Goal: Transaction & Acquisition: Purchase product/service

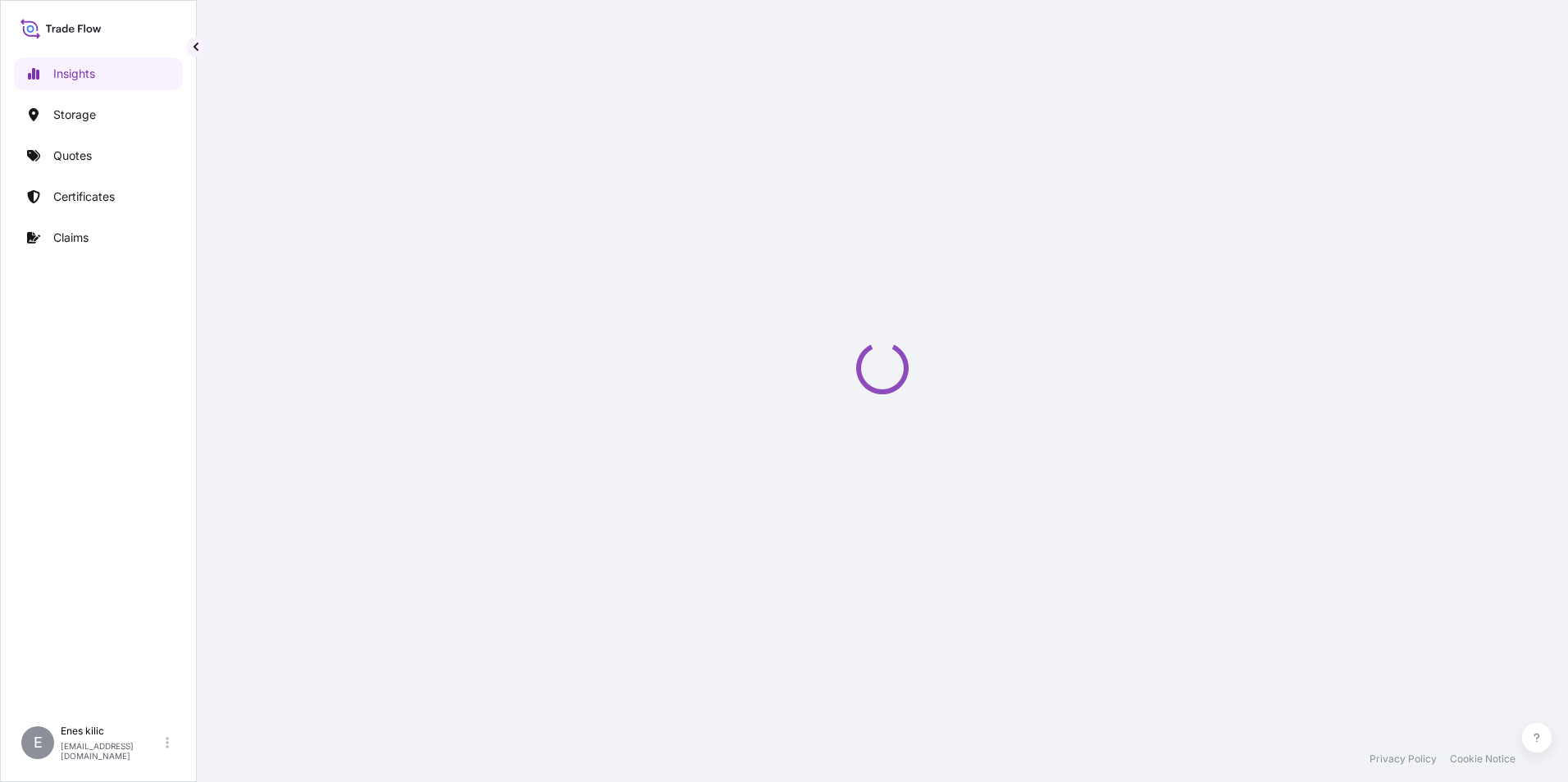
select select "2025"
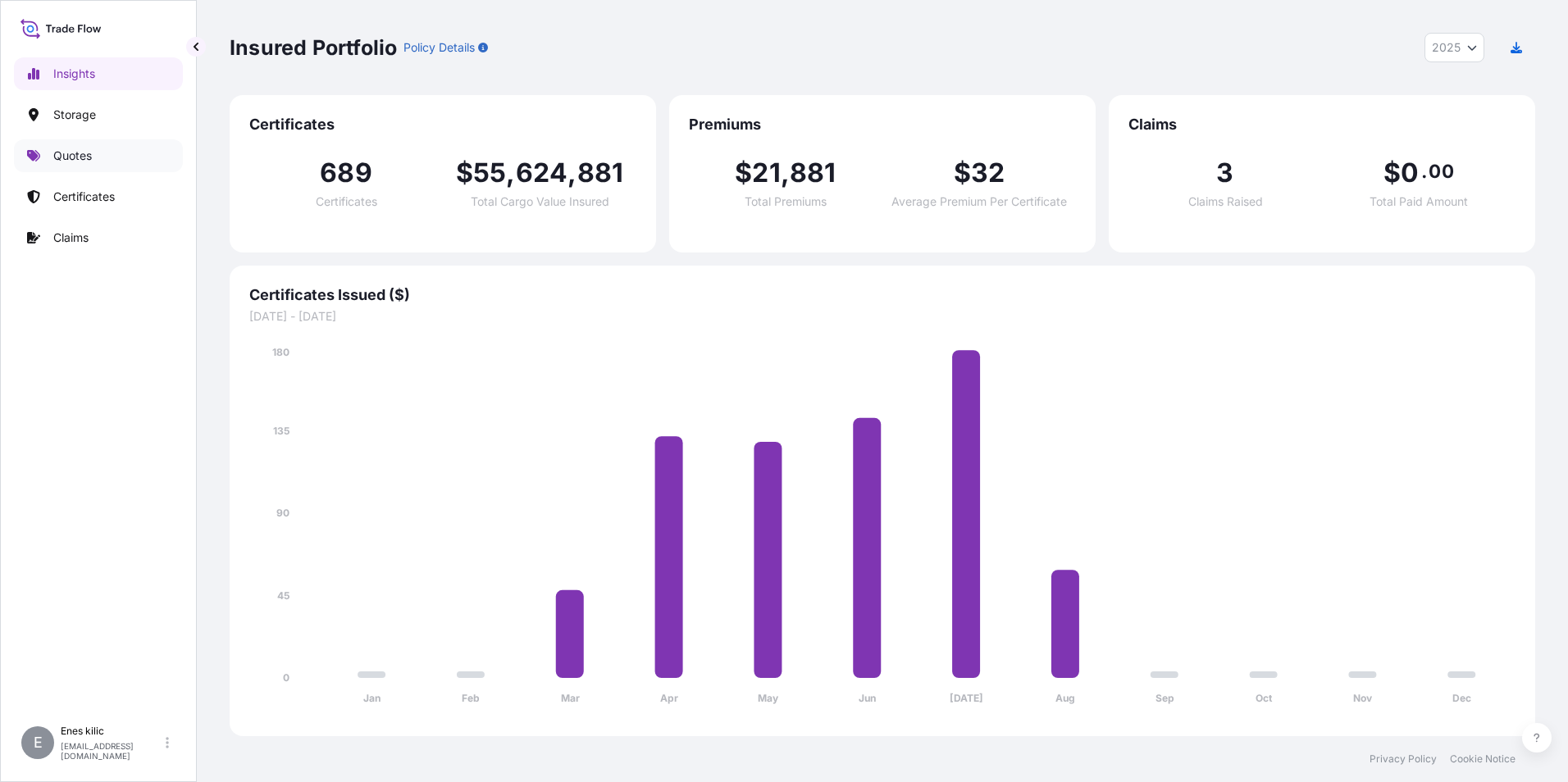
click at [125, 152] on link "Quotes" at bounding box center [99, 155] width 169 height 33
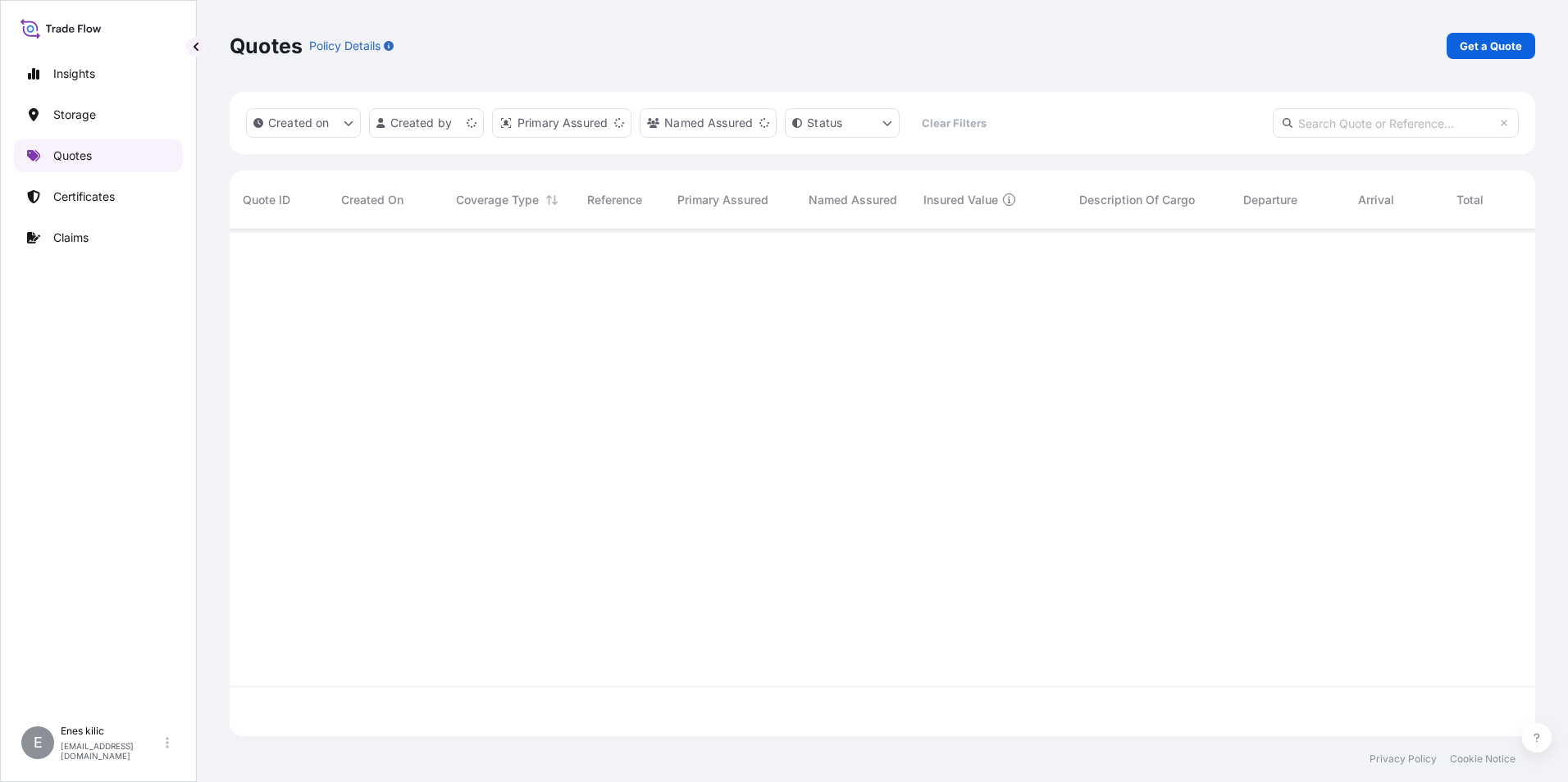
scroll to position [503, 1293]
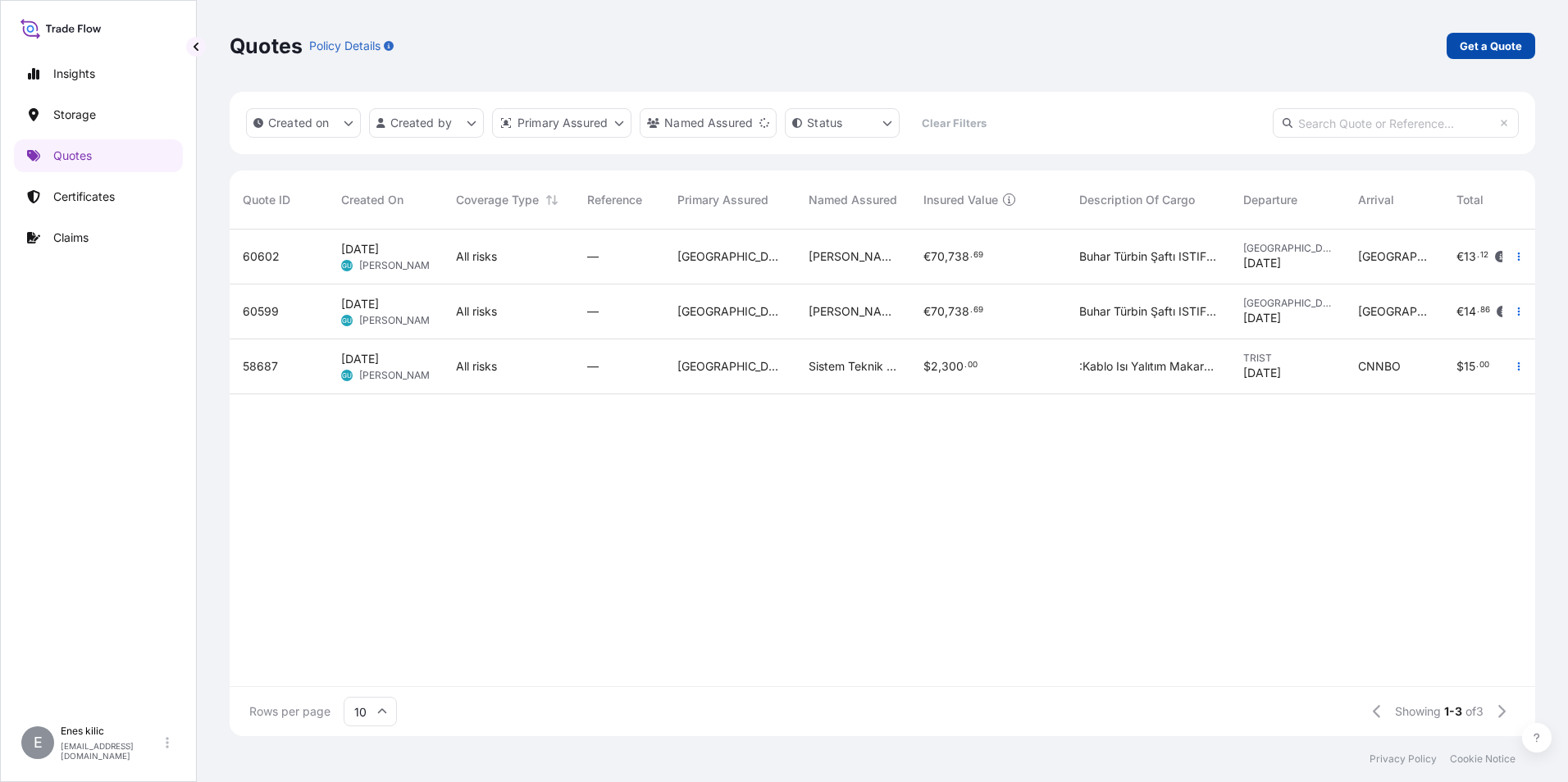
click at [1525, 42] on link "Get a Quote" at bounding box center [1491, 45] width 89 height 26
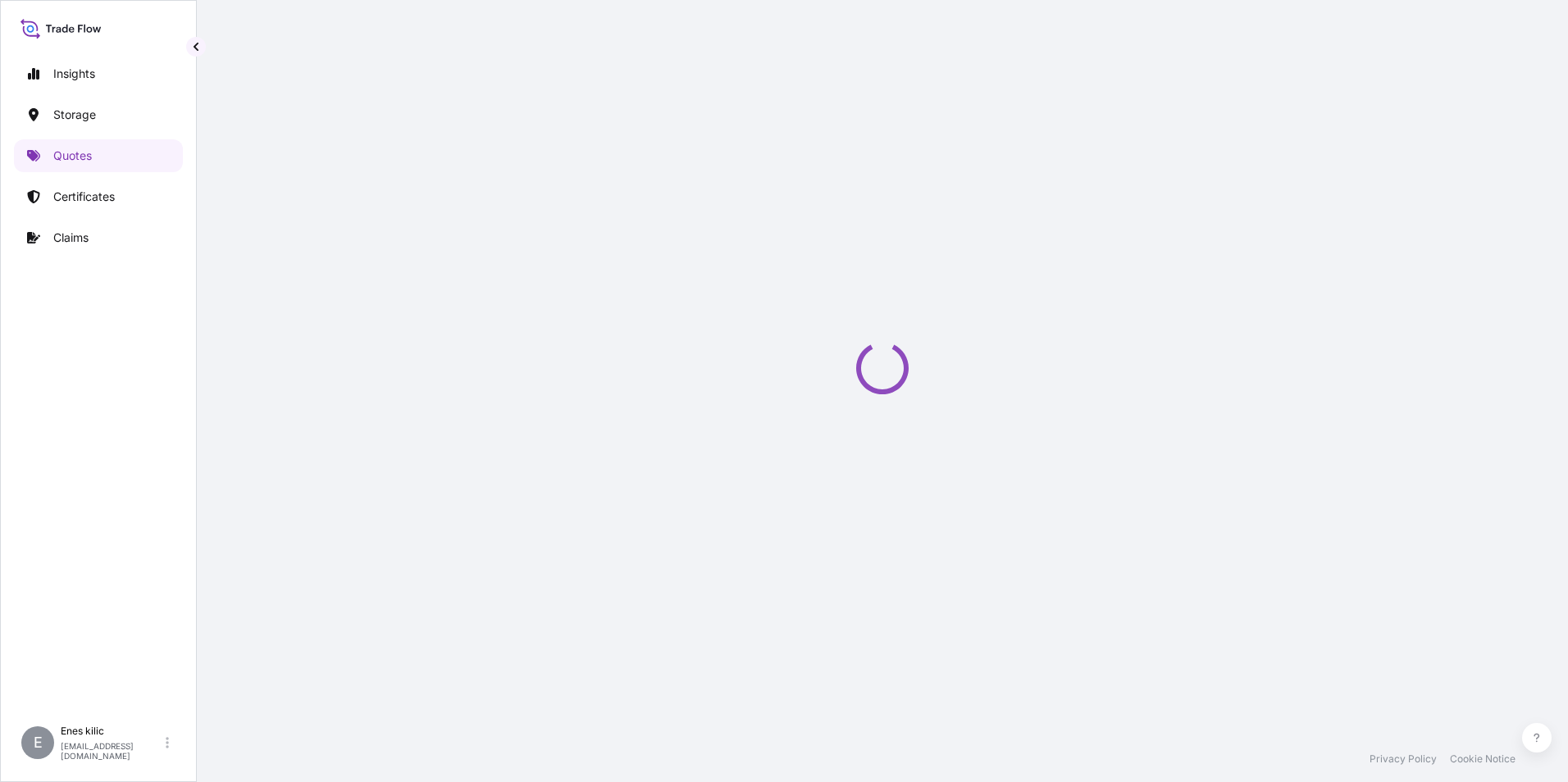
select select "Water"
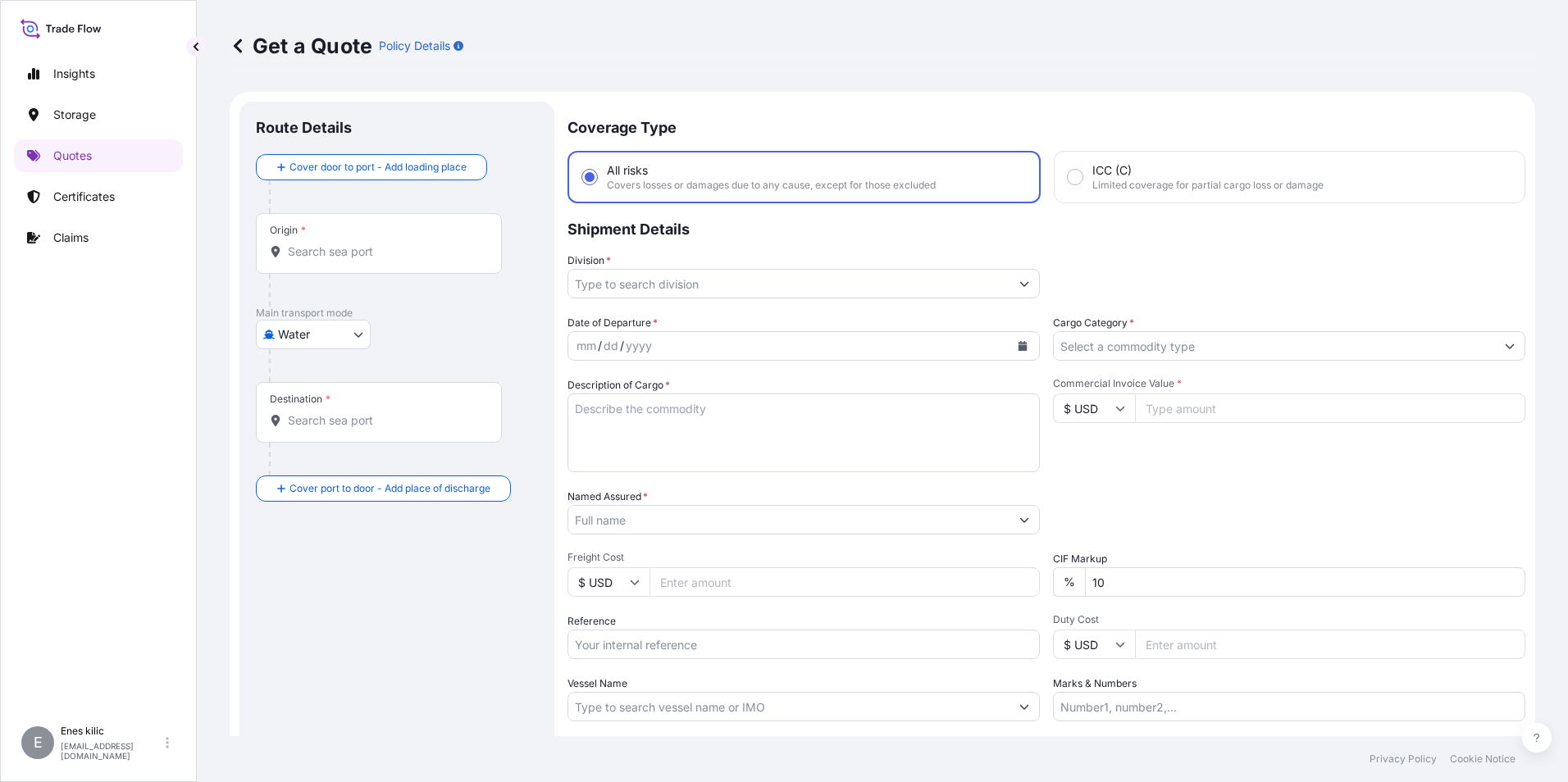
scroll to position [26, 0]
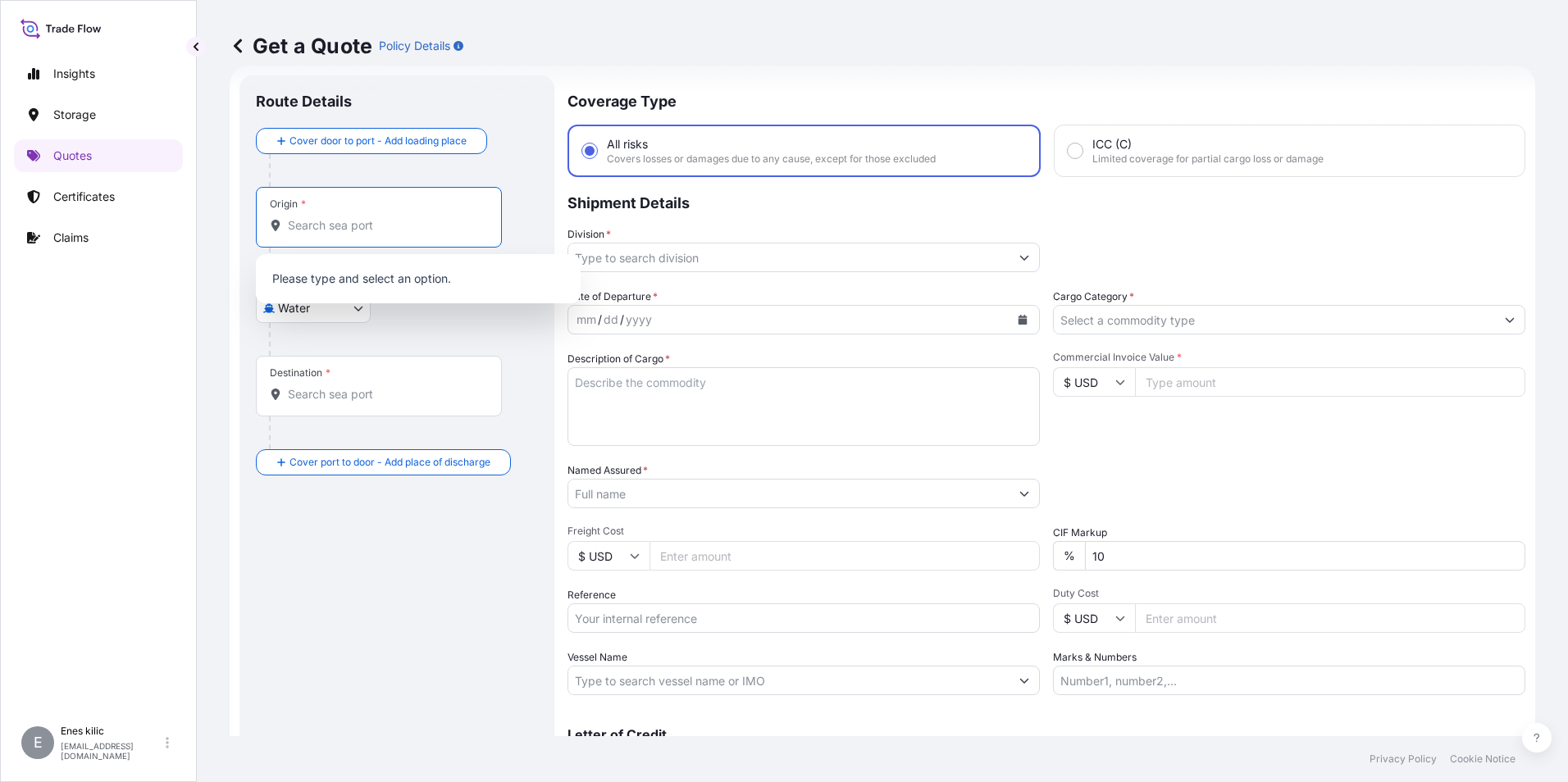
click at [307, 229] on input "Origin *" at bounding box center [384, 226] width 194 height 17
type input "t"
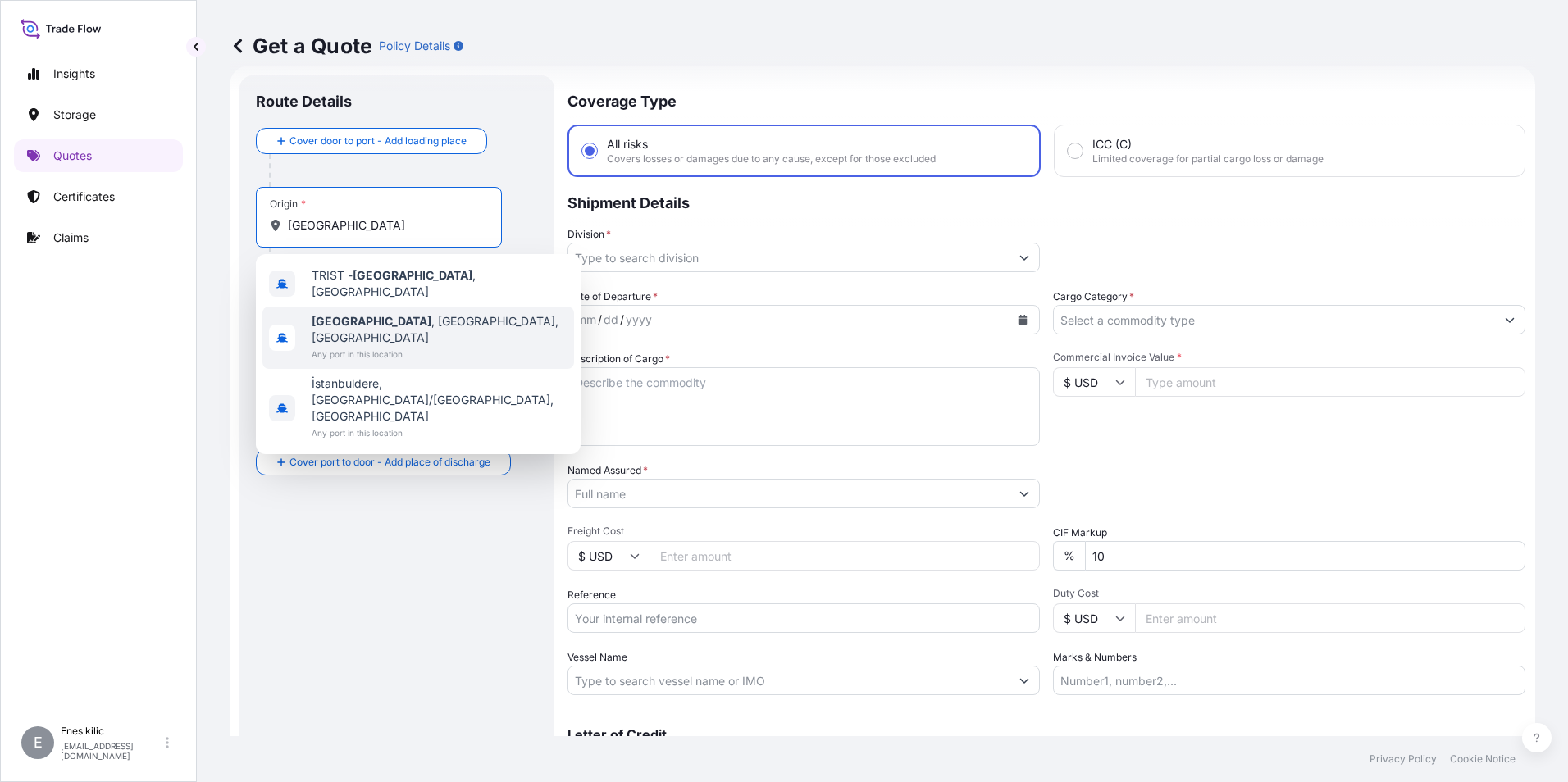
type input "istanbul"
click at [232, 307] on div "Get a Quote Policy Details Route Details Cover door to port - Add loading place…" at bounding box center [882, 368] width 1371 height 736
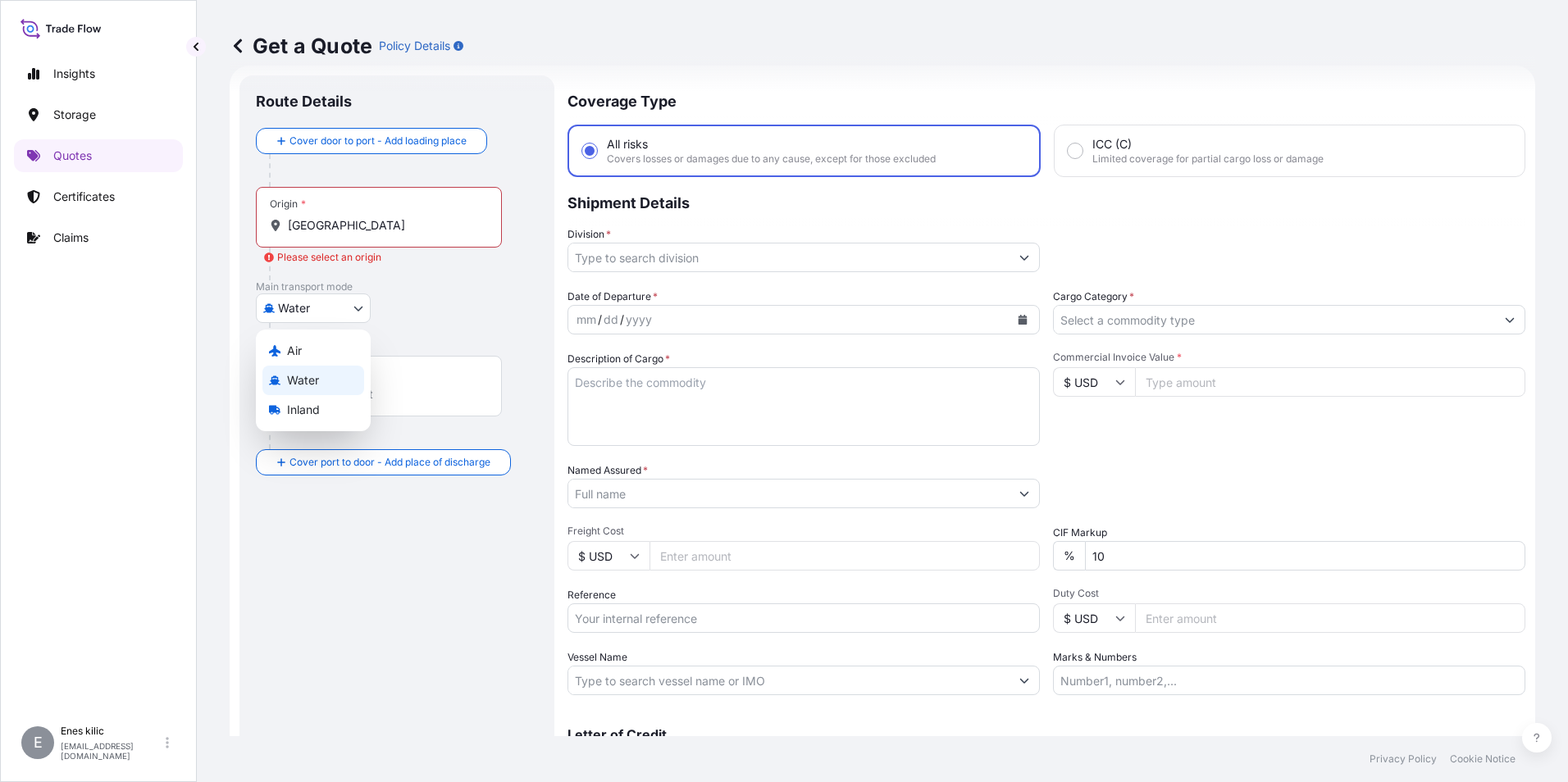
click at [297, 315] on body "3 options available. 0 options available. 3 options available. Insights Storage…" at bounding box center [784, 391] width 1568 height 782
click at [311, 402] on span "Inland" at bounding box center [303, 410] width 33 height 17
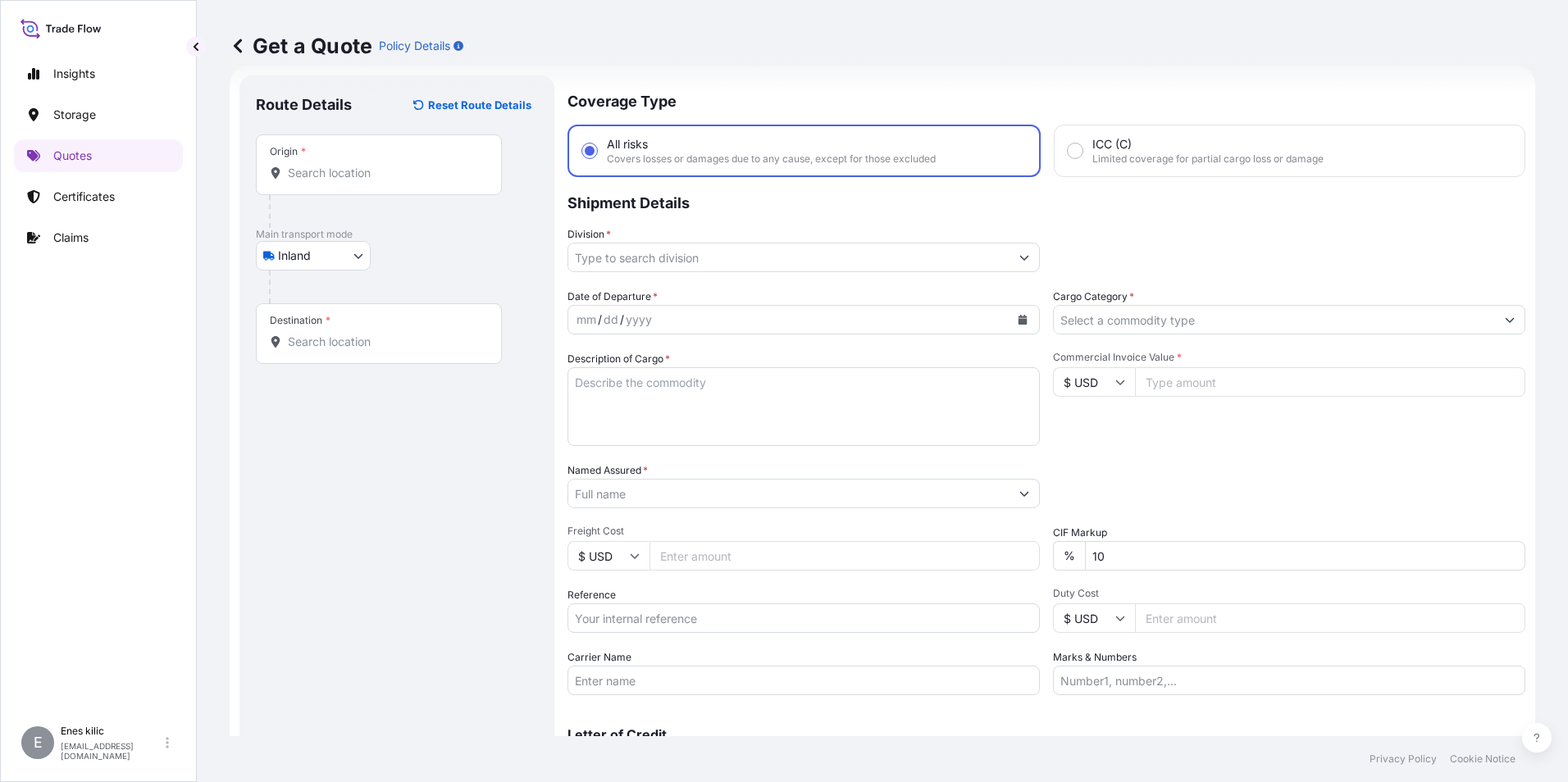
click at [339, 185] on div "Origin *" at bounding box center [379, 165] width 246 height 61
click at [339, 181] on input "Origin *" at bounding box center [384, 173] width 194 height 17
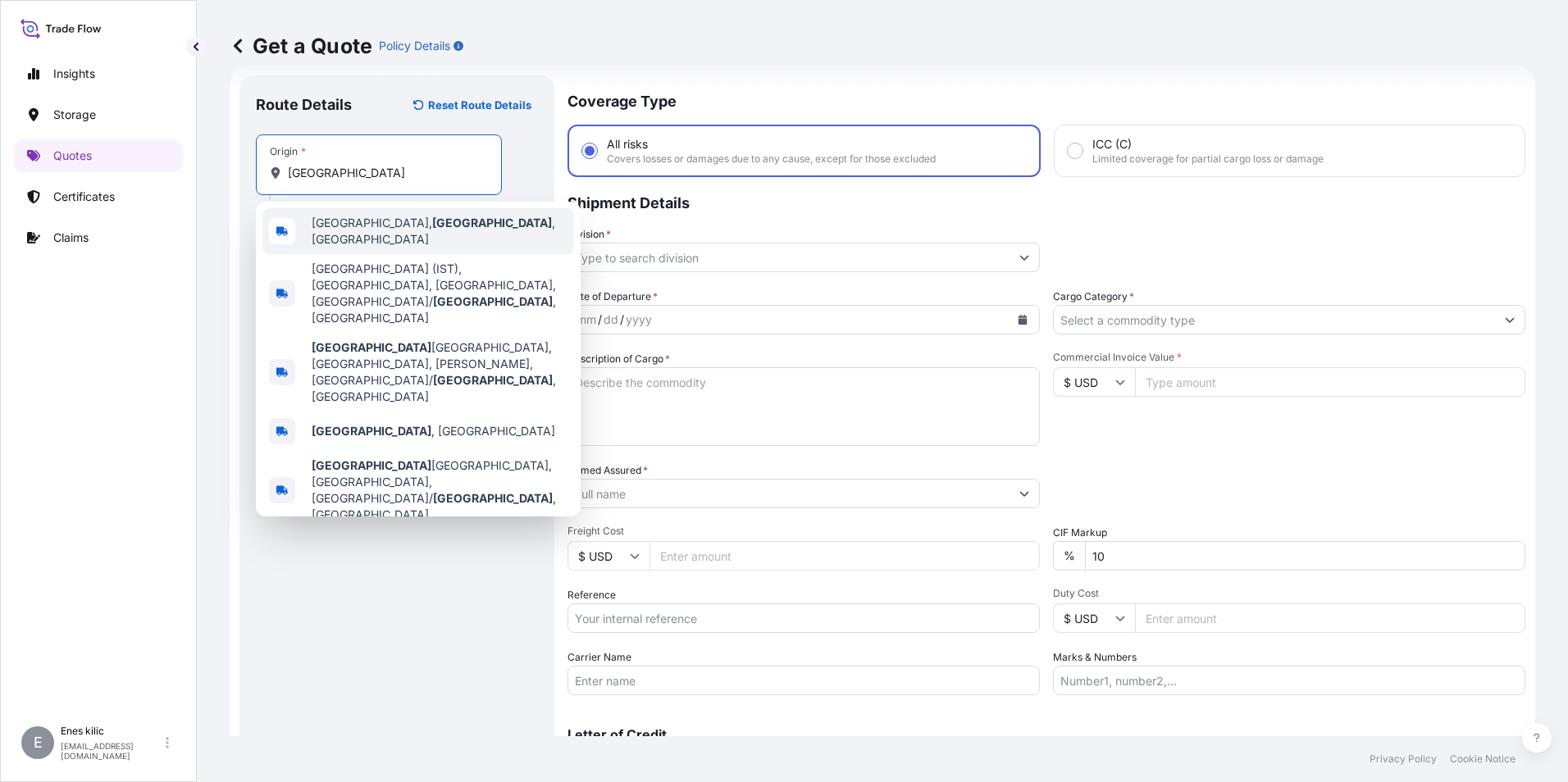
click at [344, 236] on span "[GEOGRAPHIC_DATA], [GEOGRAPHIC_DATA] , [GEOGRAPHIC_DATA]" at bounding box center [440, 231] width 256 height 33
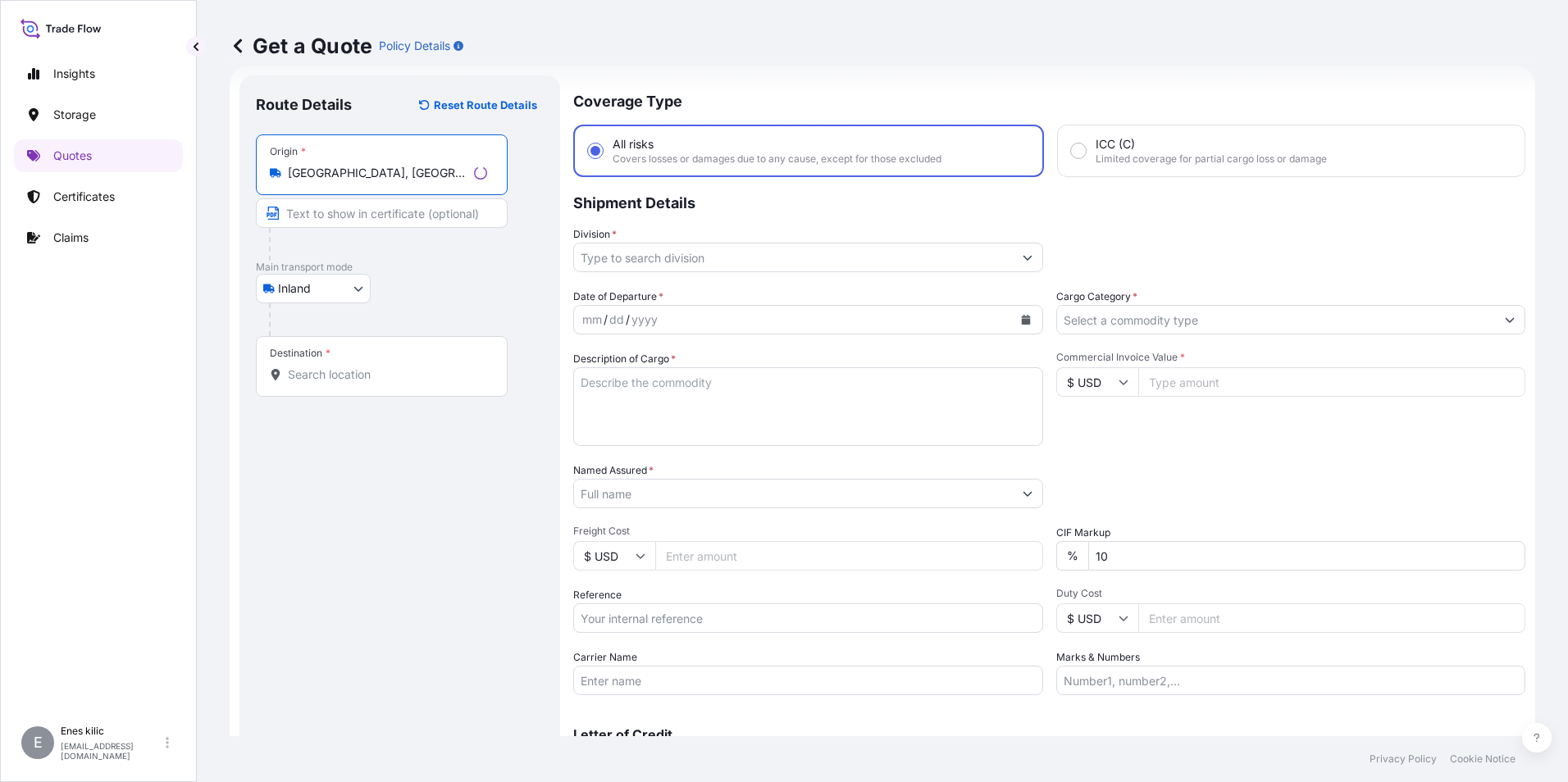
type input "[GEOGRAPHIC_DATA], [GEOGRAPHIC_DATA], [GEOGRAPHIC_DATA]"
click at [346, 364] on div "Destination *" at bounding box center [381, 366] width 252 height 61
click at [346, 367] on input "Destination *" at bounding box center [387, 375] width 199 height 17
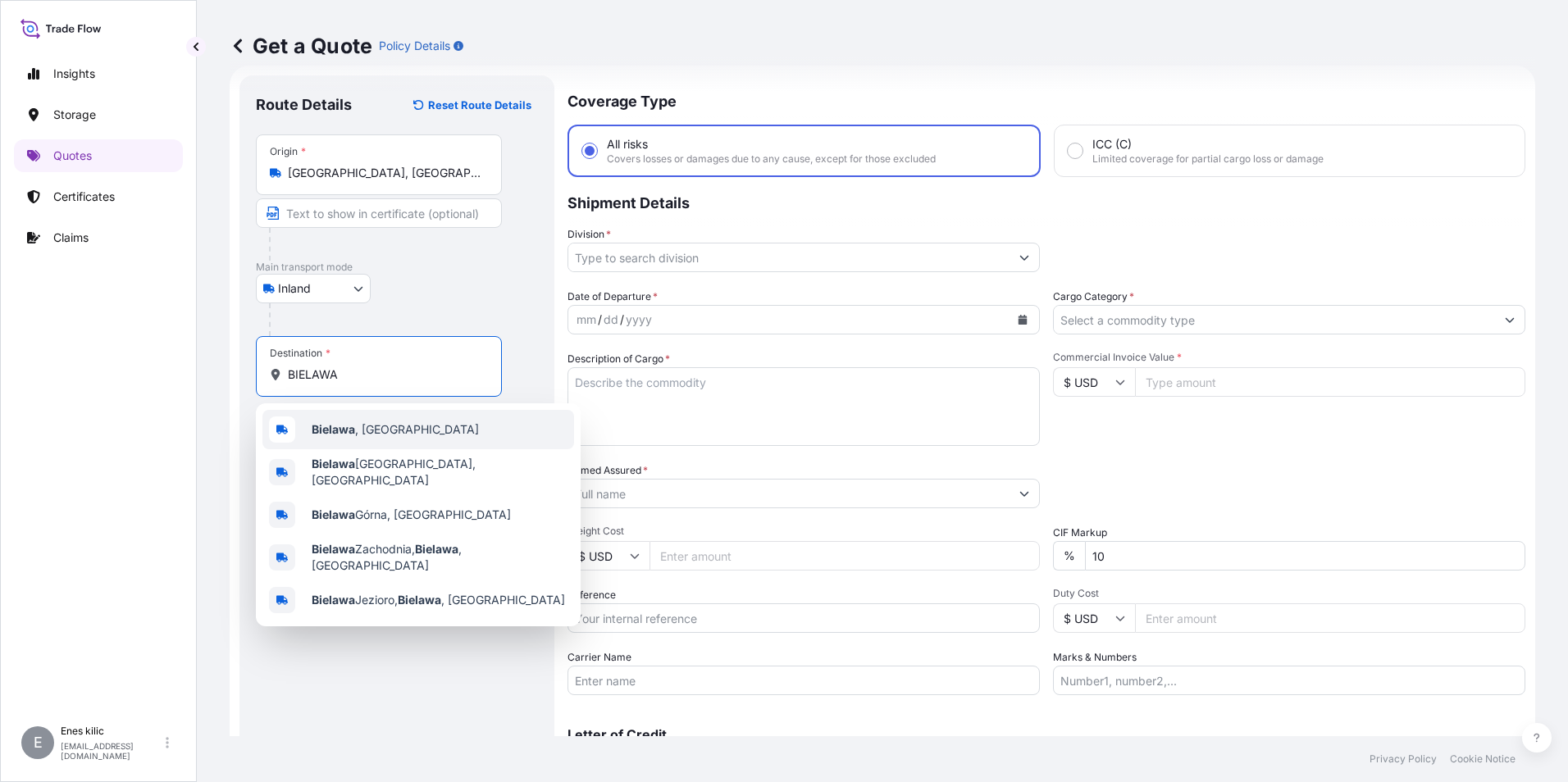
click at [373, 435] on span "[GEOGRAPHIC_DATA] , [GEOGRAPHIC_DATA]" at bounding box center [395, 429] width 167 height 17
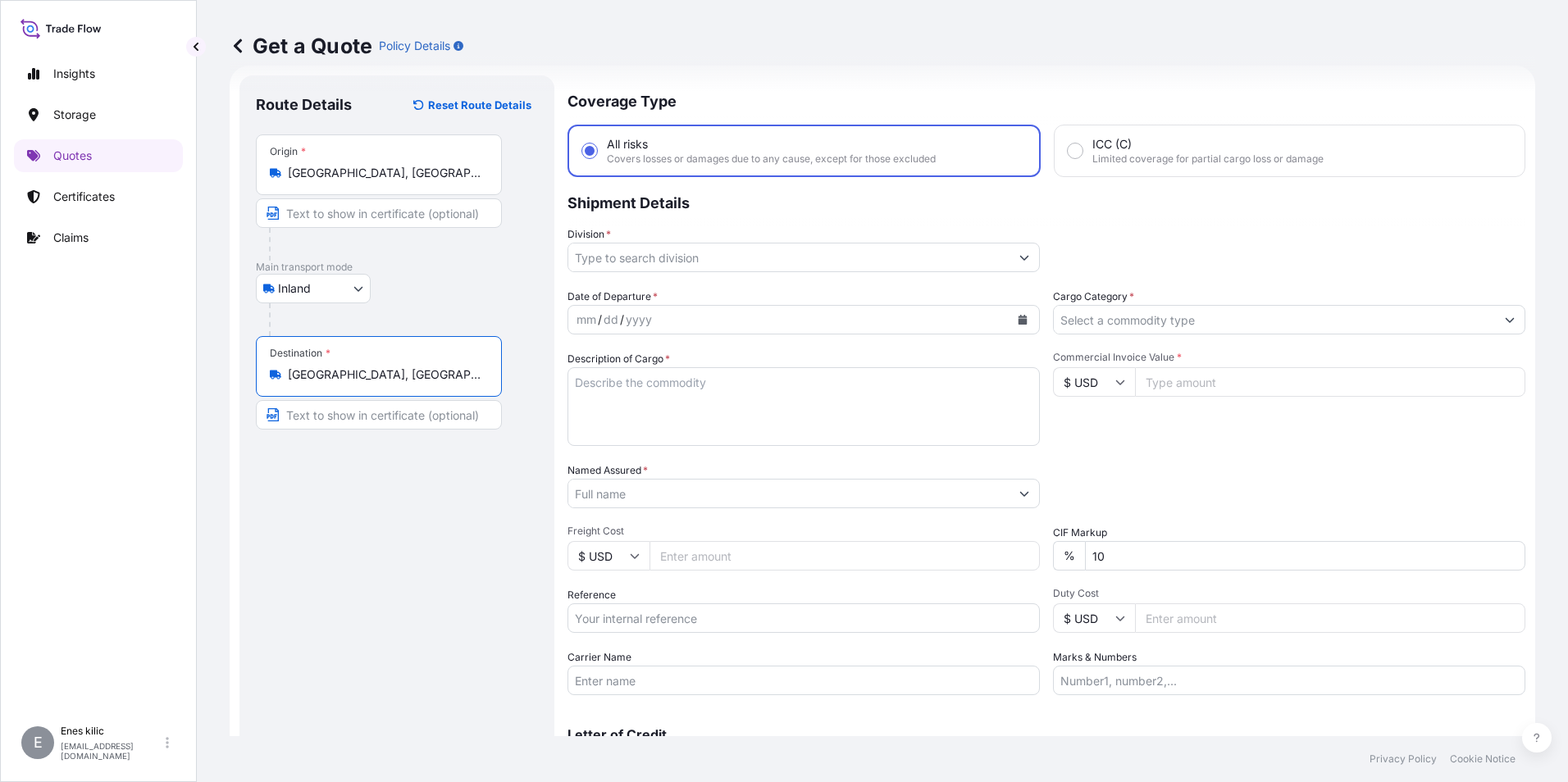
type input "[GEOGRAPHIC_DATA], [GEOGRAPHIC_DATA]"
click at [683, 257] on input "Division *" at bounding box center [789, 256] width 441 height 29
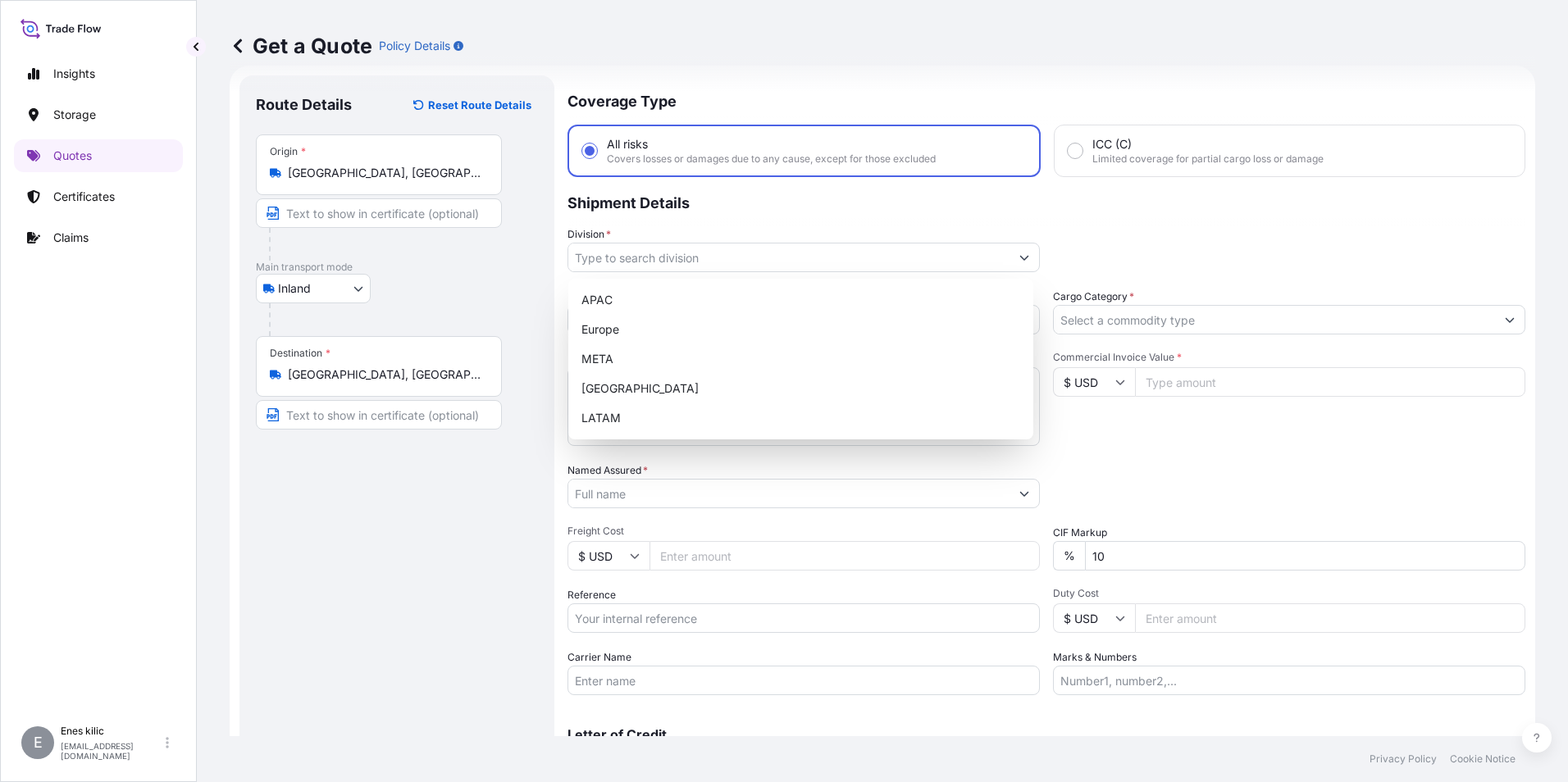
click at [1121, 385] on input "$ USD" at bounding box center [1094, 382] width 82 height 29
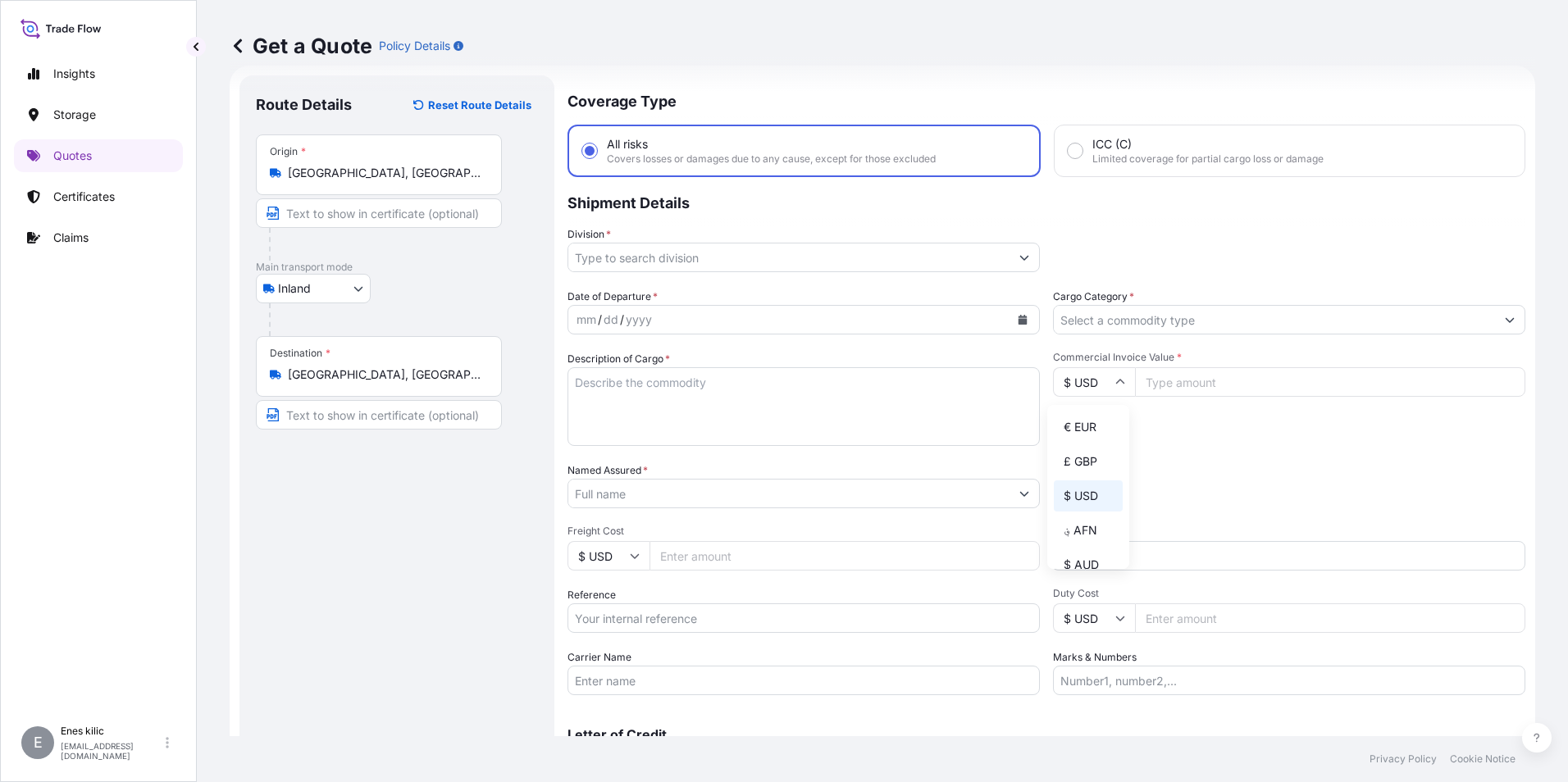
click at [1121, 385] on input "$ USD" at bounding box center [1094, 382] width 82 height 29
click at [711, 261] on input "Division *" at bounding box center [789, 256] width 441 height 29
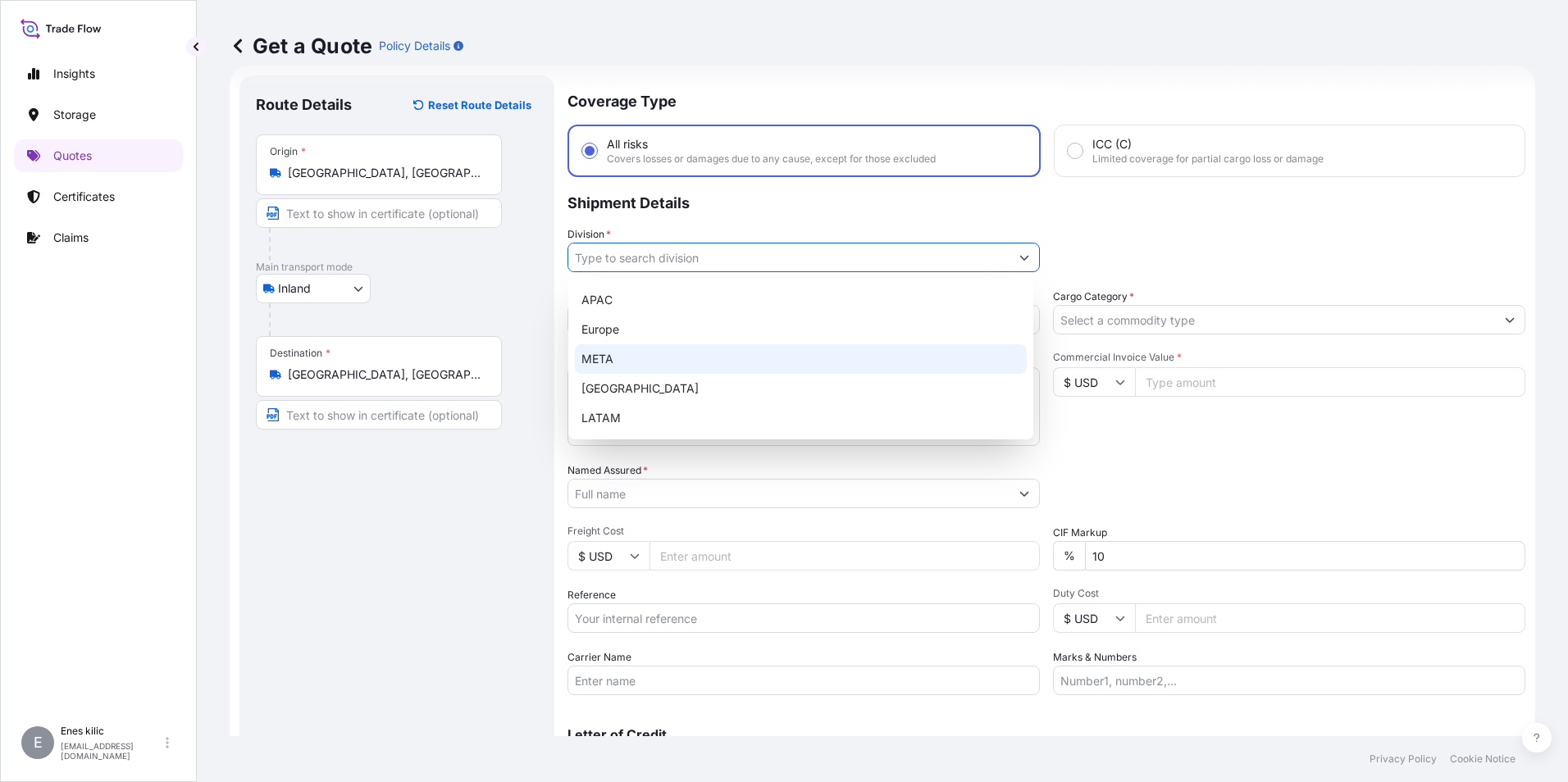
click at [678, 355] on div "META" at bounding box center [801, 358] width 452 height 29
type input "META"
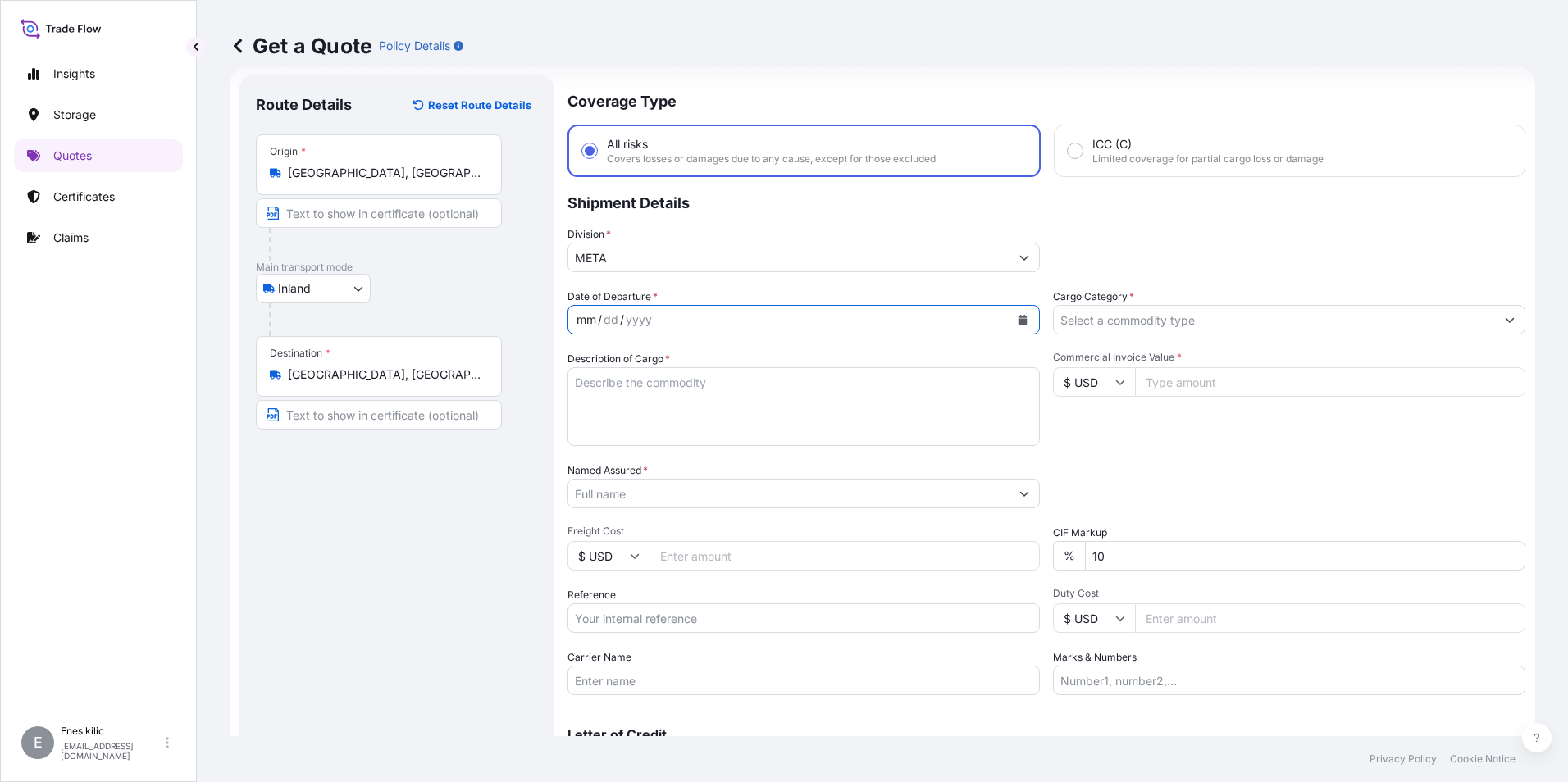
click at [670, 331] on div "mm / dd / yyyy" at bounding box center [789, 319] width 441 height 29
click at [599, 322] on div "/" at bounding box center [599, 320] width 4 height 20
click at [588, 322] on div "mm" at bounding box center [586, 320] width 23 height 20
click at [1010, 318] on button "Calendar" at bounding box center [1022, 319] width 26 height 26
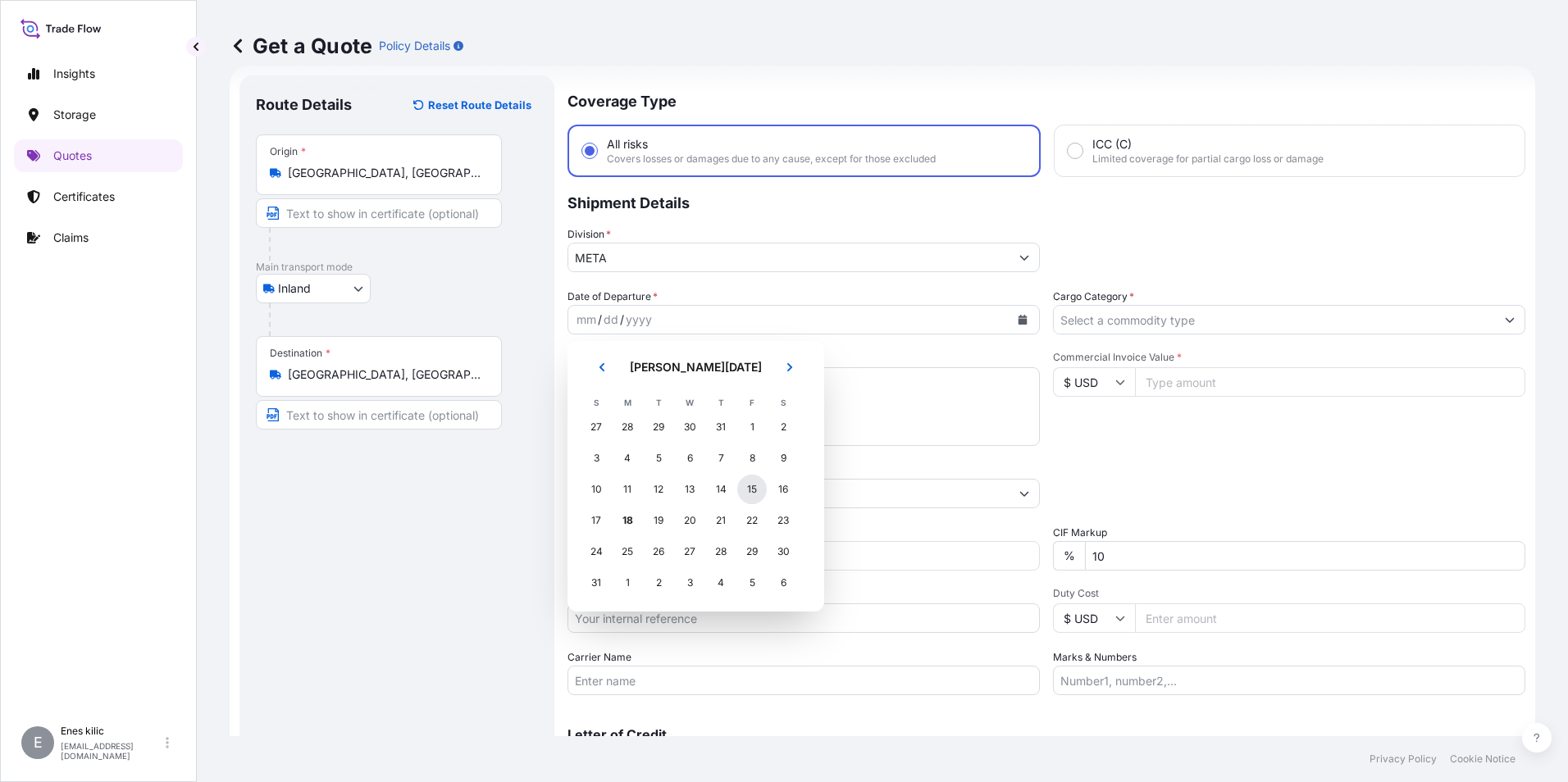
click at [748, 494] on div "15" at bounding box center [751, 489] width 29 height 29
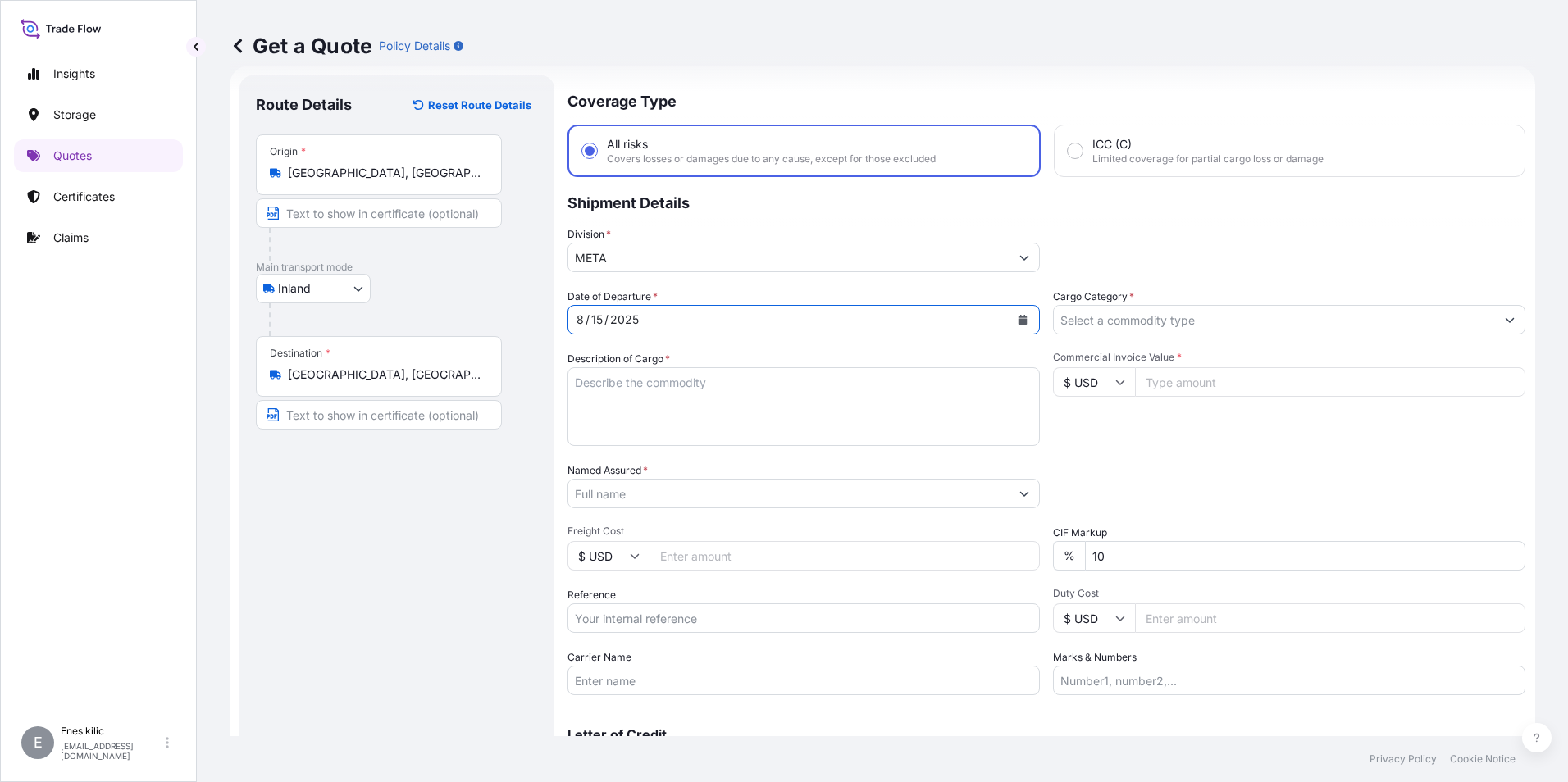
click at [653, 389] on textarea "Description of Cargo *" at bounding box center [803, 407] width 472 height 79
click at [654, 404] on textarea "Description of Cargo *" at bounding box center [803, 407] width 472 height 79
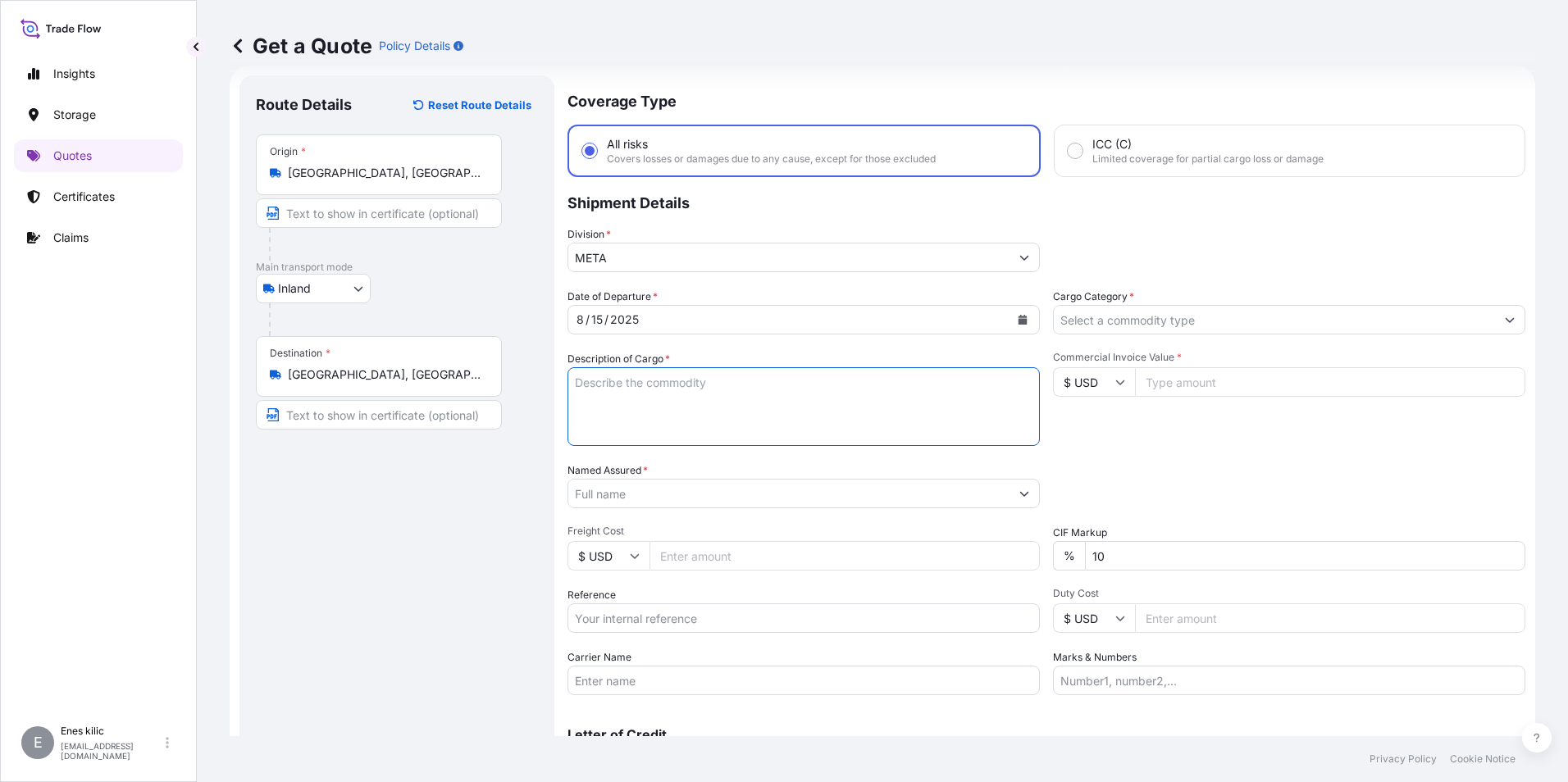
paste textarea "ÖRTÜSÜ TOPRAK ALKALI METAL BİLEŞİĞİ"
click at [638, 404] on textarea "ÖRTÜSÜ TOPRAK ALKALI METAL BİLEŞİĞİ" at bounding box center [803, 407] width 472 height 79
paste textarea "34FTD236"
click at [661, 402] on textarea "ÖRTÜSÜ TOPRAK ALKALI METAL BİLEŞİĞİ 34FTD236" at bounding box center [803, 407] width 472 height 79
paste textarea "50011814"
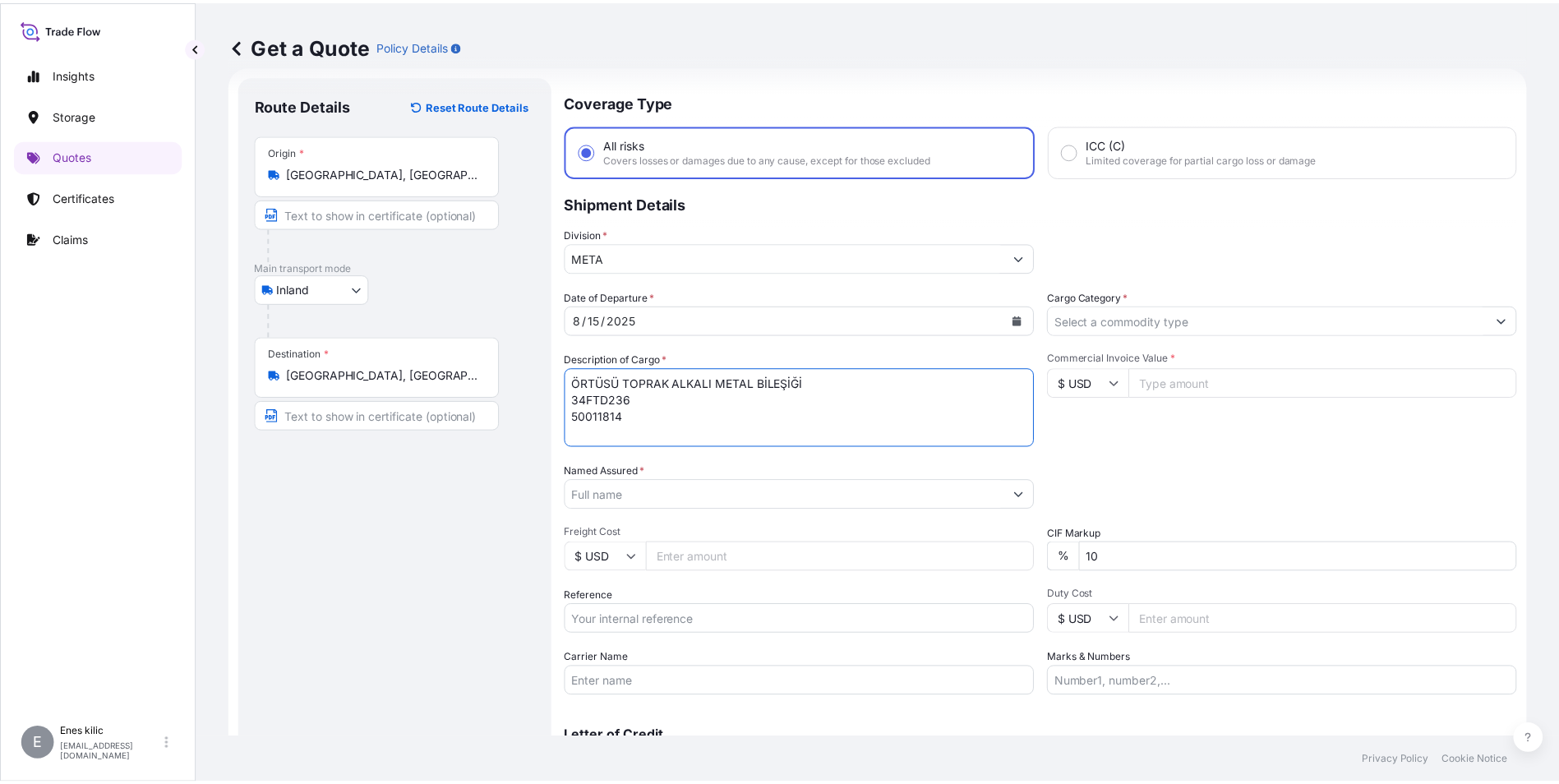
scroll to position [10, 0]
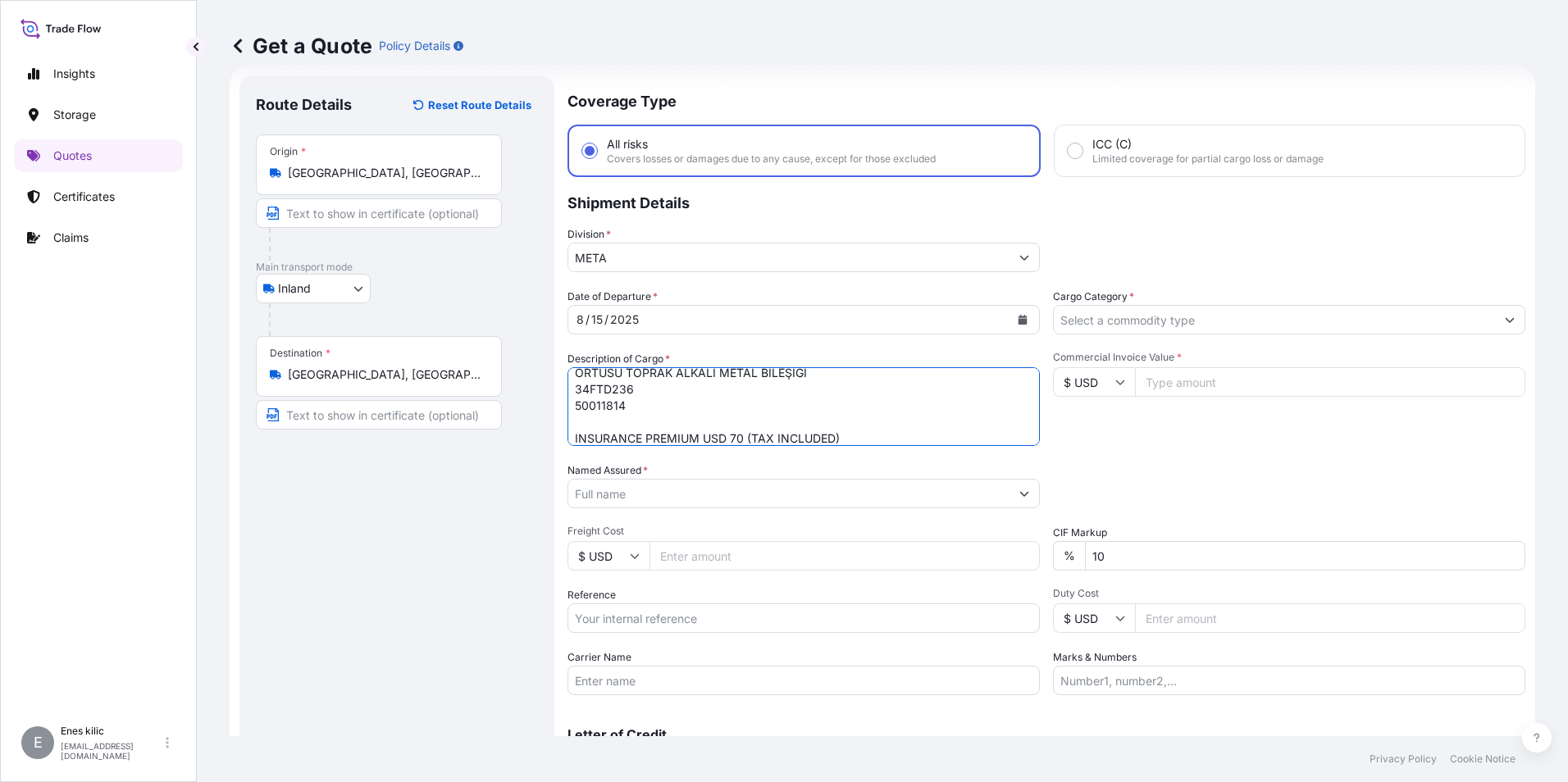
type textarea "ÖRTÜSÜ TOPRAK ALKALI METAL BİLEŞİĞİ 34FTD236 50011814 INSURANCE PREMIUM USD 70 …"
click at [680, 496] on input "Named Assured *" at bounding box center [786, 493] width 435 height 29
click at [645, 490] on input "Named Assured *" at bounding box center [789, 493] width 441 height 29
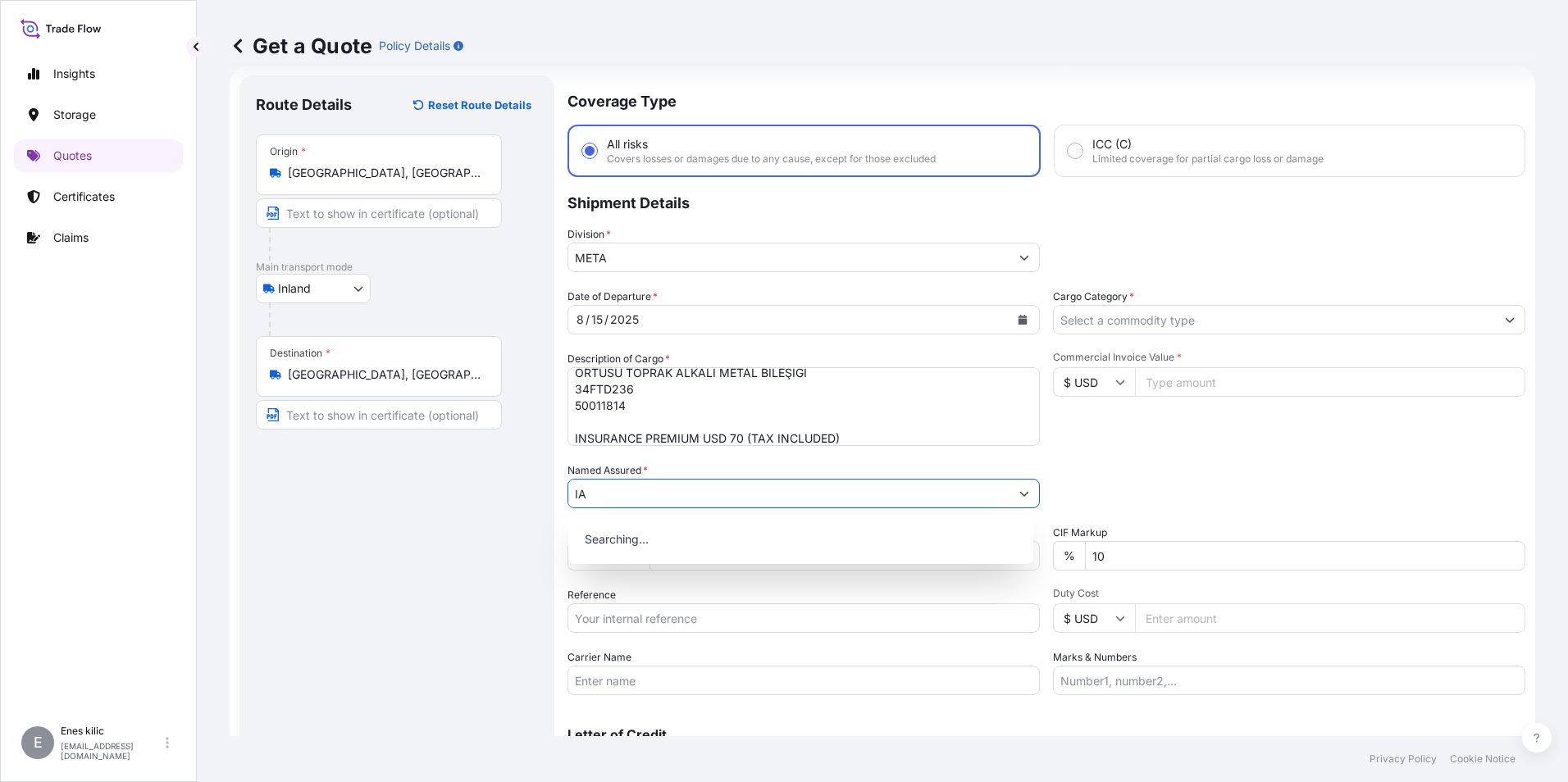
type input "I"
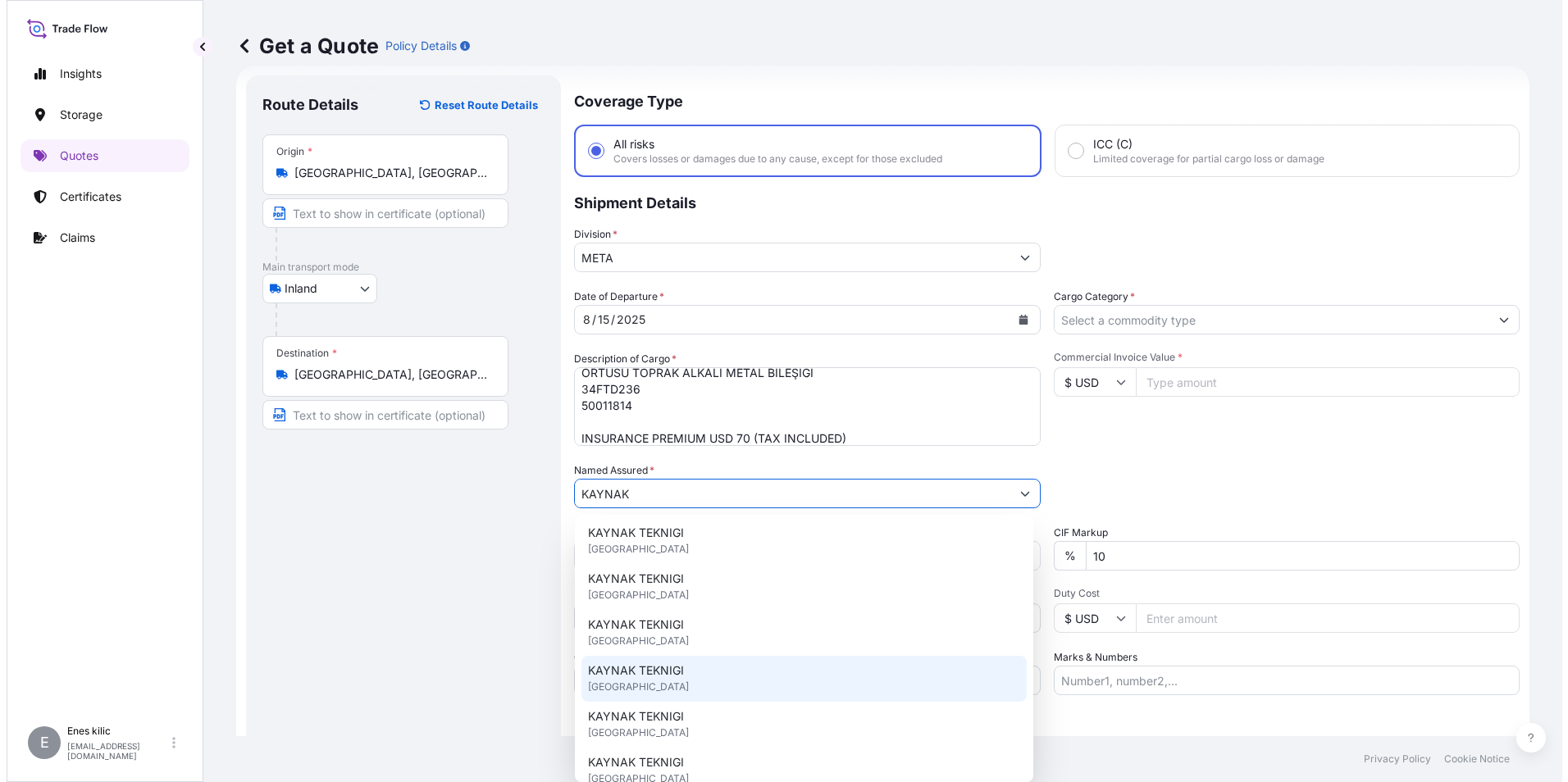
scroll to position [0, 0]
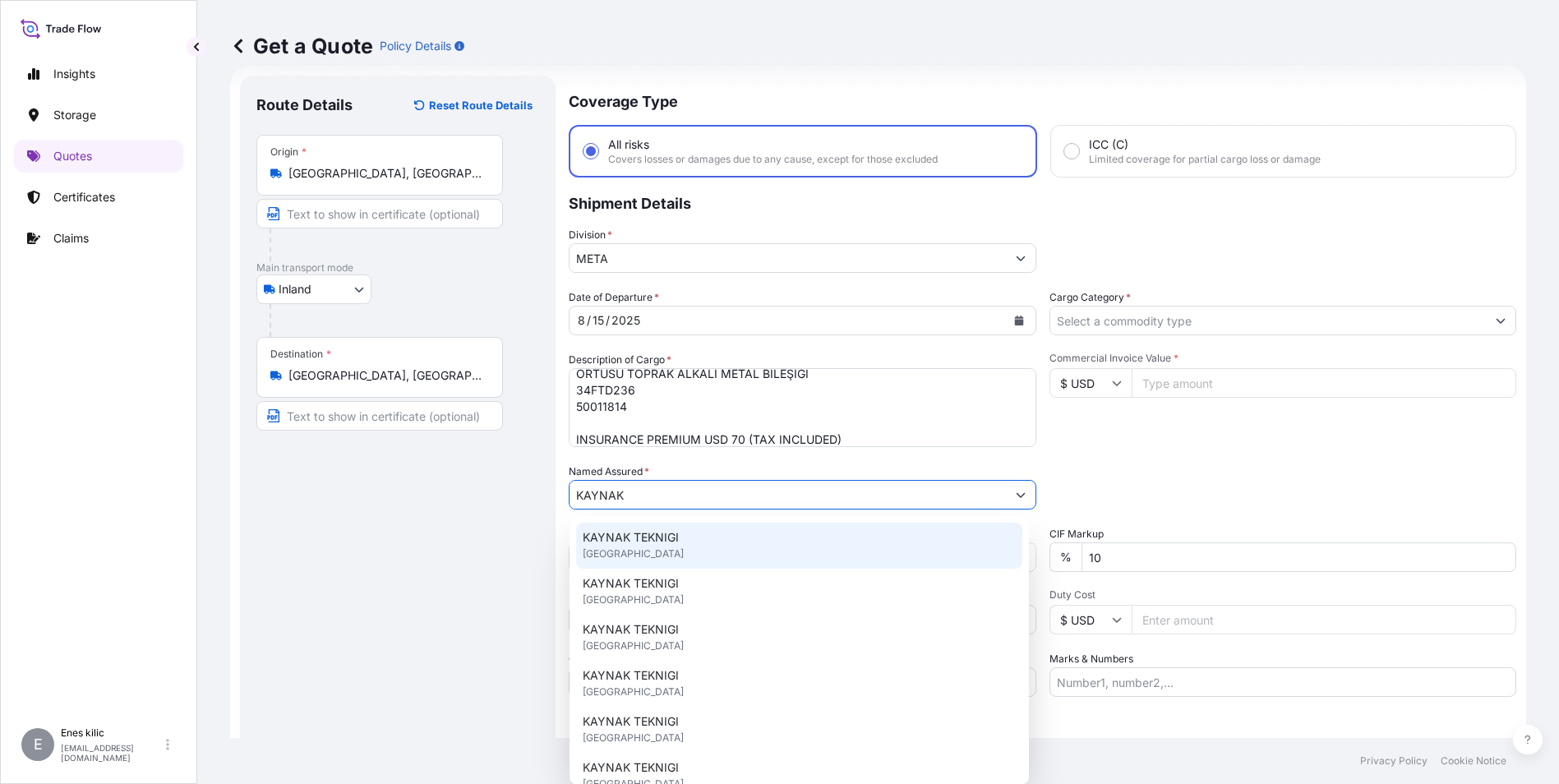
click at [672, 553] on div "KAYNAK TEKNIGI United Kingdom" at bounding box center [799, 545] width 447 height 46
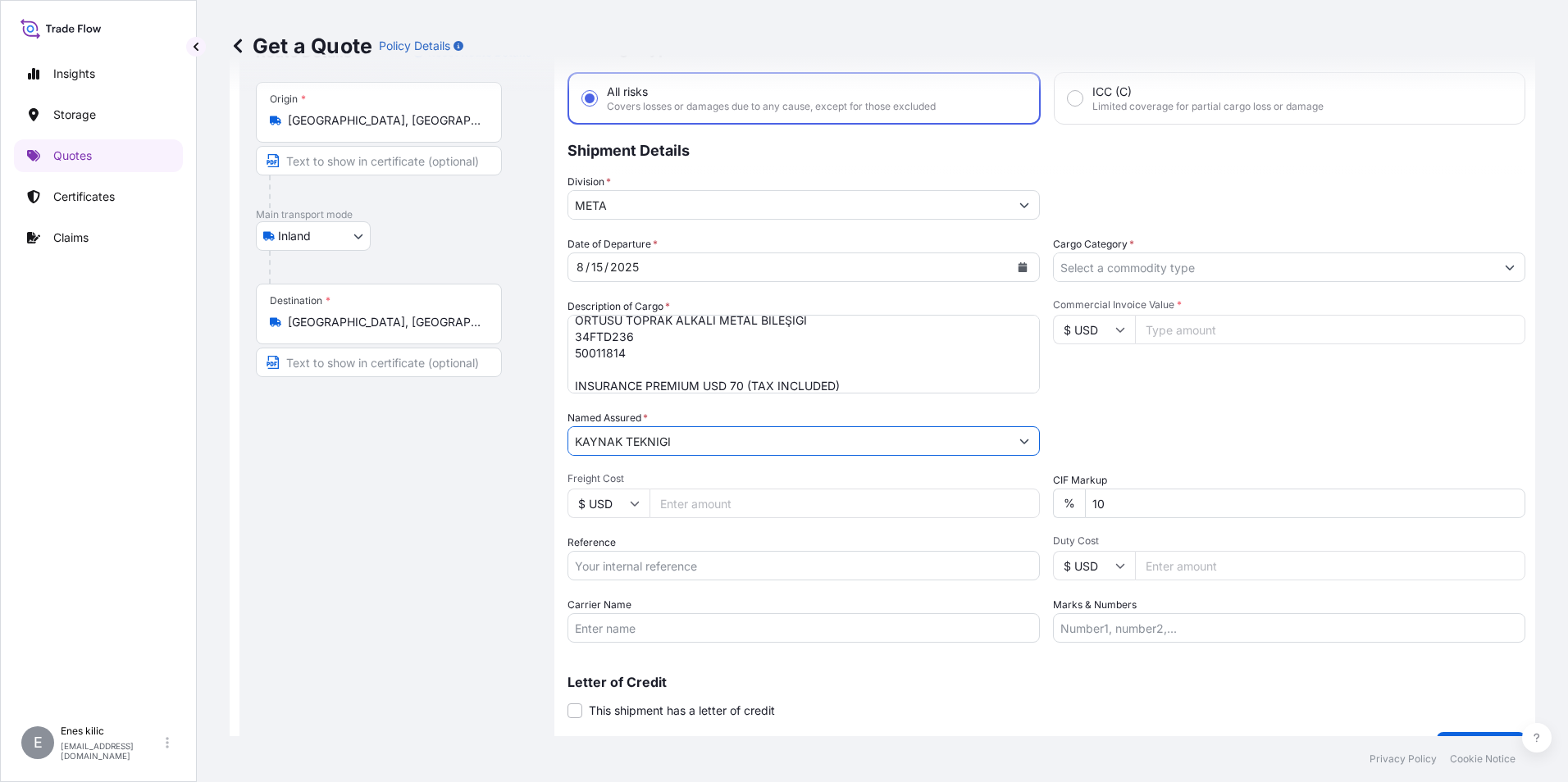
scroll to position [109, 0]
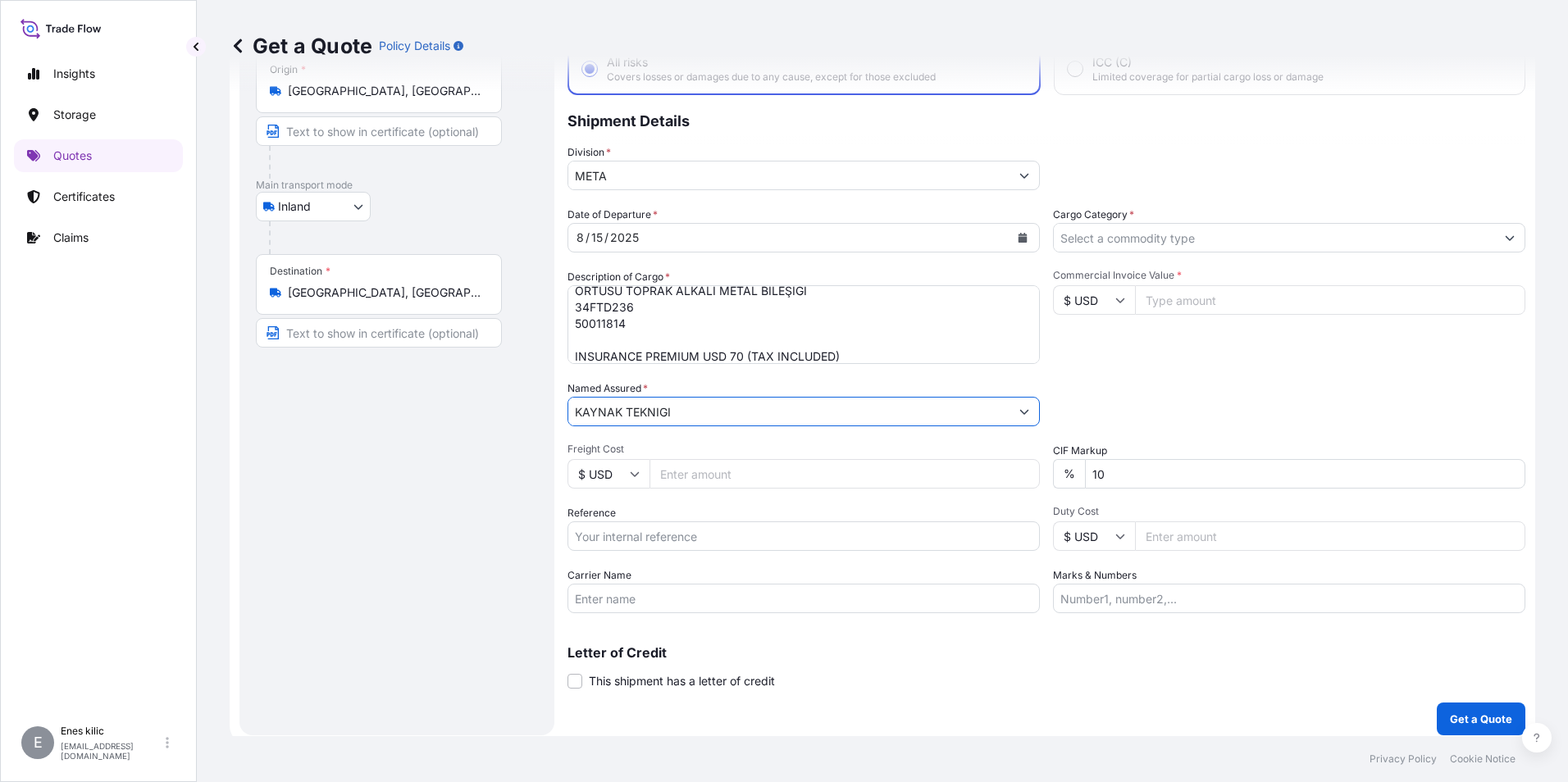
type input "KAYNAK TEKNIGI"
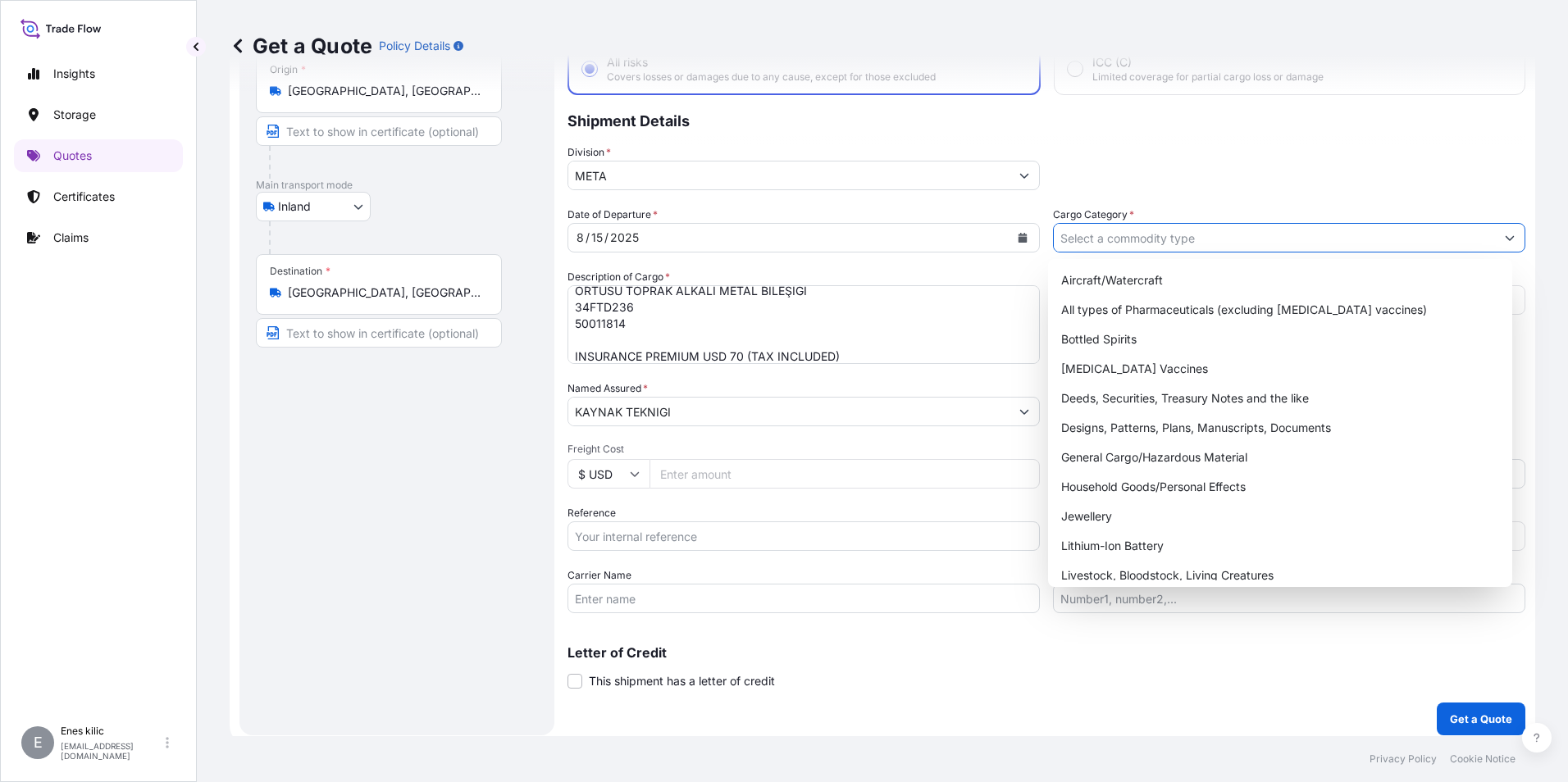
click at [1200, 244] on input "Cargo Category *" at bounding box center [1275, 237] width 441 height 29
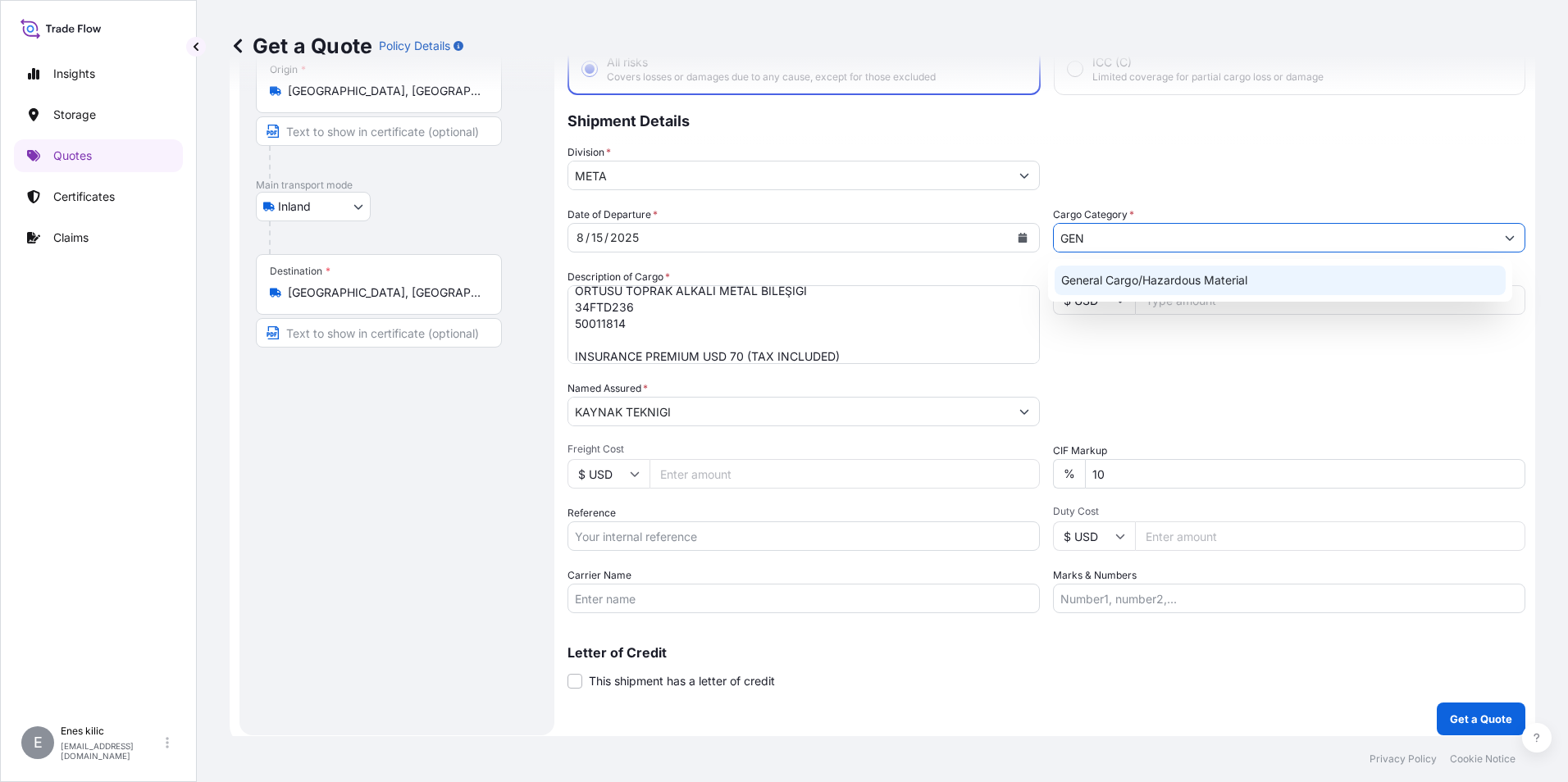
click at [1194, 282] on div "General Cargo/Hazardous Material" at bounding box center [1280, 280] width 452 height 29
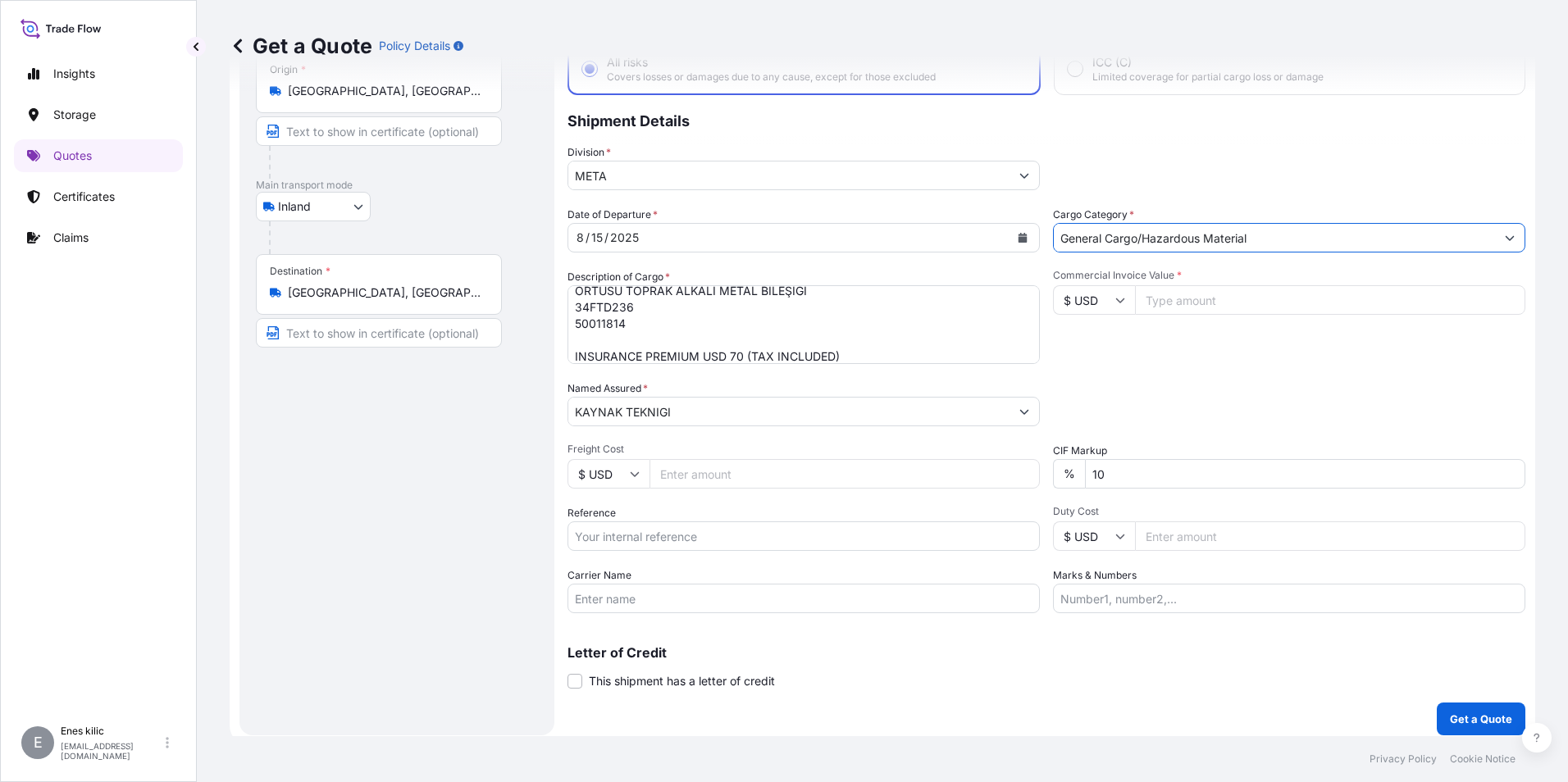
type input "General Cargo/Hazardous Material"
click at [1178, 302] on input "Commercial Invoice Value *" at bounding box center [1330, 299] width 390 height 29
click at [1248, 289] on input "Commercial Invoice Value *" at bounding box center [1330, 299] width 390 height 29
click at [1194, 295] on input "Commercial Invoice Value *" at bounding box center [1330, 299] width 390 height 29
click at [1205, 308] on input "Commercial Invoice Value *" at bounding box center [1330, 299] width 390 height 29
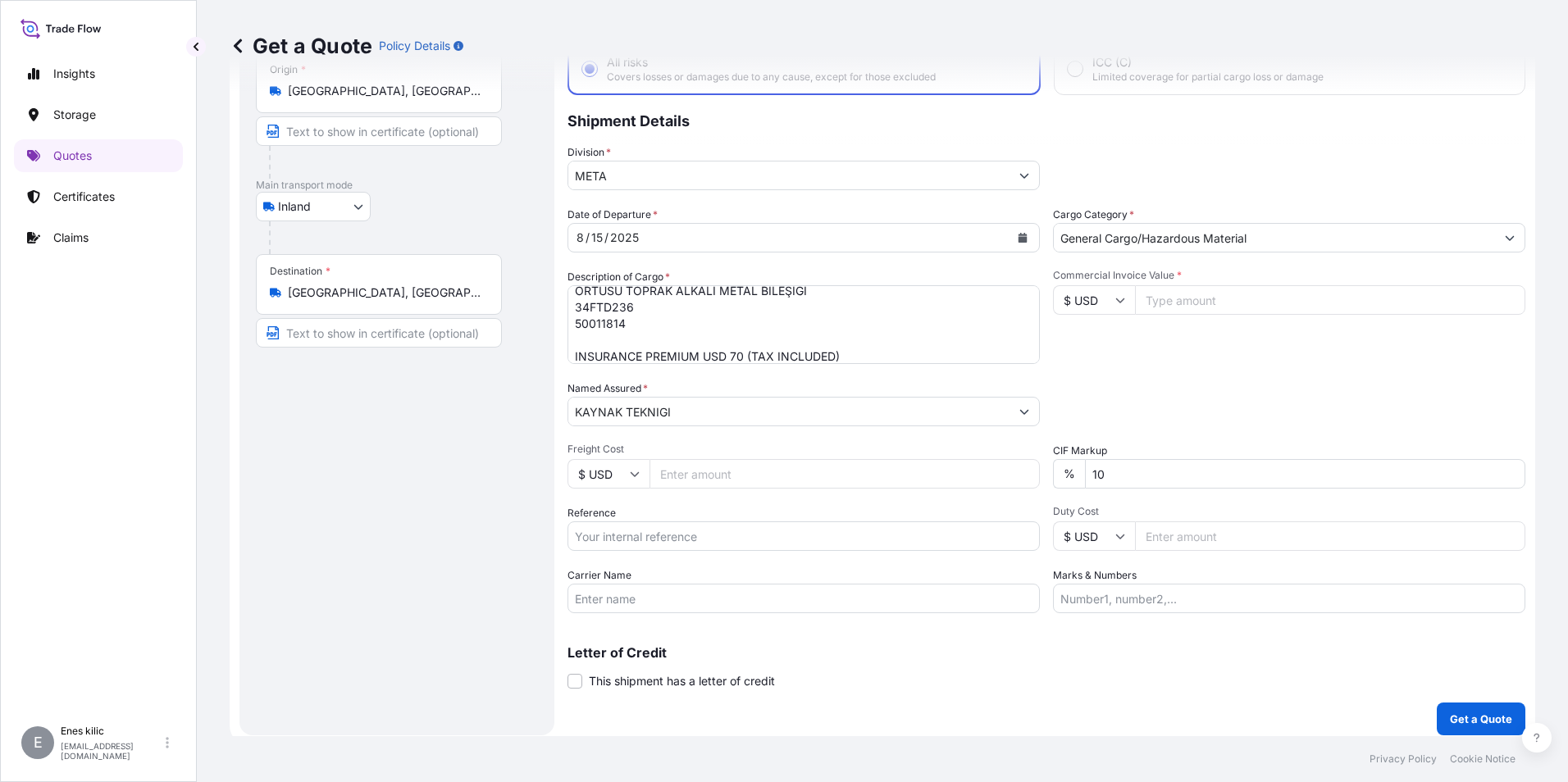
paste input "23.59"
type input "23.59"
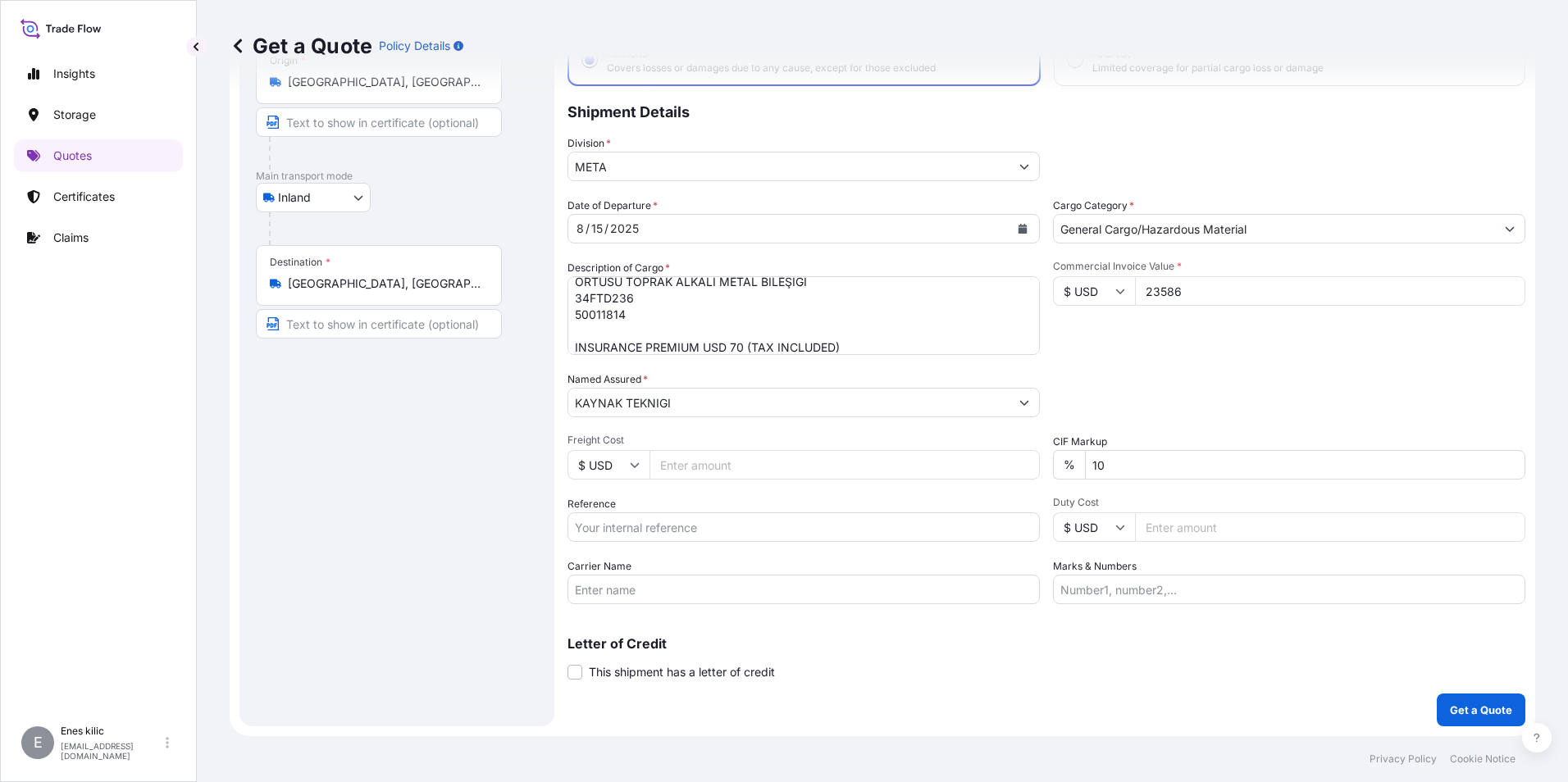
type input "23586"
click at [1209, 308] on div "Commercial Invoice Value * $ USD 23586" at bounding box center [1289, 307] width 472 height 95
click at [1188, 350] on div "Commercial Invoice Value * $ USD 23586" at bounding box center [1289, 307] width 472 height 95
click at [706, 533] on input "Reference" at bounding box center [803, 526] width 472 height 29
click at [580, 586] on input "Carrier Name" at bounding box center [803, 589] width 472 height 29
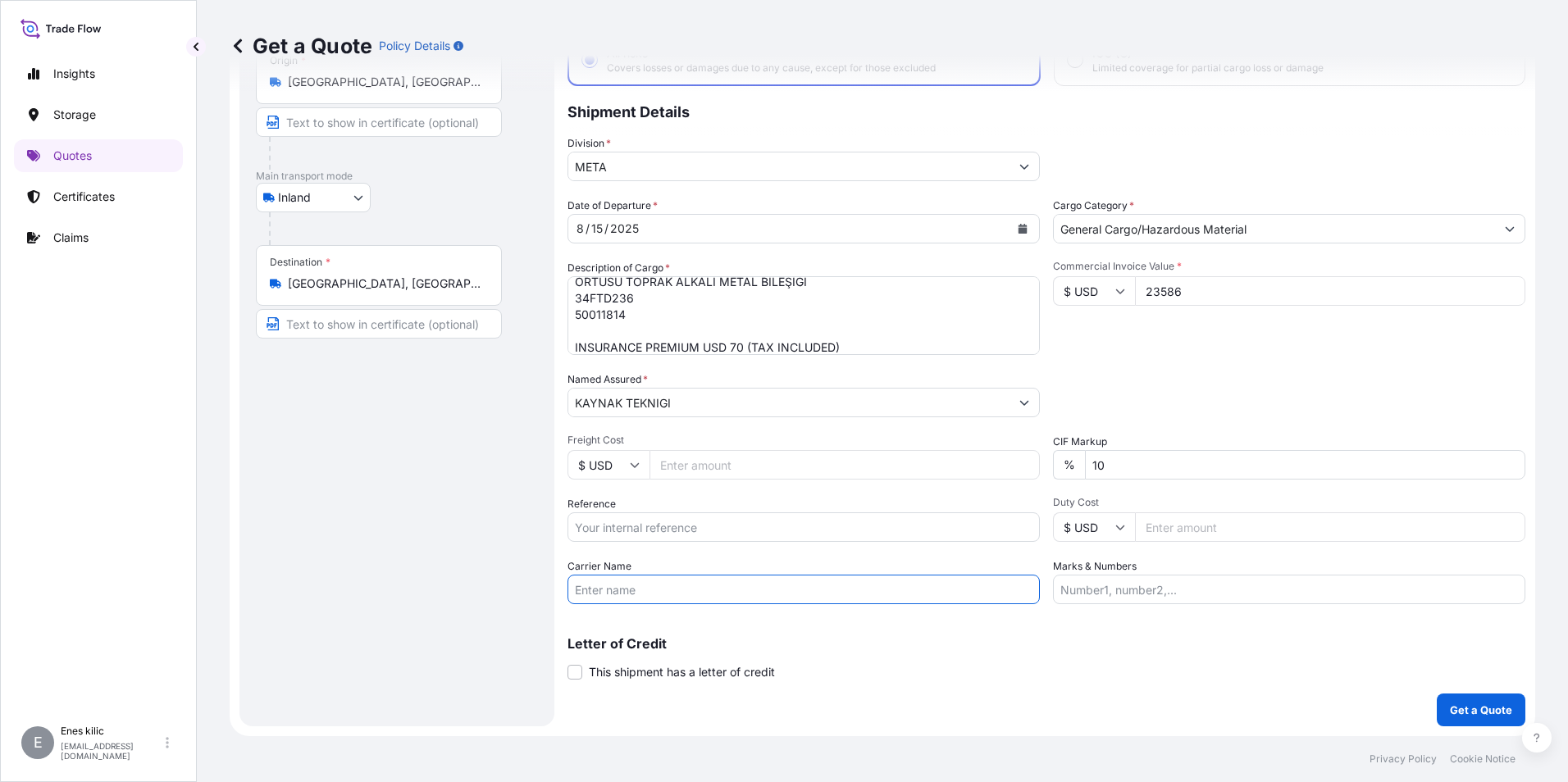
click at [536, 521] on div "Route Details Reset Route Details Place of loading Road / Inland Road / Inland …" at bounding box center [397, 355] width 283 height 709
click at [620, 536] on input "Reference" at bounding box center [803, 526] width 472 height 29
click at [652, 522] on input "Reference" at bounding box center [803, 526] width 472 height 29
paste input "Veriler alınıyor. Birkaç saniye bekledikten sonra kesmeyi veya kopyalamayı yeni…"
type input "Veriler alınıyor. Birkaç saniye bekledikten sonra kesmeyi veya kopyalamayı yeni…"
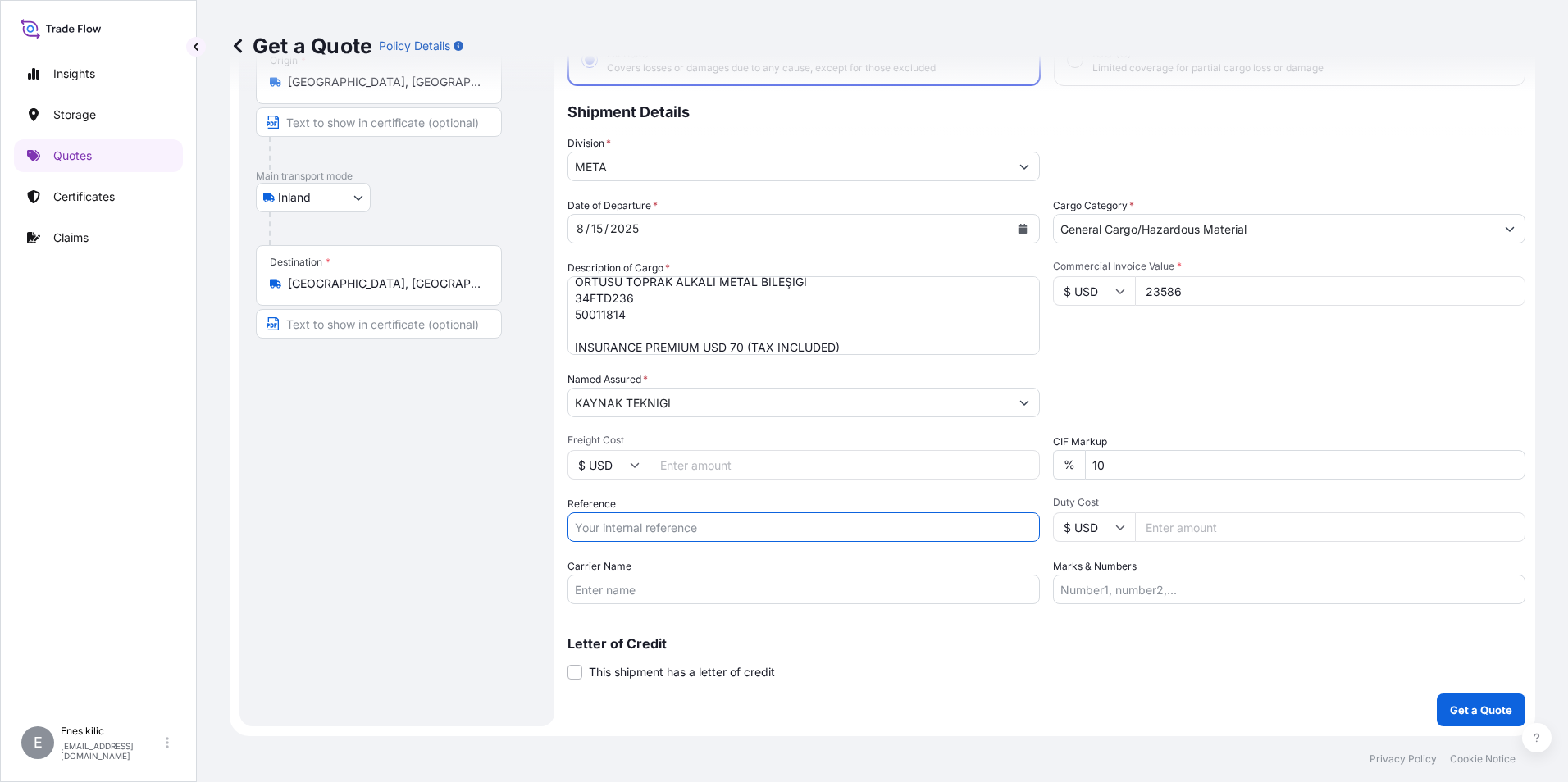
scroll to position [0, 0]
click at [696, 464] on input "Freight Cost" at bounding box center [844, 465] width 390 height 29
click at [682, 511] on div "Reference" at bounding box center [803, 519] width 472 height 46
click at [684, 521] on input "Reference" at bounding box center [803, 526] width 472 height 29
paste input "2101772113"
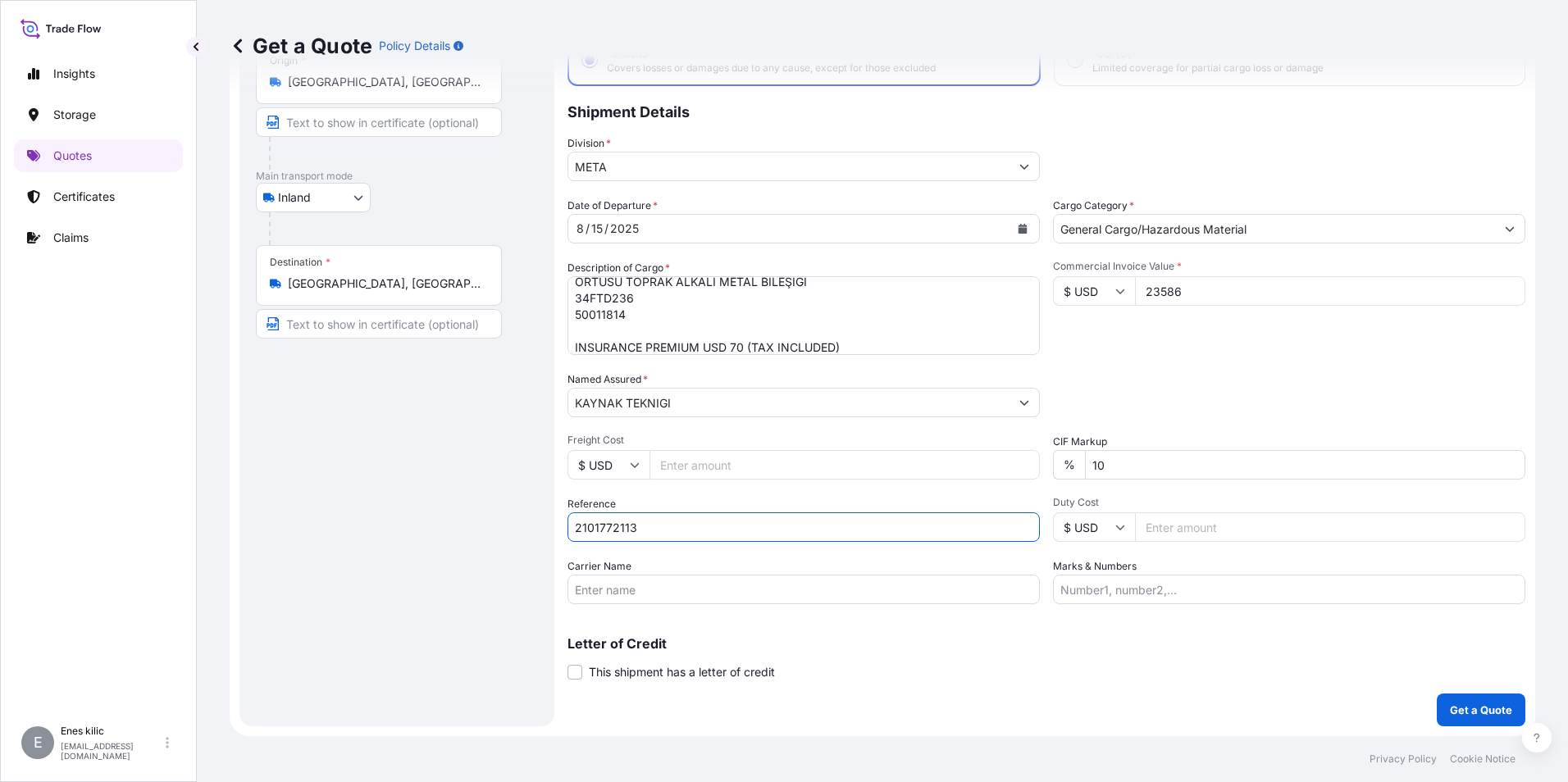
type input "2101772113"
click at [659, 587] on input "Carrier Name" at bounding box center [803, 589] width 472 height 29
click at [676, 581] on input "Carrier Name" at bounding box center [803, 589] width 472 height 29
paste input ""BÜYÜKDERE CAD.ALİ KAYA SOK. NO.5 ŞİŞLİ İSTANBUL""
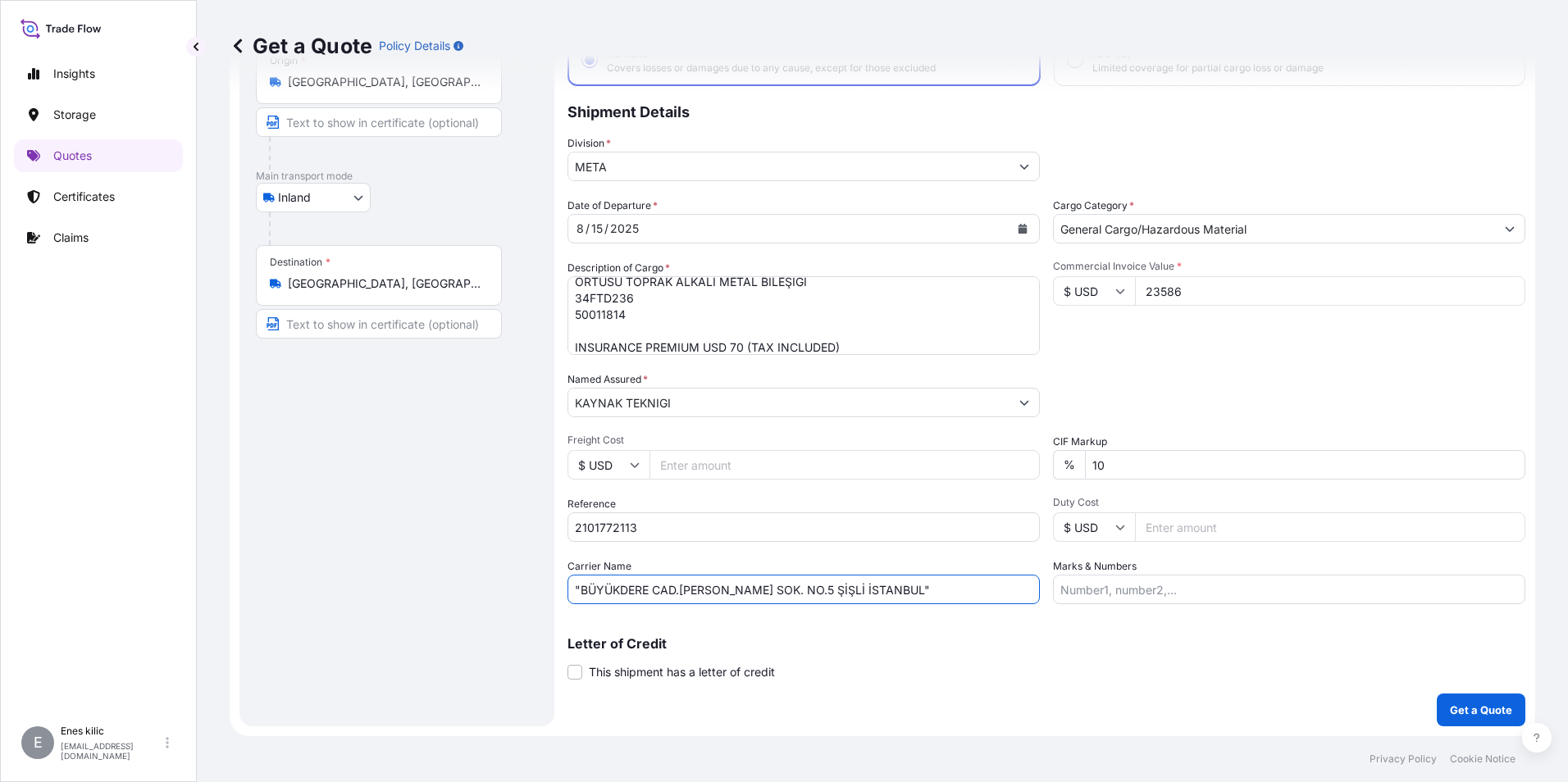
click at [588, 592] on input ""BÜYÜKDERE CAD.ALİ KAYA SOK. NO.5 ŞİŞLİ İSTANBUL"" at bounding box center [803, 589] width 472 height 29
click at [572, 592] on input ""BÜYÜKDERE CAD.ALİ KAYA SOK. NO.5 ŞİŞLİ İSTANBUL"" at bounding box center [803, 589] width 472 height 29
type input ""BÜYÜKDERE CAD.ALİ KAYA SOK. NO.5 ŞİŞLİ İSTANBUL""
click at [1162, 397] on div "Packing Category Type to search a container mode Please select a primary mode o…" at bounding box center [1289, 394] width 472 height 46
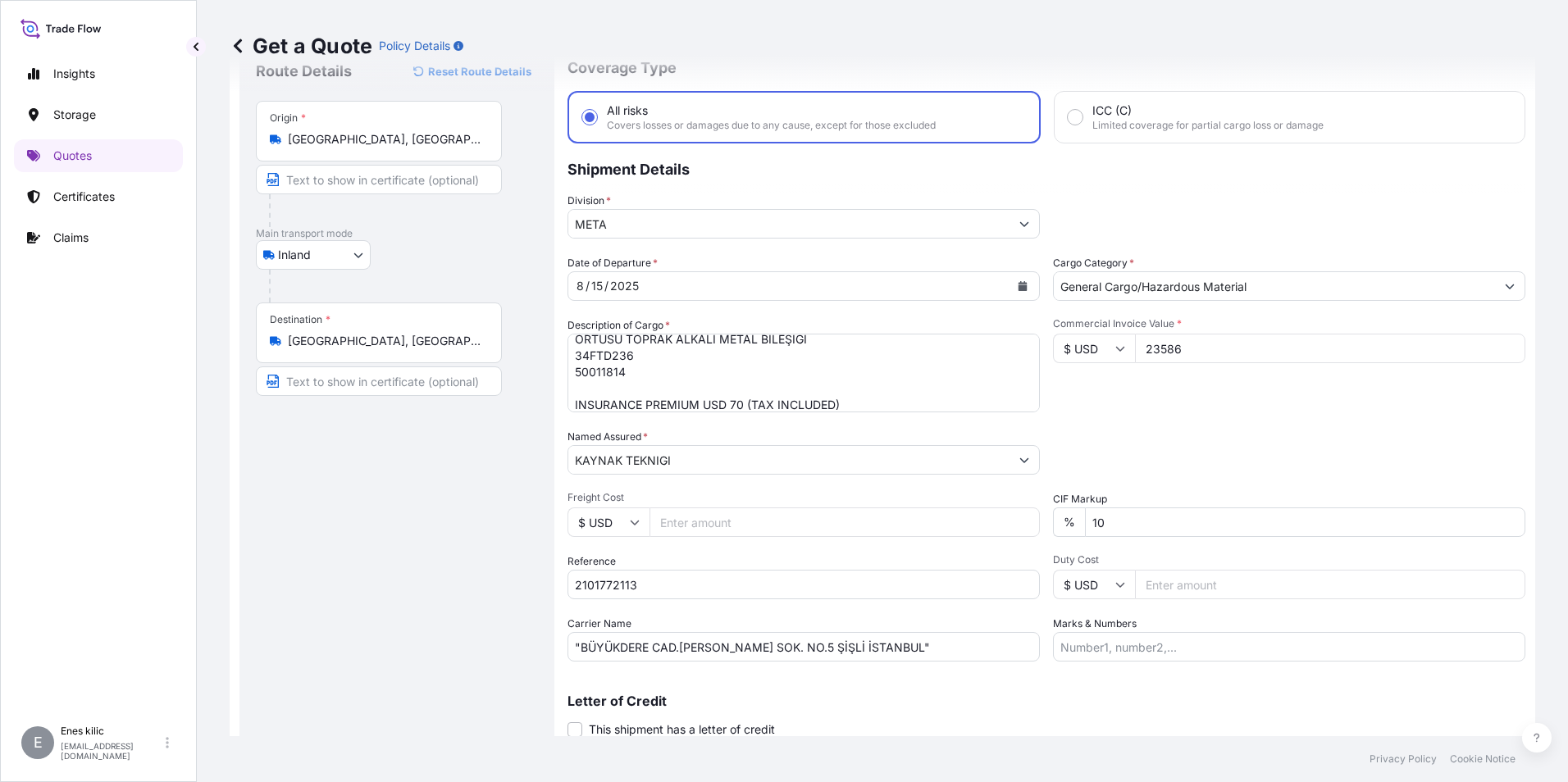
scroll to position [117, 0]
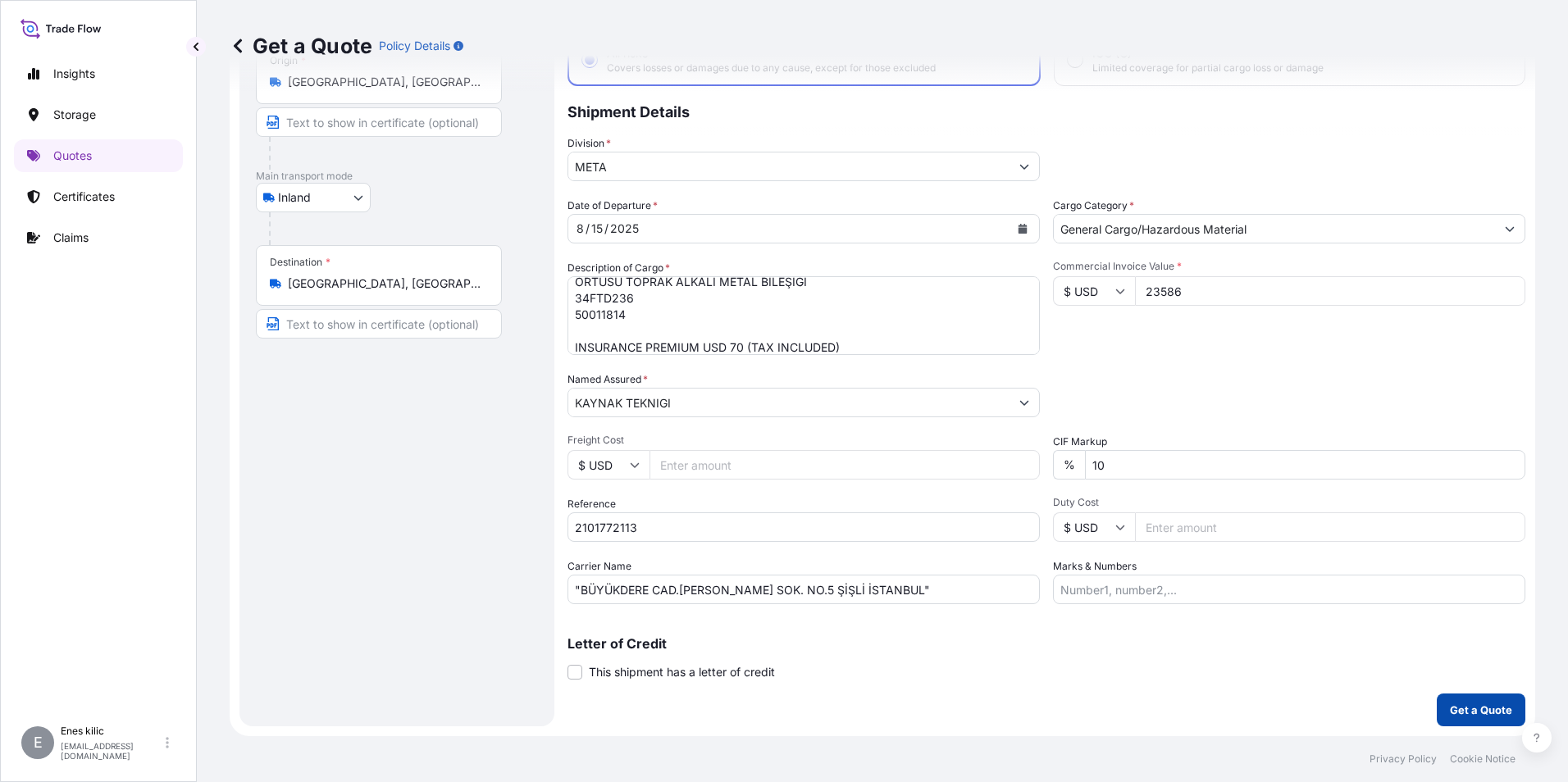
click at [1469, 700] on button "Get a Quote" at bounding box center [1481, 709] width 89 height 33
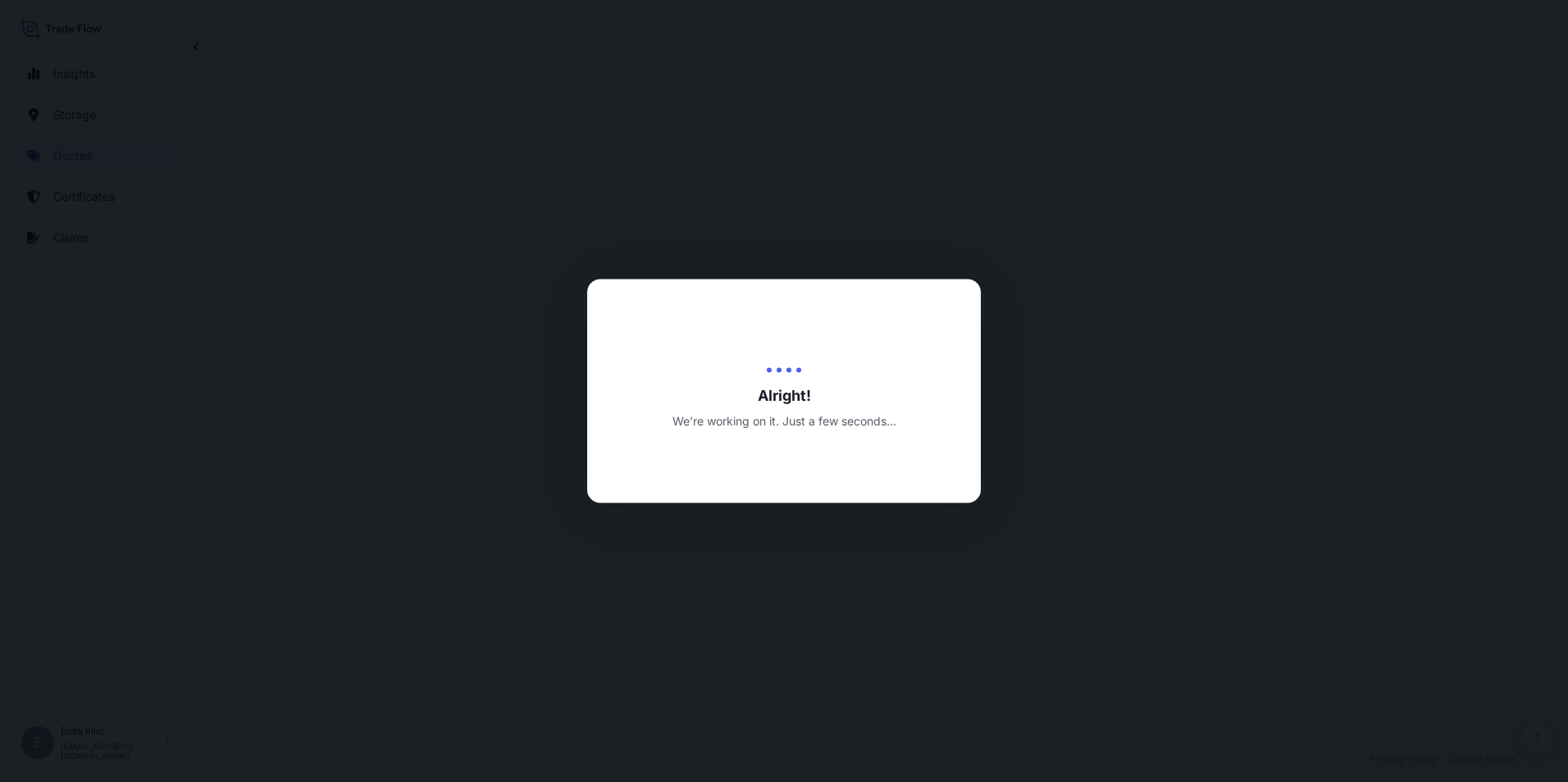
select select "Inland"
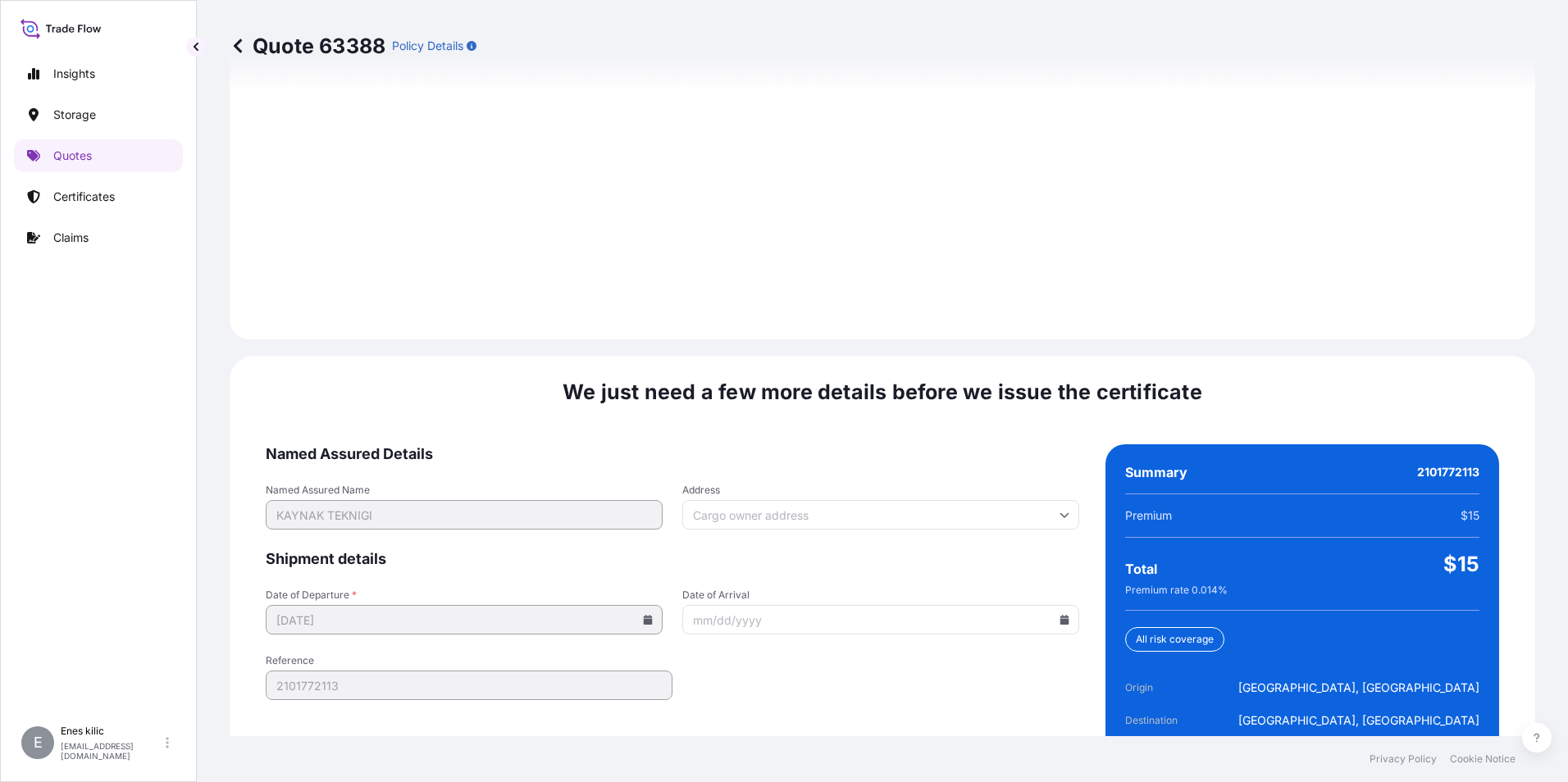
scroll to position [2308, 0]
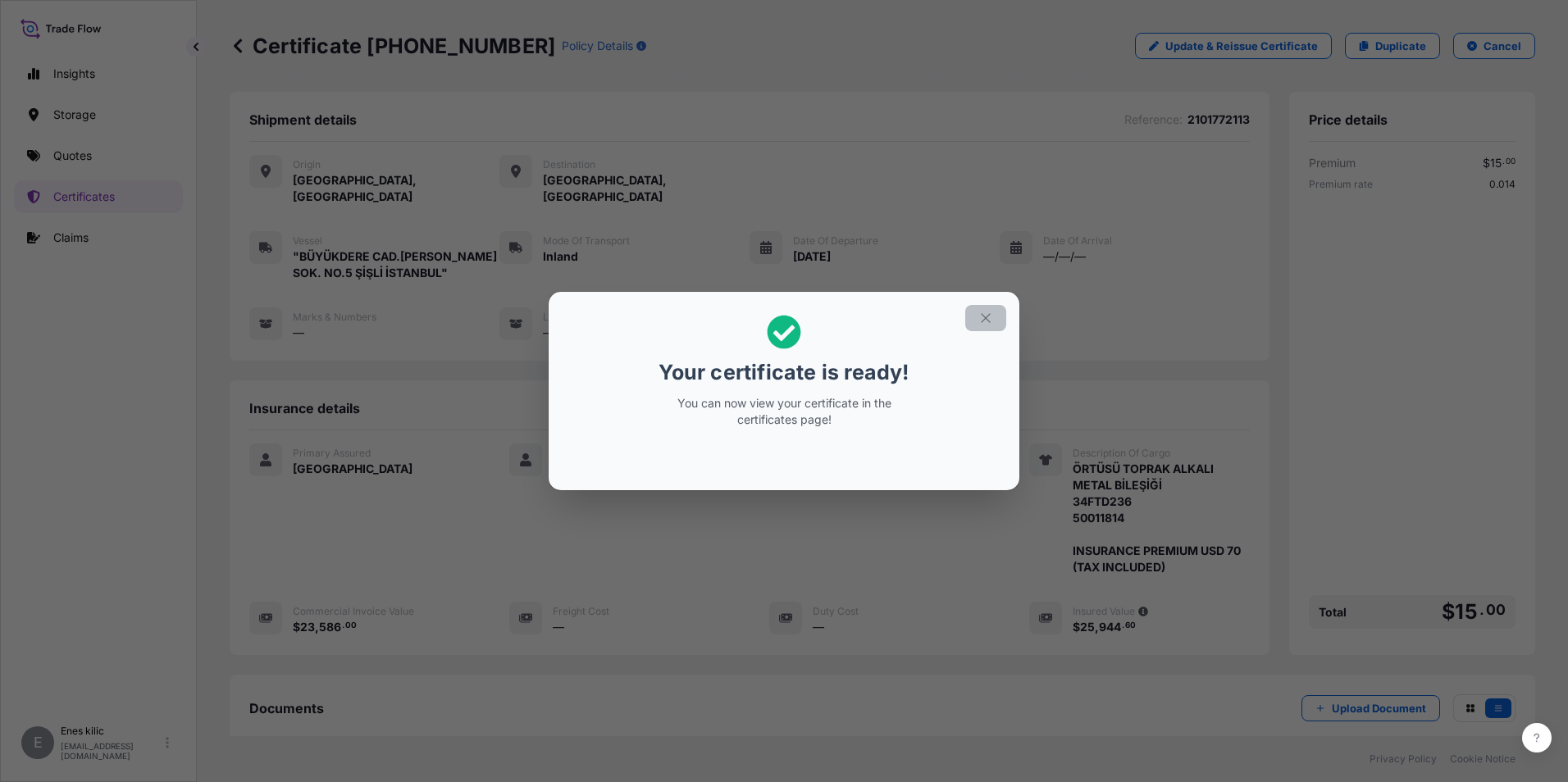
click at [984, 319] on icon "button" at bounding box center [986, 318] width 15 height 15
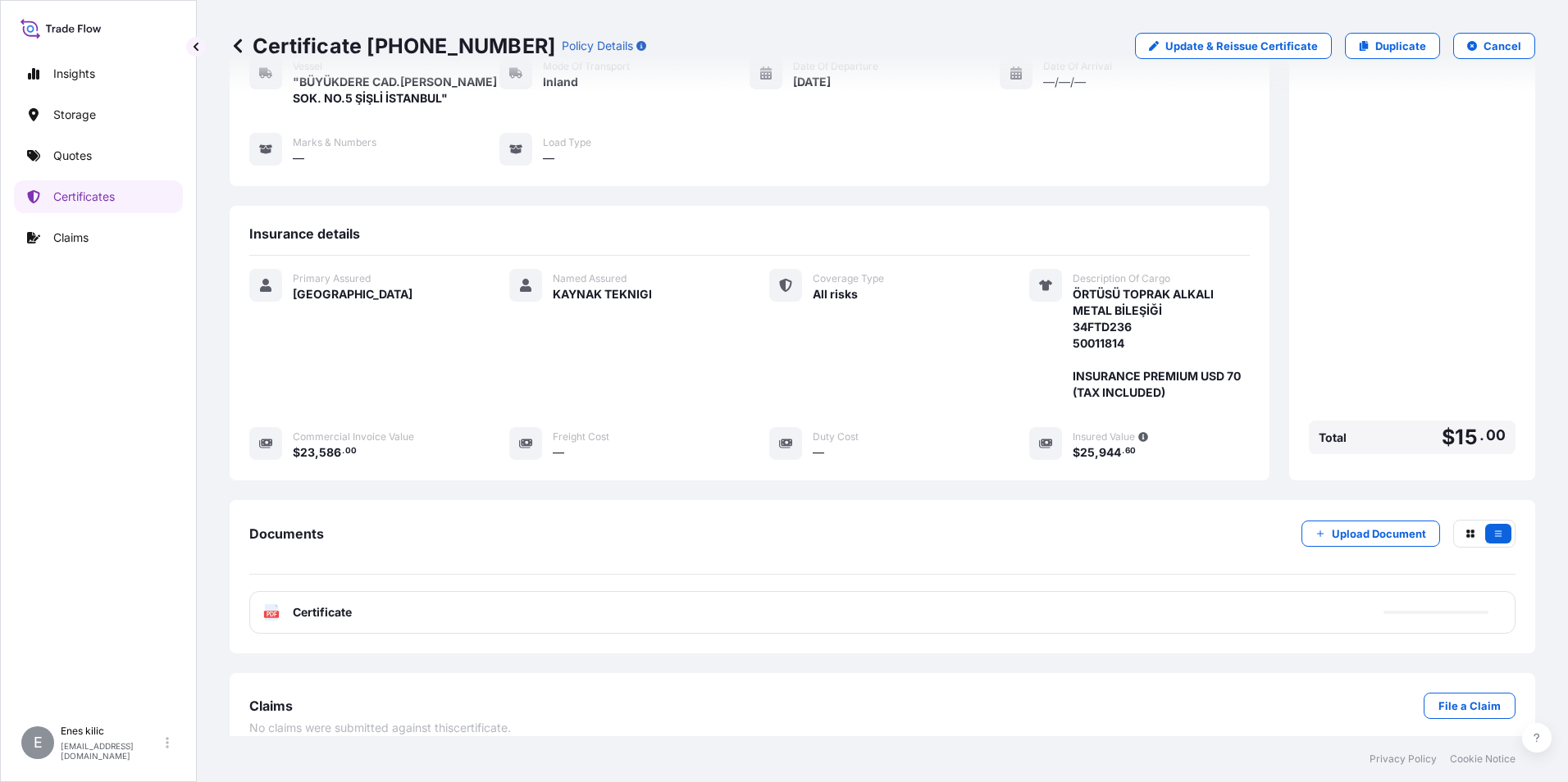
scroll to position [178, 0]
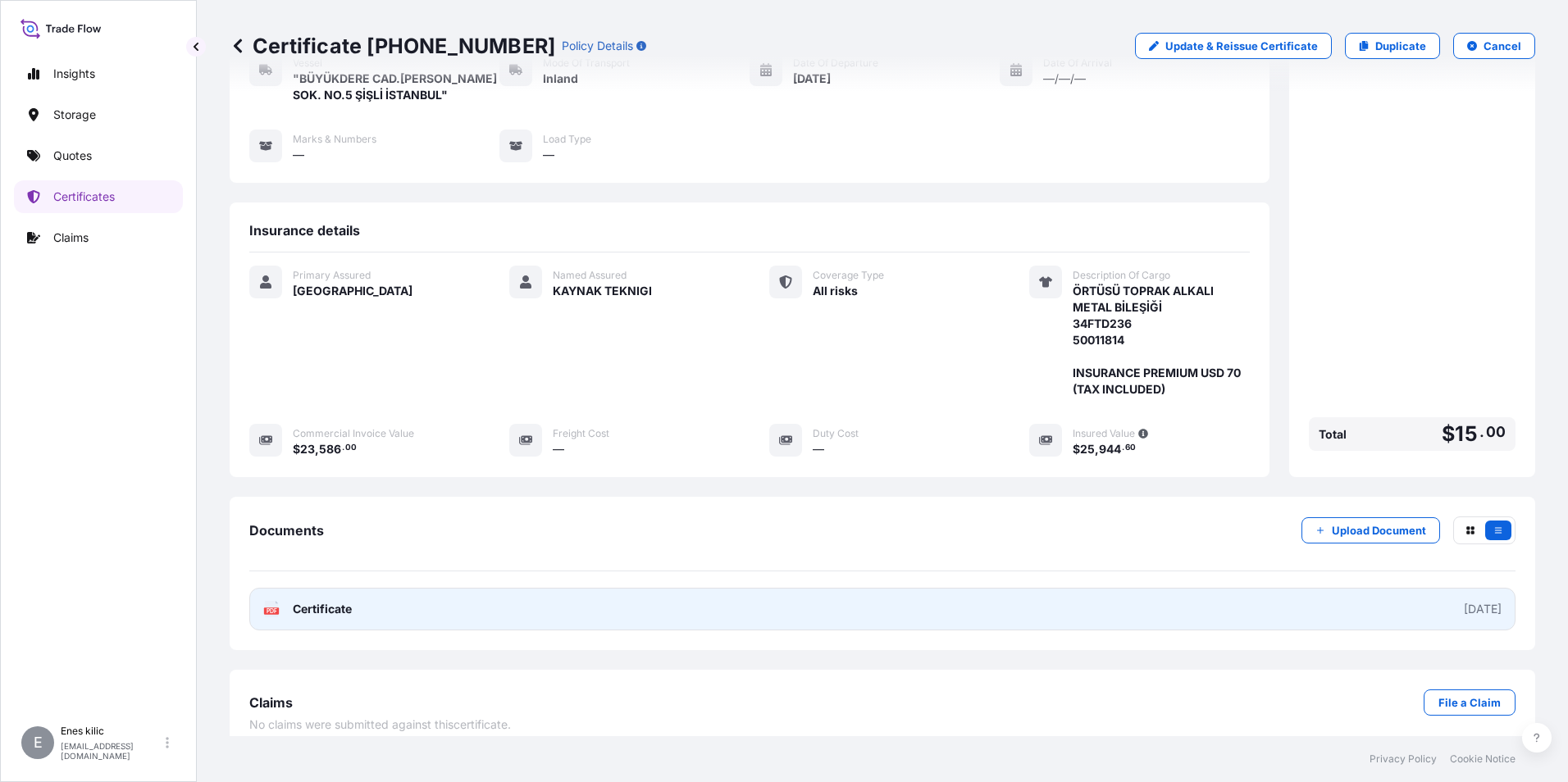
click at [279, 607] on rect at bounding box center [272, 611] width 15 height 7
click at [346, 605] on link "PDF Certificate [DATE]" at bounding box center [882, 608] width 1266 height 43
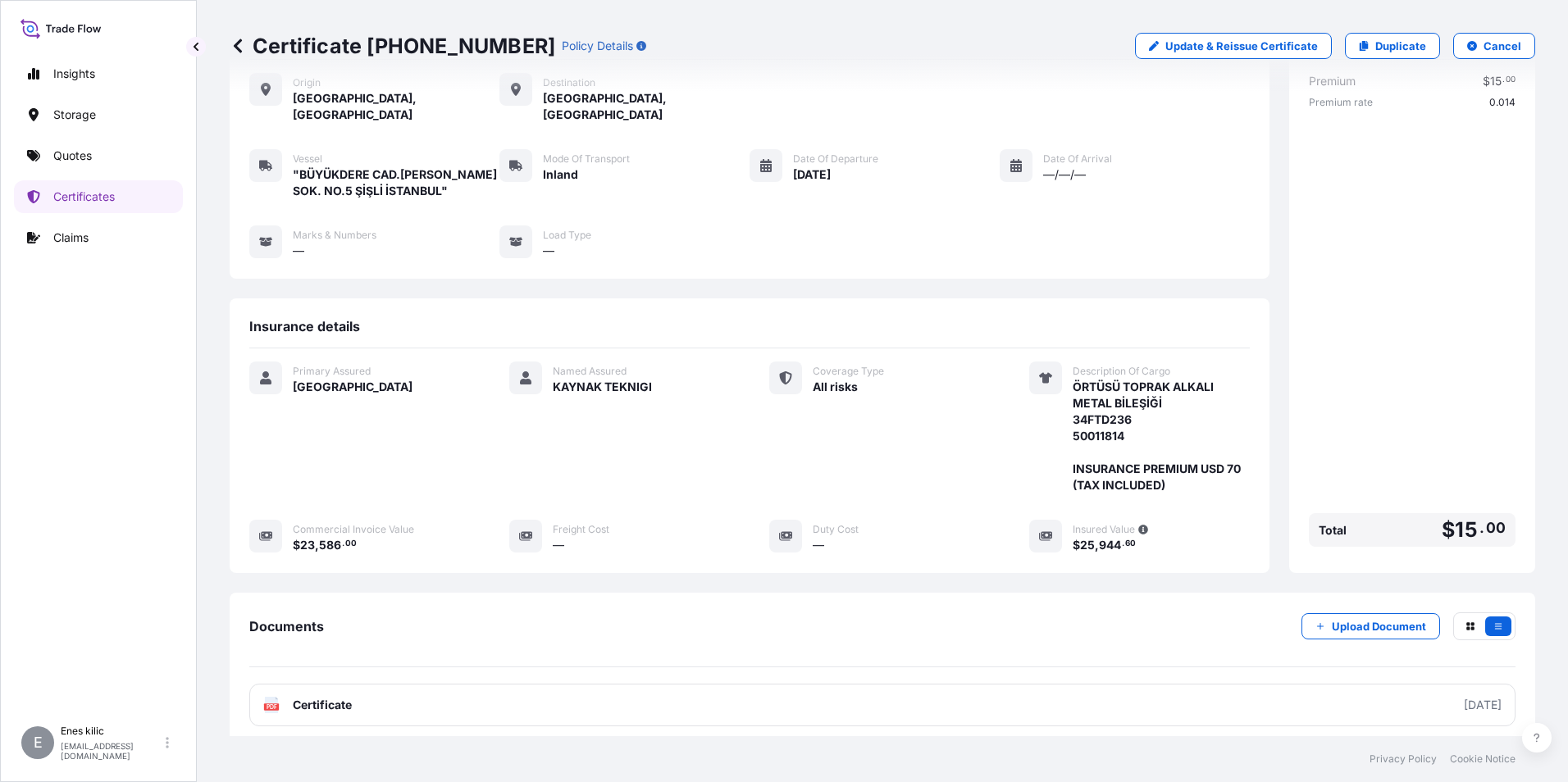
scroll to position [0, 0]
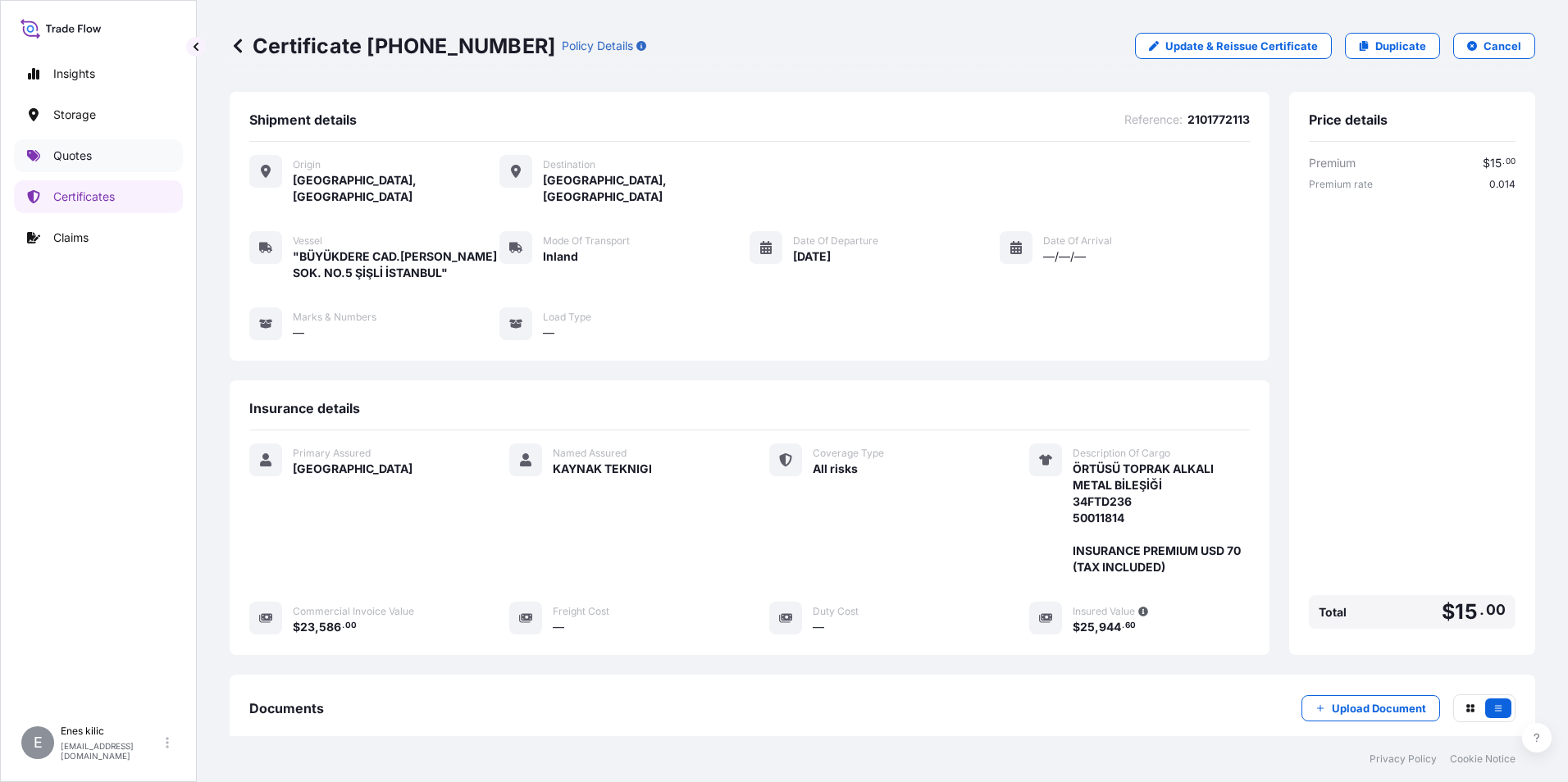
click at [105, 144] on link "Quotes" at bounding box center [99, 155] width 169 height 33
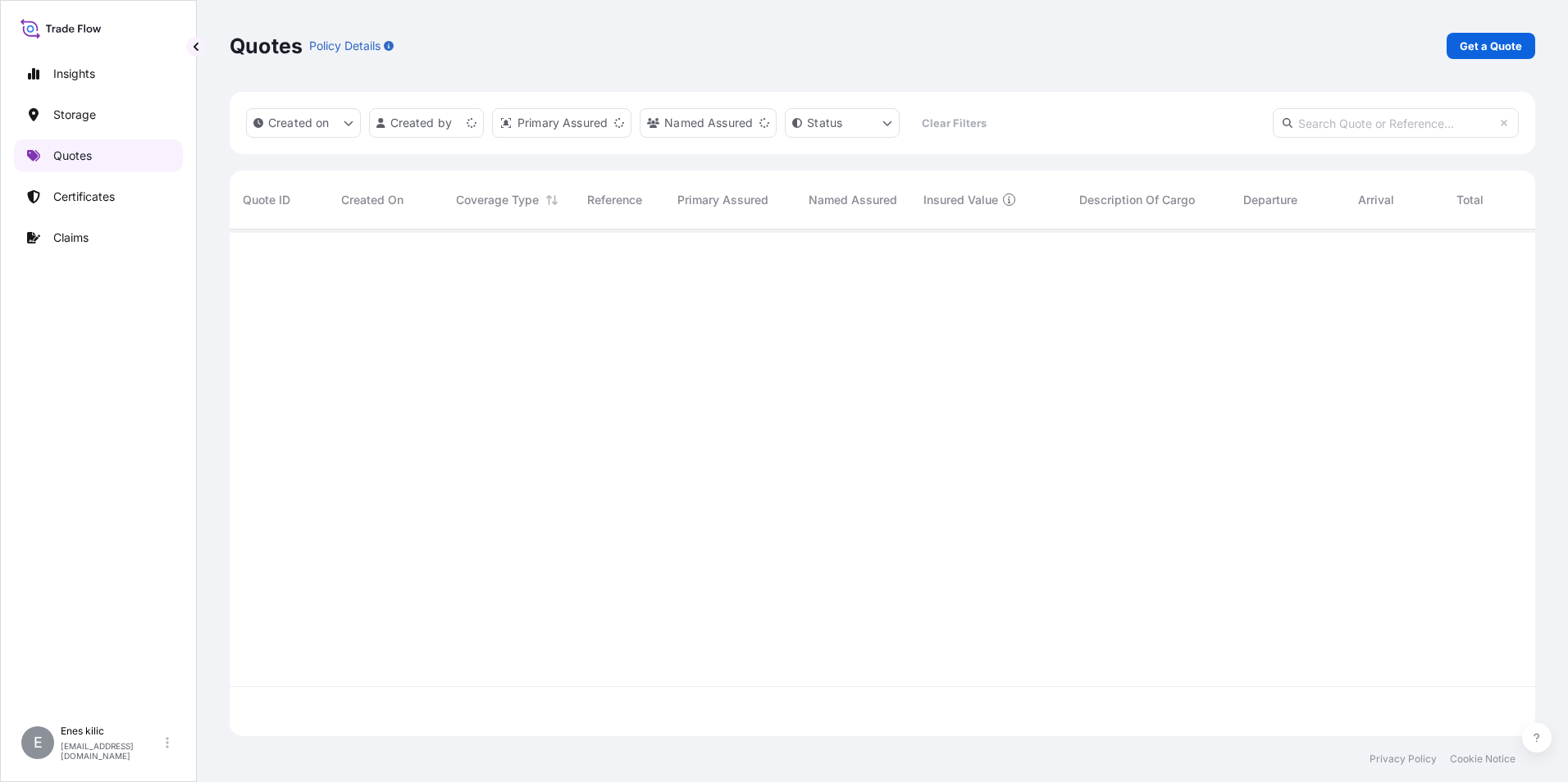
scroll to position [503, 1293]
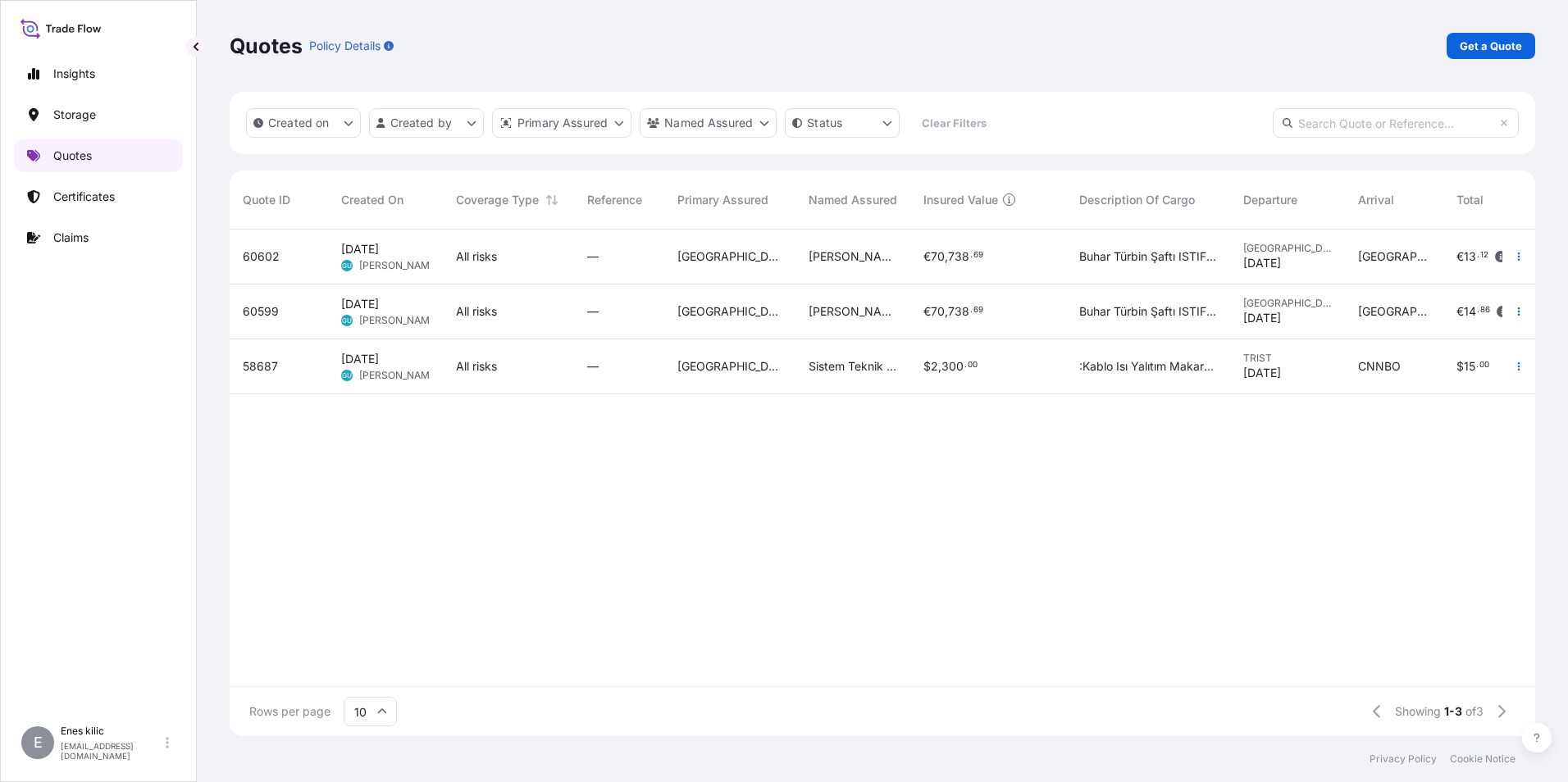
click at [98, 156] on link "Quotes" at bounding box center [99, 155] width 169 height 33
click at [1511, 39] on p "Get a Quote" at bounding box center [1490, 46] width 63 height 17
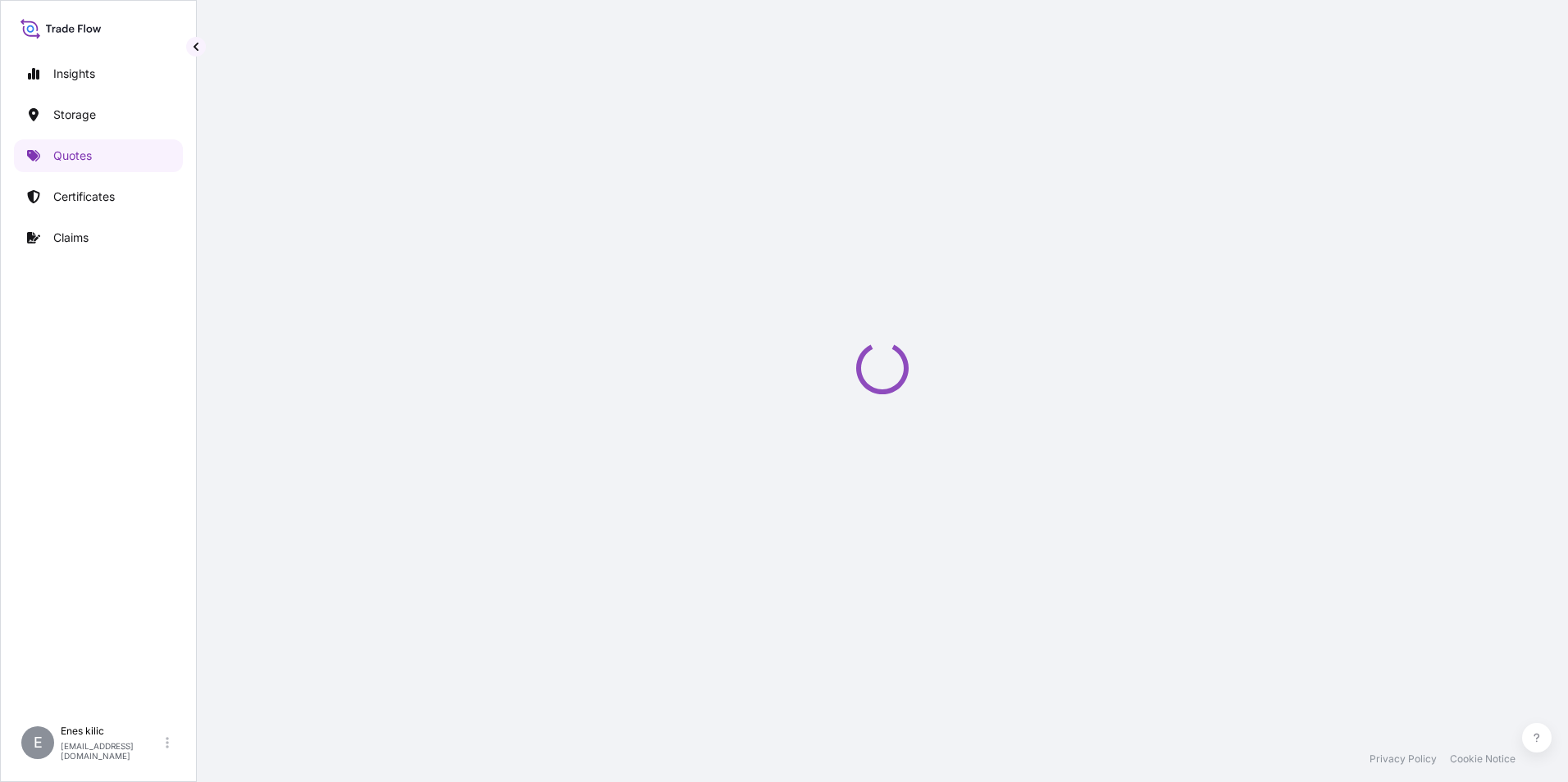
select select "Water"
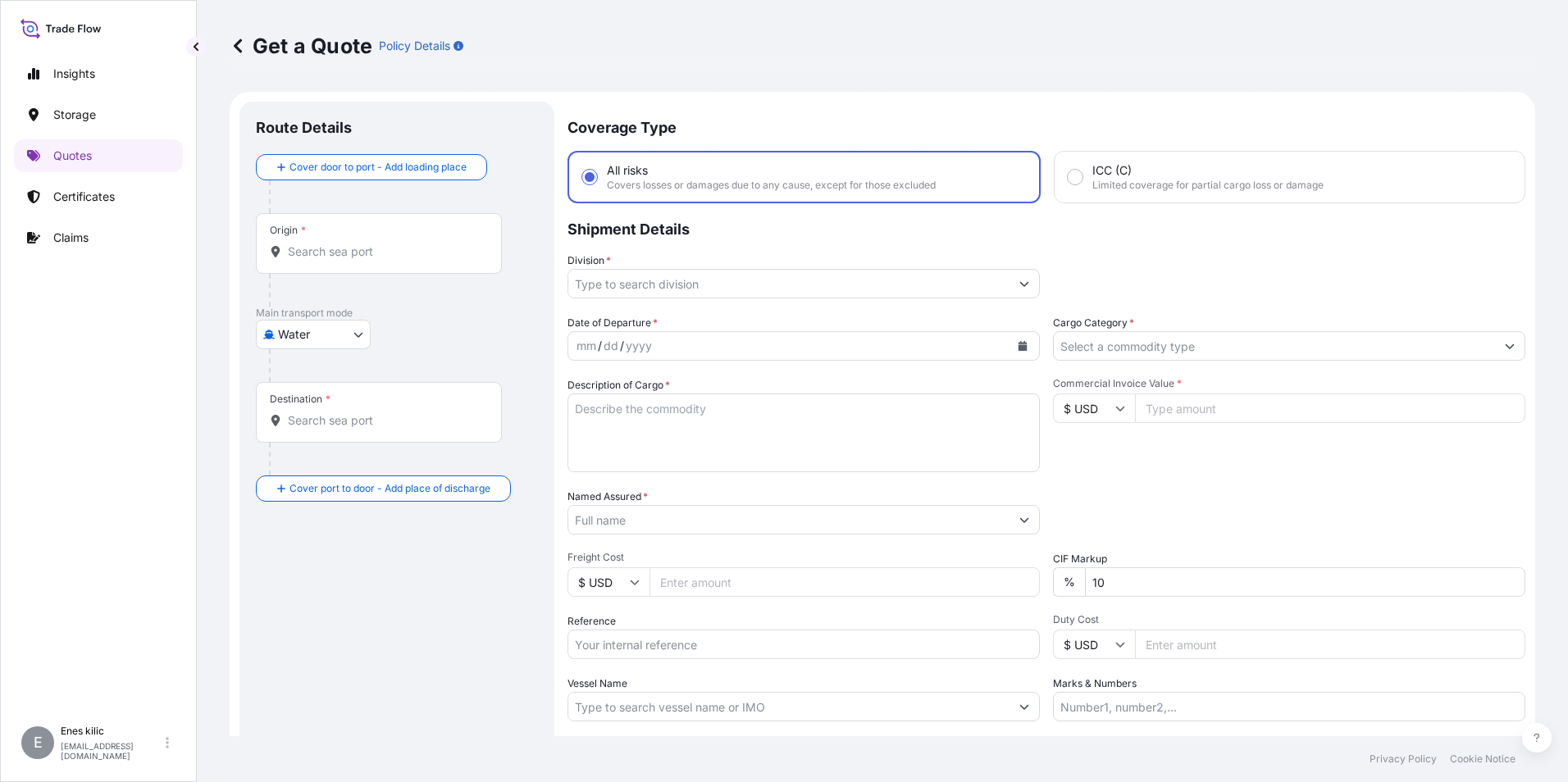
scroll to position [26, 0]
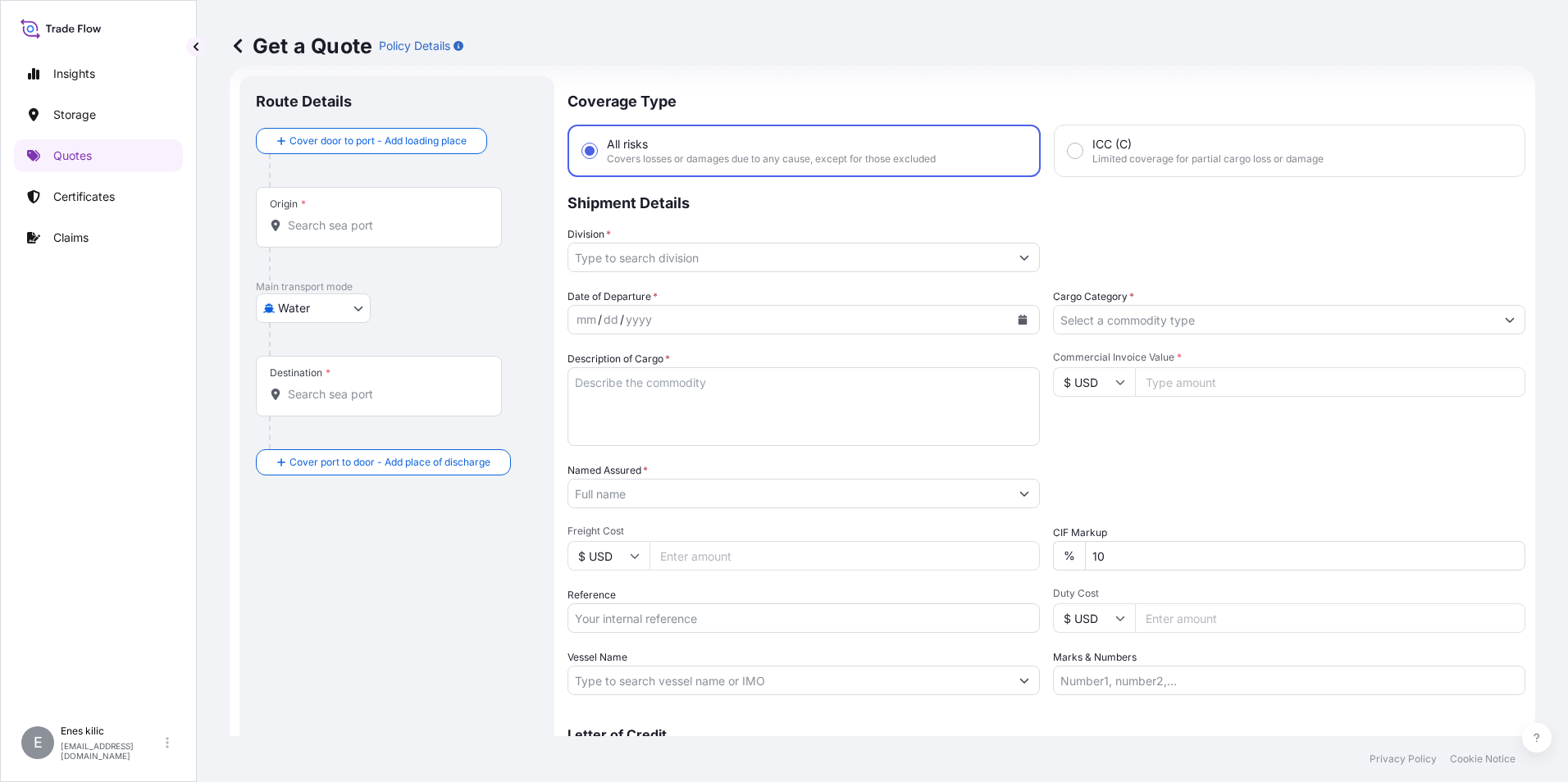
click at [341, 217] on input "Origin *" at bounding box center [384, 226] width 194 height 17
click at [446, 174] on div at bounding box center [404, 170] width 269 height 33
click at [350, 316] on body "0 options available. Insights Storage Quotes Certificates Claims E Enes kilic e…" at bounding box center [784, 391] width 1568 height 782
click at [318, 407] on span "Inland" at bounding box center [303, 410] width 33 height 17
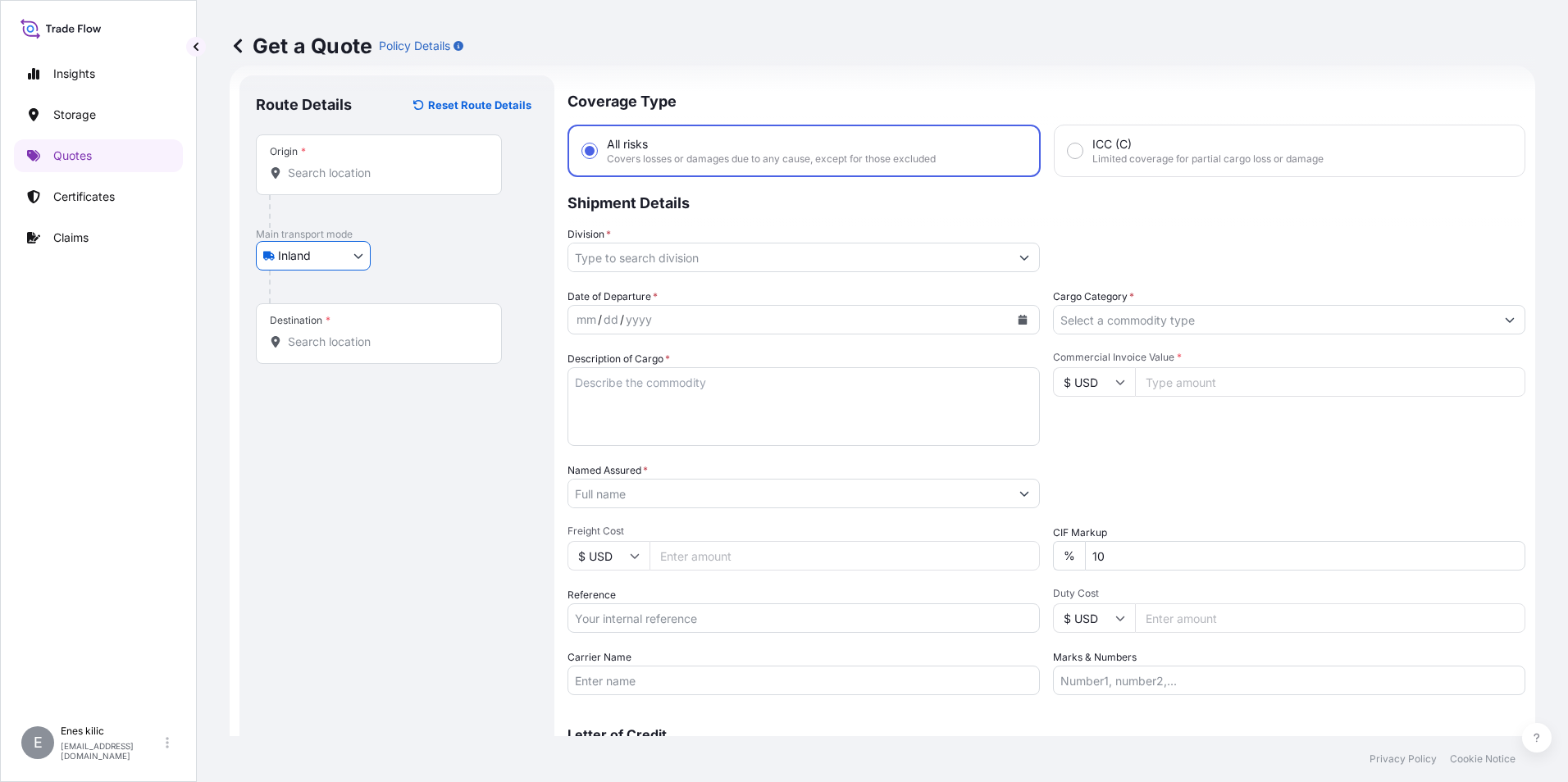
click at [313, 168] on input "Origin *" at bounding box center [384, 173] width 194 height 17
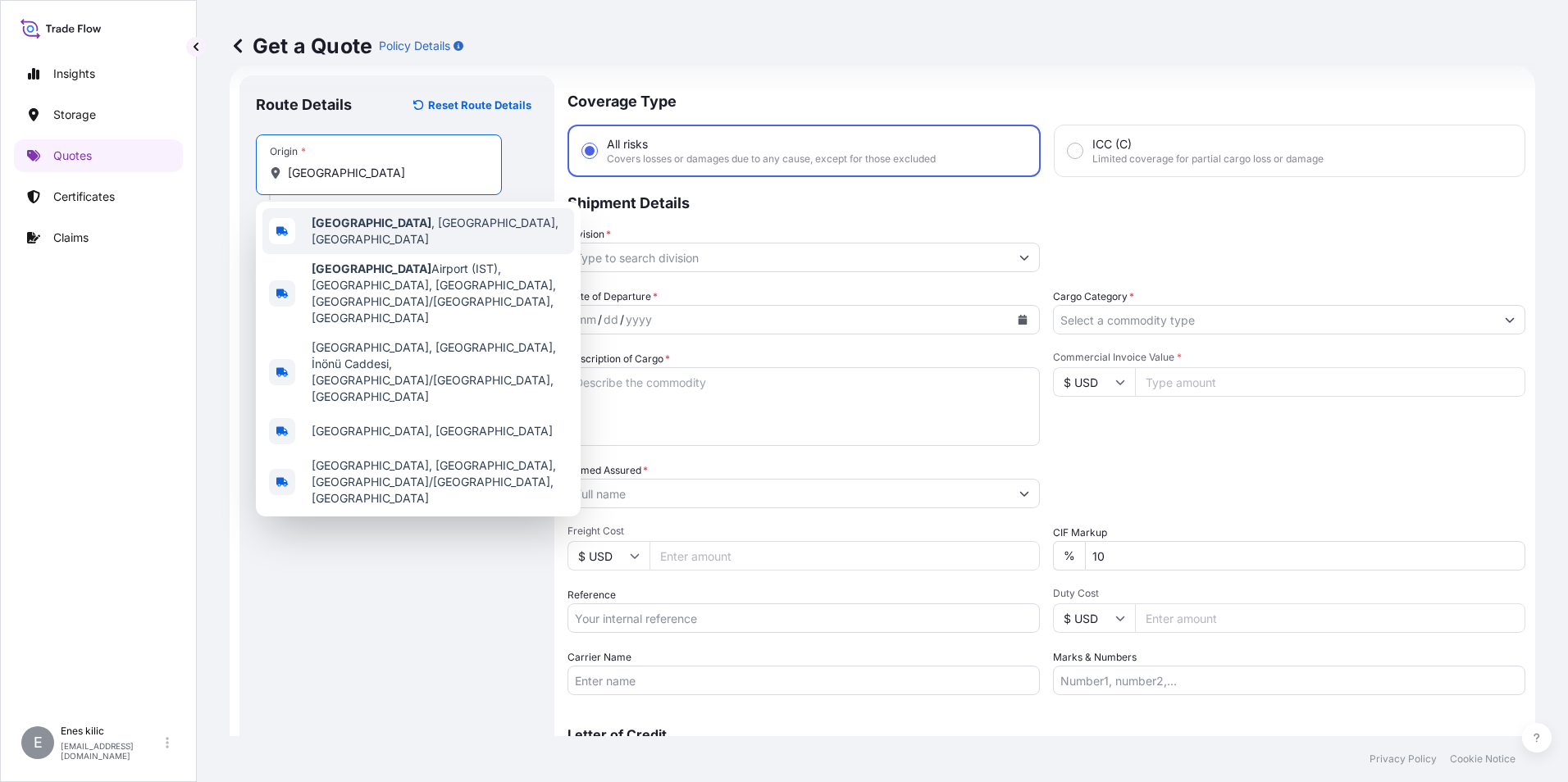
click at [395, 232] on span "Istanbul , İstanbul, Türkiye" at bounding box center [440, 231] width 256 height 33
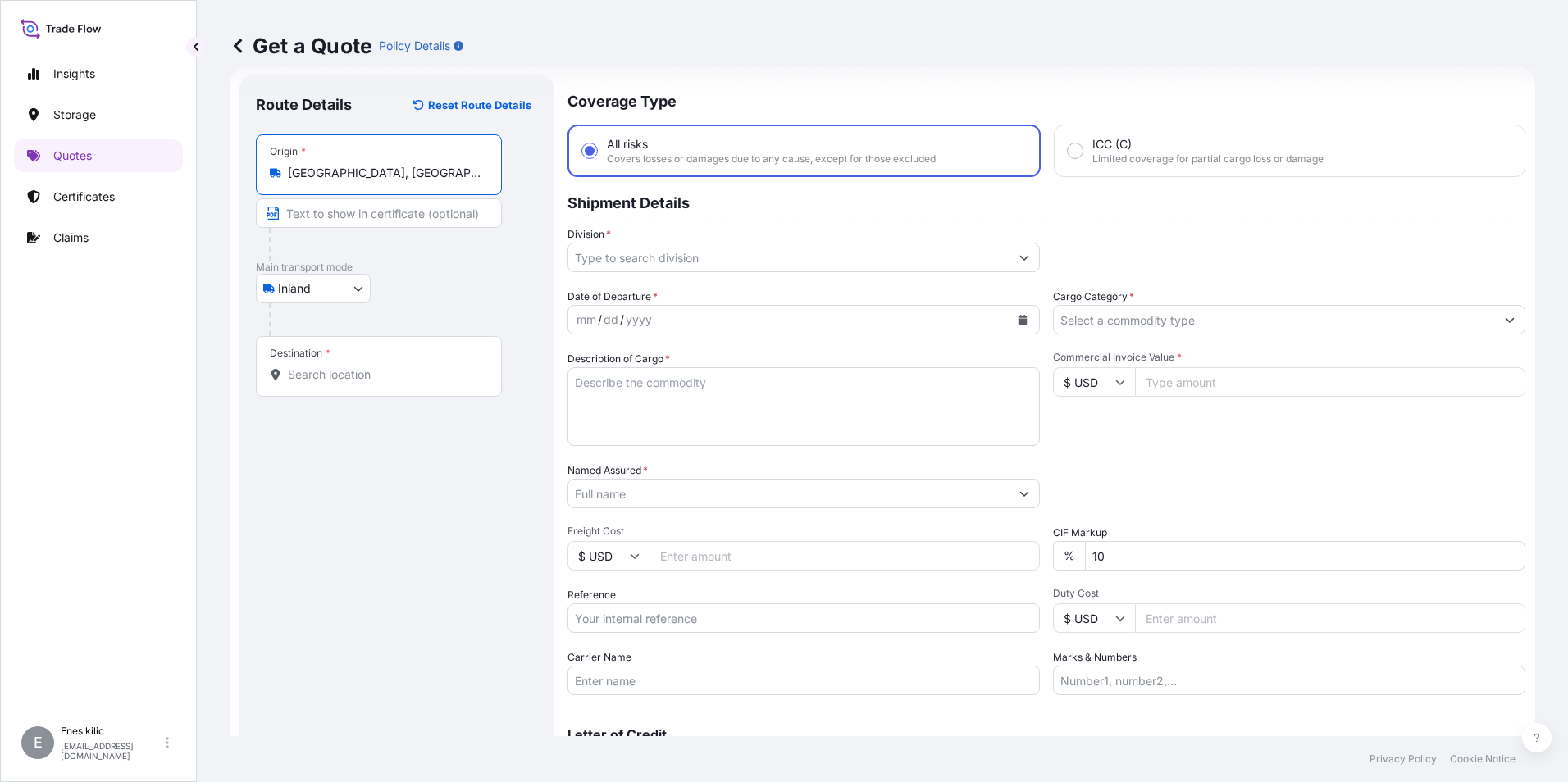
type input "[GEOGRAPHIC_DATA], [GEOGRAPHIC_DATA], [GEOGRAPHIC_DATA]"
click at [363, 353] on div "Destination *" at bounding box center [379, 366] width 246 height 61
click at [363, 367] on input "Destination *" at bounding box center [384, 375] width 194 height 17
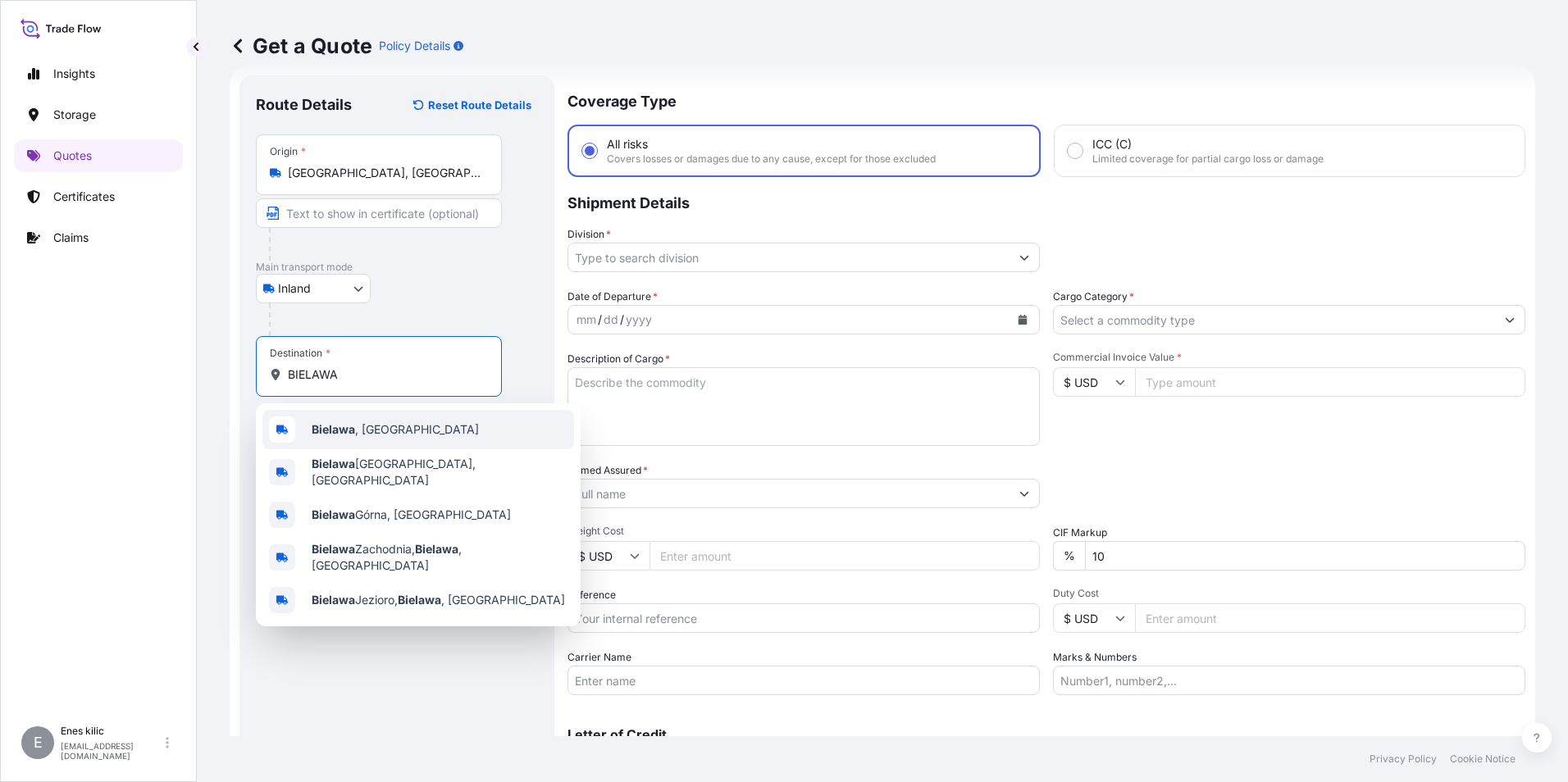
click at [396, 434] on span "[GEOGRAPHIC_DATA] , [GEOGRAPHIC_DATA]" at bounding box center [395, 429] width 167 height 17
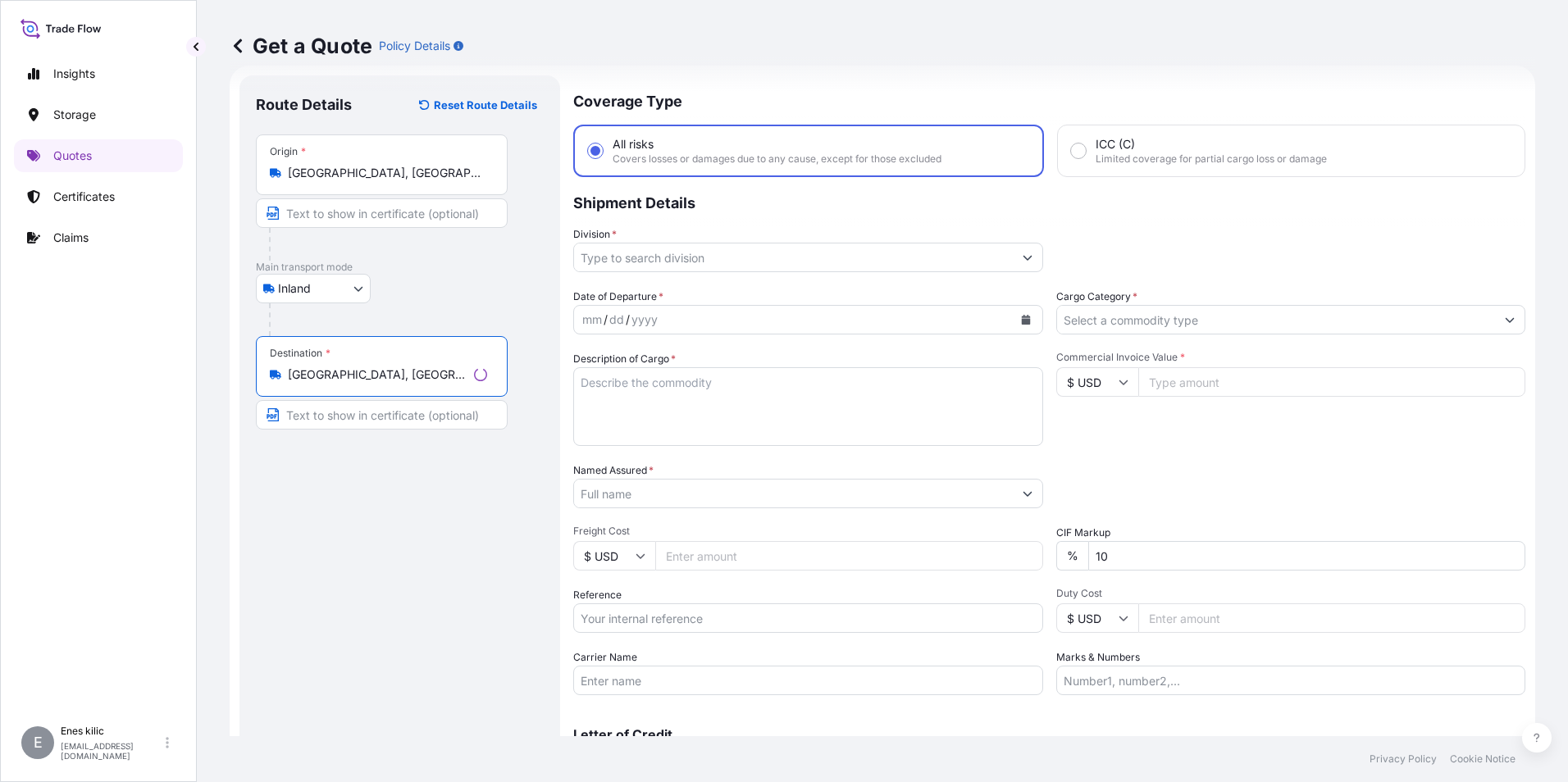
type input "[GEOGRAPHIC_DATA], [GEOGRAPHIC_DATA]"
click at [672, 262] on input "Division *" at bounding box center [793, 256] width 439 height 29
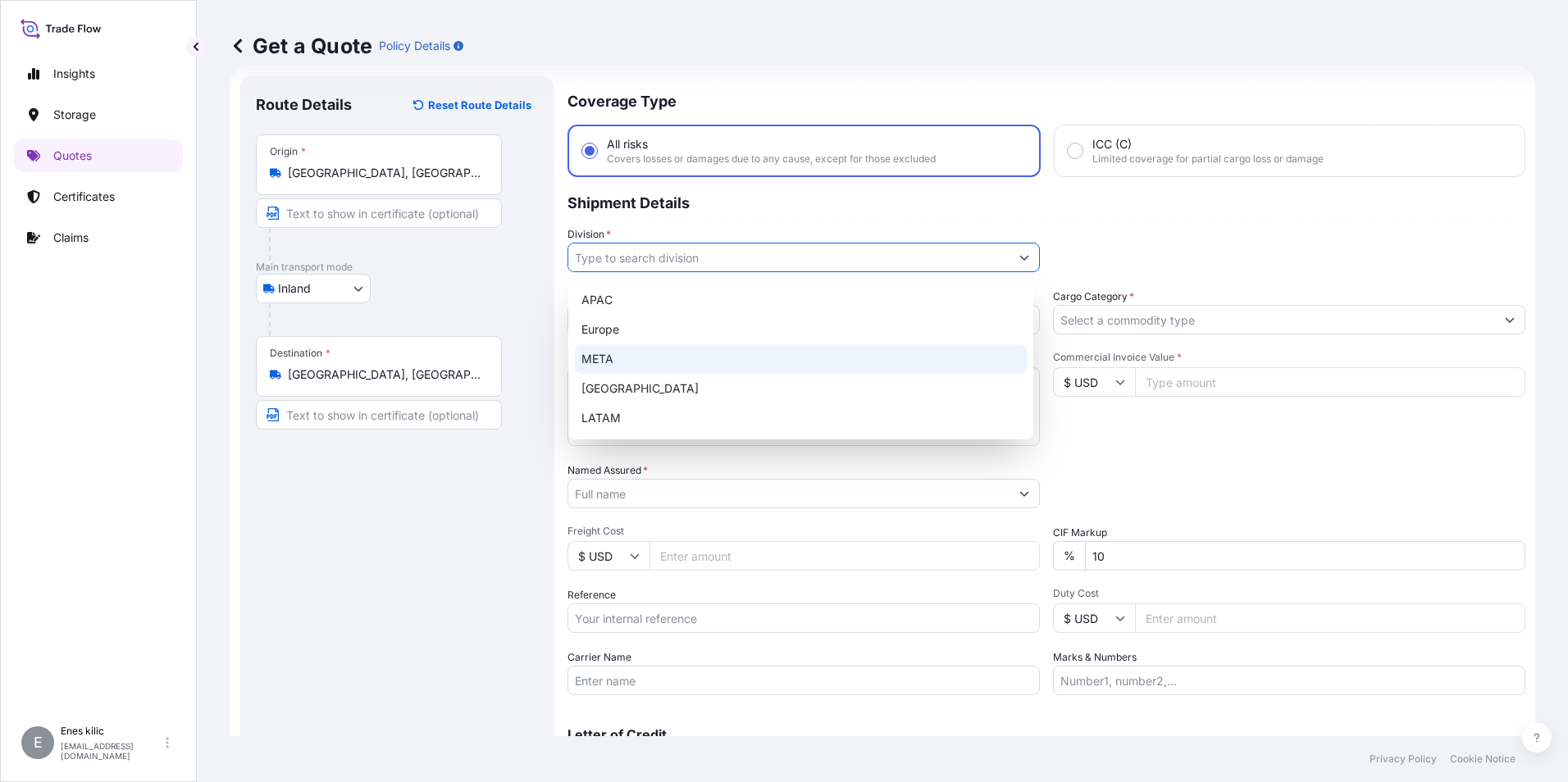
click at [659, 359] on div "META" at bounding box center [801, 358] width 452 height 29
type input "META"
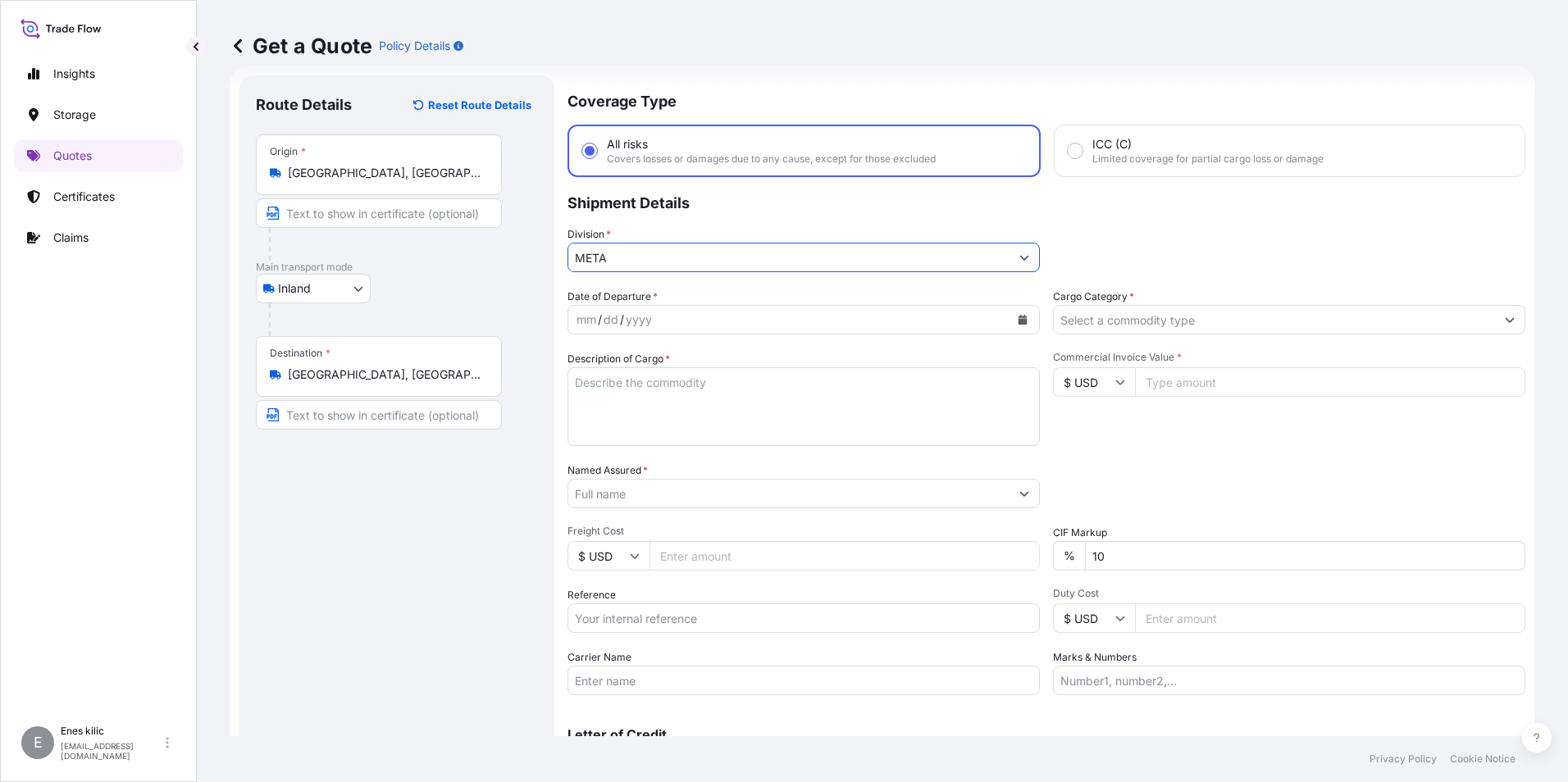
click at [1107, 324] on input "Cargo Category *" at bounding box center [1275, 319] width 441 height 29
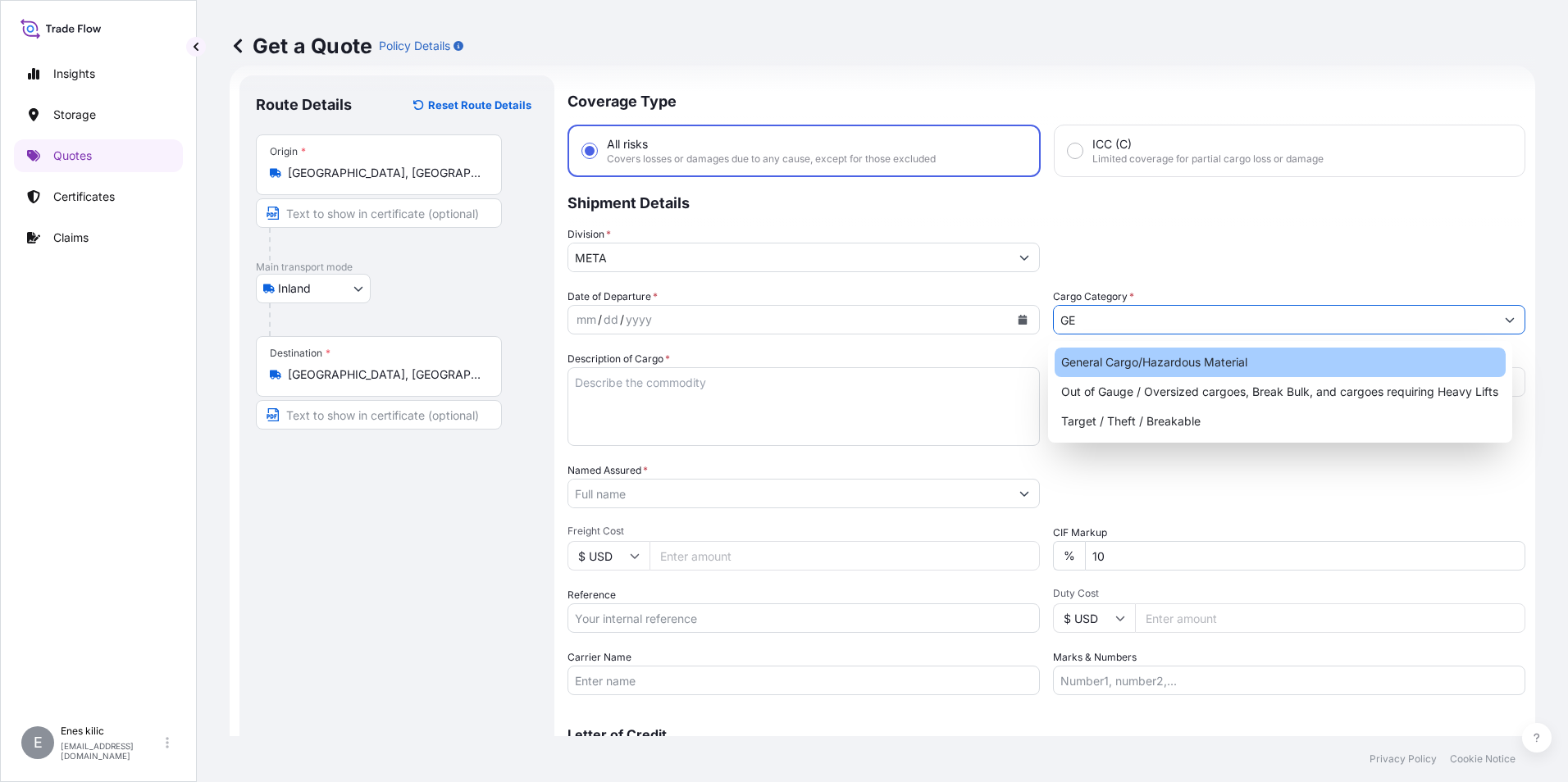
click at [1122, 357] on div "General Cargo/Hazardous Material" at bounding box center [1280, 362] width 452 height 29
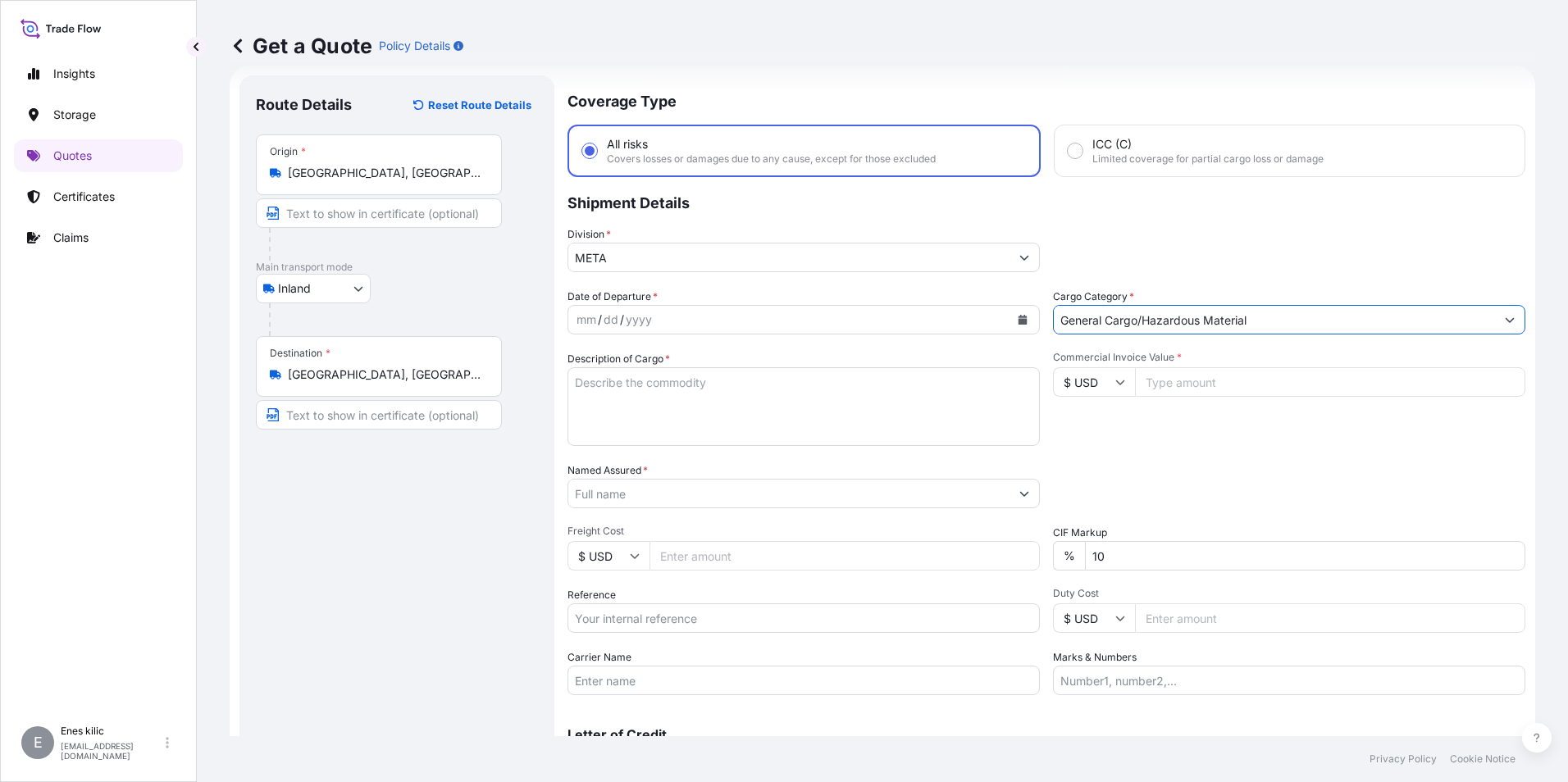
type input "General Cargo/Hazardous Material"
click at [690, 315] on div "mm / dd / yyyy" at bounding box center [789, 319] width 441 height 29
click at [1014, 326] on button "Calendar" at bounding box center [1022, 319] width 26 height 26
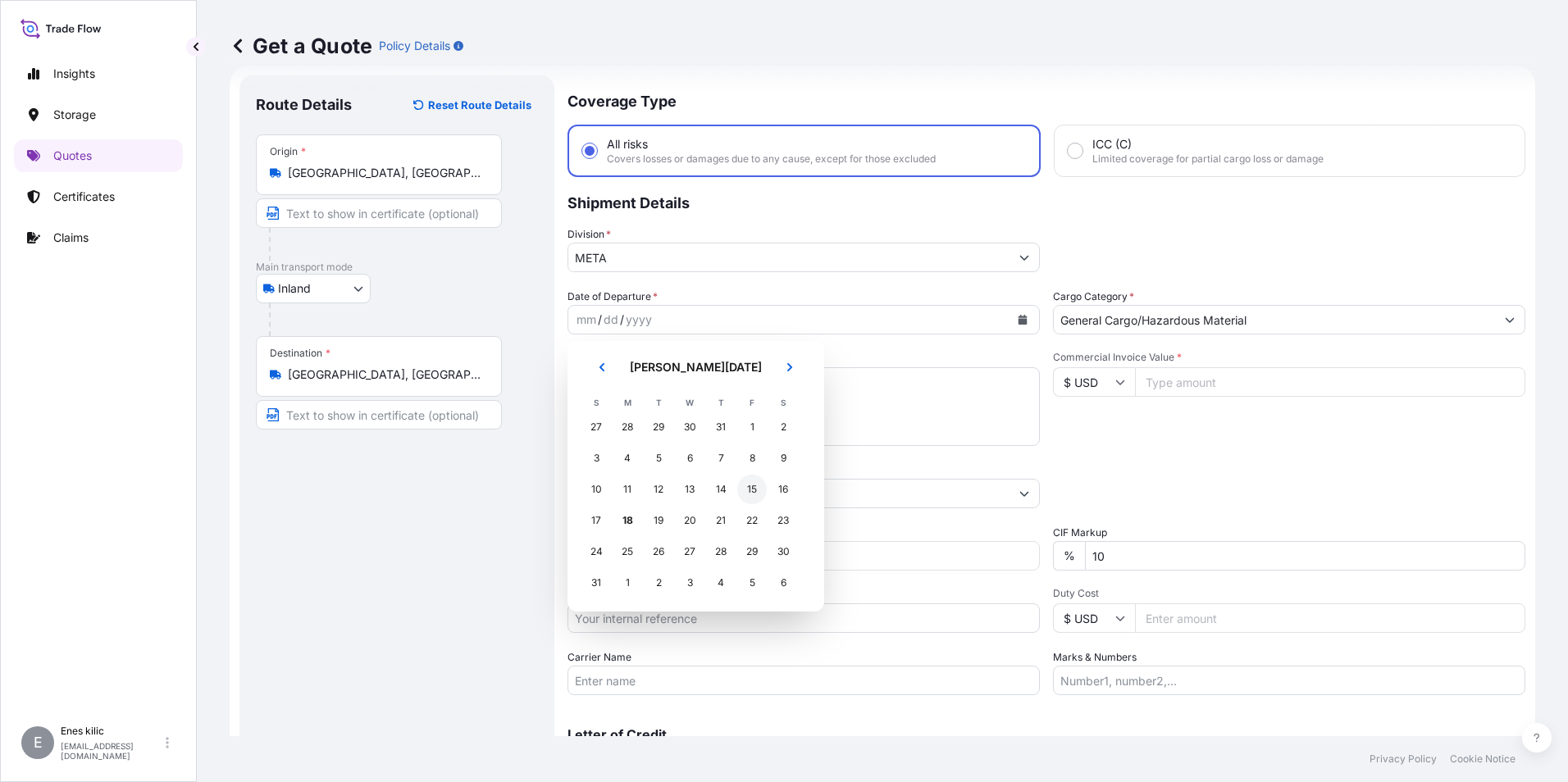
click at [749, 485] on div "15" at bounding box center [751, 489] width 29 height 29
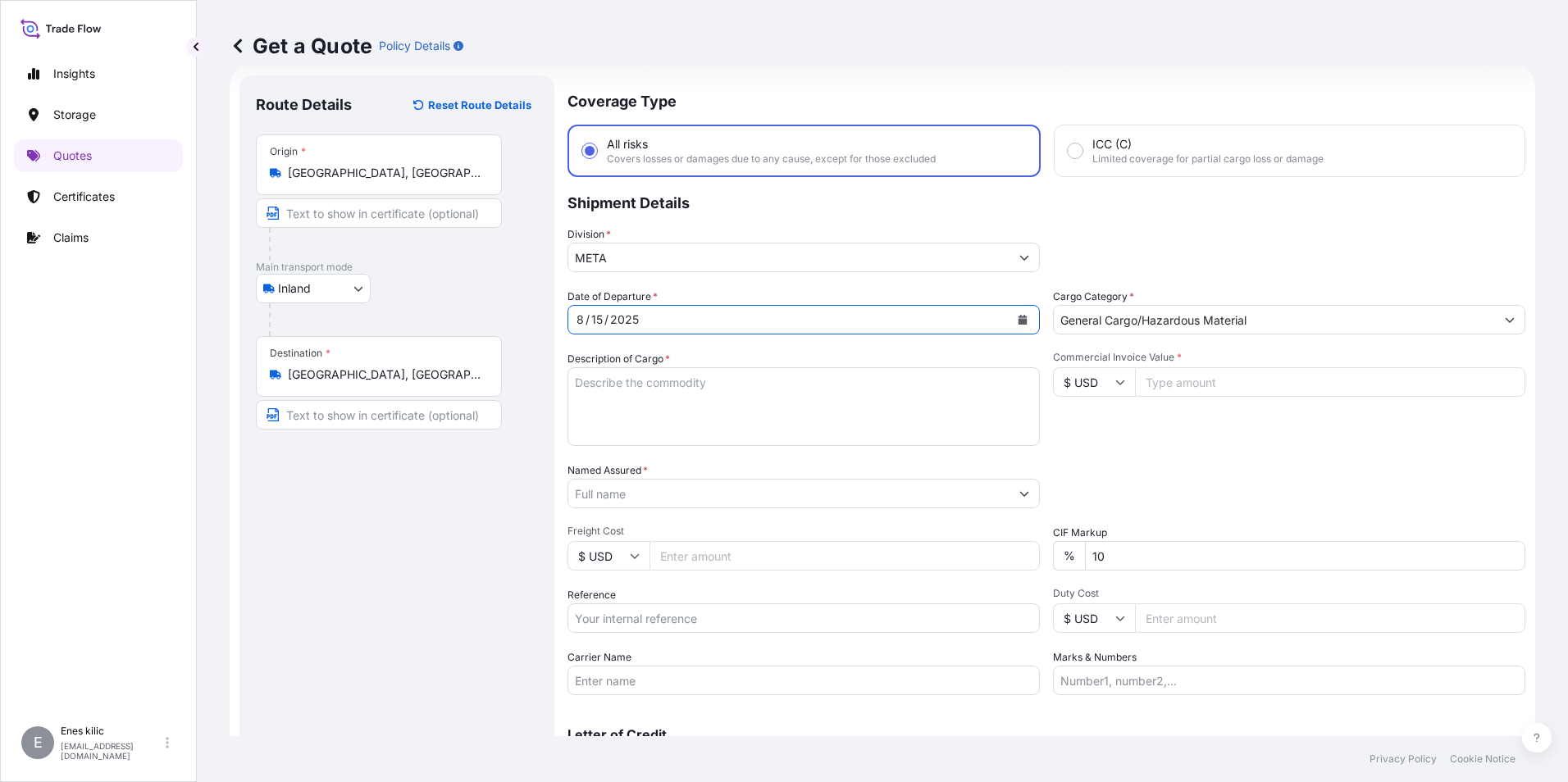
click at [657, 416] on textarea "Description of Cargo *" at bounding box center [803, 407] width 472 height 79
click at [654, 407] on textarea "Description of Cargo *" at bounding box center [803, 407] width 472 height 79
paste textarea "ÖRTÜSÜ TOPRAK ALKALI METAL BİLEŞİĞİ"
click at [829, 380] on textarea "ÖRTÜSÜ TOPRAK ALKALI METAL BİLEŞİĞİ" at bounding box center [803, 407] width 472 height 79
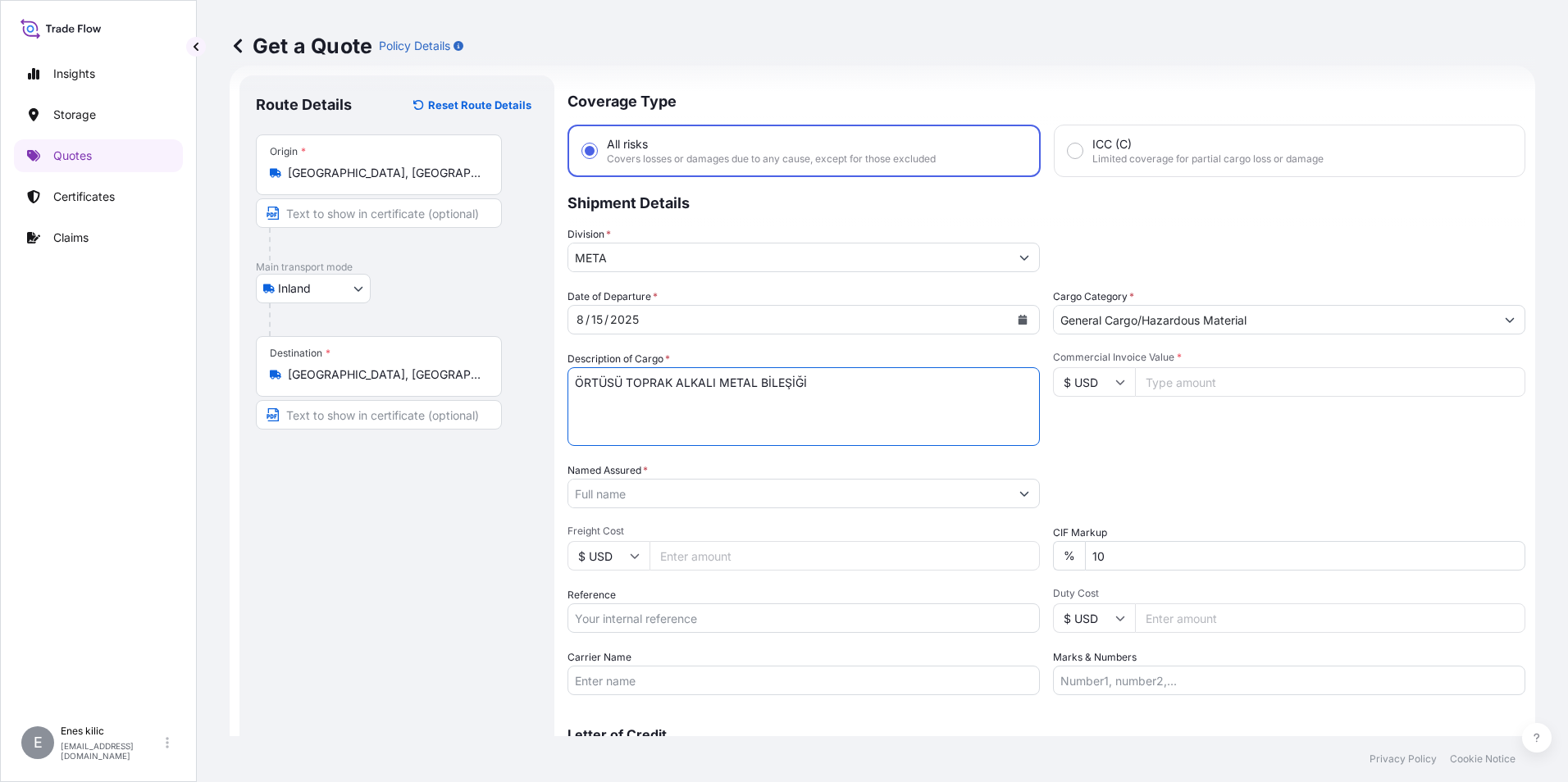
paste textarea "34 FVB 968"
click at [695, 401] on textarea "ÖRTÜSÜ TOPRAK ALKALI METAL BİLEŞİĞİ 34 FVB 968" at bounding box center [803, 407] width 472 height 79
paste textarea "50004112 / 50011814/ 50016650"
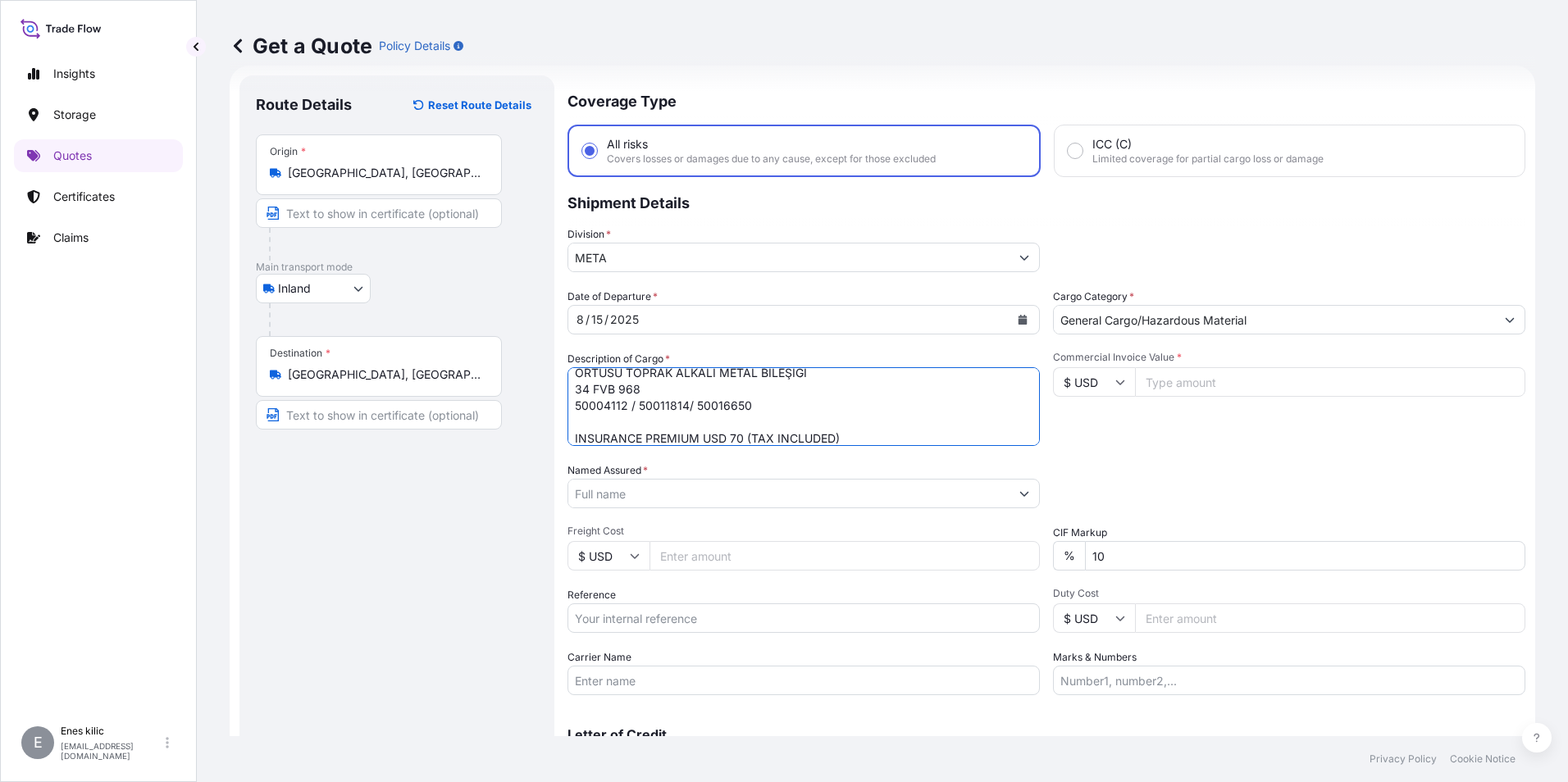
type textarea "ÖRTÜSÜ TOPRAK ALKALI METAL BİLEŞİĞİ 34 FVB 968 50004112 / 50011814/ 50016650 IN…"
click at [1209, 397] on div "Commercial Invoice Value * $ USD" at bounding box center [1289, 399] width 472 height 95
click at [1200, 383] on input "Commercial Invoice Value *" at bounding box center [1330, 382] width 390 height 29
click at [1096, 378] on input "$ USD" at bounding box center [1094, 382] width 82 height 29
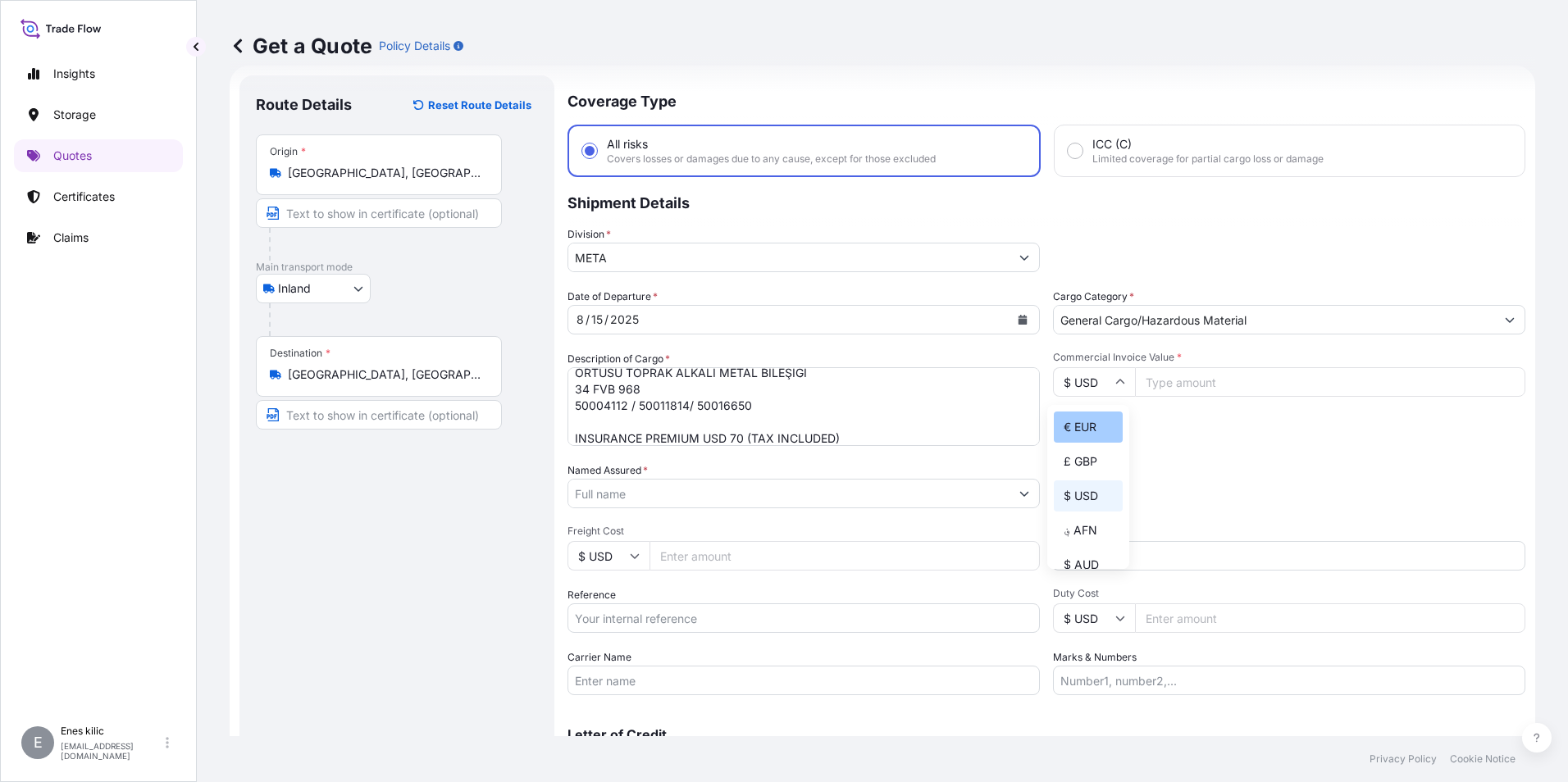
click at [1089, 425] on div "€ EUR" at bounding box center [1088, 427] width 69 height 31
type input "€ EUR"
click at [1187, 375] on input "Commercial Invoice Value *" at bounding box center [1330, 382] width 390 height 29
type input "23554"
click at [1240, 485] on div "Packing Category Type to search a container mode Please select a primary mode o…" at bounding box center [1289, 485] width 472 height 46
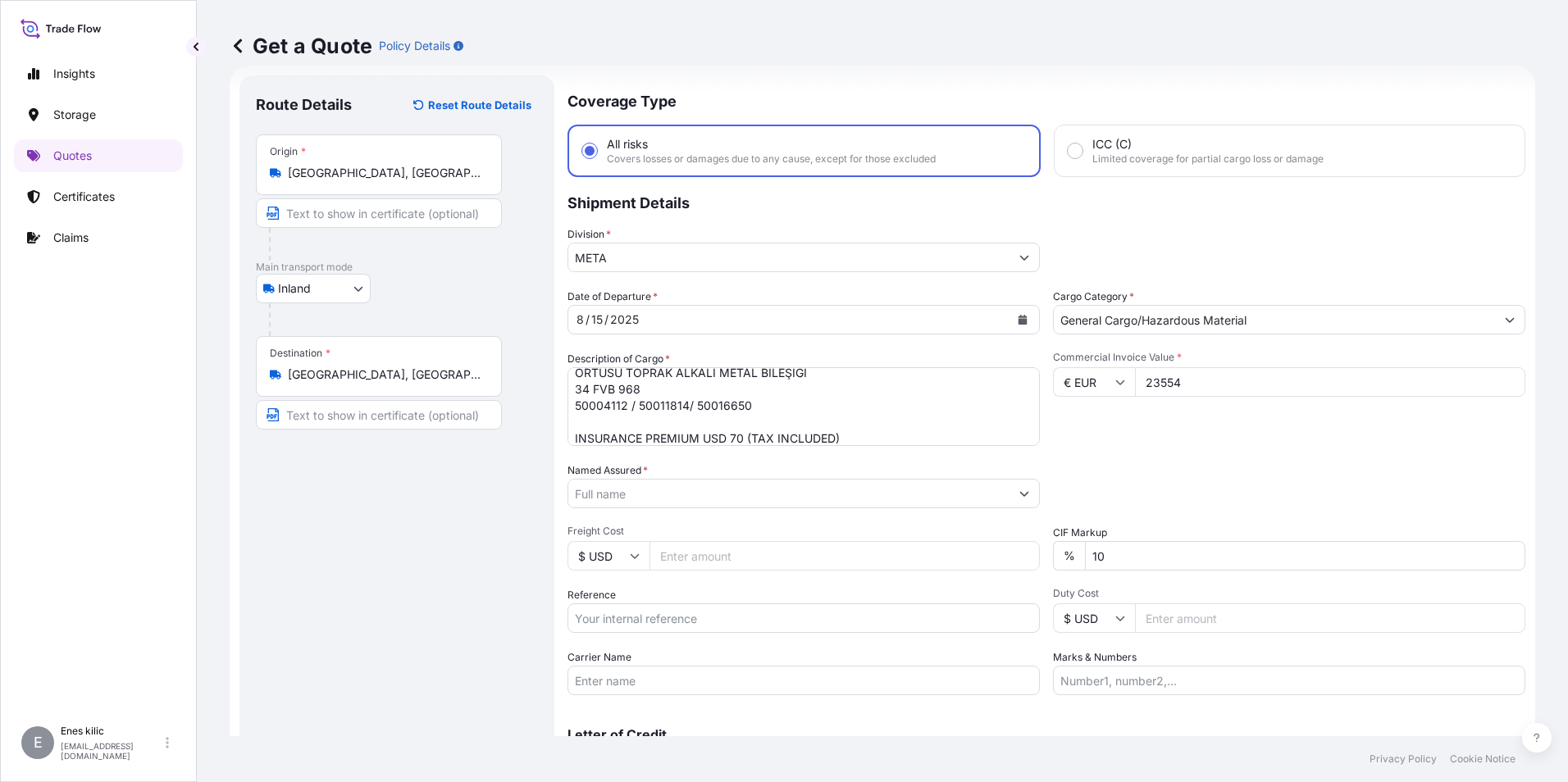
click at [1205, 549] on input "10" at bounding box center [1305, 556] width 440 height 29
click at [1228, 386] on input "23554" at bounding box center [1330, 382] width 390 height 29
click at [1082, 383] on input "€ EUR" at bounding box center [1094, 382] width 82 height 29
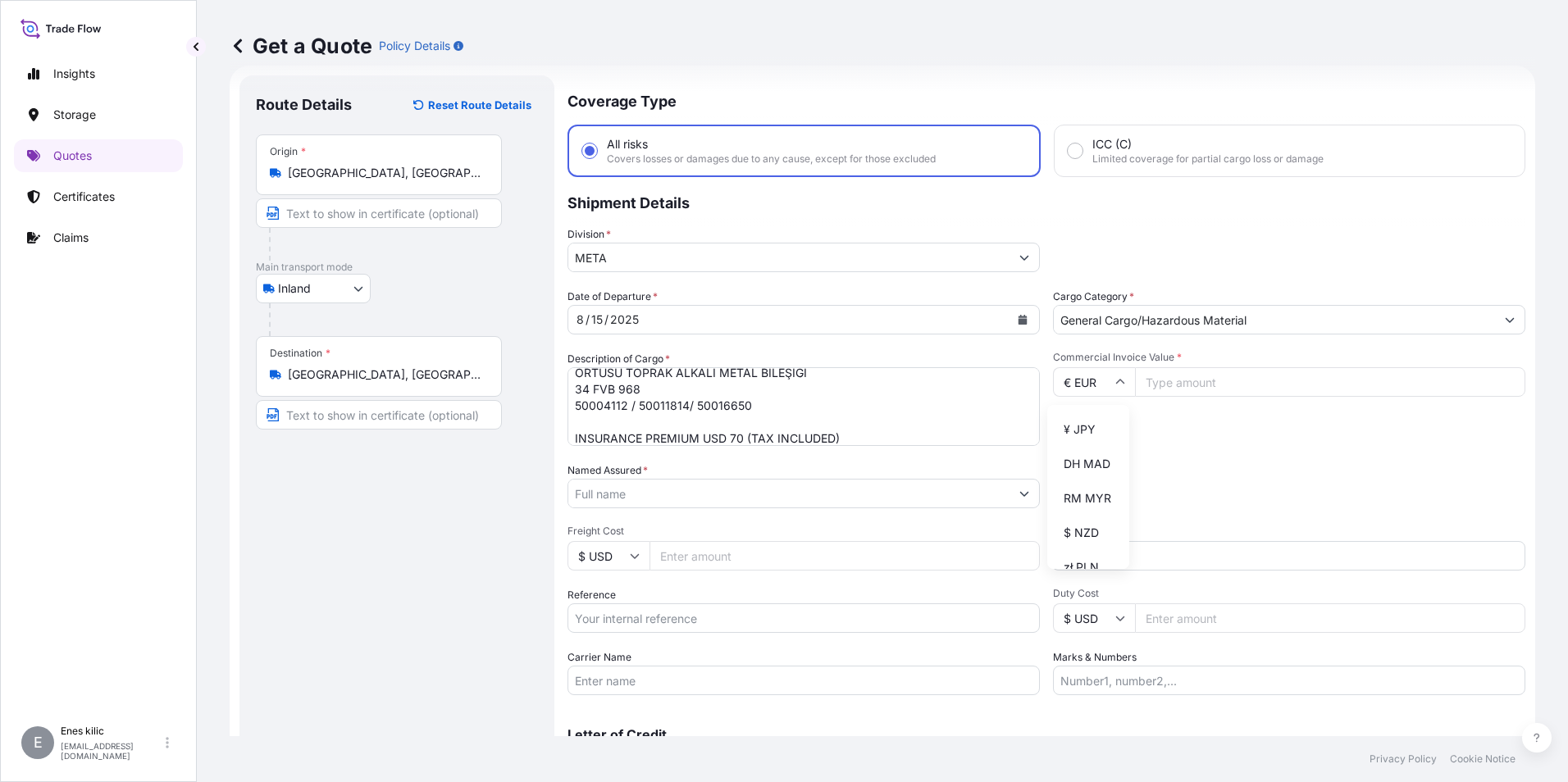
scroll to position [0, 0]
click at [1103, 391] on input "€ EUR" at bounding box center [1094, 382] width 82 height 29
click at [1104, 387] on input "€ EUR" at bounding box center [1094, 382] width 82 height 29
drag, startPoint x: 1185, startPoint y: 411, endPoint x: 1190, endPoint y: 398, distance: 13.9
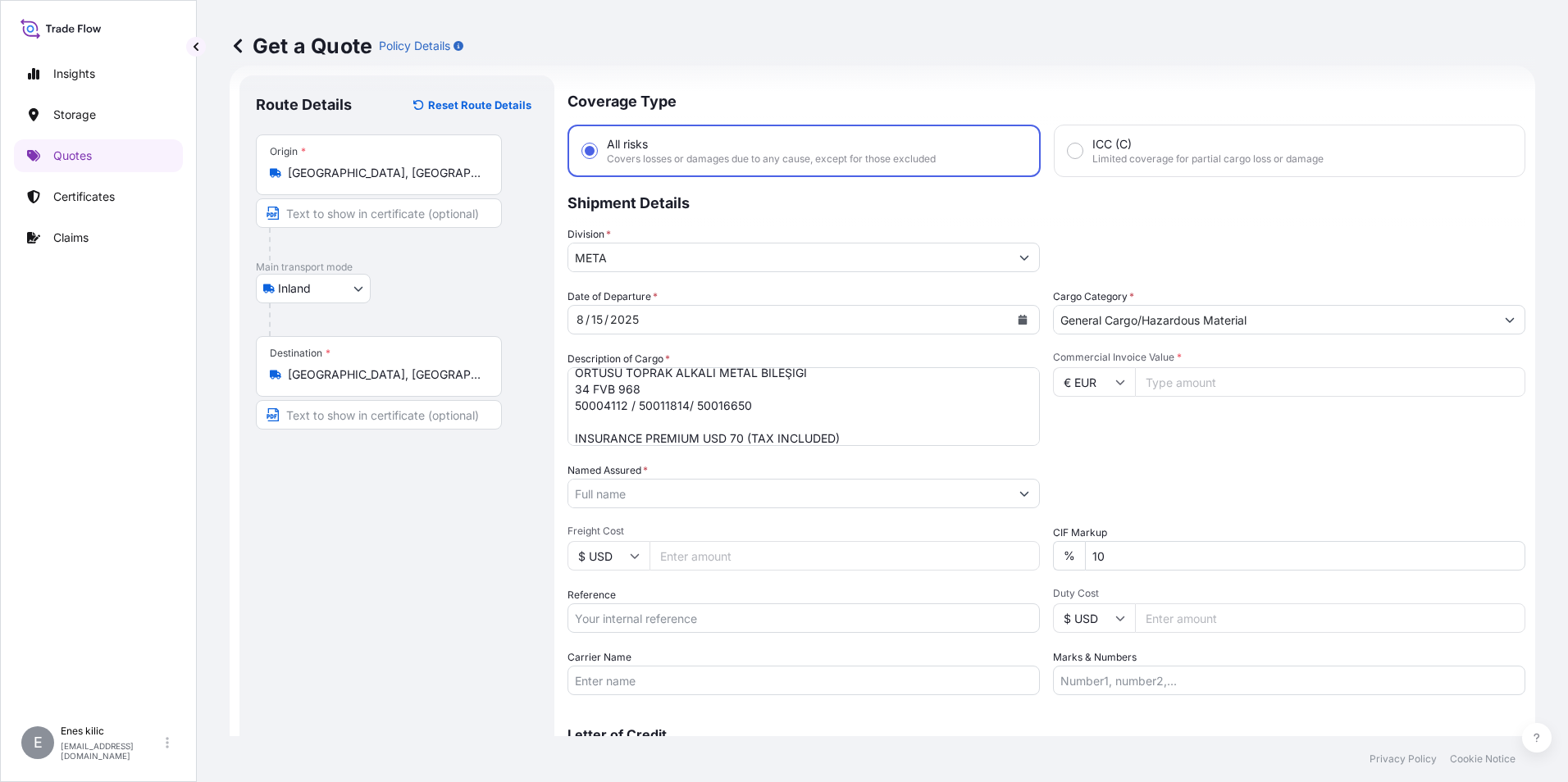
click at [1186, 411] on div "Commercial Invoice Value * € EUR" at bounding box center [1289, 399] width 472 height 95
click at [1187, 387] on input "Commercial Invoice Value *" at bounding box center [1330, 382] width 390 height 29
click at [1115, 386] on icon at bounding box center [1120, 382] width 10 height 10
click at [1284, 261] on div "Division * META" at bounding box center [1046, 249] width 958 height 46
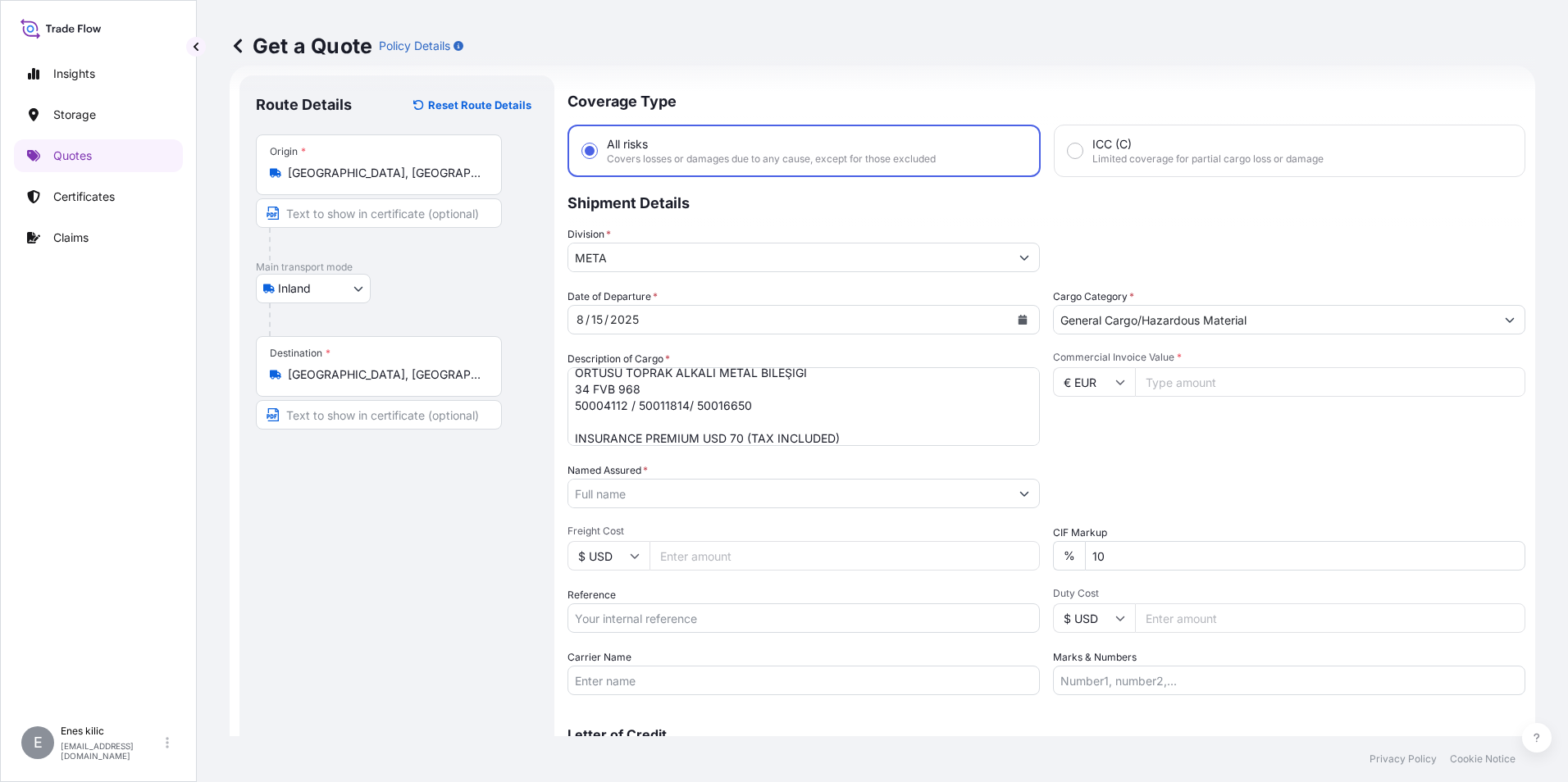
click at [1157, 387] on input "Commercial Invoice Value *" at bounding box center [1330, 382] width 390 height 29
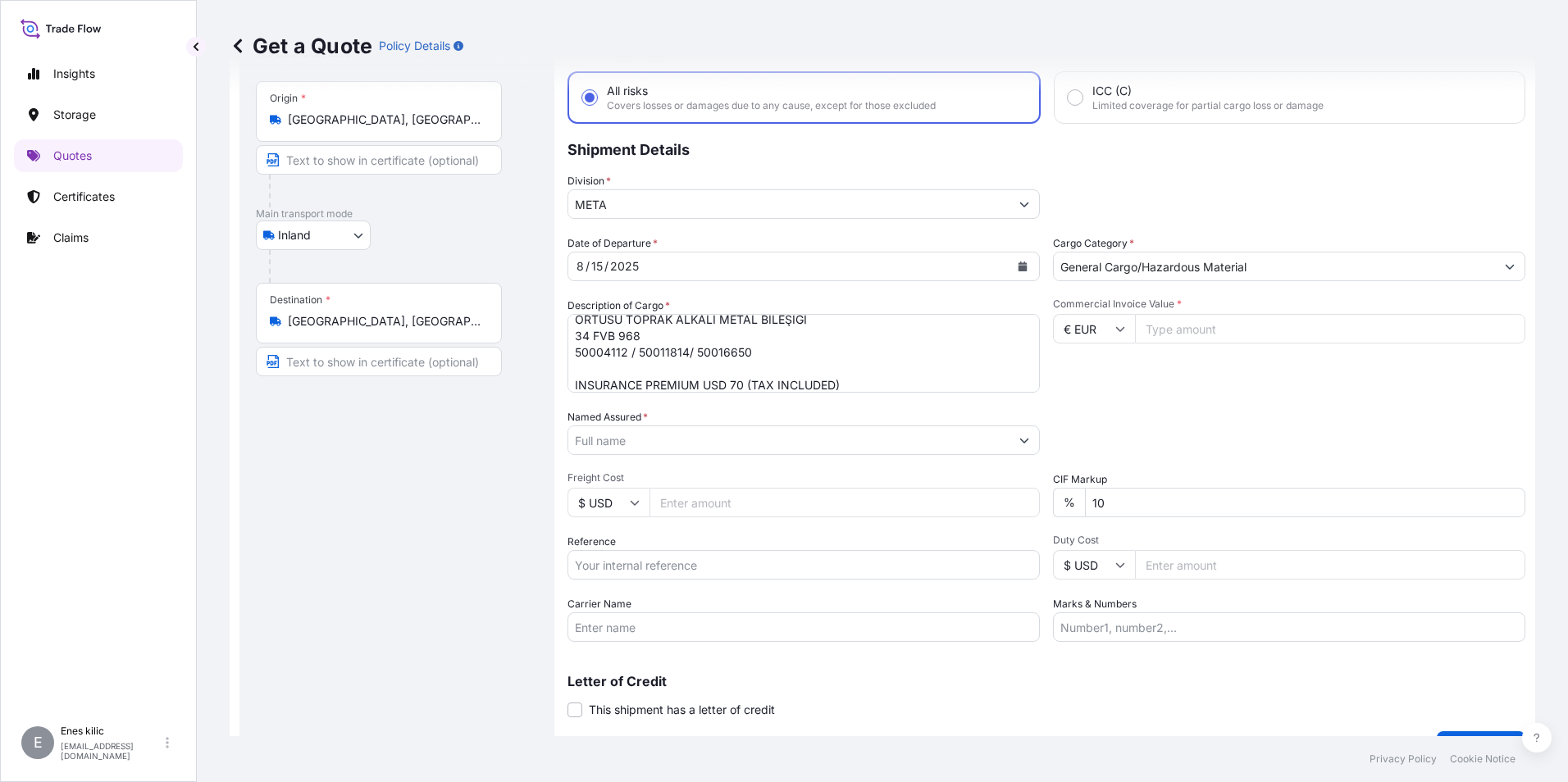
scroll to position [109, 0]
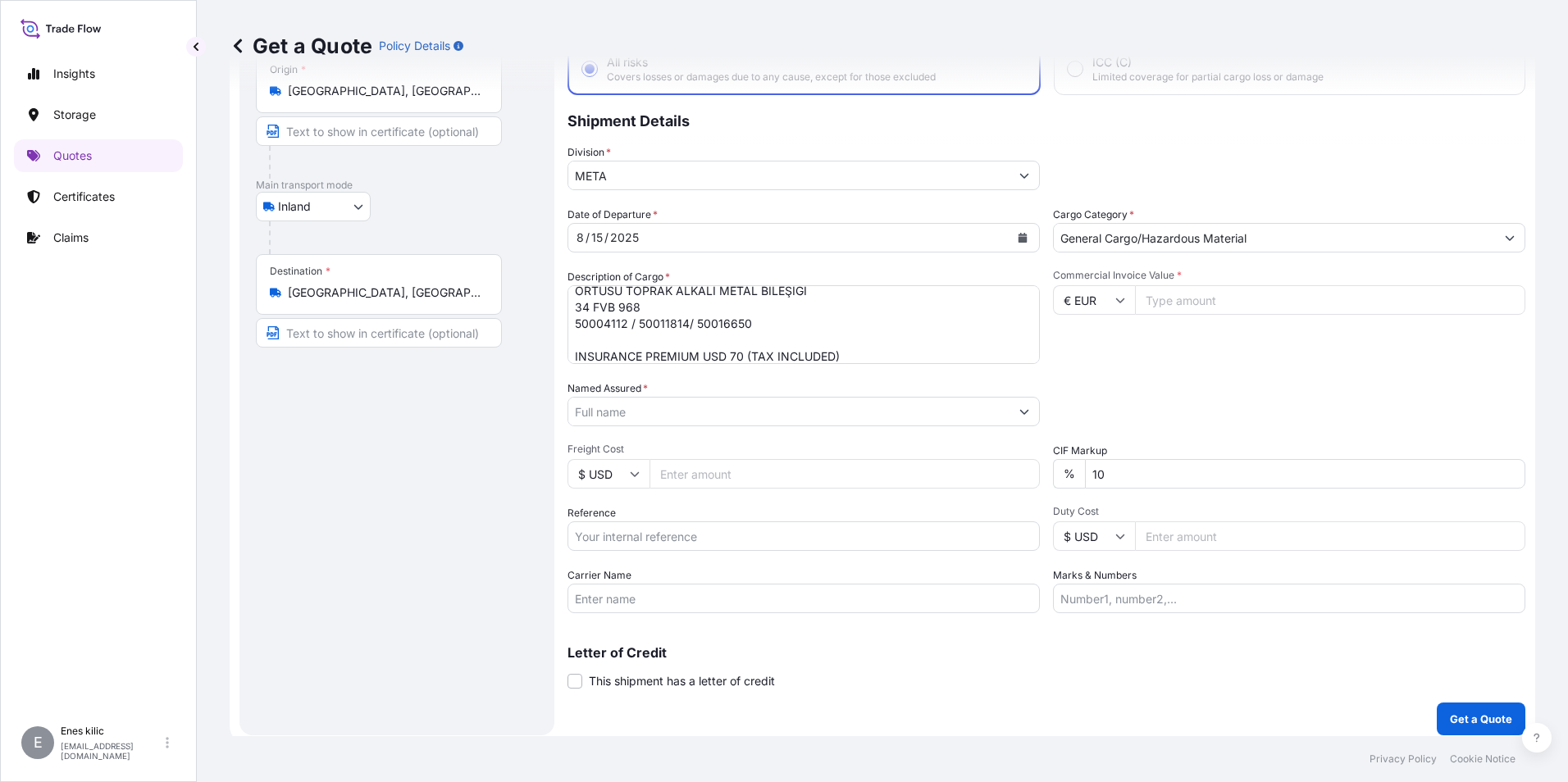
click at [603, 409] on input "Named Assured *" at bounding box center [789, 411] width 441 height 29
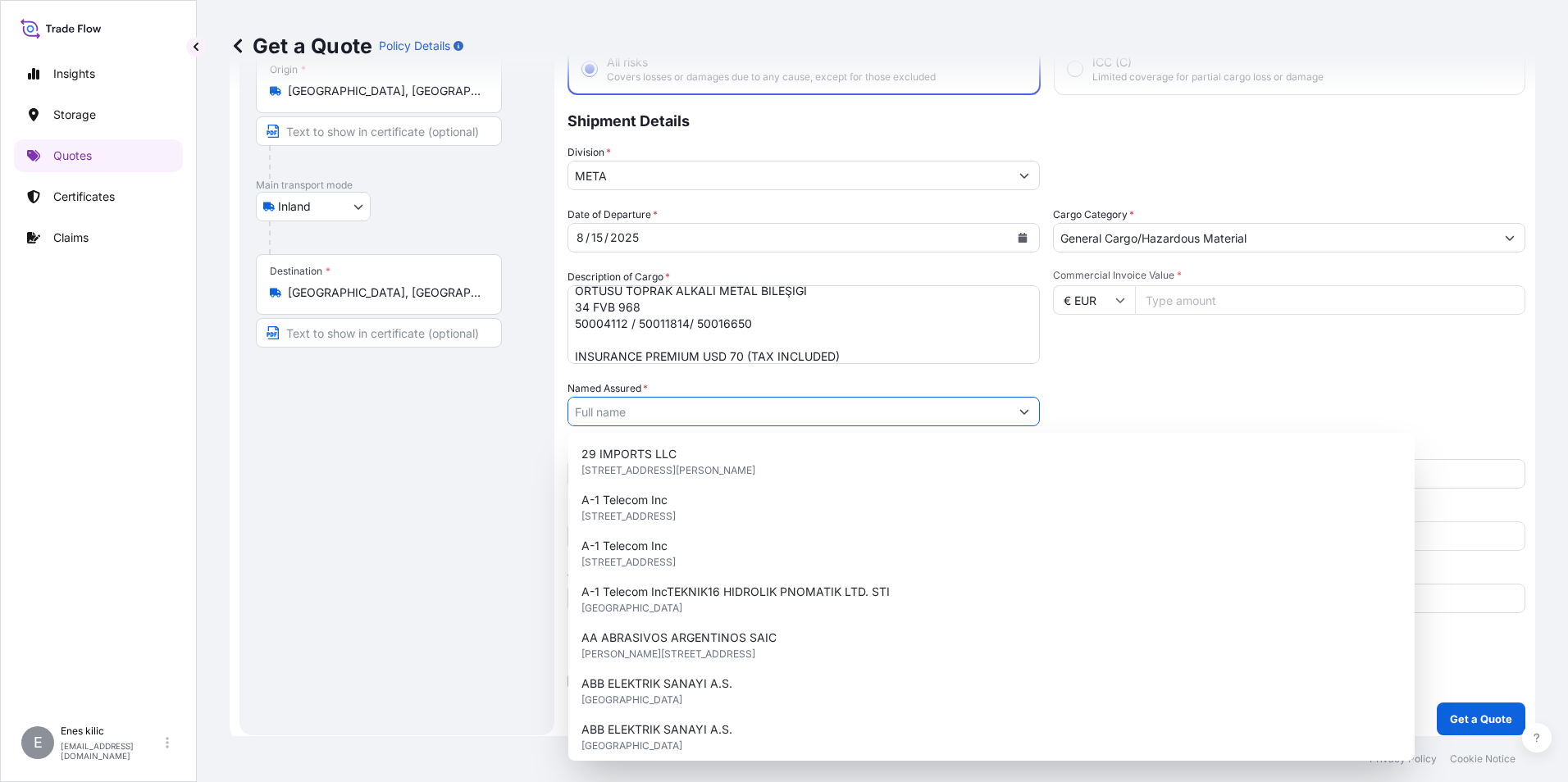
click at [603, 409] on input "Named Assured *" at bounding box center [789, 411] width 441 height 29
click at [527, 404] on div "Route Details Reset Route Details Place of loading Road / Inland Road / Inland …" at bounding box center [397, 364] width 283 height 709
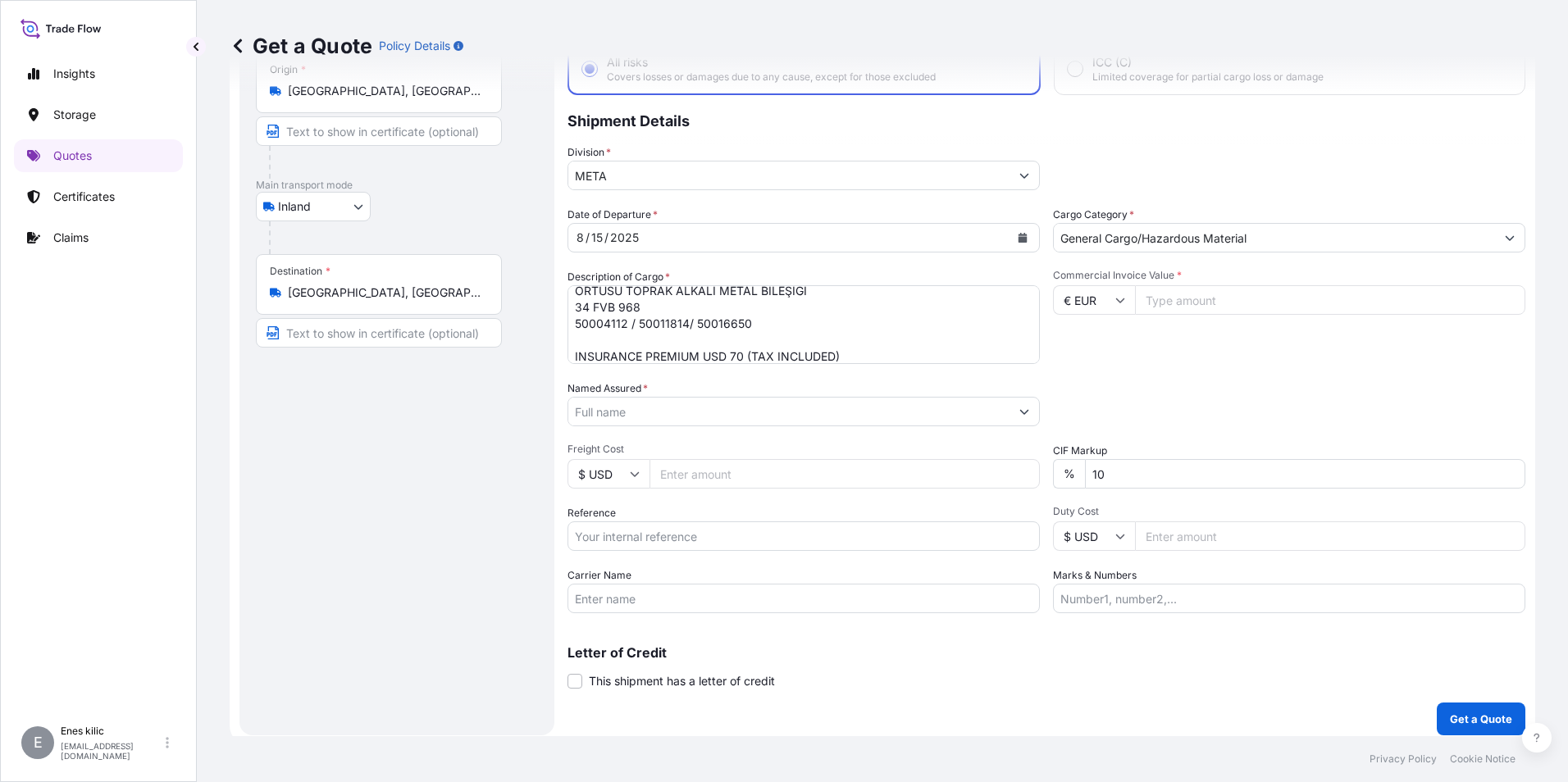
click at [1187, 283] on div "Commercial Invoice Value * € EUR" at bounding box center [1289, 317] width 472 height 95
click at [1196, 292] on input "Commercial Invoice Value *" at bounding box center [1330, 299] width 390 height 29
click at [1194, 307] on input "Commercial Invoice Value *" at bounding box center [1330, 299] width 390 height 29
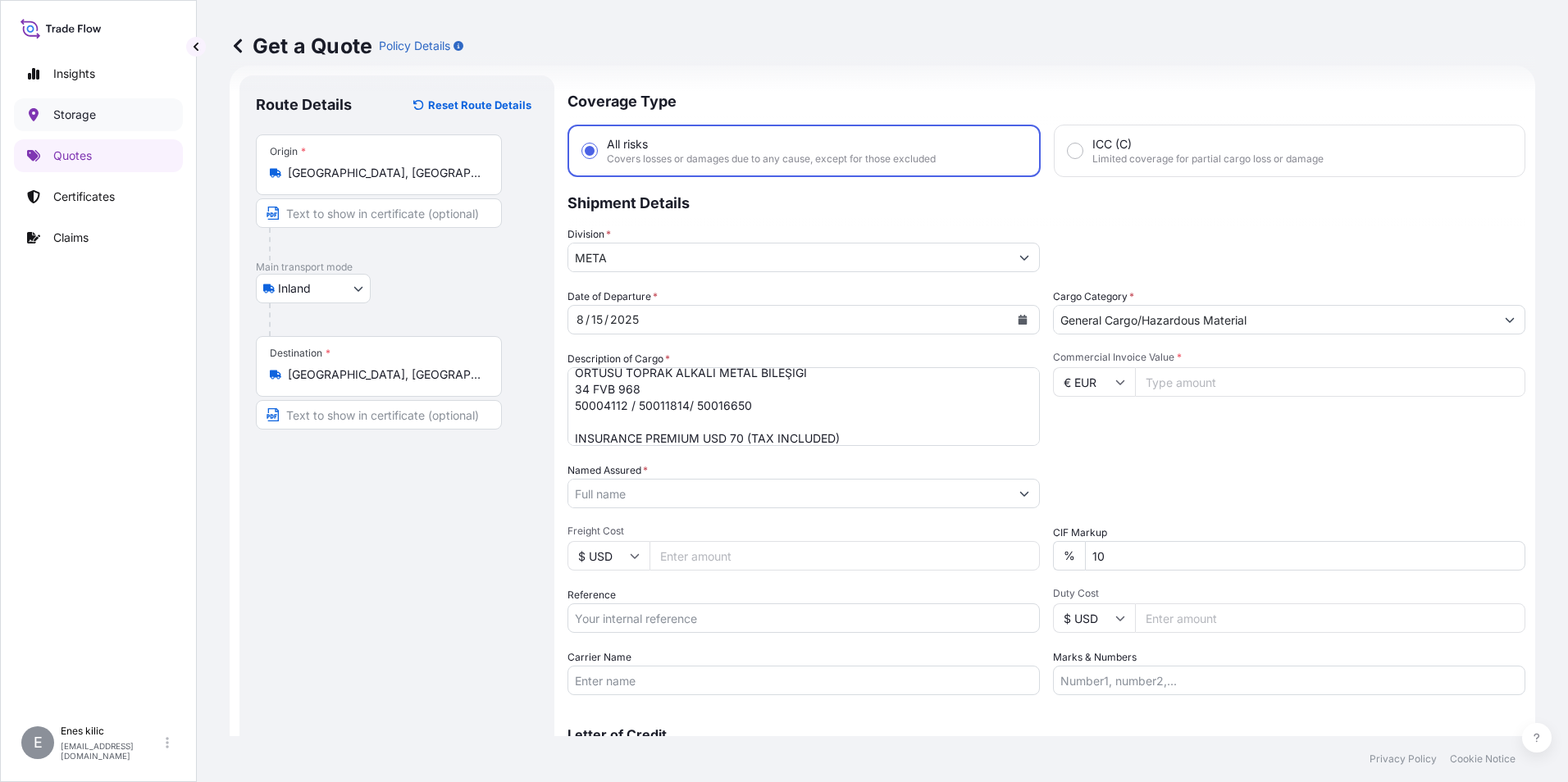
click at [78, 124] on link "Storage" at bounding box center [99, 114] width 169 height 33
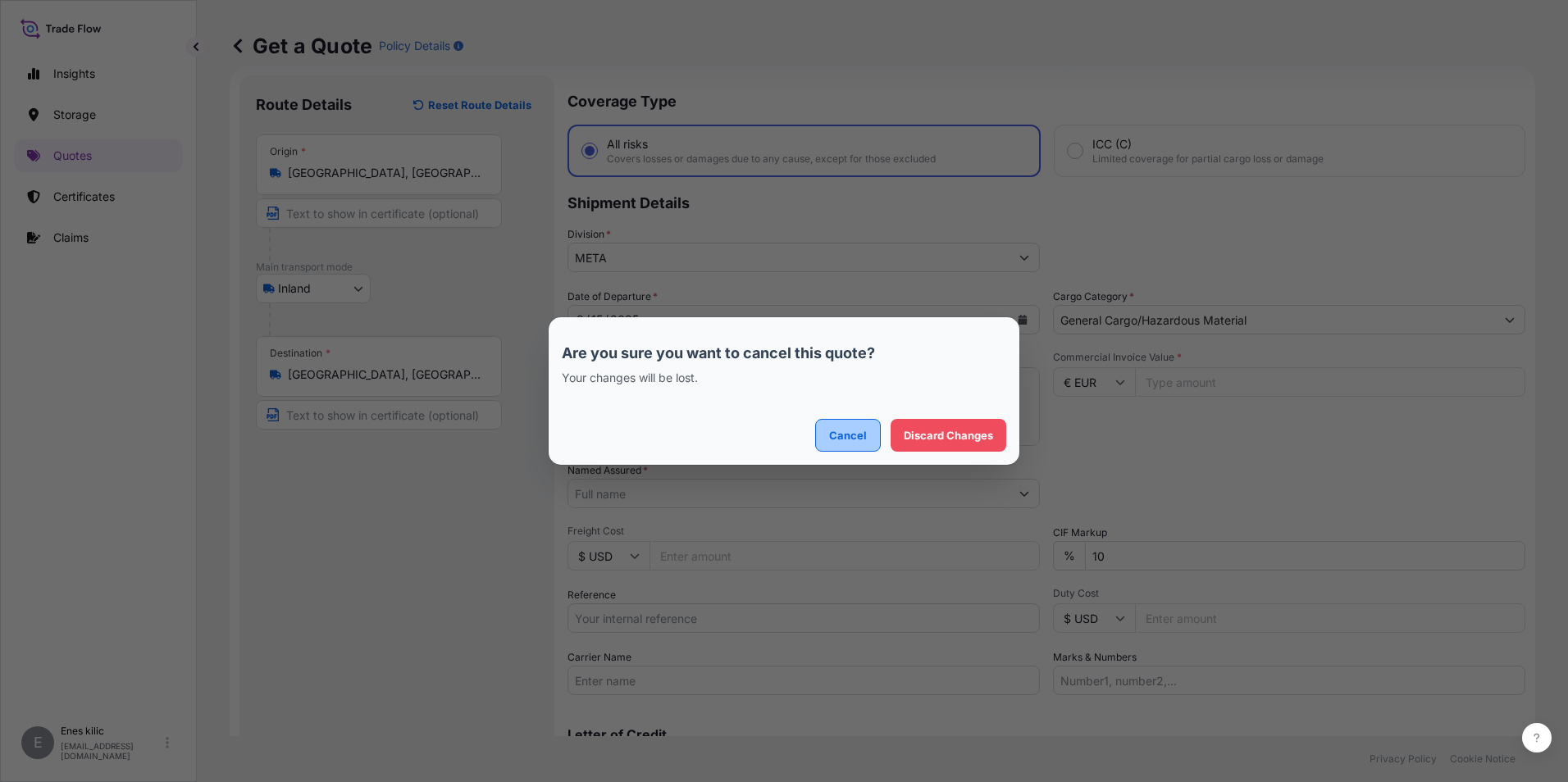
click at [861, 438] on p "Cancel" at bounding box center [848, 435] width 38 height 17
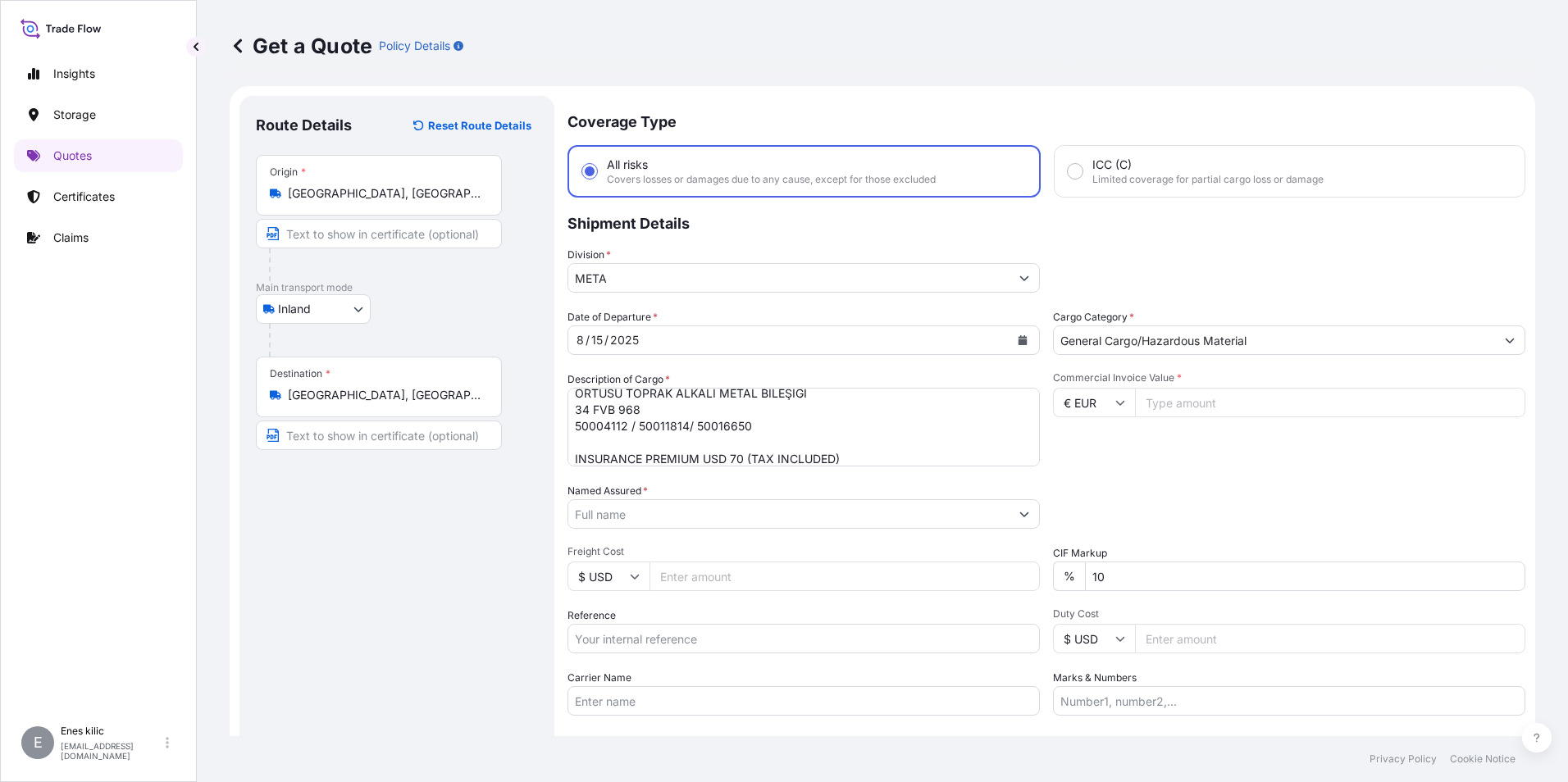
scroll to position [0, 0]
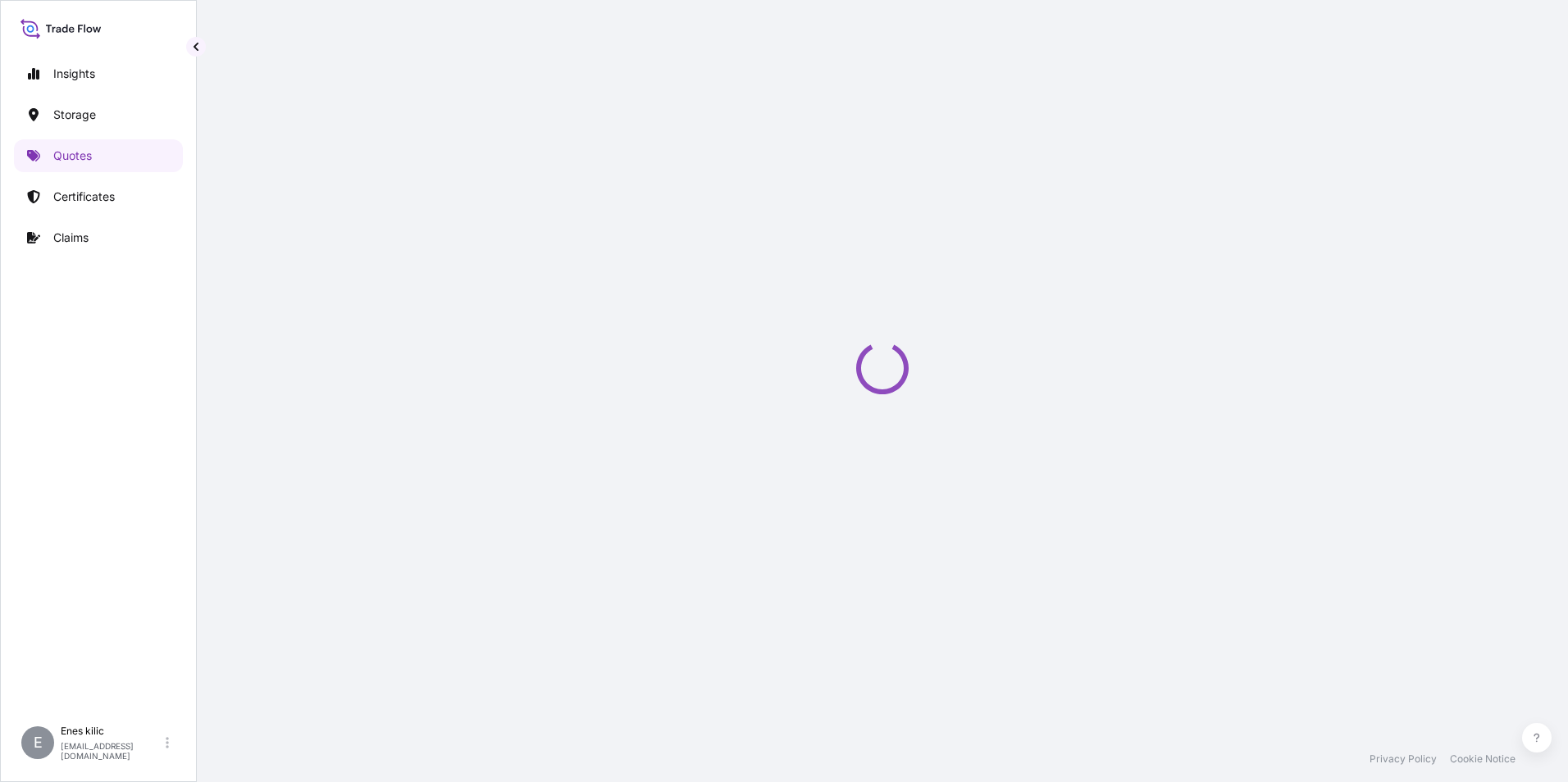
select select "Water"
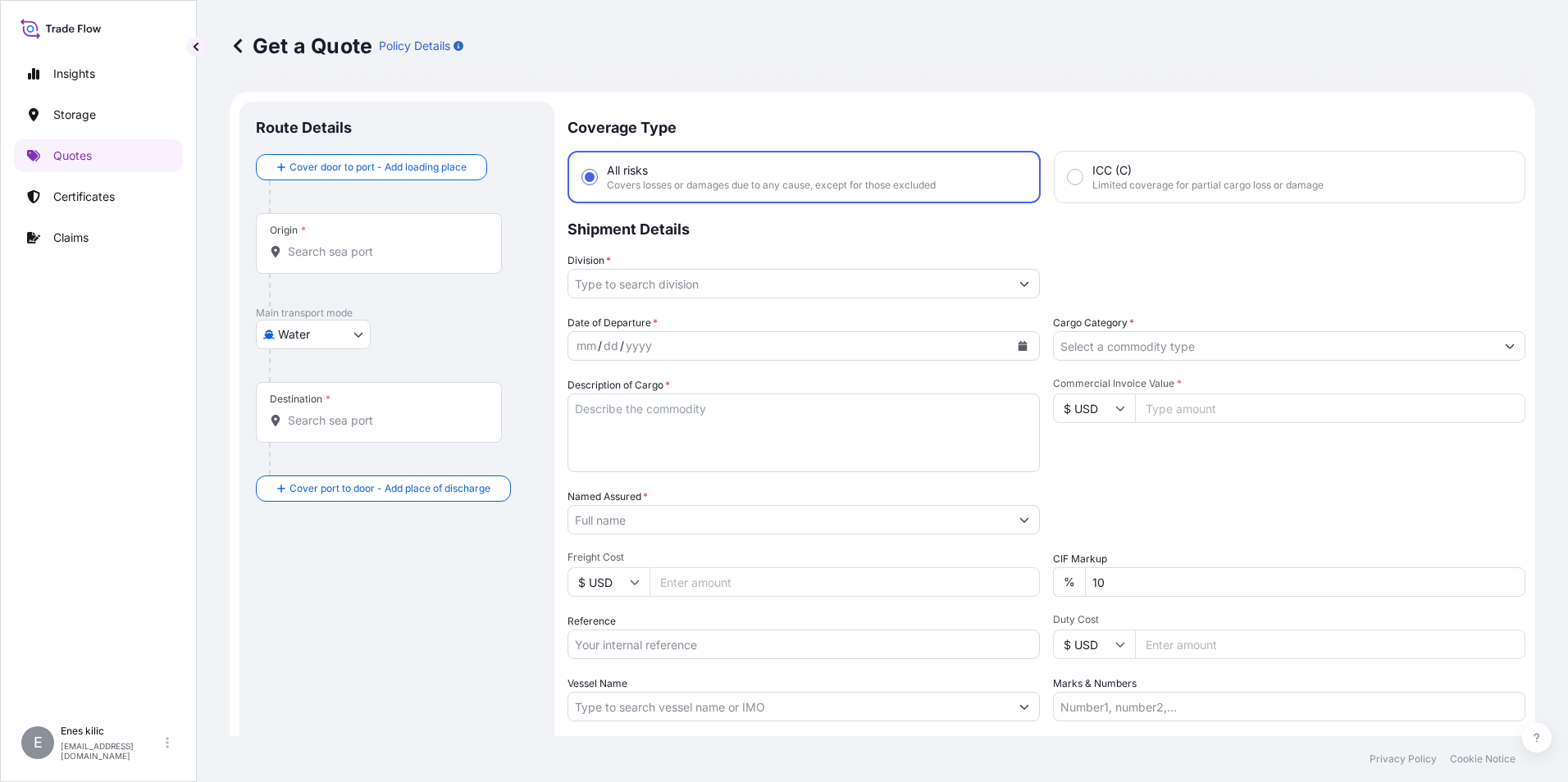
scroll to position [26, 0]
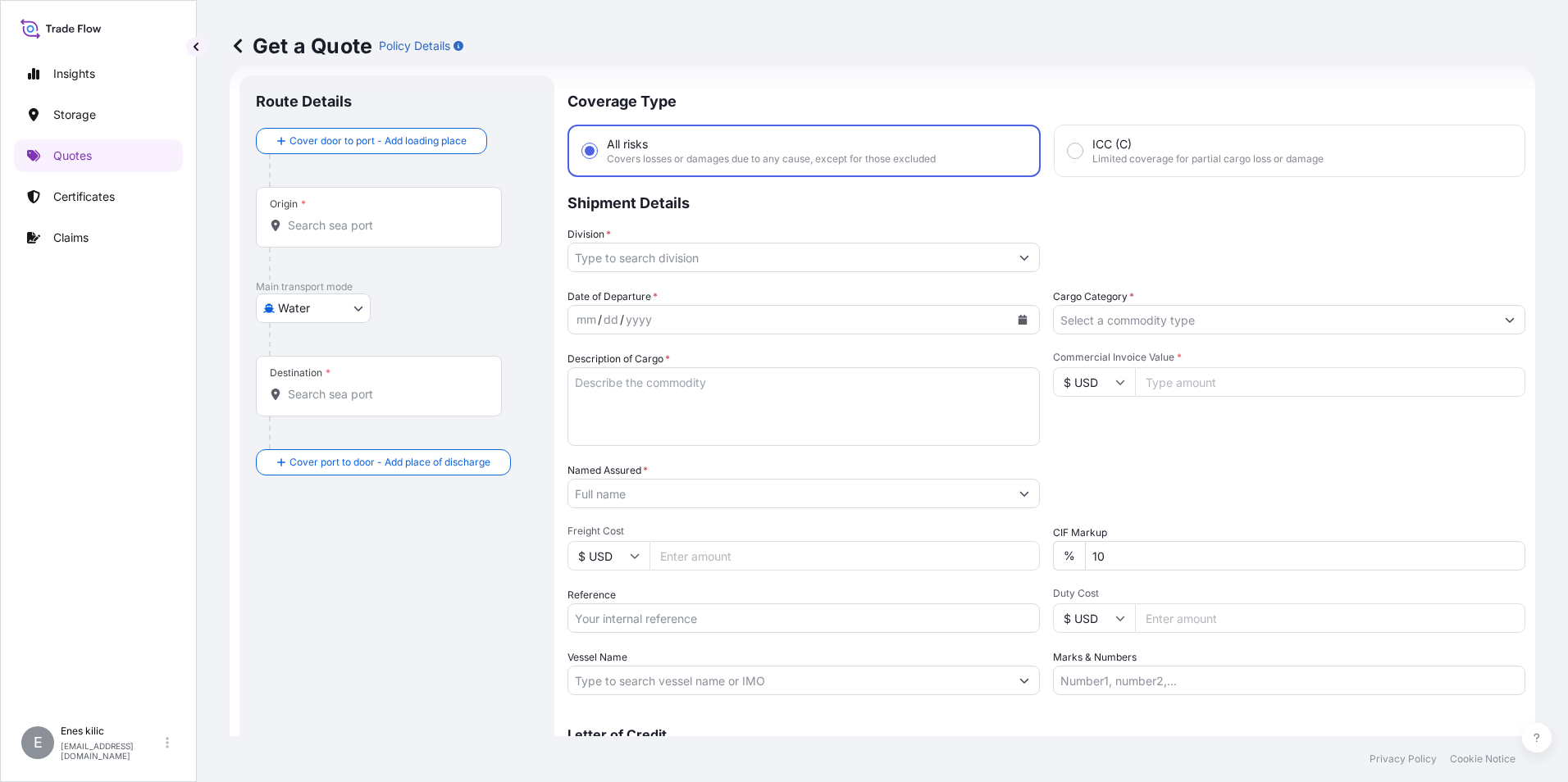
click at [83, 34] on icon at bounding box center [61, 28] width 81 height 23
click at [83, 71] on p "Insights" at bounding box center [74, 74] width 42 height 17
select select "2025"
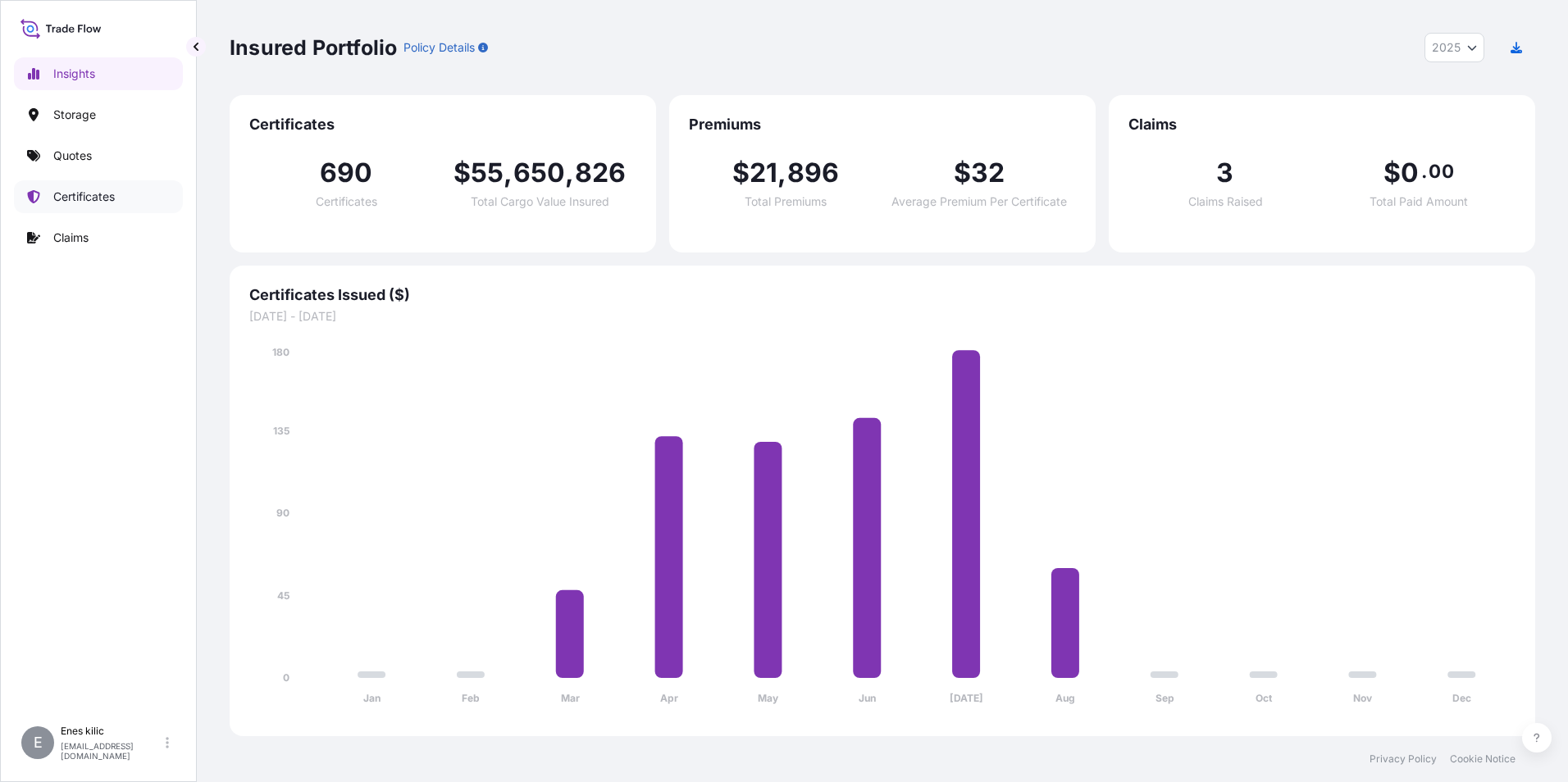
click at [97, 197] on p "Certificates" at bounding box center [84, 197] width 62 height 17
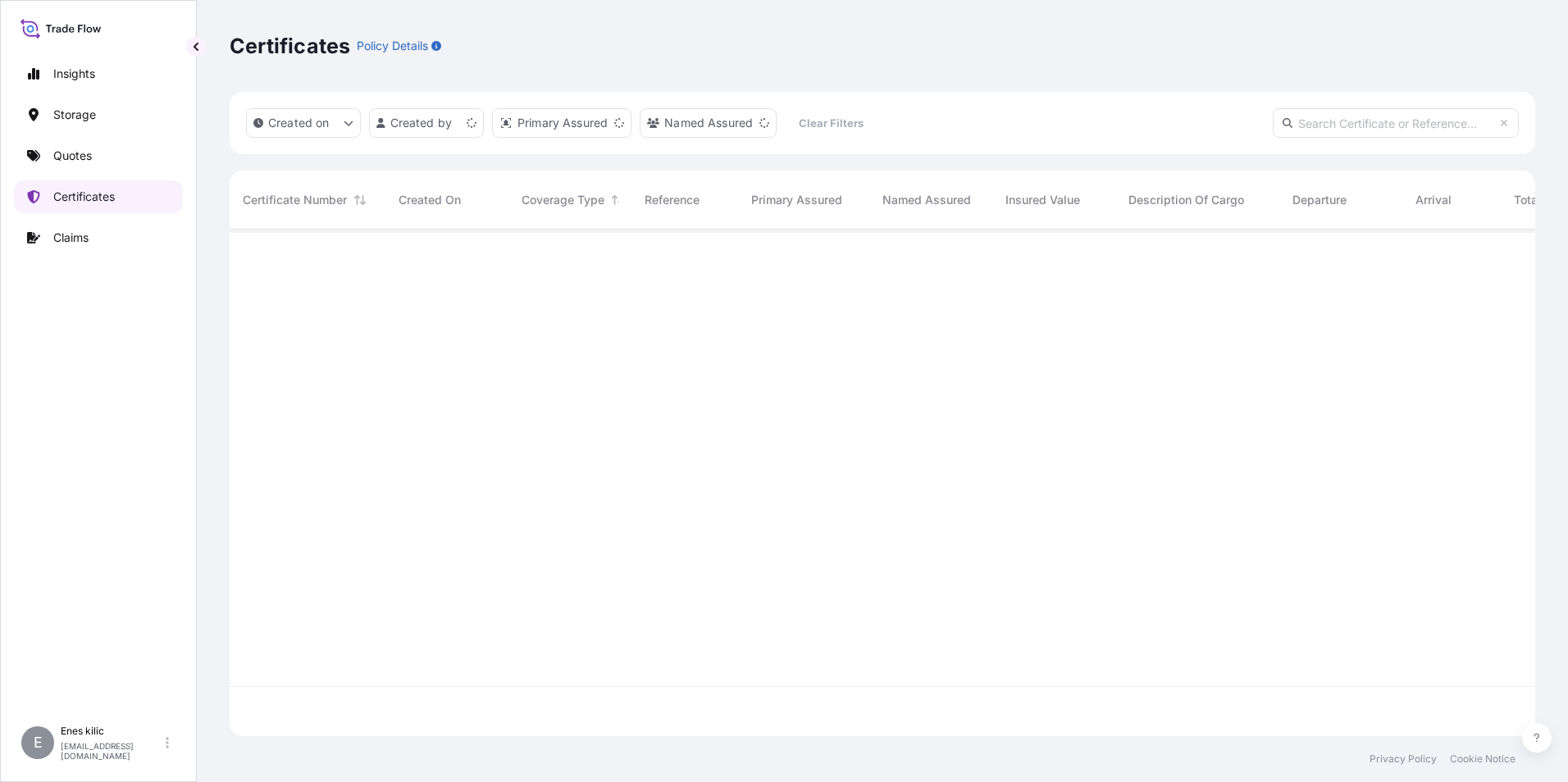
scroll to position [503, 1293]
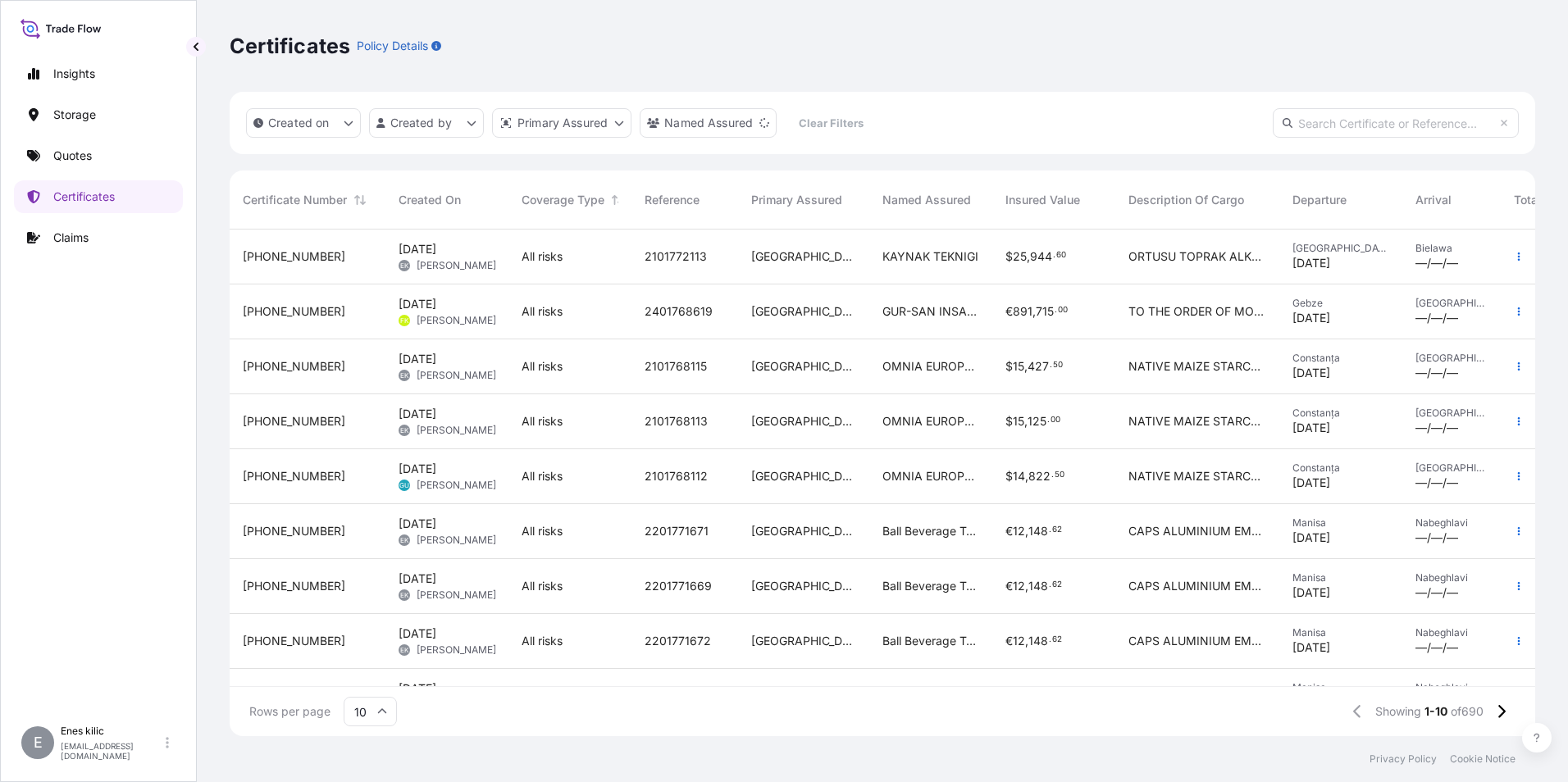
click at [296, 259] on span "[PHONE_NUMBER]" at bounding box center [293, 256] width 103 height 17
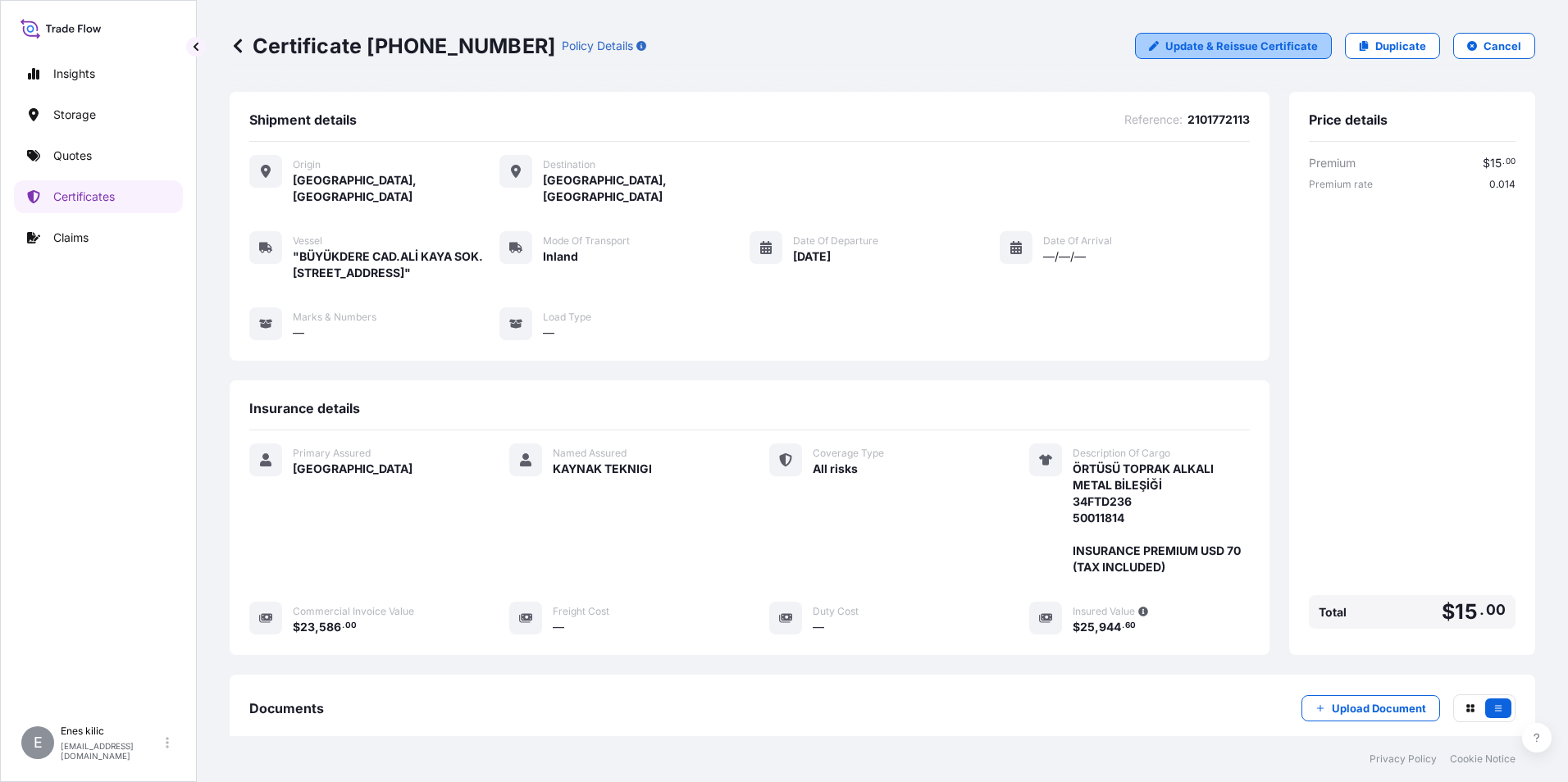
click at [1226, 41] on p "Update & Reissue Certificate" at bounding box center [1241, 46] width 152 height 17
select select "Inland"
select select "31600"
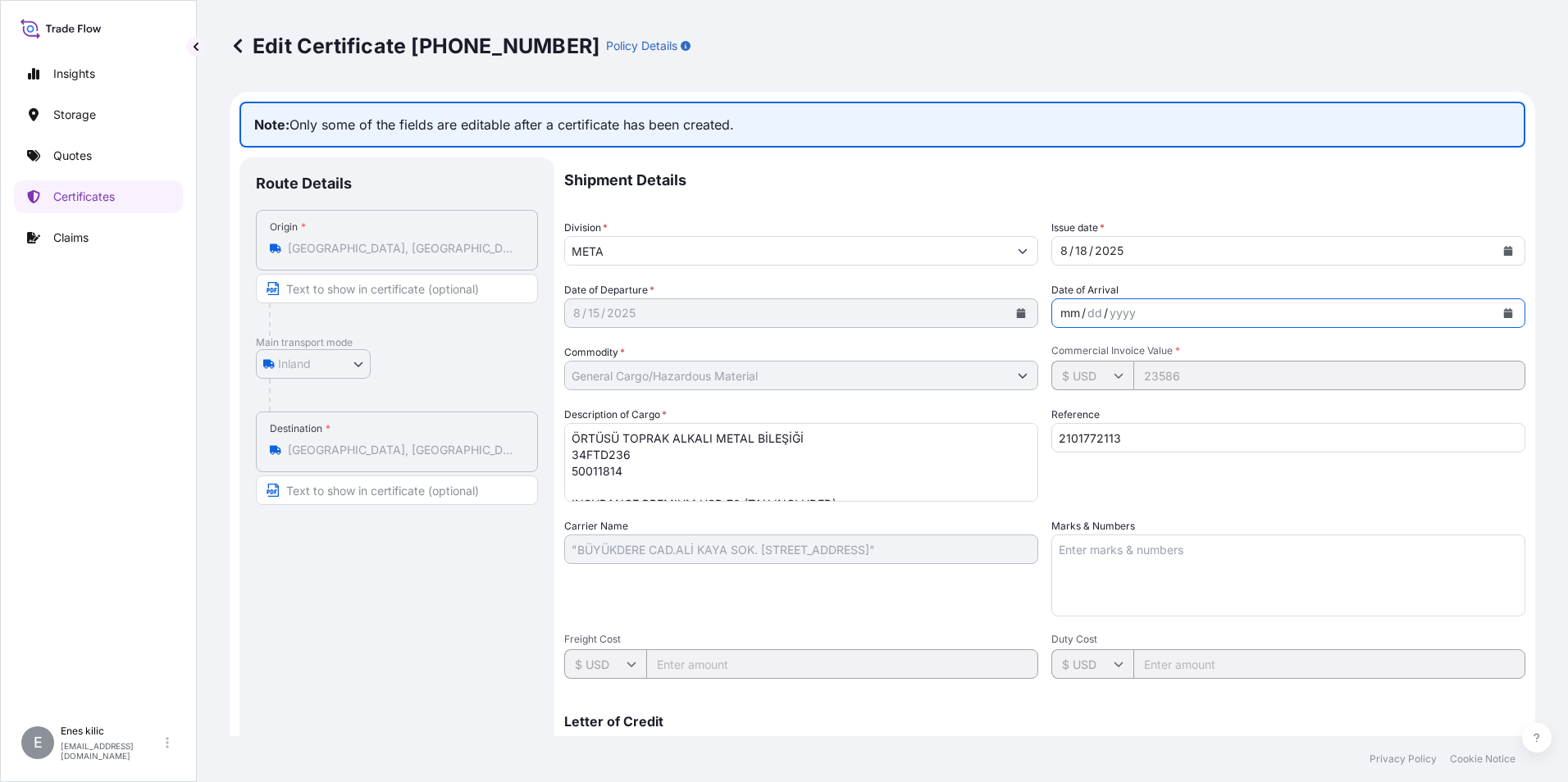
click at [1161, 310] on div "mm / dd / yyyy" at bounding box center [1274, 312] width 443 height 29
click at [881, 282] on div "Date of Departure * 8 / 15 / 2025" at bounding box center [801, 305] width 474 height 46
drag, startPoint x: 632, startPoint y: 524, endPoint x: 563, endPoint y: 529, distance: 69.2
click at [563, 529] on div "Route Details Place of loading Road / Inland Road / Inland Origin * Istanbul, İ…" at bounding box center [882, 571] width 1285 height 827
drag, startPoint x: 1052, startPoint y: 347, endPoint x: 1179, endPoint y: 342, distance: 127.1
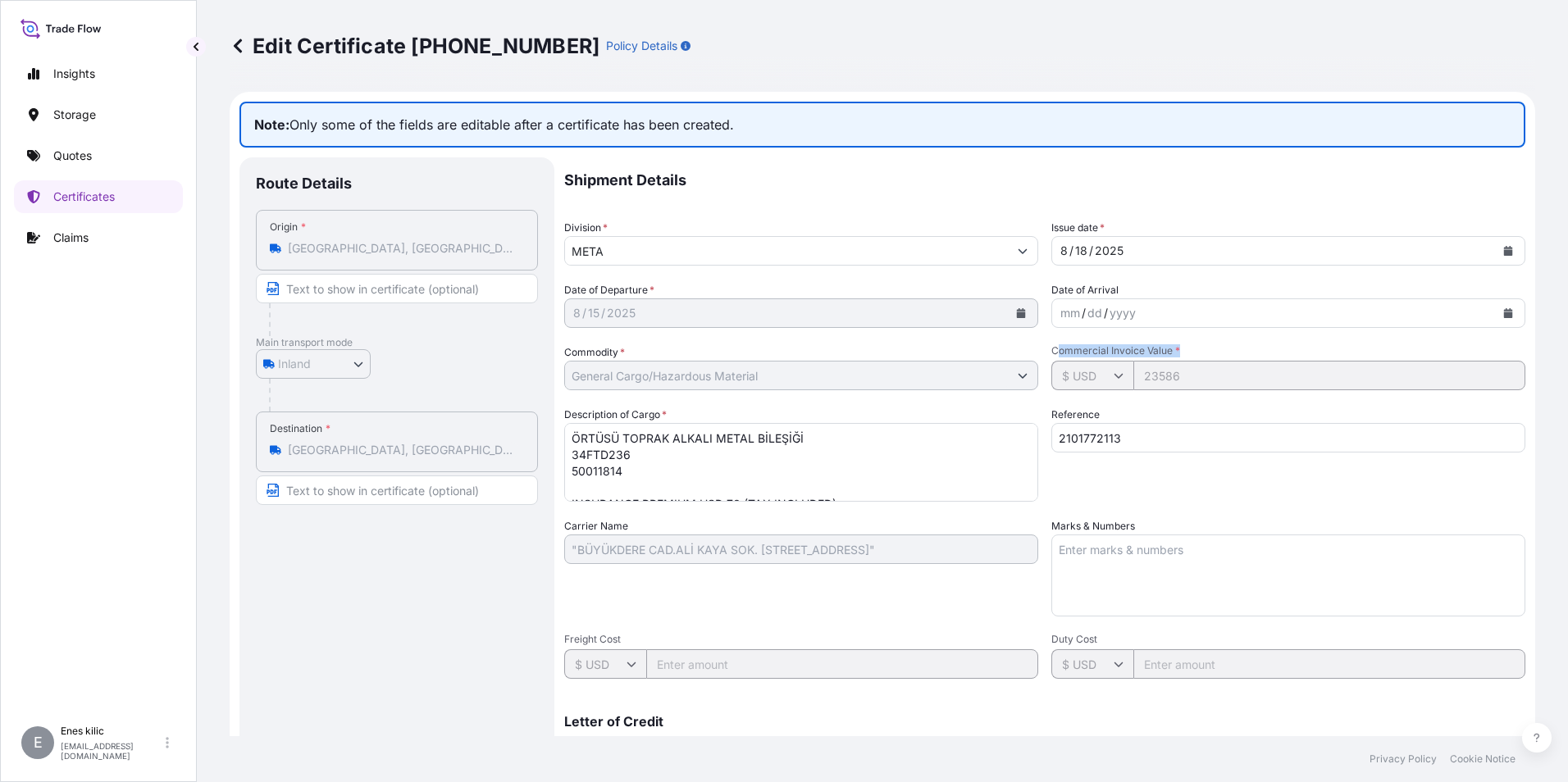
click at [1179, 342] on div "Shipment Details Division * META Issue date * 8 / 18 / 2025 Date of Departure *…" at bounding box center [1045, 547] width 961 height 781
drag, startPoint x: 1179, startPoint y: 342, endPoint x: 1194, endPoint y: 347, distance: 15.8
click at [1194, 344] on span "Commercial Invoice Value *" at bounding box center [1288, 351] width 474 height 13
drag, startPoint x: 1186, startPoint y: 348, endPoint x: 1036, endPoint y: 351, distance: 150.0
click at [1036, 351] on div "Shipment Details Division * META Issue date * 8 / 18 / 2025 Date of Departure *…" at bounding box center [1045, 547] width 961 height 781
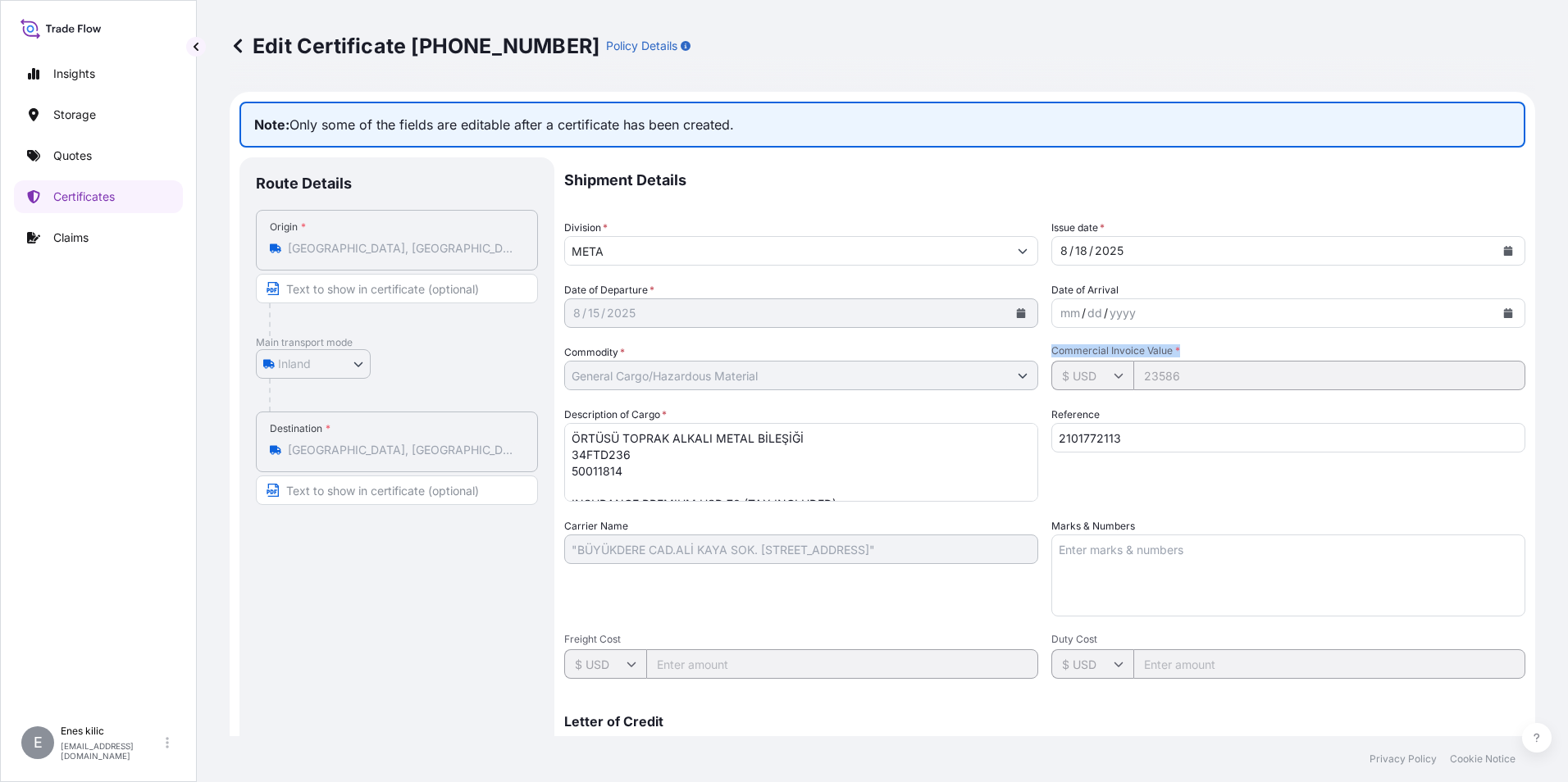
copy span "Commercial Invoice Value *"
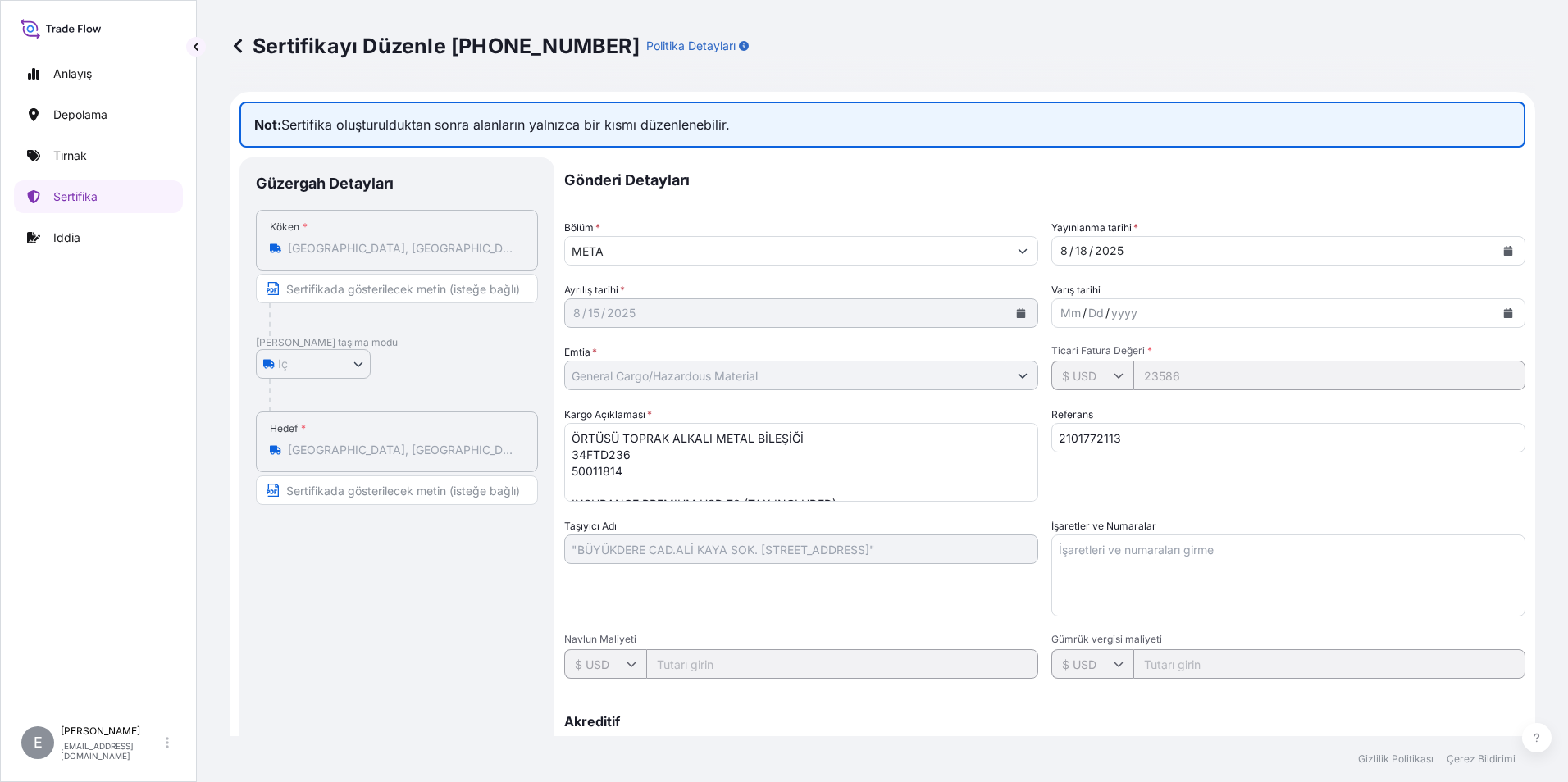
click at [79, 29] on icon at bounding box center [80, 28] width 5 height 8
drag, startPoint x: 1380, startPoint y: 58, endPoint x: 1136, endPoint y: 43, distance: 244.5
click at [1136, 43] on div "Sertifikayı Düzenle 31600-711-1 Politika Detayları" at bounding box center [883, 45] width 1306 height 26
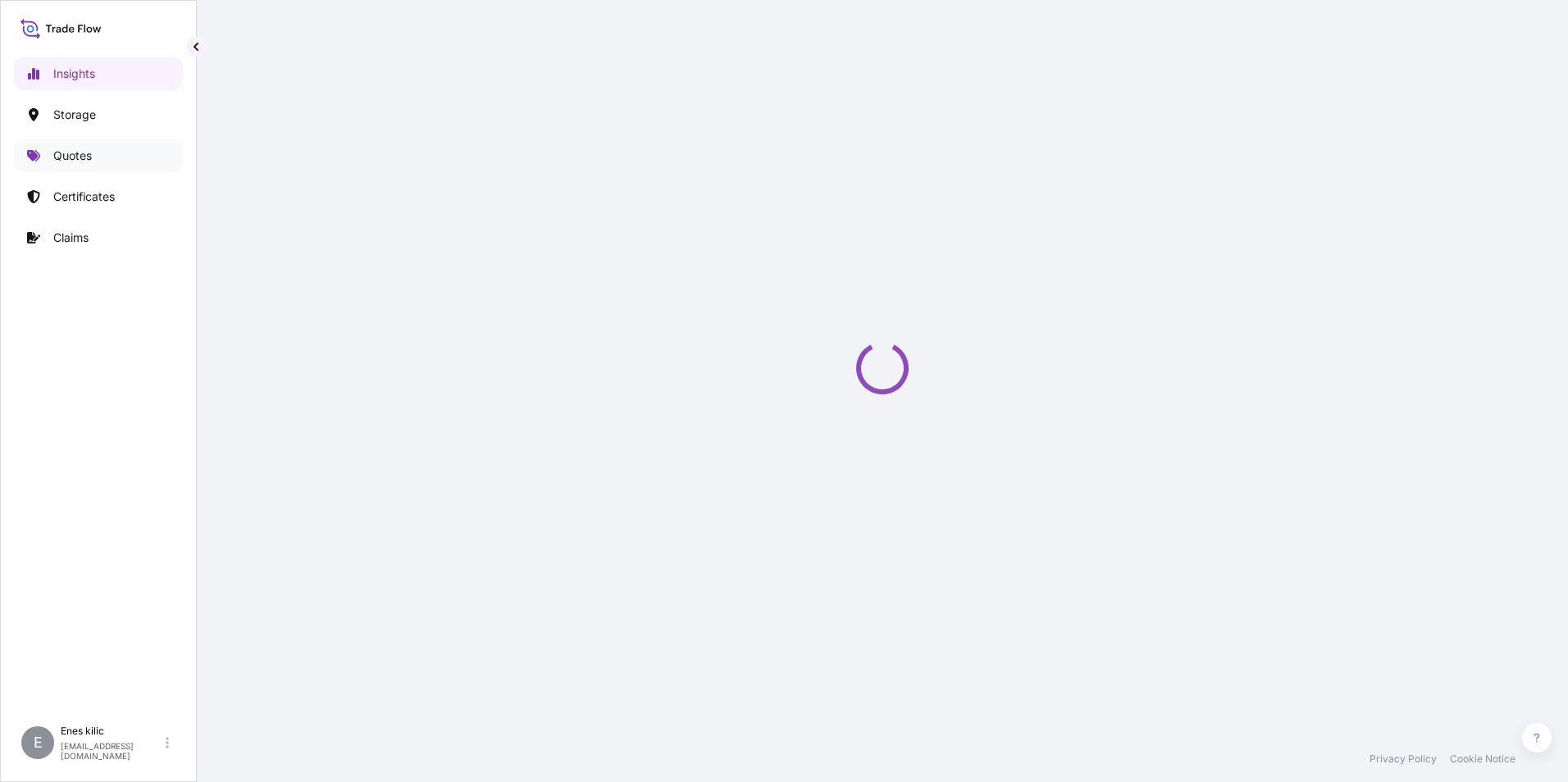
select select "2025"
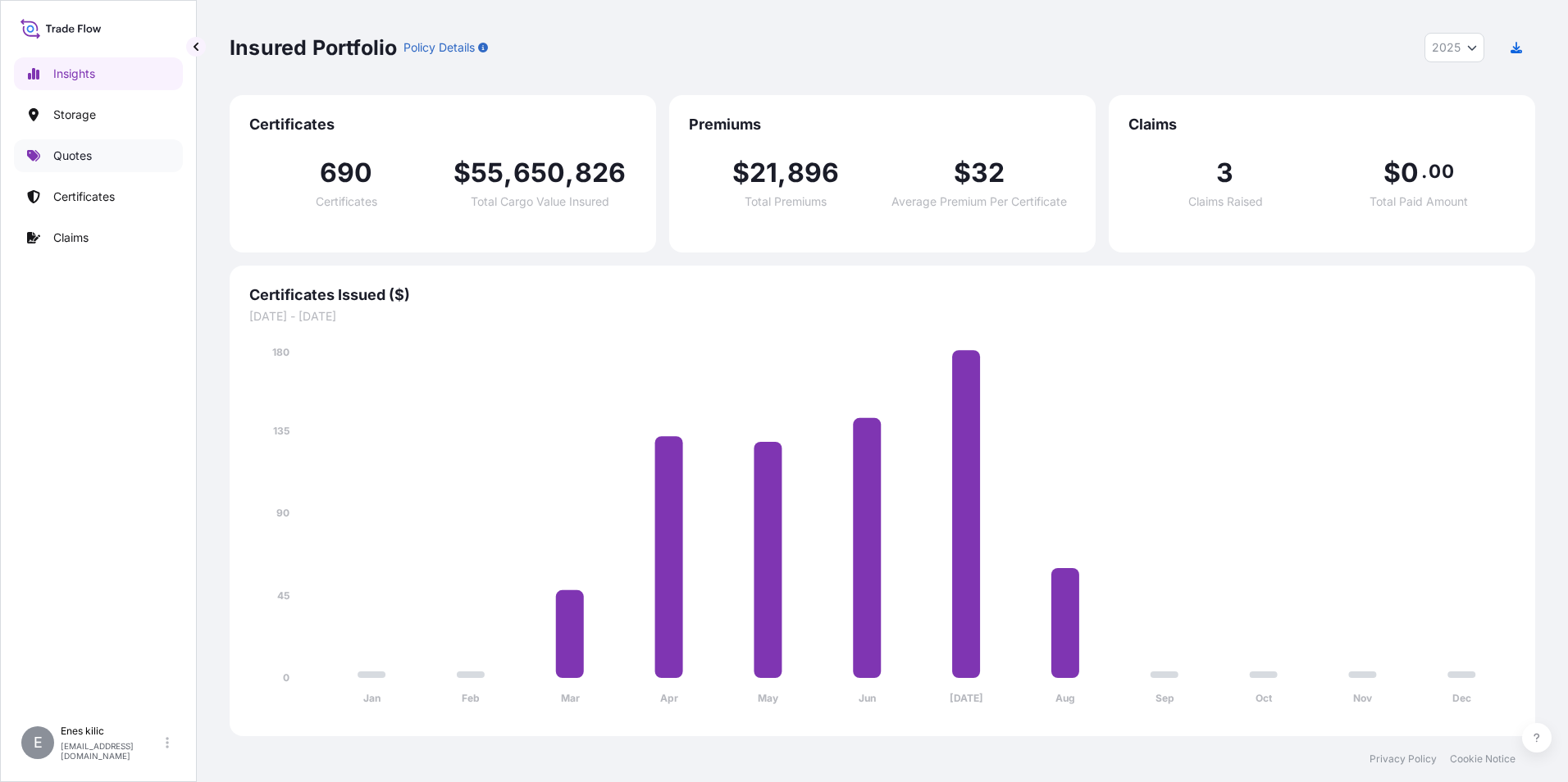
click at [138, 157] on link "Quotes" at bounding box center [99, 155] width 169 height 33
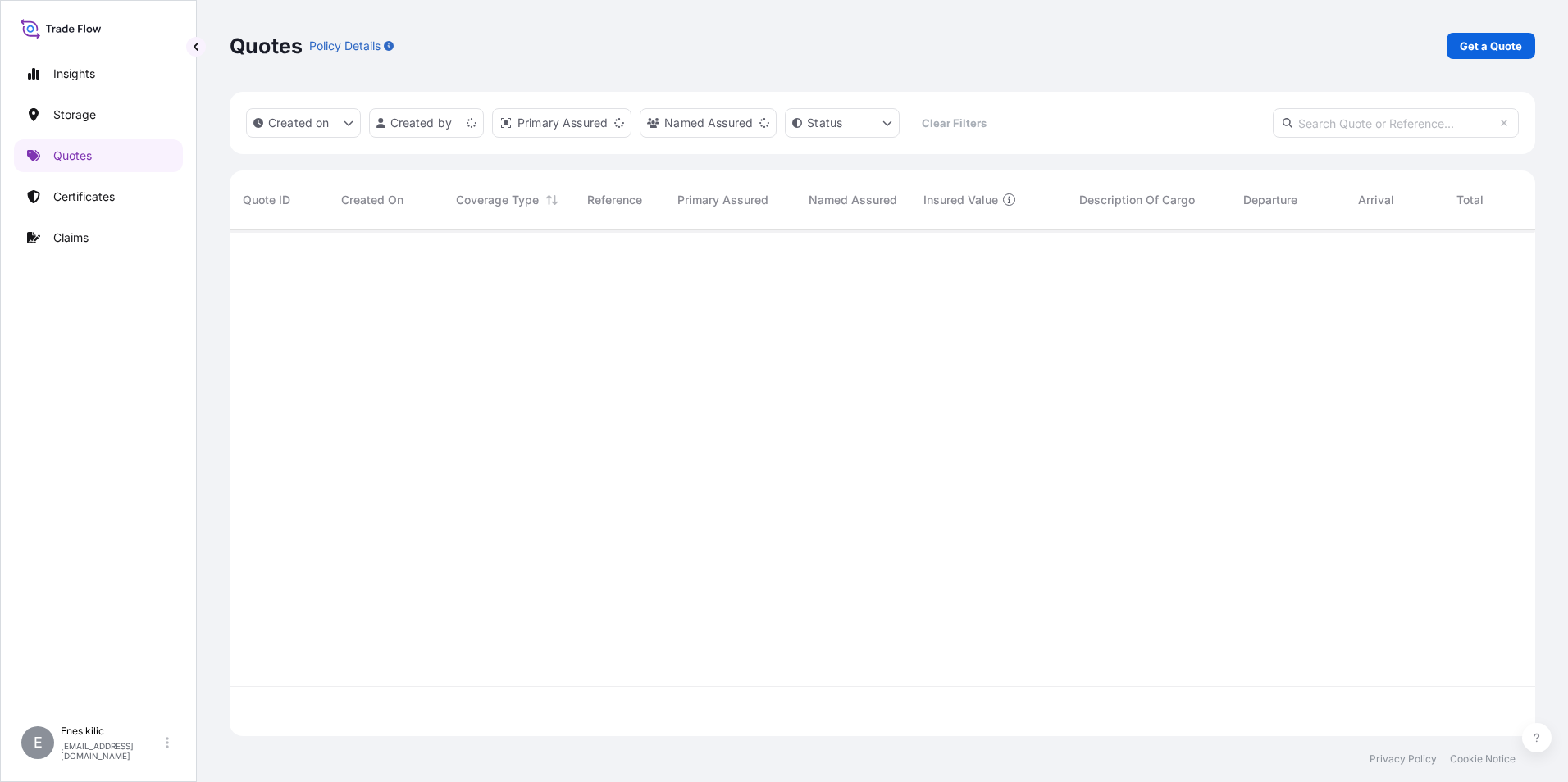
scroll to position [503, 1293]
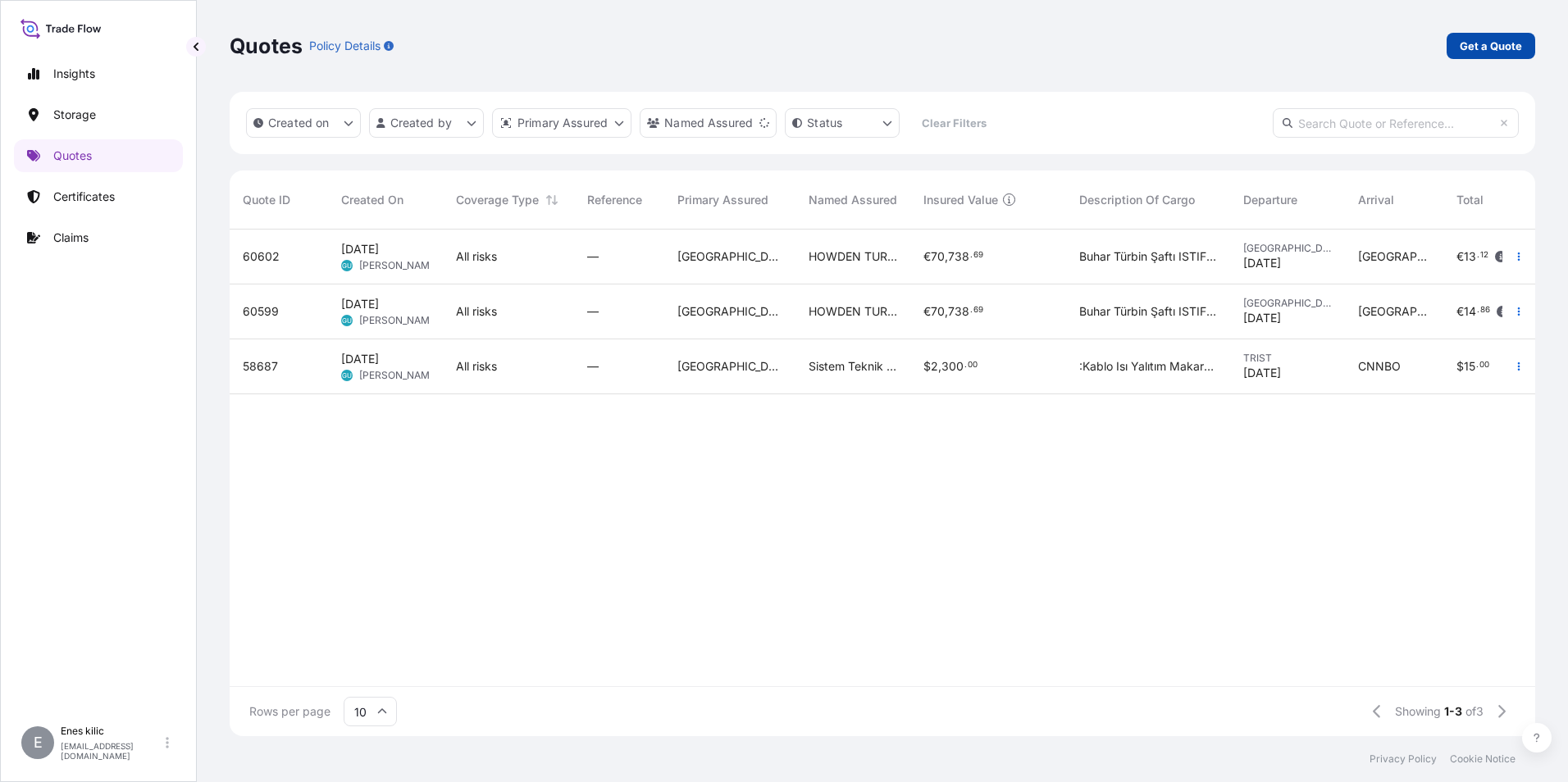
click at [1501, 43] on p "Get a Quote" at bounding box center [1490, 46] width 63 height 17
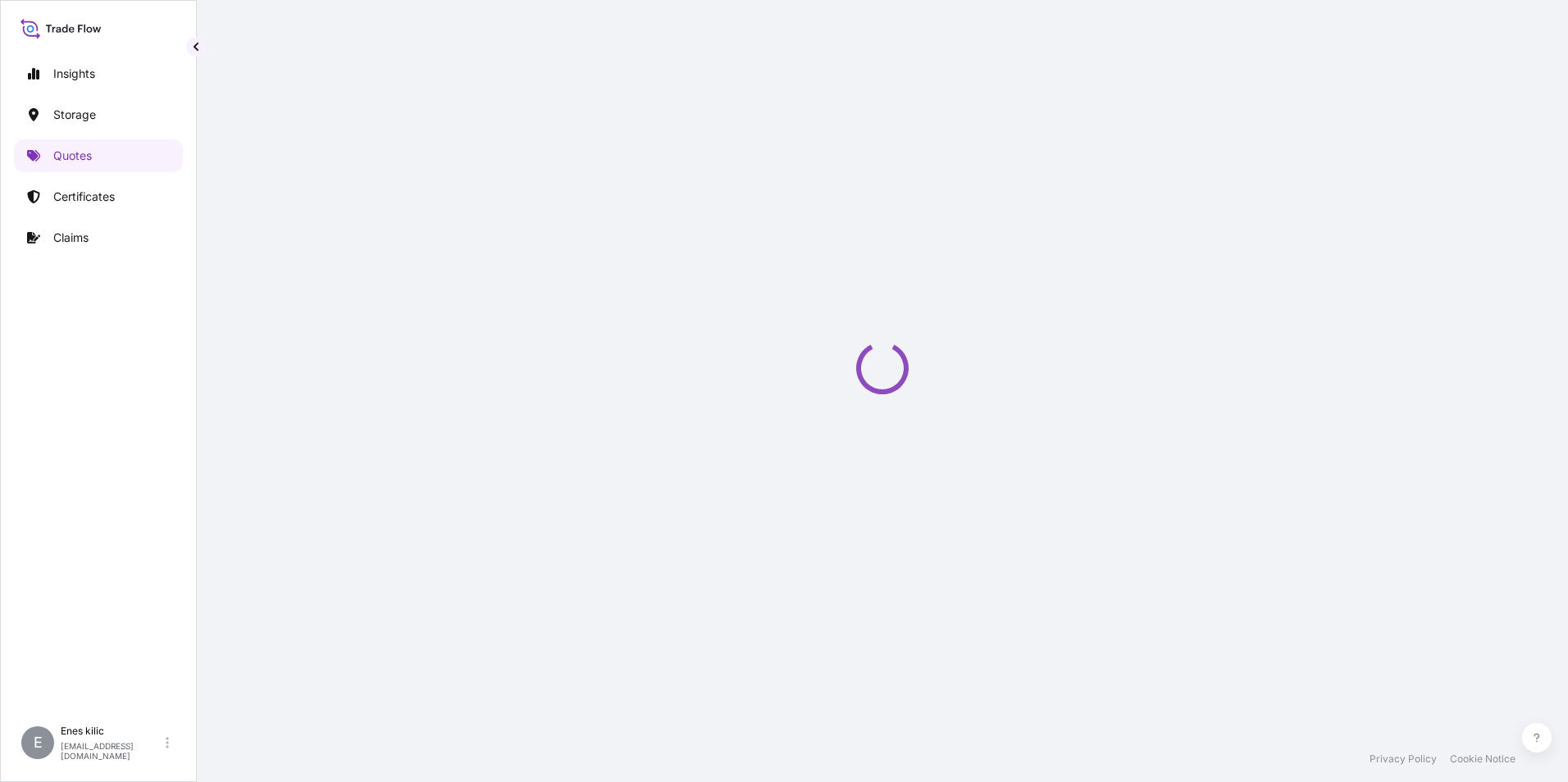
select select "Water"
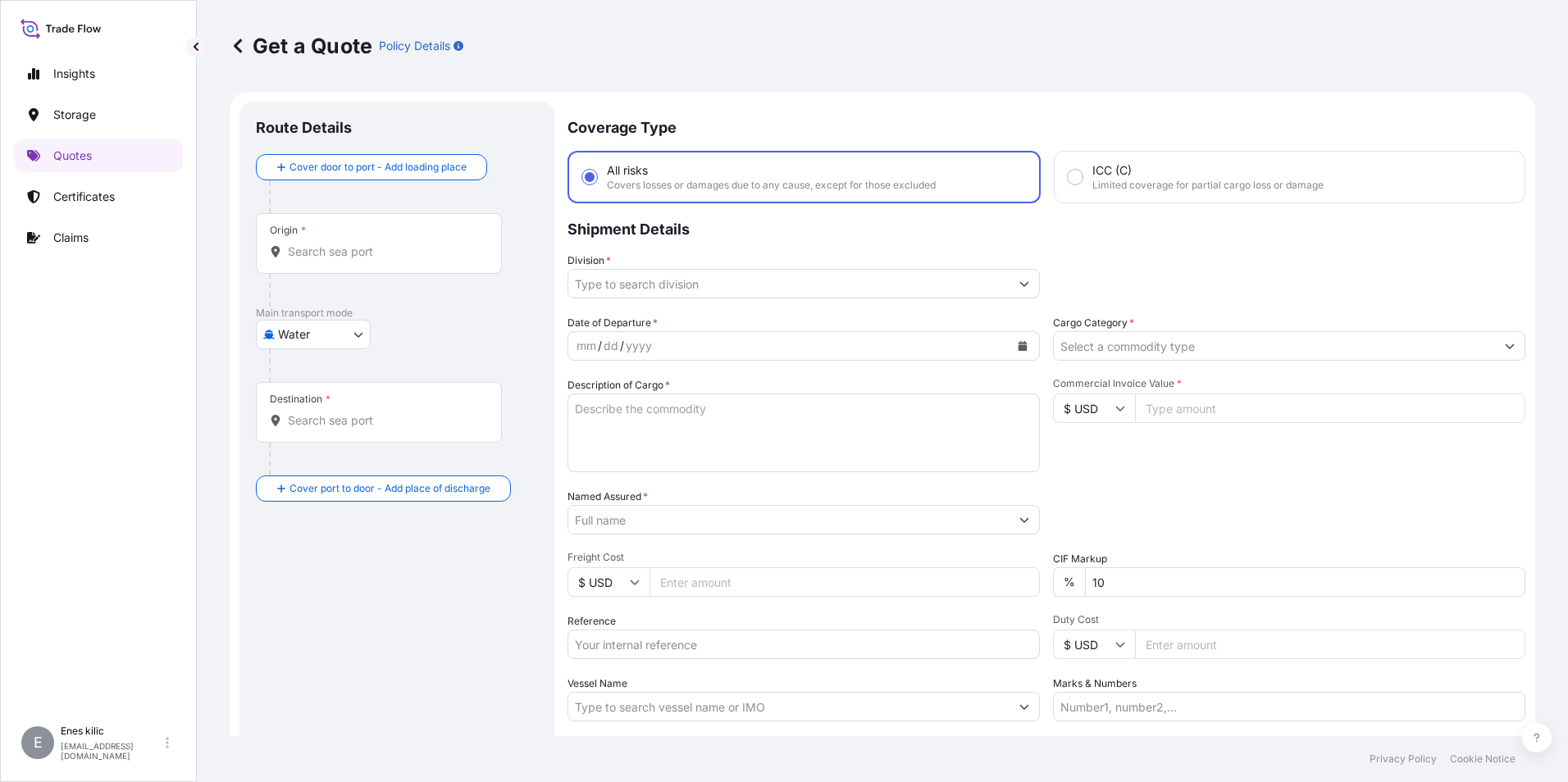
scroll to position [26, 0]
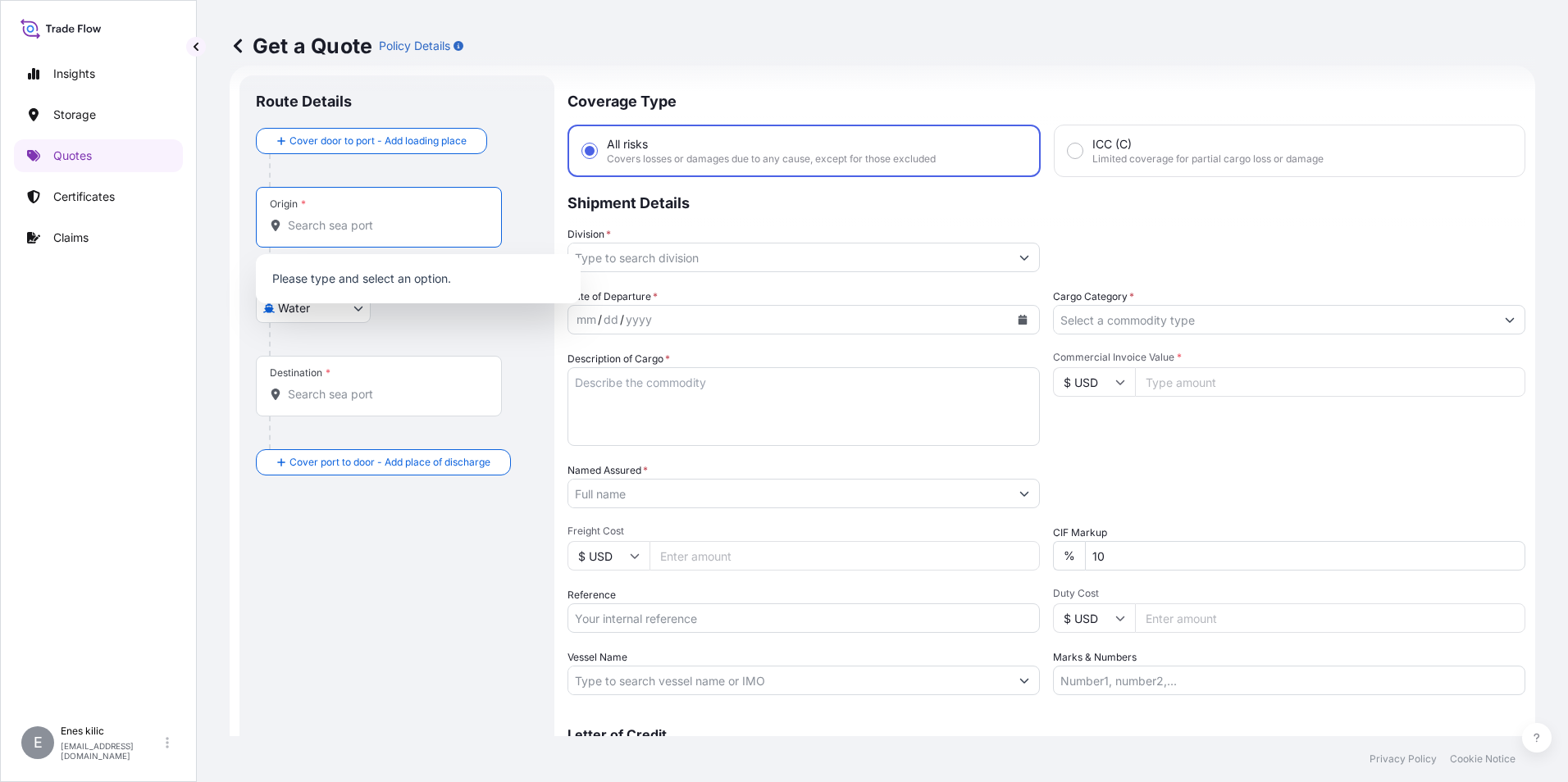
click at [347, 232] on input "Origin *" at bounding box center [384, 226] width 194 height 17
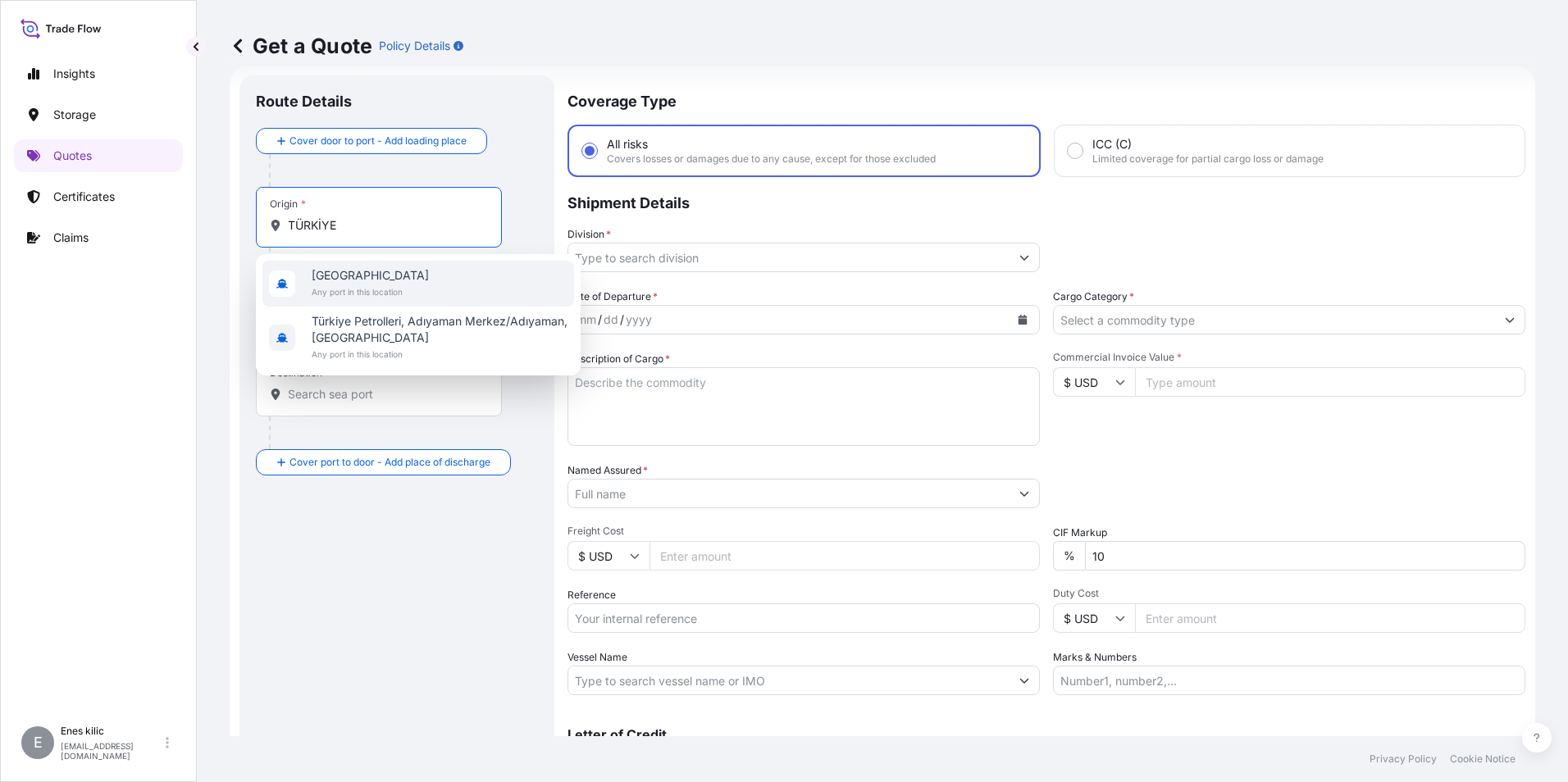
click at [347, 282] on span "[GEOGRAPHIC_DATA]" at bounding box center [370, 276] width 117 height 17
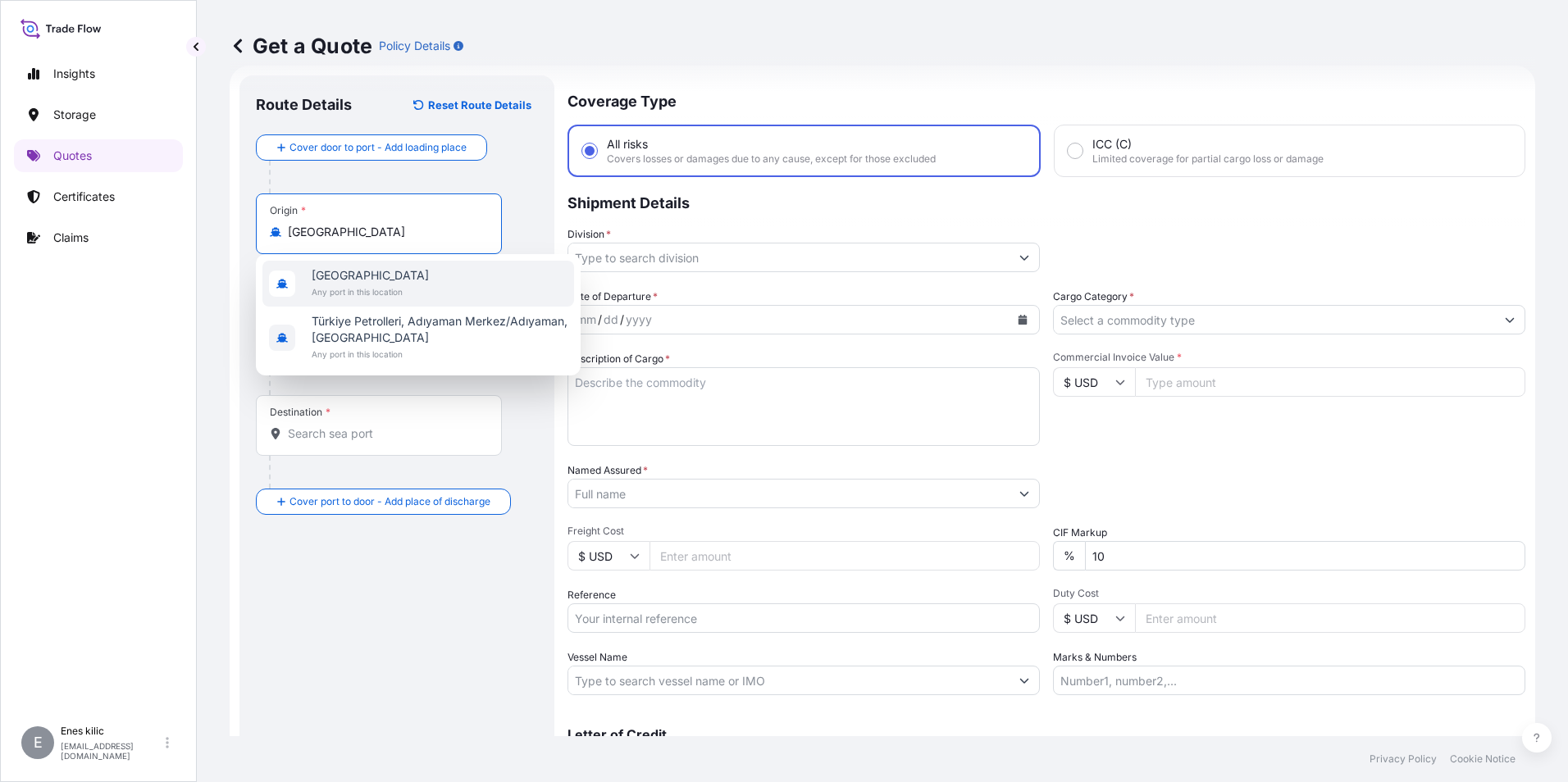
type input "[GEOGRAPHIC_DATA]"
click at [320, 318] on div at bounding box center [385, 302] width 233 height 33
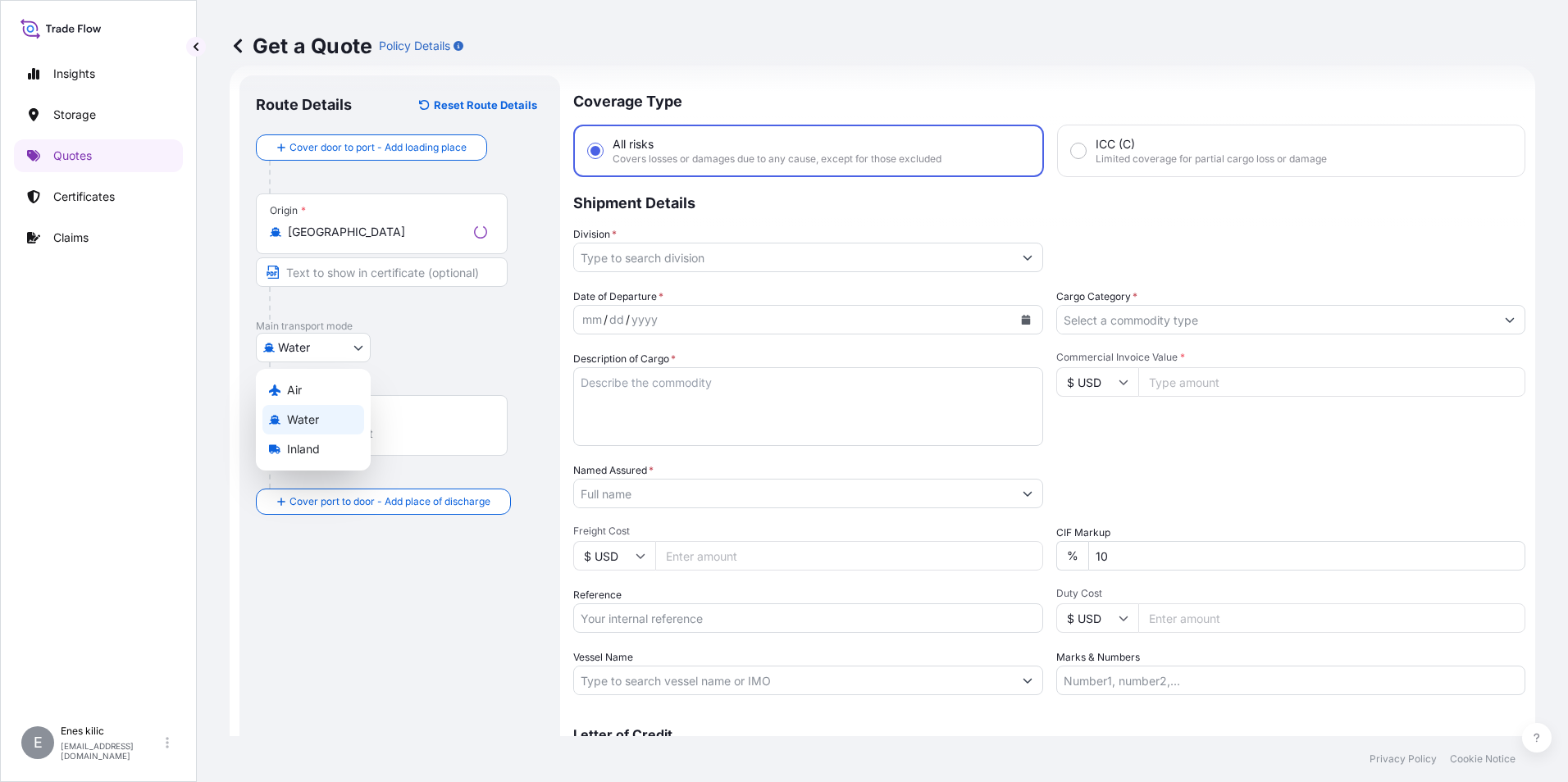
click at [311, 341] on body "2 options available. Insights Storage Quotes Certificates Claims E [PERSON_NAME…" at bounding box center [784, 391] width 1568 height 782
click at [317, 440] on div "Inland" at bounding box center [313, 449] width 102 height 29
select select "Inland"
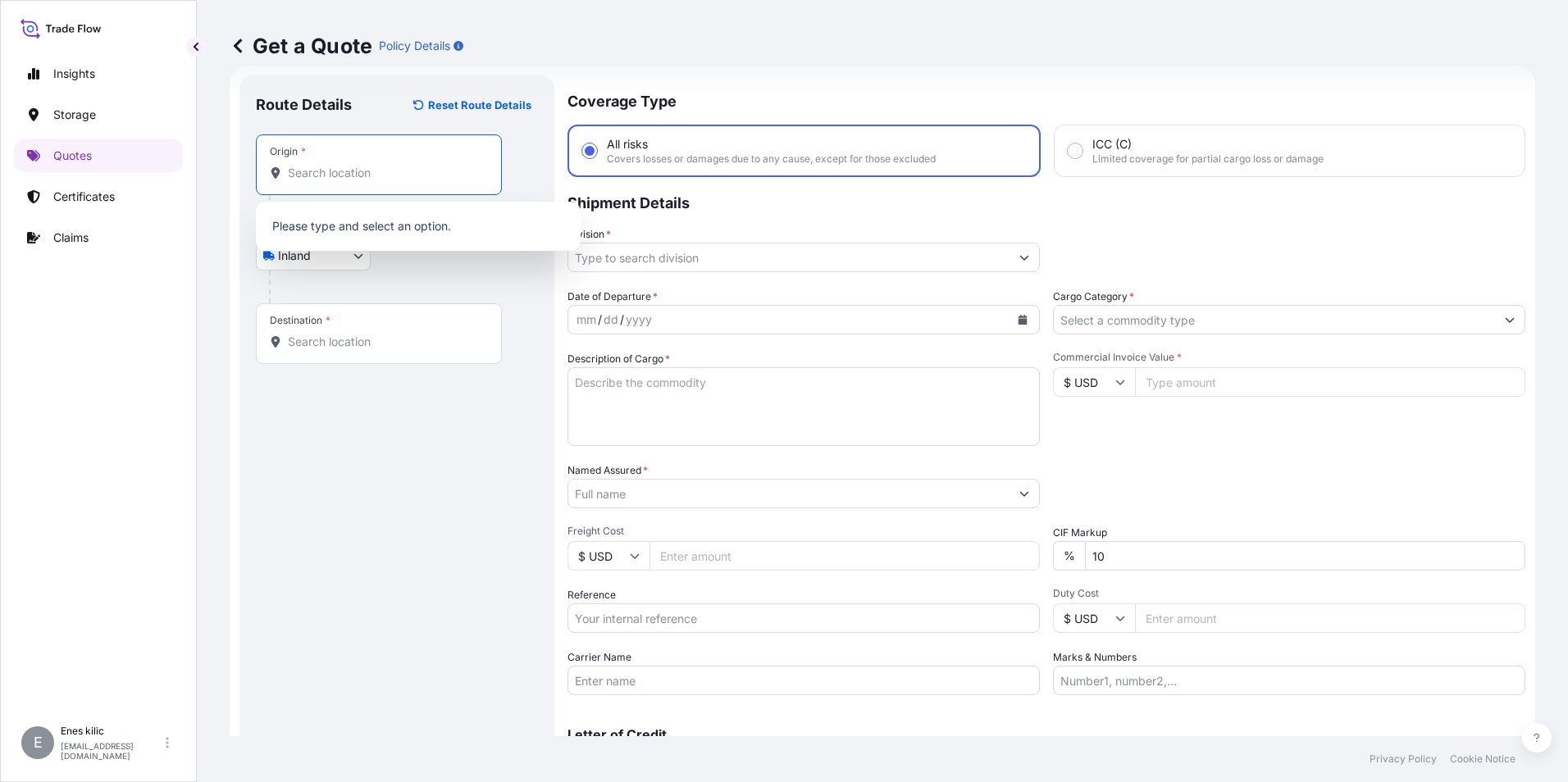
click at [362, 169] on input "Origin *" at bounding box center [384, 173] width 194 height 17
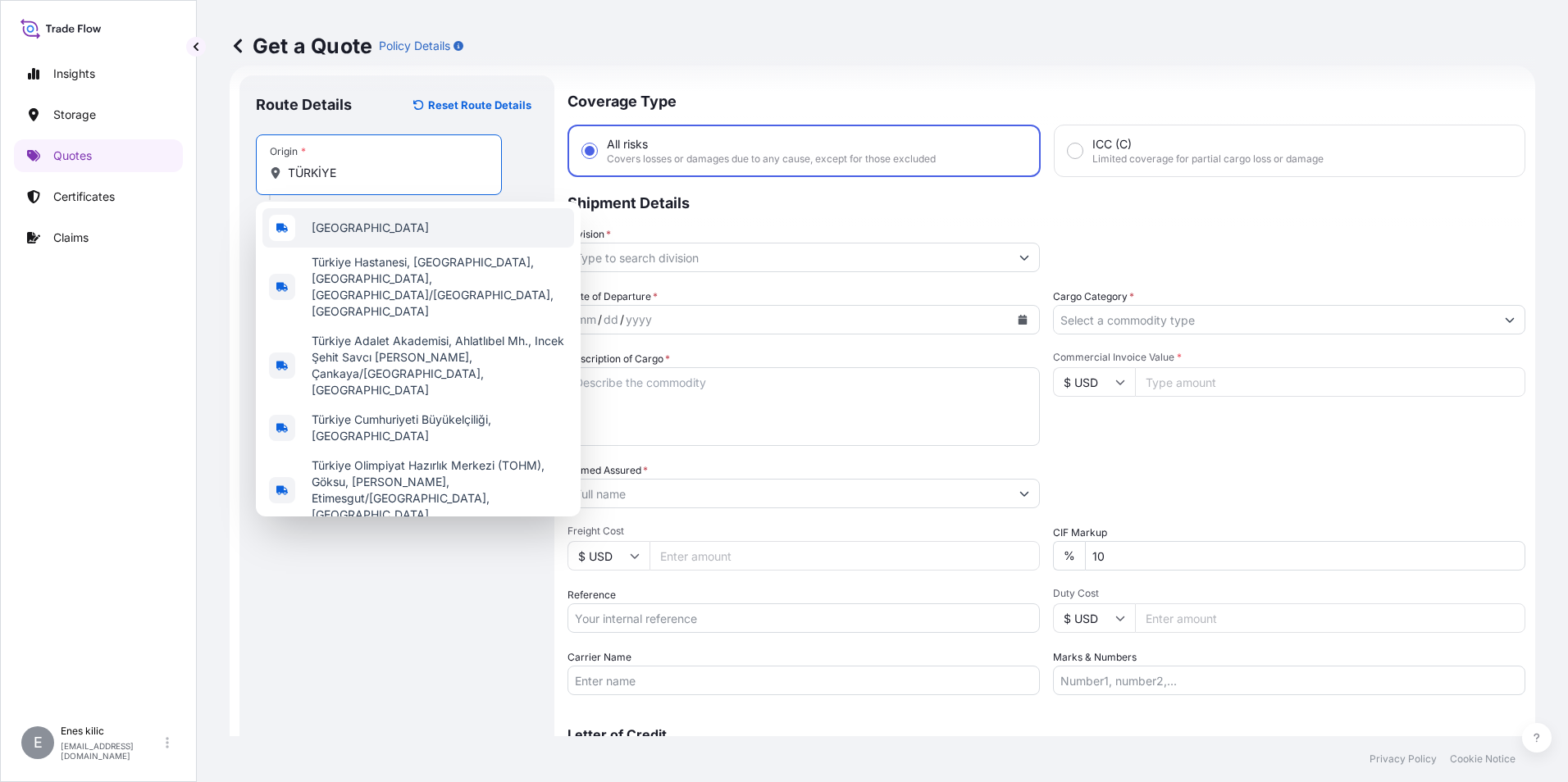
click at [367, 230] on div "[GEOGRAPHIC_DATA]" at bounding box center [418, 227] width 312 height 39
type input ","
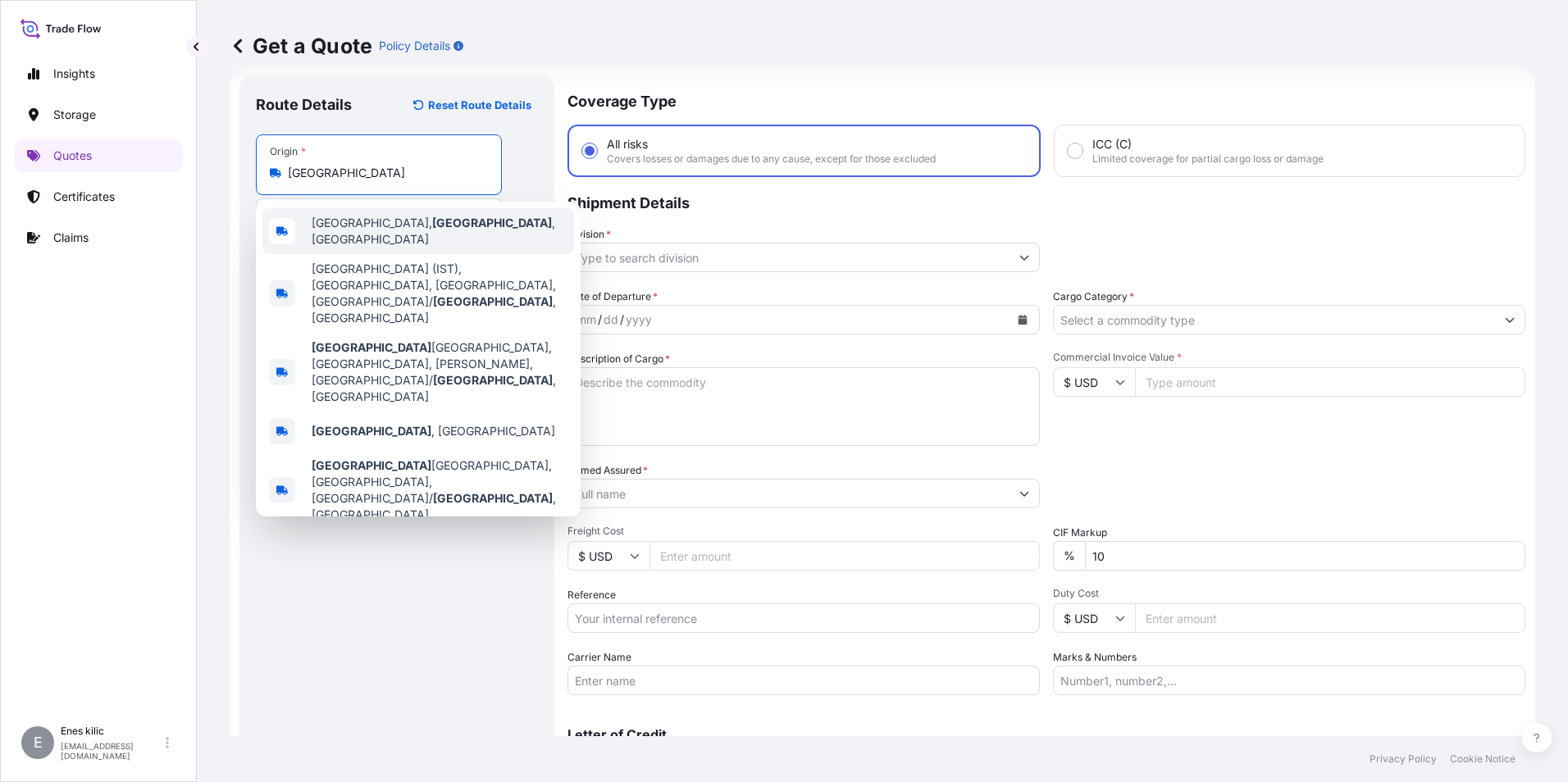
click at [379, 236] on span "[GEOGRAPHIC_DATA], [GEOGRAPHIC_DATA] , [GEOGRAPHIC_DATA]" at bounding box center [440, 231] width 256 height 33
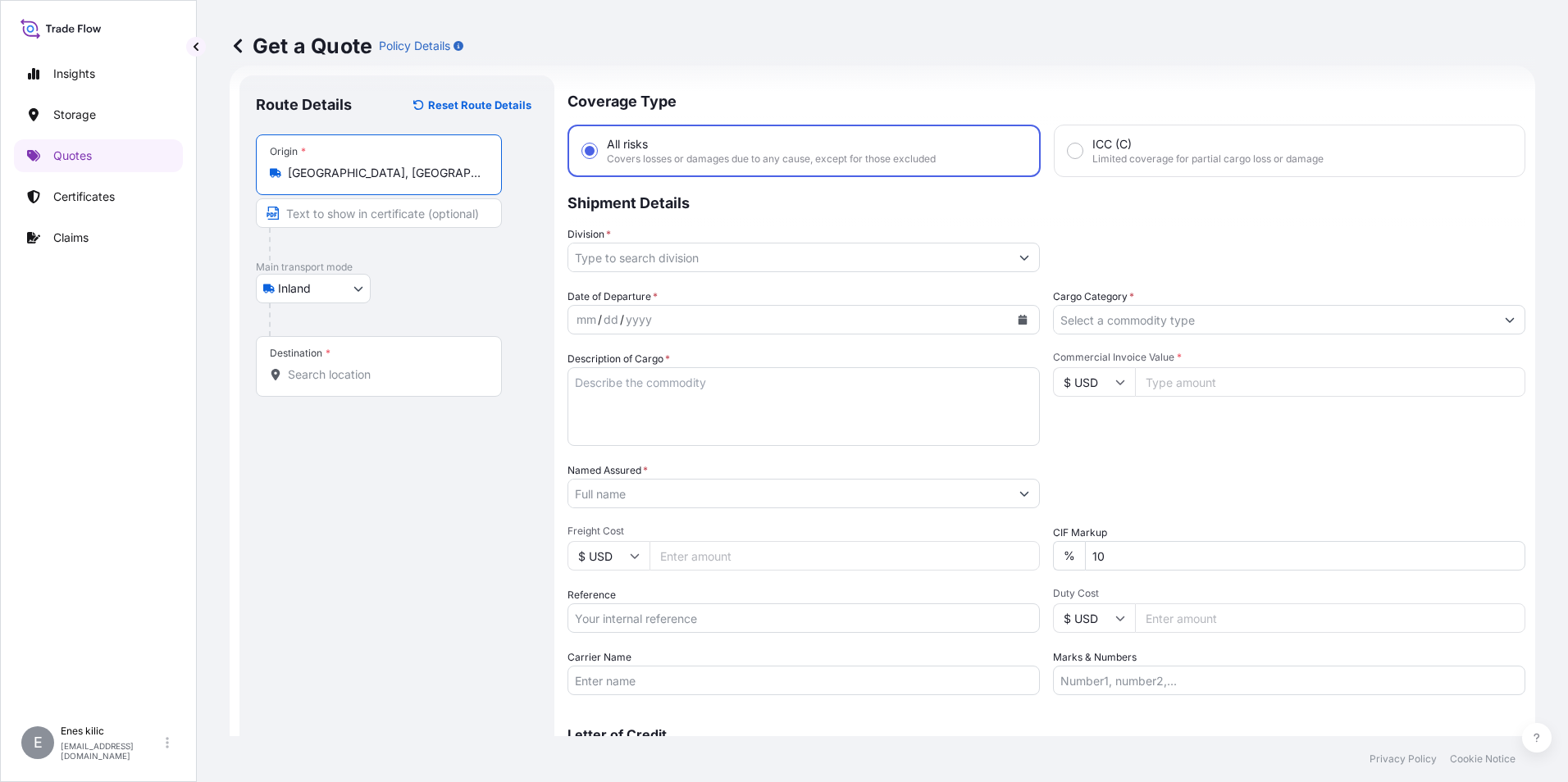
type input "[GEOGRAPHIC_DATA], [GEOGRAPHIC_DATA], [GEOGRAPHIC_DATA]"
click at [376, 347] on div "Destination *" at bounding box center [379, 366] width 246 height 61
click at [376, 367] on input "Destination *" at bounding box center [384, 375] width 194 height 17
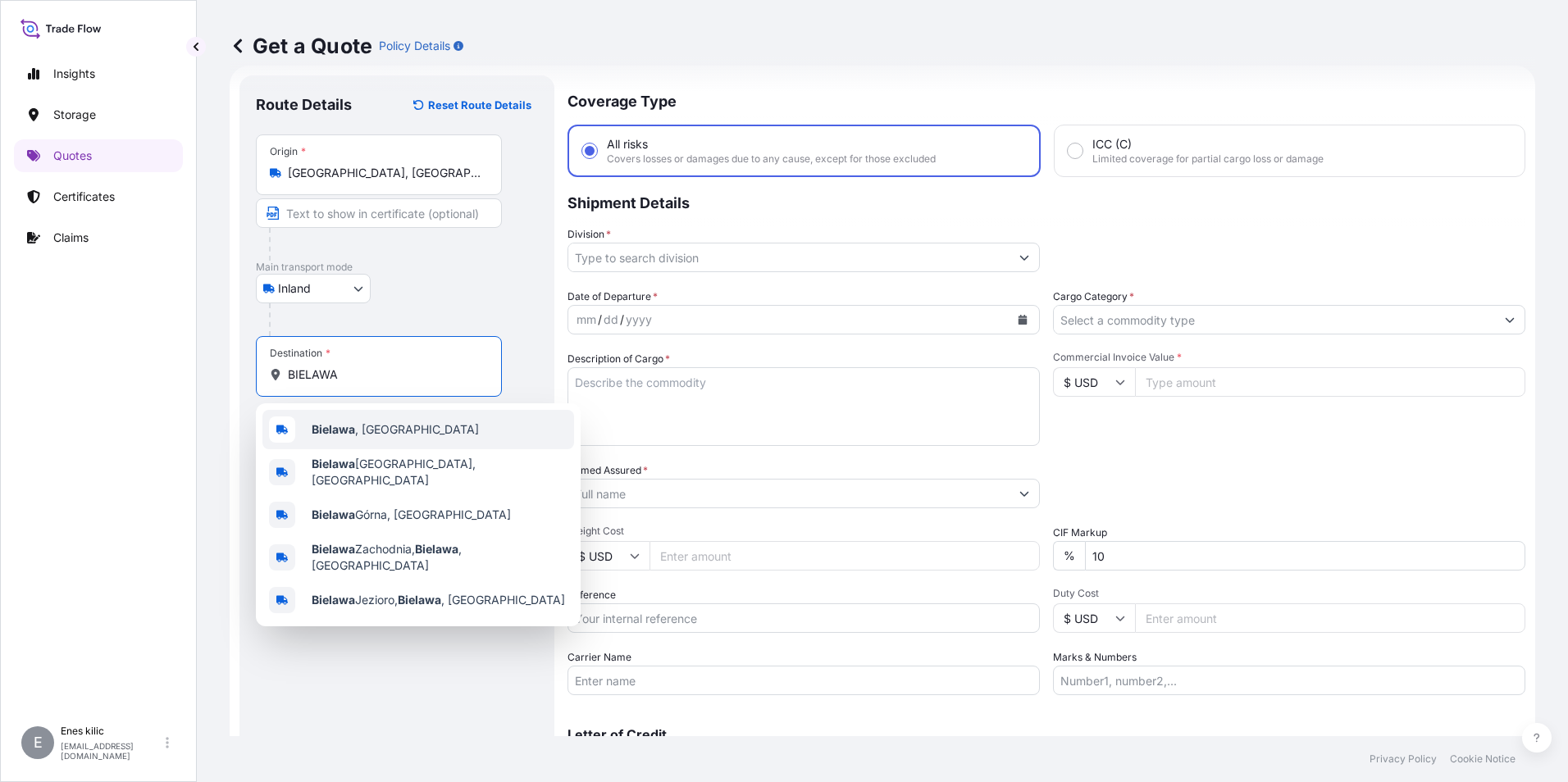
click at [367, 434] on span "[GEOGRAPHIC_DATA] , [GEOGRAPHIC_DATA]" at bounding box center [395, 429] width 167 height 17
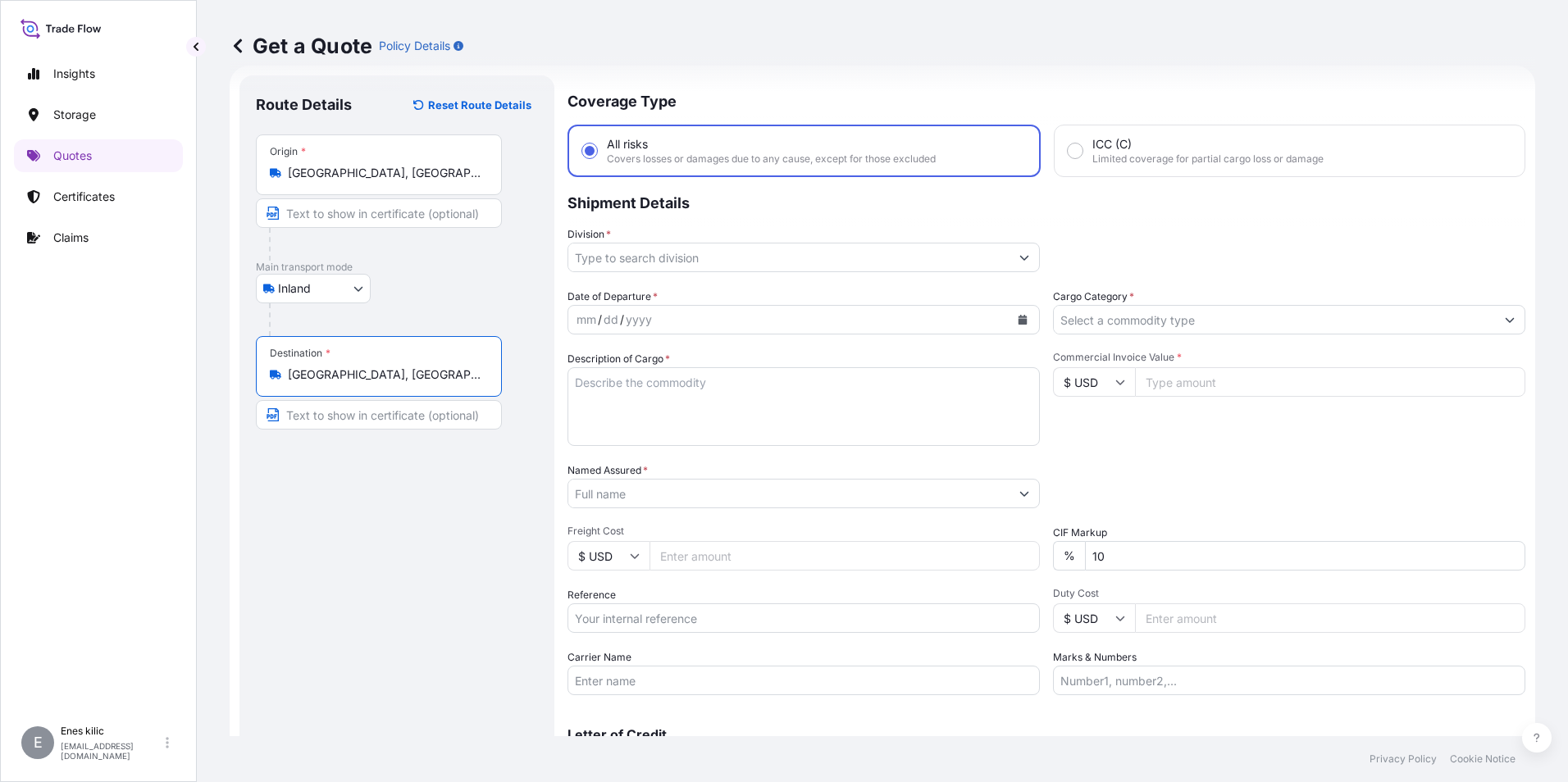
type input "[GEOGRAPHIC_DATA], [GEOGRAPHIC_DATA]"
click at [650, 254] on input "Division *" at bounding box center [789, 256] width 441 height 29
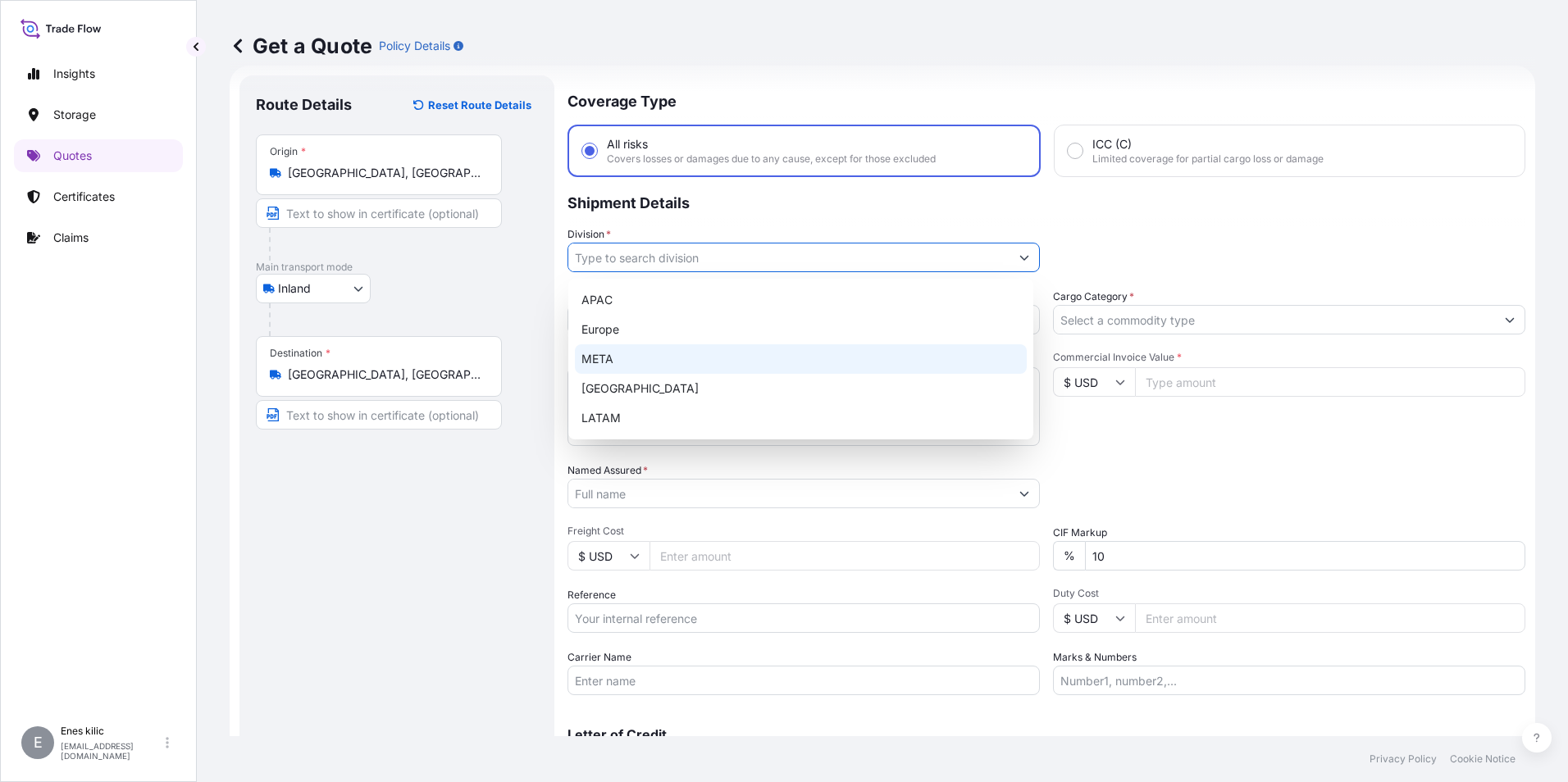
click at [624, 359] on div "META" at bounding box center [801, 358] width 452 height 29
type input "META"
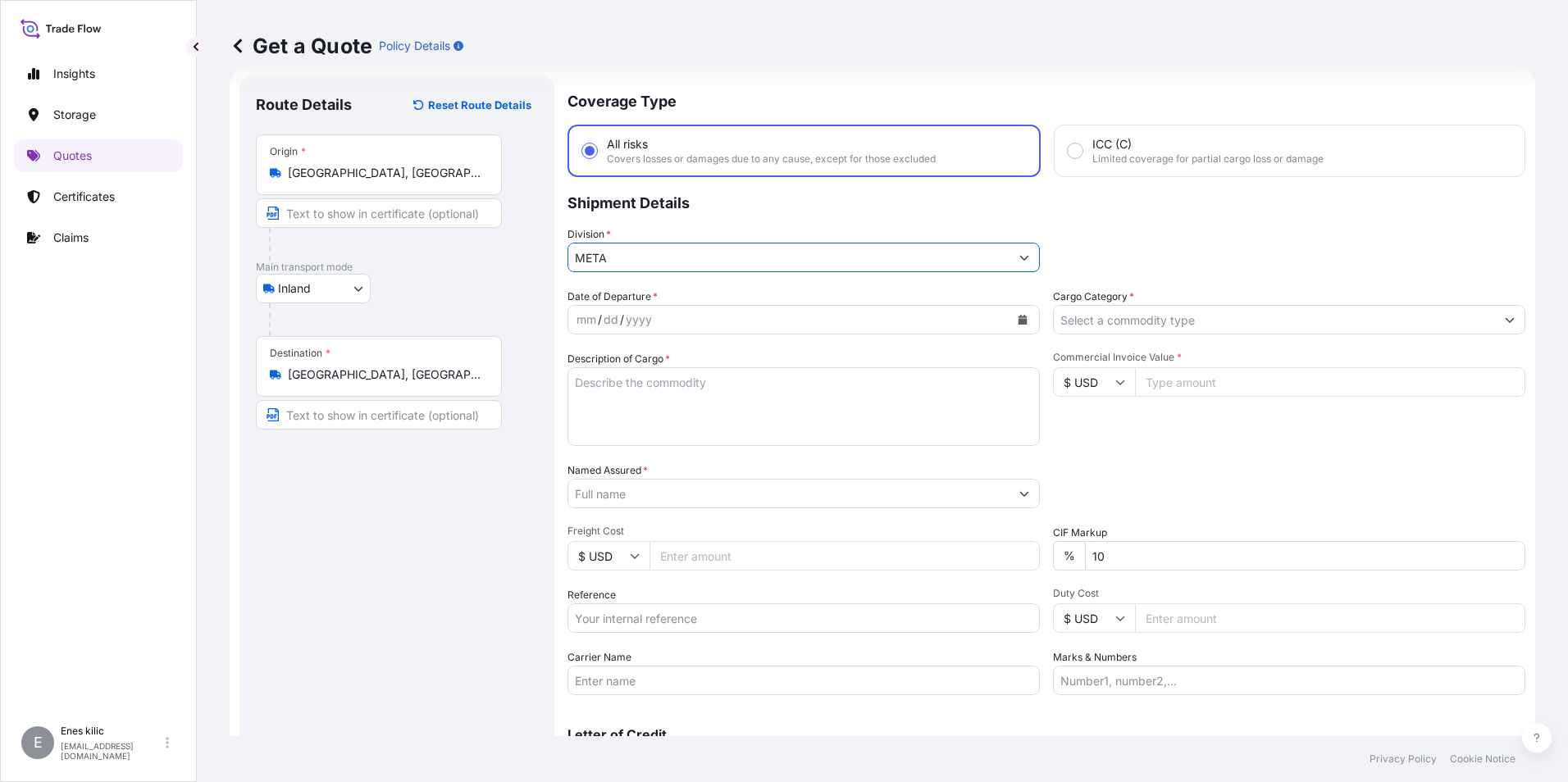
click at [615, 326] on div "dd" at bounding box center [611, 320] width 18 height 20
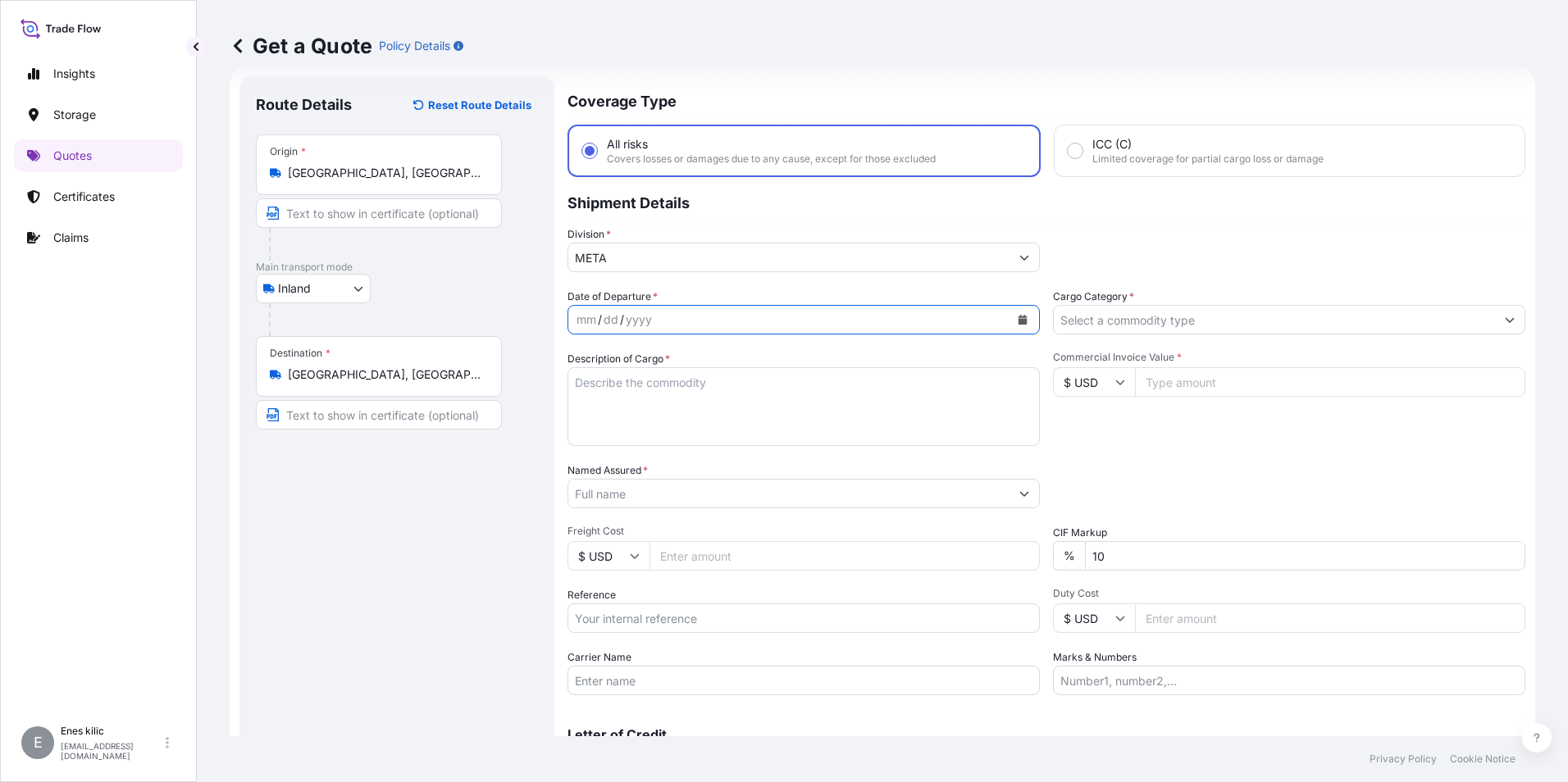
click at [1024, 322] on button "Calendar" at bounding box center [1022, 319] width 26 height 26
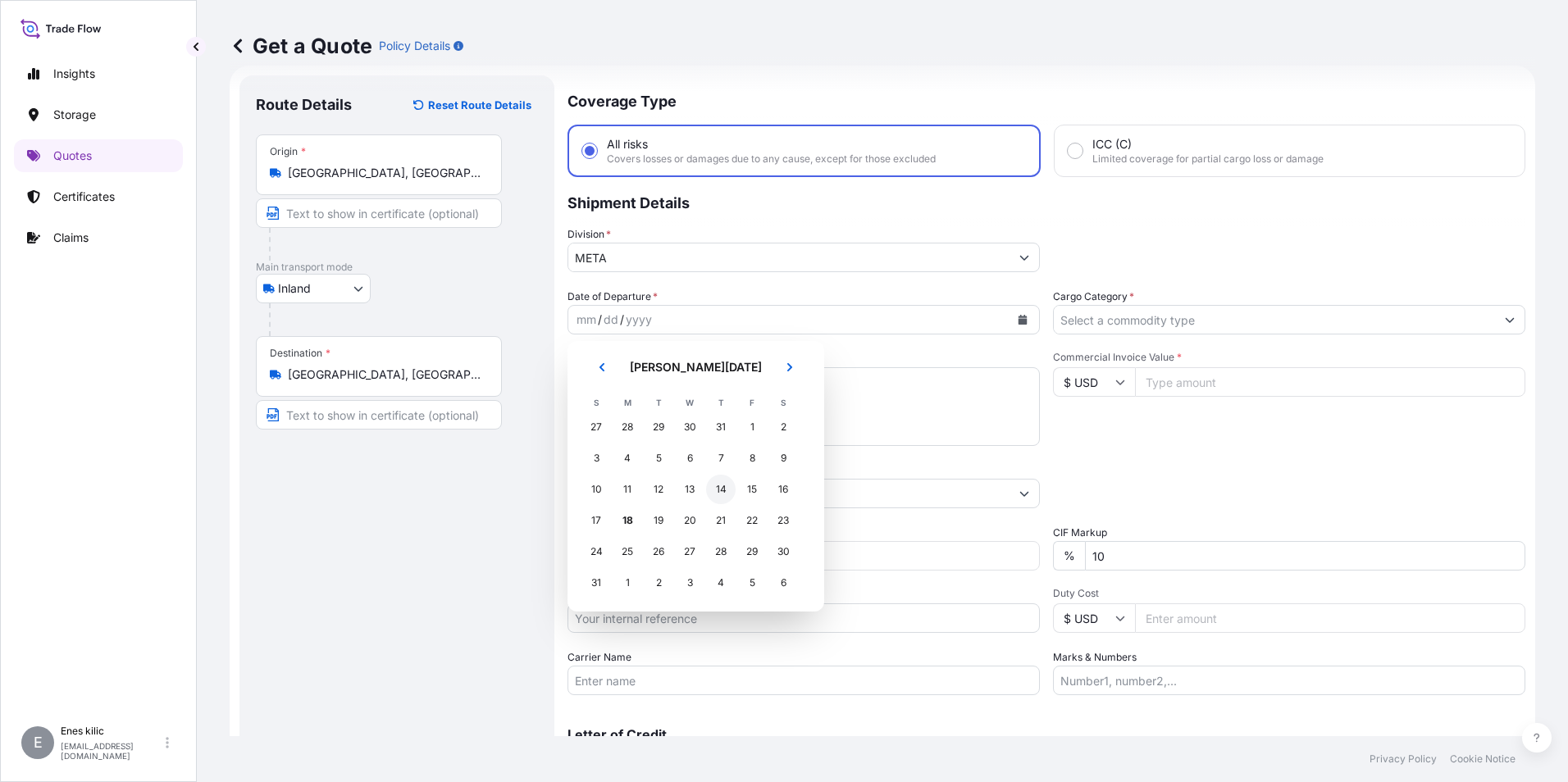
click at [756, 488] on div "15" at bounding box center [751, 489] width 29 height 29
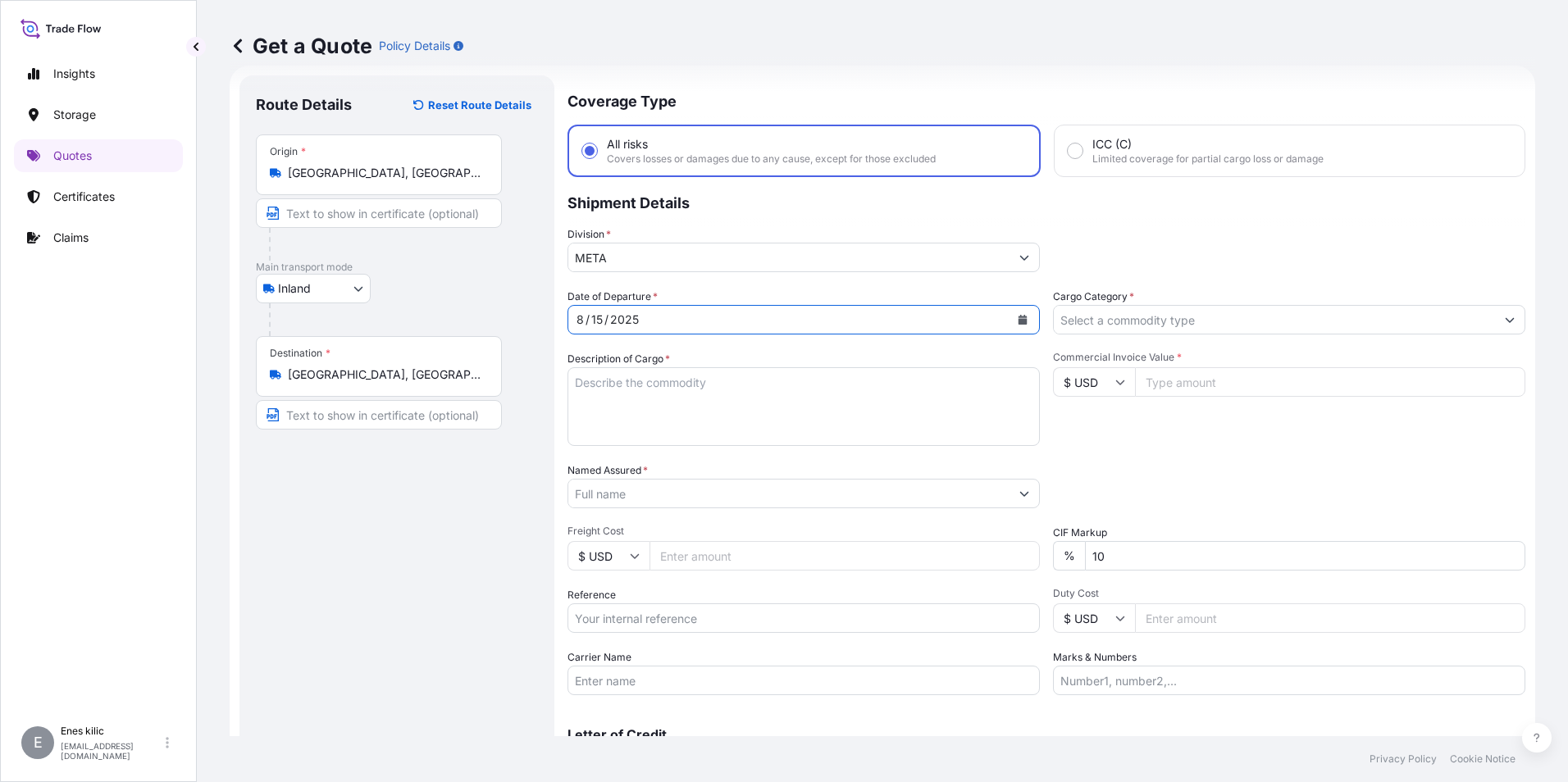
click at [1142, 316] on input "Cargo Category *" at bounding box center [1275, 319] width 441 height 29
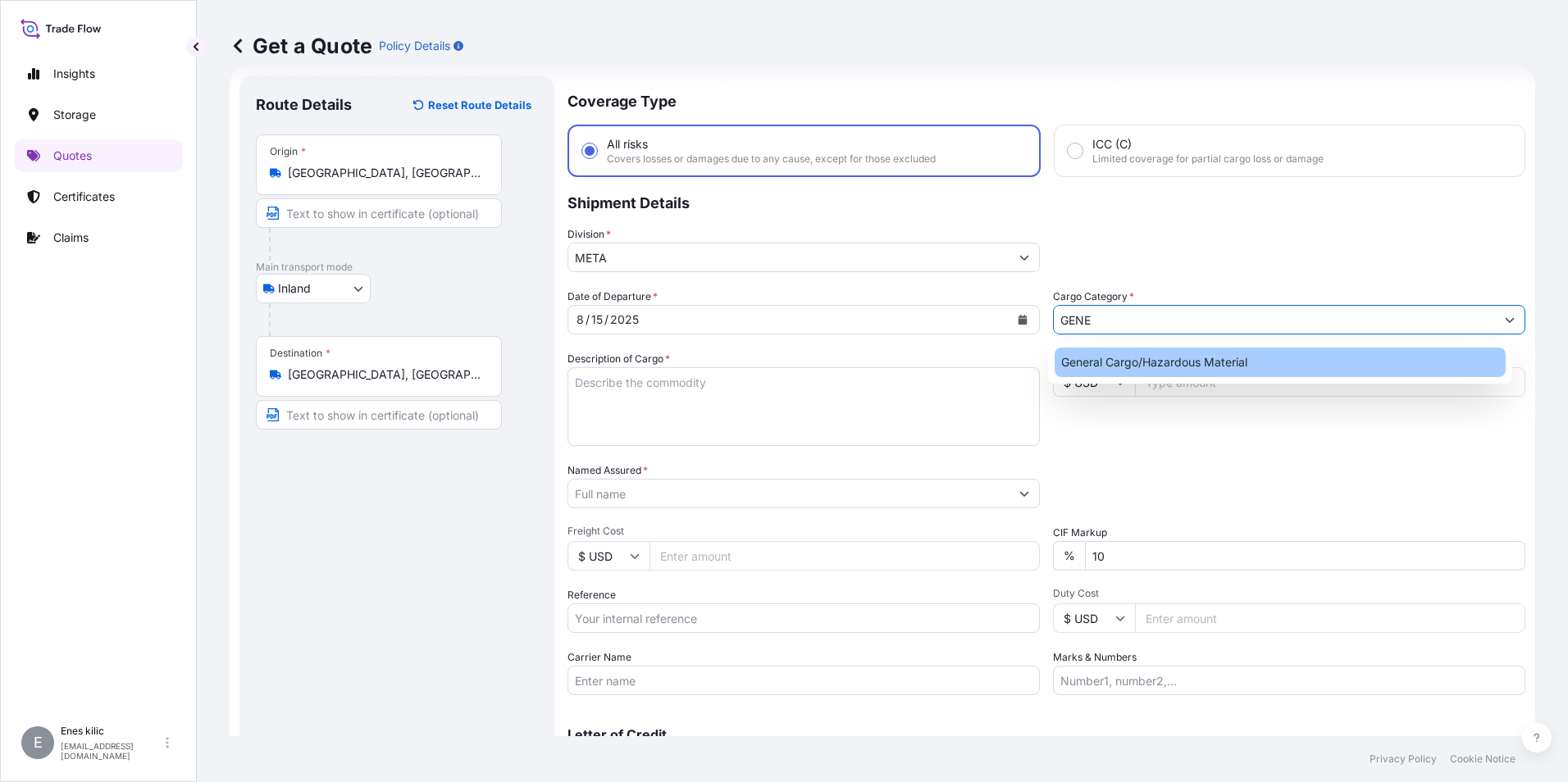
click at [1144, 358] on div "General Cargo/Hazardous Material" at bounding box center [1280, 362] width 452 height 29
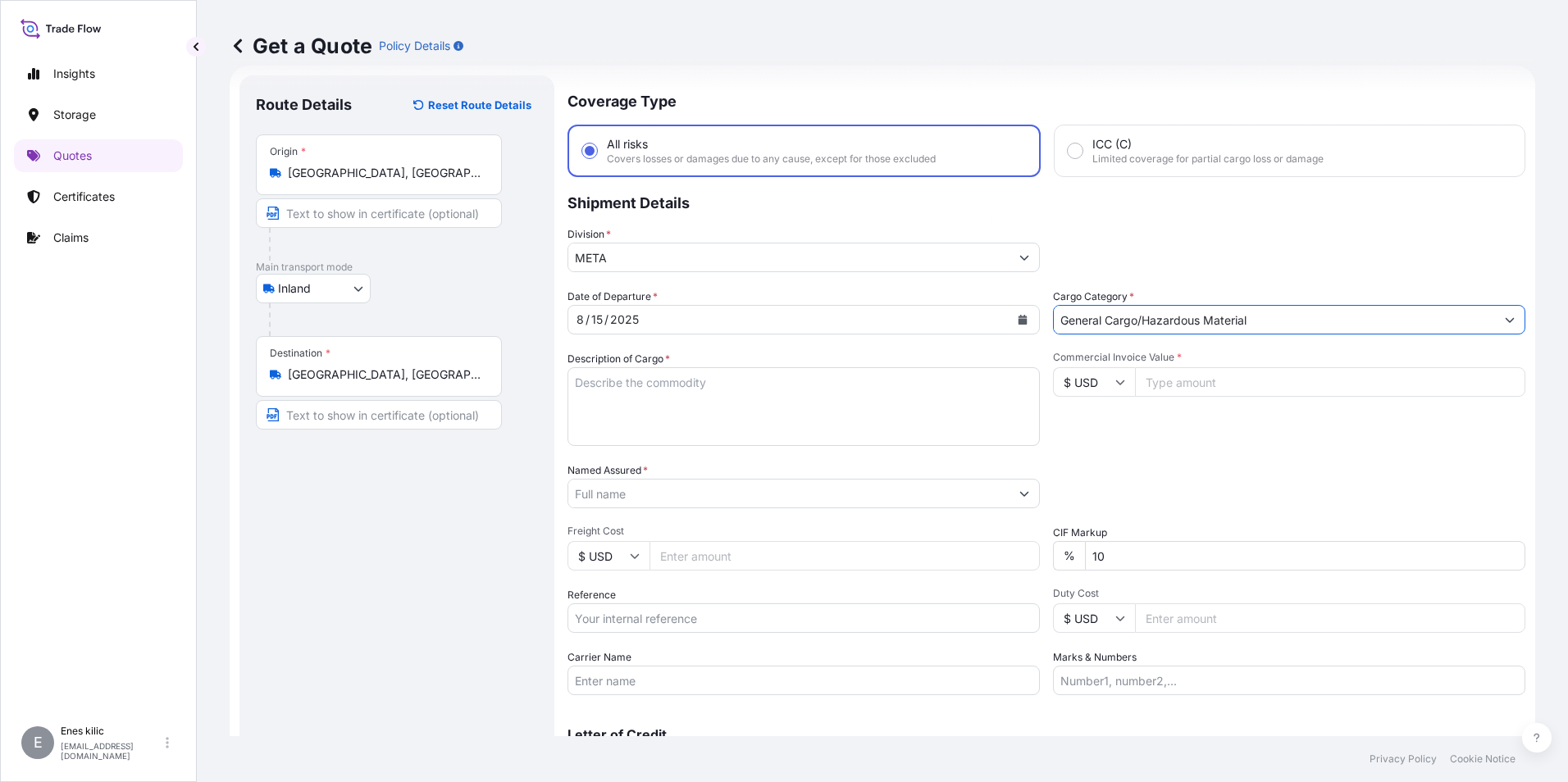
type input "General Cargo/Hazardous Material"
click at [753, 395] on textarea "Description of Cargo *" at bounding box center [803, 407] width 472 height 79
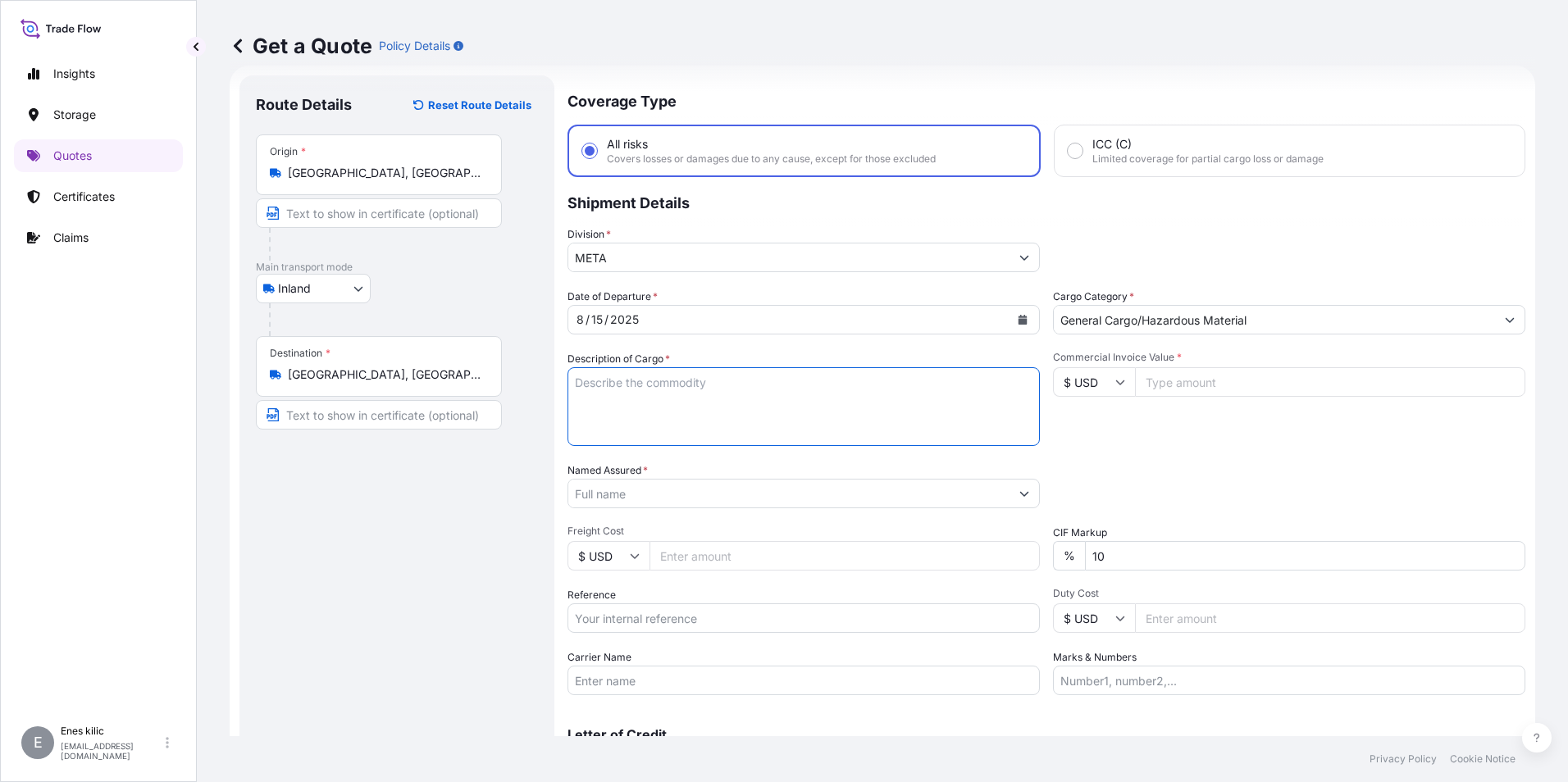
click at [672, 388] on textarea "Description of Cargo *" at bounding box center [803, 407] width 472 height 79
paste textarea "ÖRTÜSÜ TOPRAK ALKALI METAL BİLEŞİĞİ"
click at [736, 407] on textarea "ÖRTÜSÜ TOPRAK ALKALI METAL BİLEŞİĞİ" at bounding box center [803, 407] width 472 height 79
paste textarea "34 FVB 968"
click at [673, 404] on textarea "ÖRTÜSÜ TOPRAK ALKALI METAL BİLEŞİĞİ 34 FVB 968" at bounding box center [803, 407] width 472 height 79
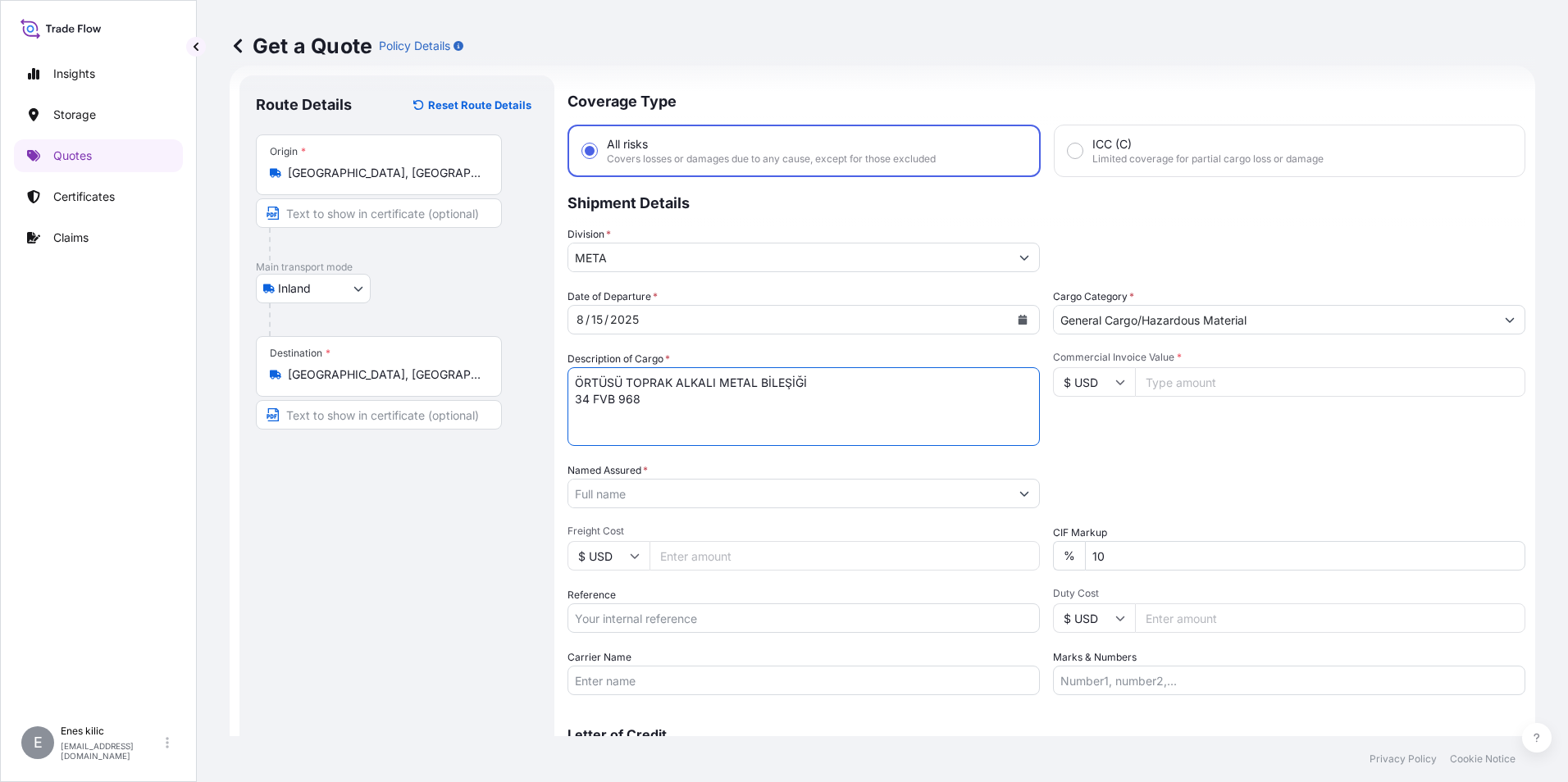
paste textarea "50004112 / 50011814/ 50016650"
type textarea "ÖRTÜSÜ TOPRAK ALKALI METAL BİLEŞİĞİ 34 FVB 968 50004112 / 50011814/ 50016650 IN…"
click at [1090, 384] on input "$ USD" at bounding box center [1094, 382] width 82 height 29
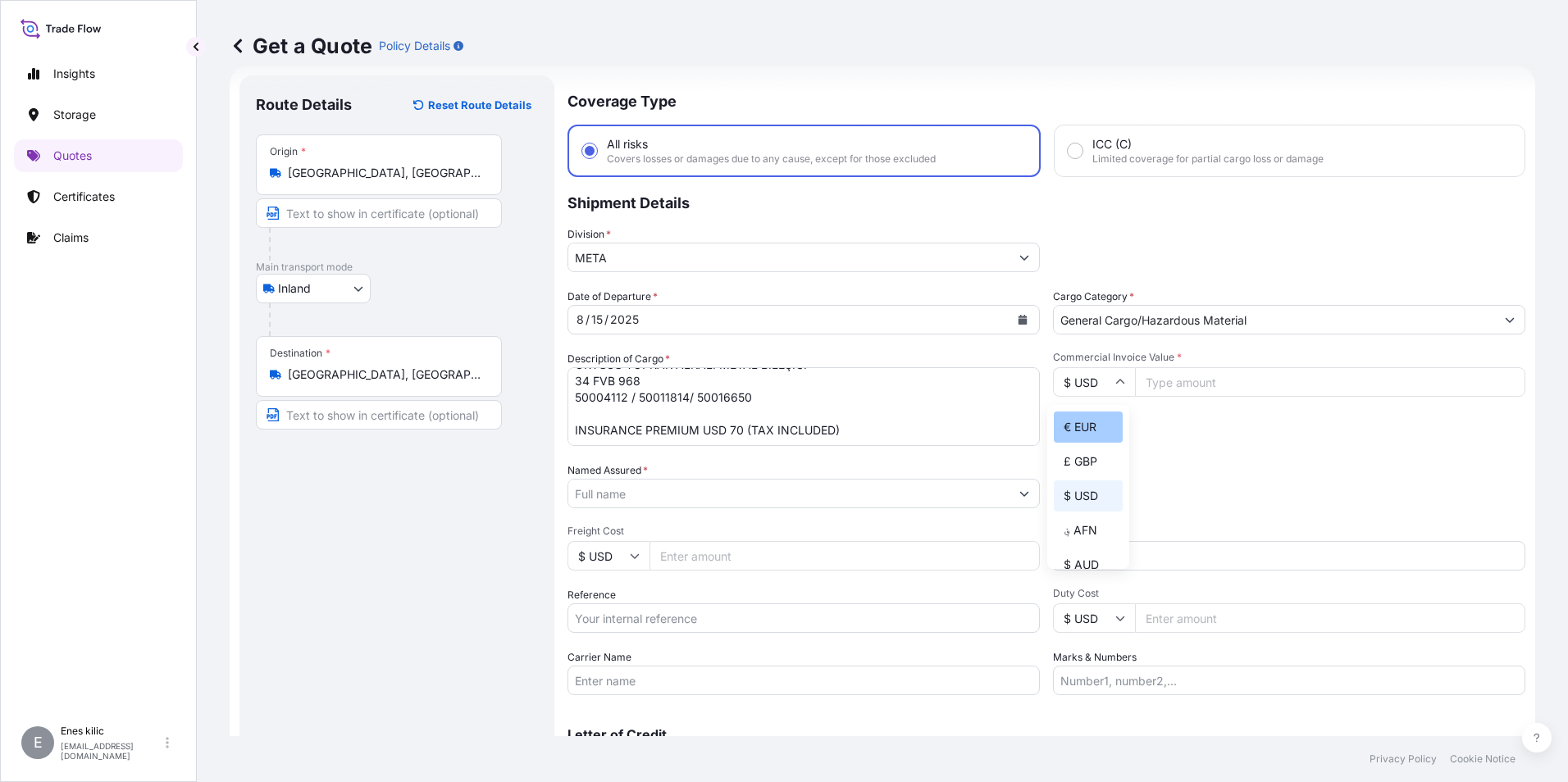
click at [1086, 426] on div "€ EUR" at bounding box center [1088, 427] width 69 height 31
type input "€ EUR"
click at [1162, 378] on input "Commercial Invoice Value *" at bounding box center [1330, 382] width 390 height 29
type input "23554"
click at [1188, 452] on div "Date of Departure * [DATE] Cargo Category * General Cargo/Hazardous Material De…" at bounding box center [1046, 491] width 958 height 407
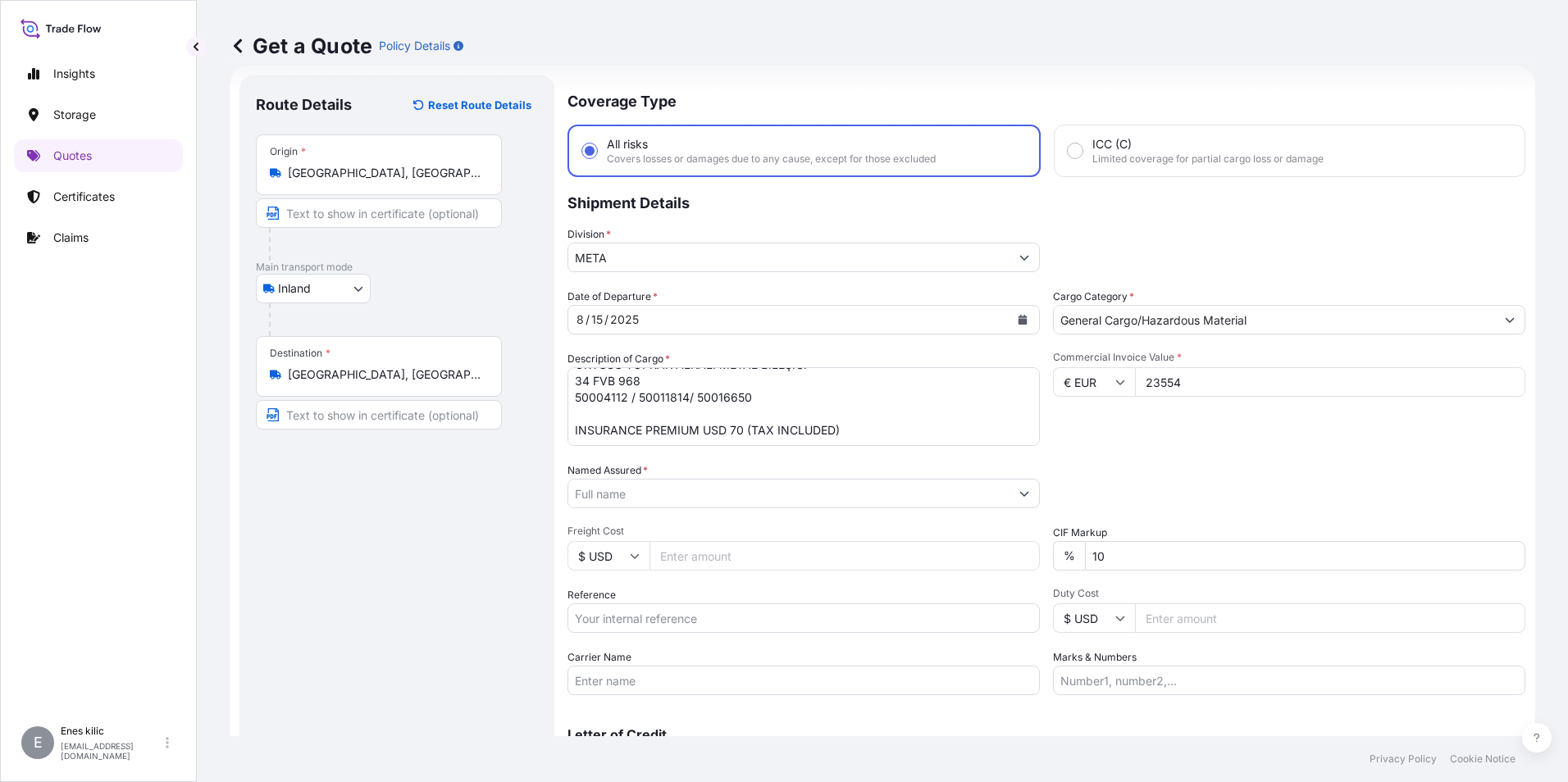
click at [675, 490] on input "Named Assured *" at bounding box center [789, 493] width 441 height 29
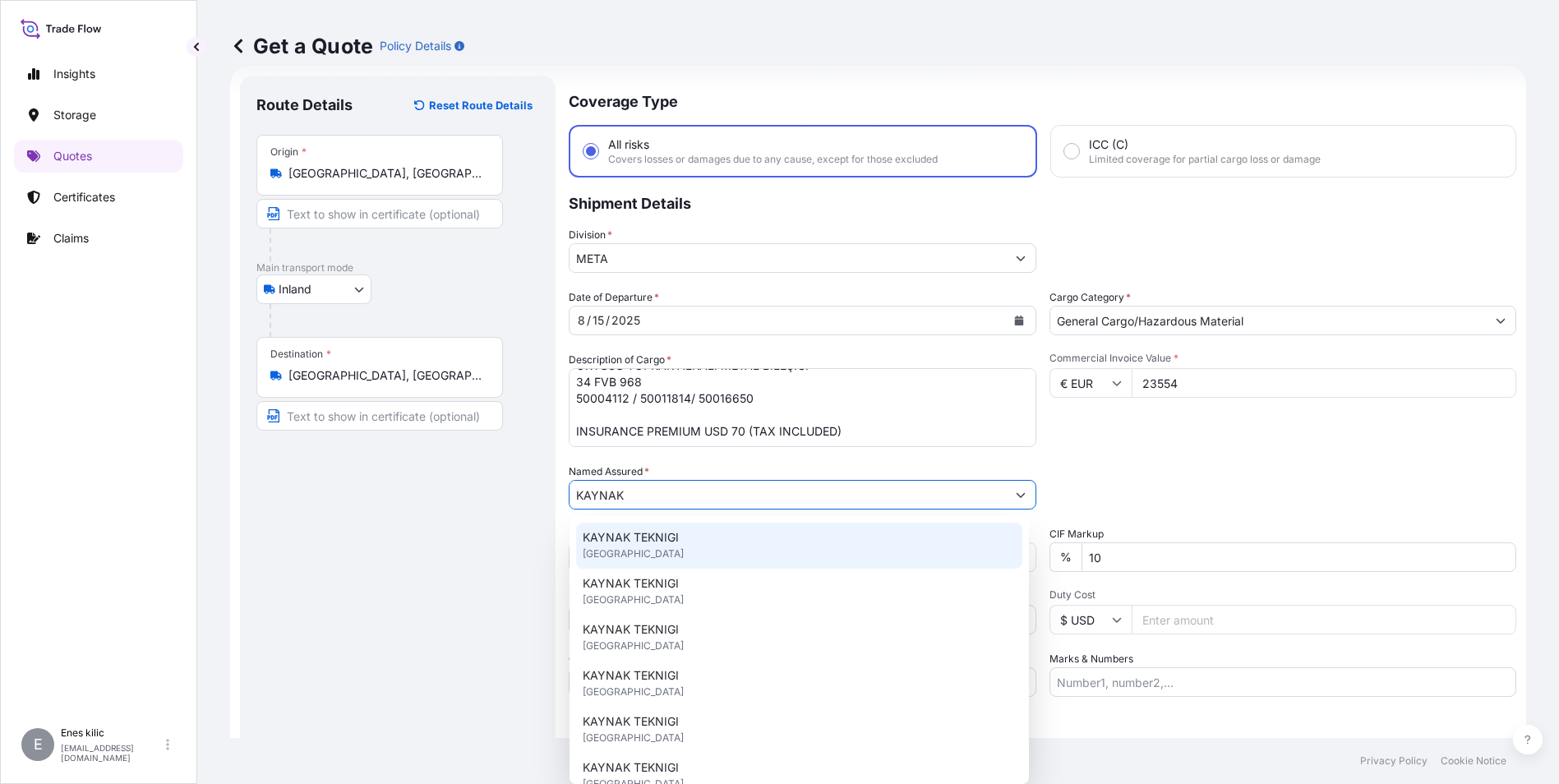
click at [649, 541] on span "KAYNAK TEKNIGI" at bounding box center [631, 538] width 96 height 17
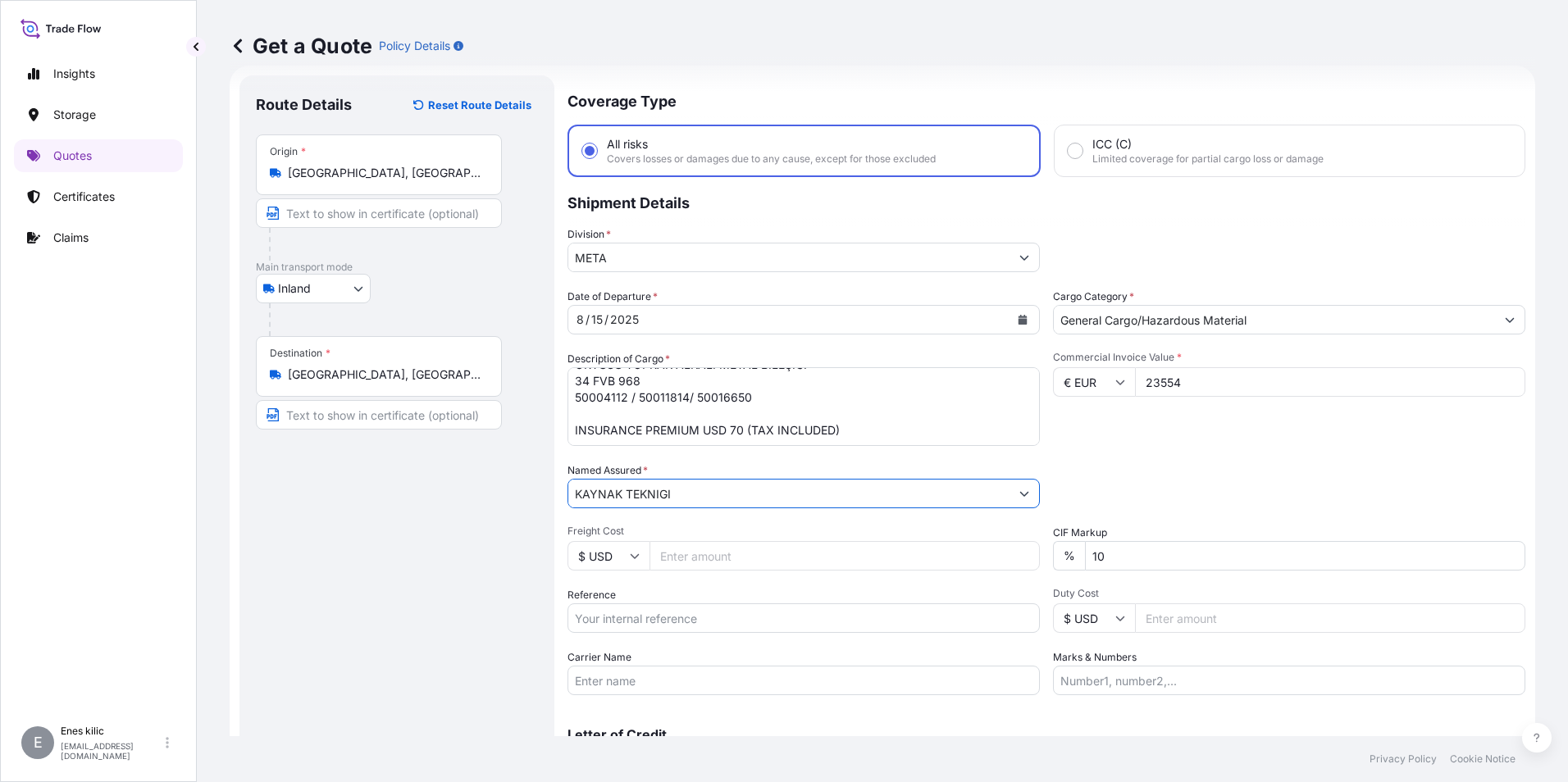
scroll to position [109, 0]
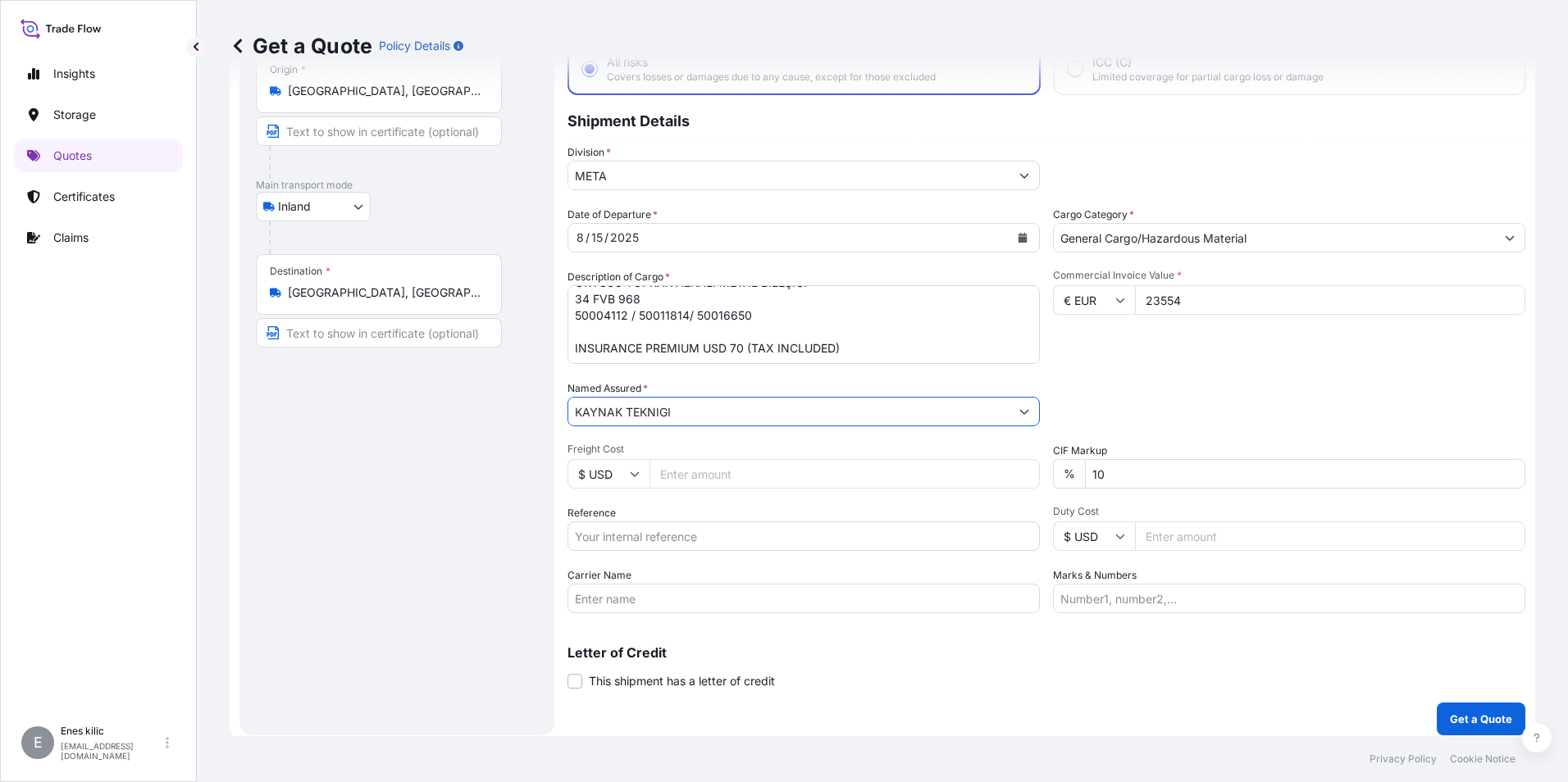
type input "KAYNAK TEKNIGI"
click at [629, 526] on input "Reference" at bounding box center [803, 536] width 472 height 29
click at [626, 600] on input "Carrier Name" at bounding box center [803, 598] width 472 height 29
click at [632, 537] on input "Reference" at bounding box center [803, 536] width 472 height 29
paste input "2101772120"
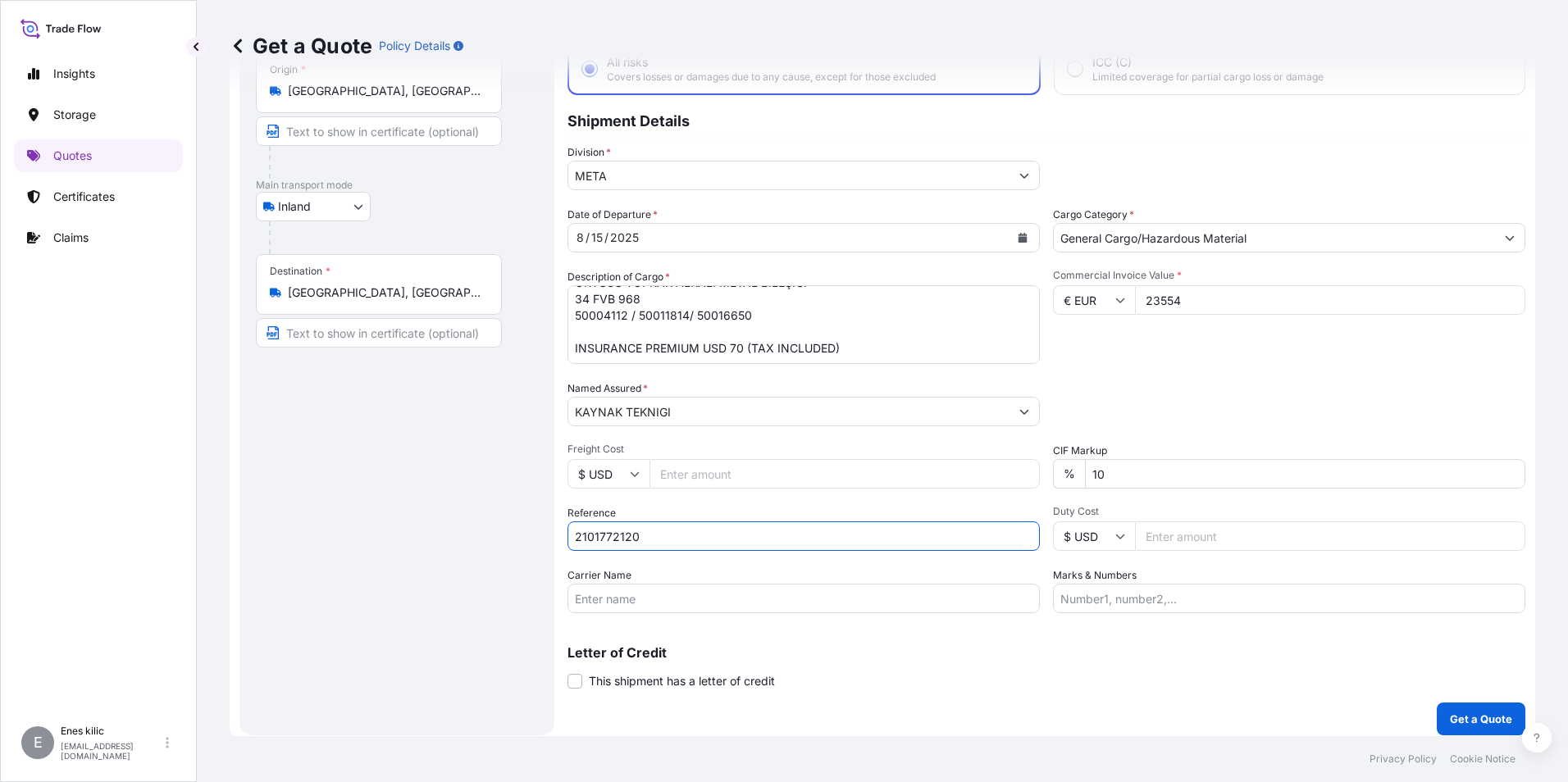
type input "2101772120"
click at [604, 596] on input "Carrier Name" at bounding box center [803, 598] width 472 height 29
drag, startPoint x: 595, startPoint y: 597, endPoint x: 616, endPoint y: 597, distance: 21.0
click at [595, 597] on input "Carrier Name" at bounding box center [803, 598] width 472 height 29
paste input "34 FVB 968"
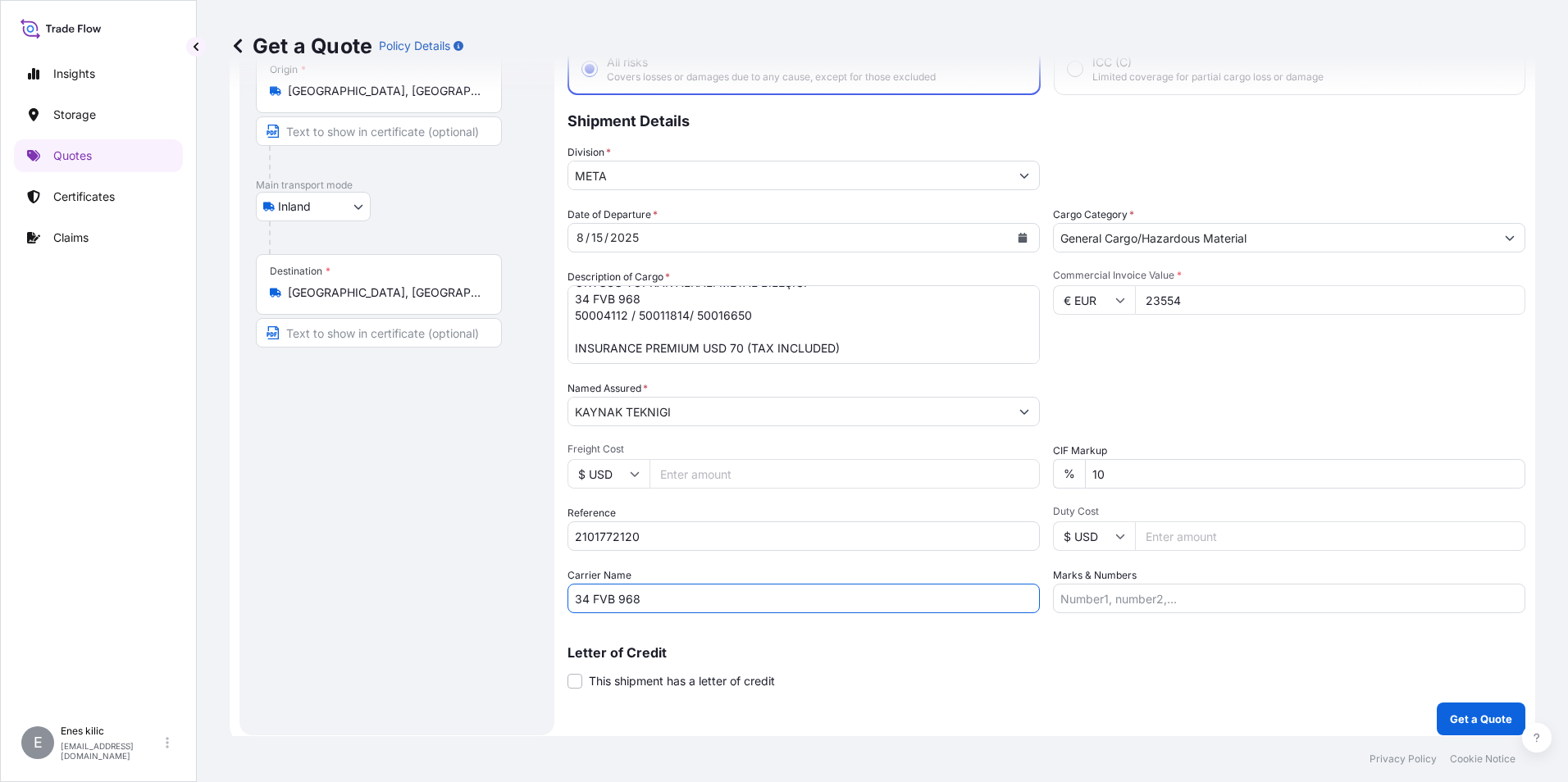
type input "34 FVB 968"
click at [1179, 363] on div "Commercial Invoice Value * € EUR 23554" at bounding box center [1289, 317] width 472 height 95
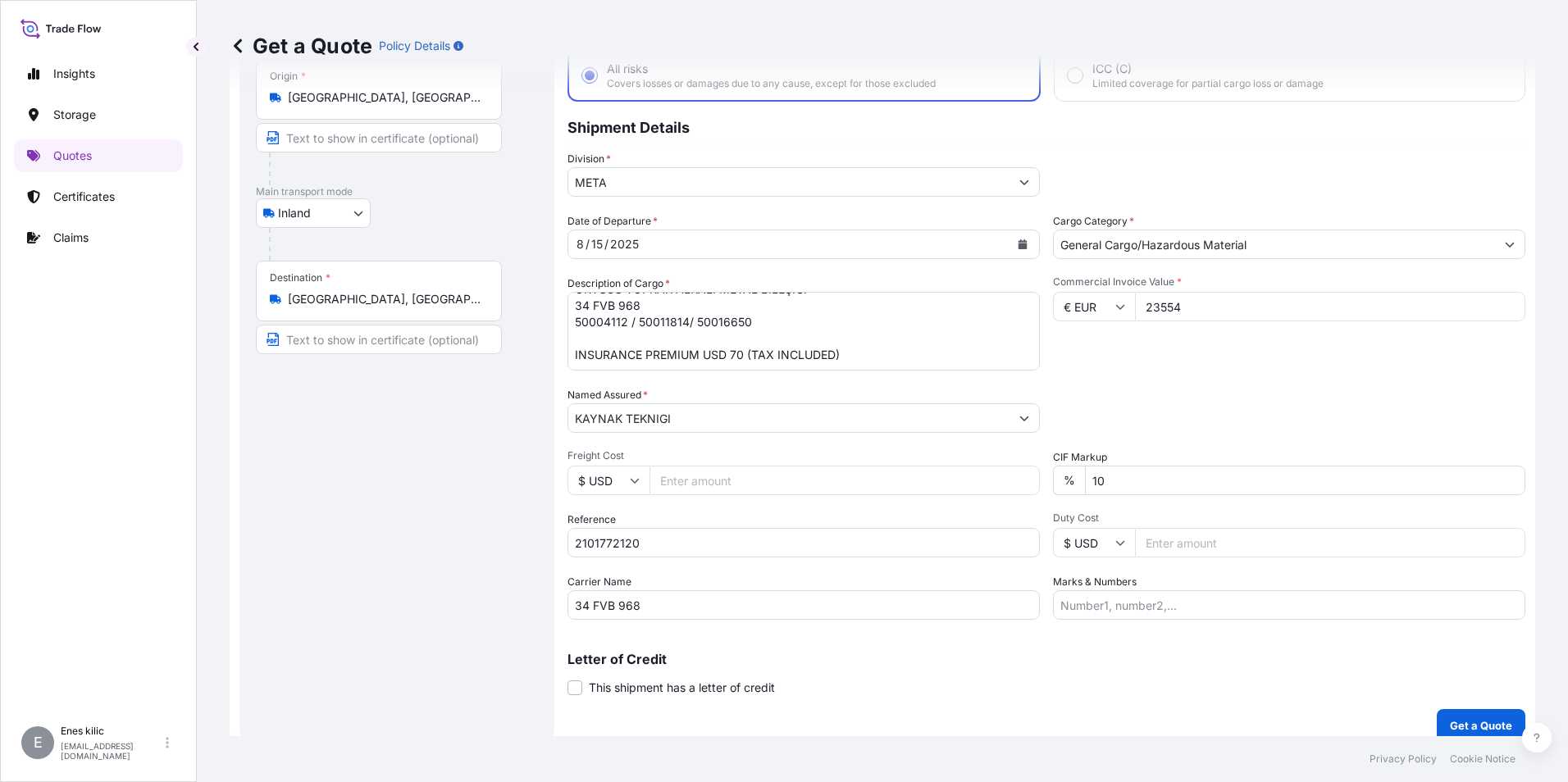
scroll to position [117, 0]
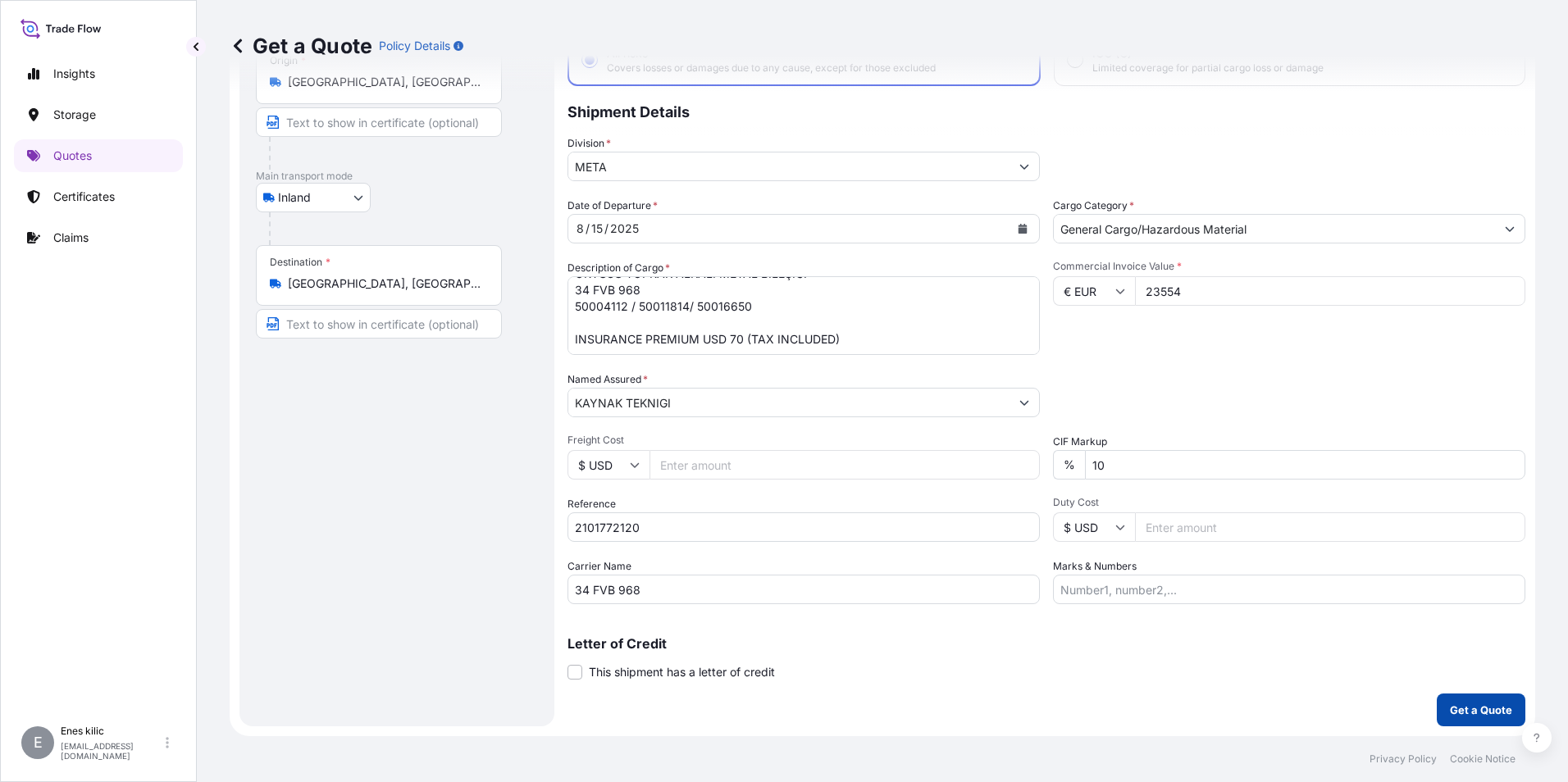
click at [1443, 701] on button "Get a Quote" at bounding box center [1481, 709] width 89 height 33
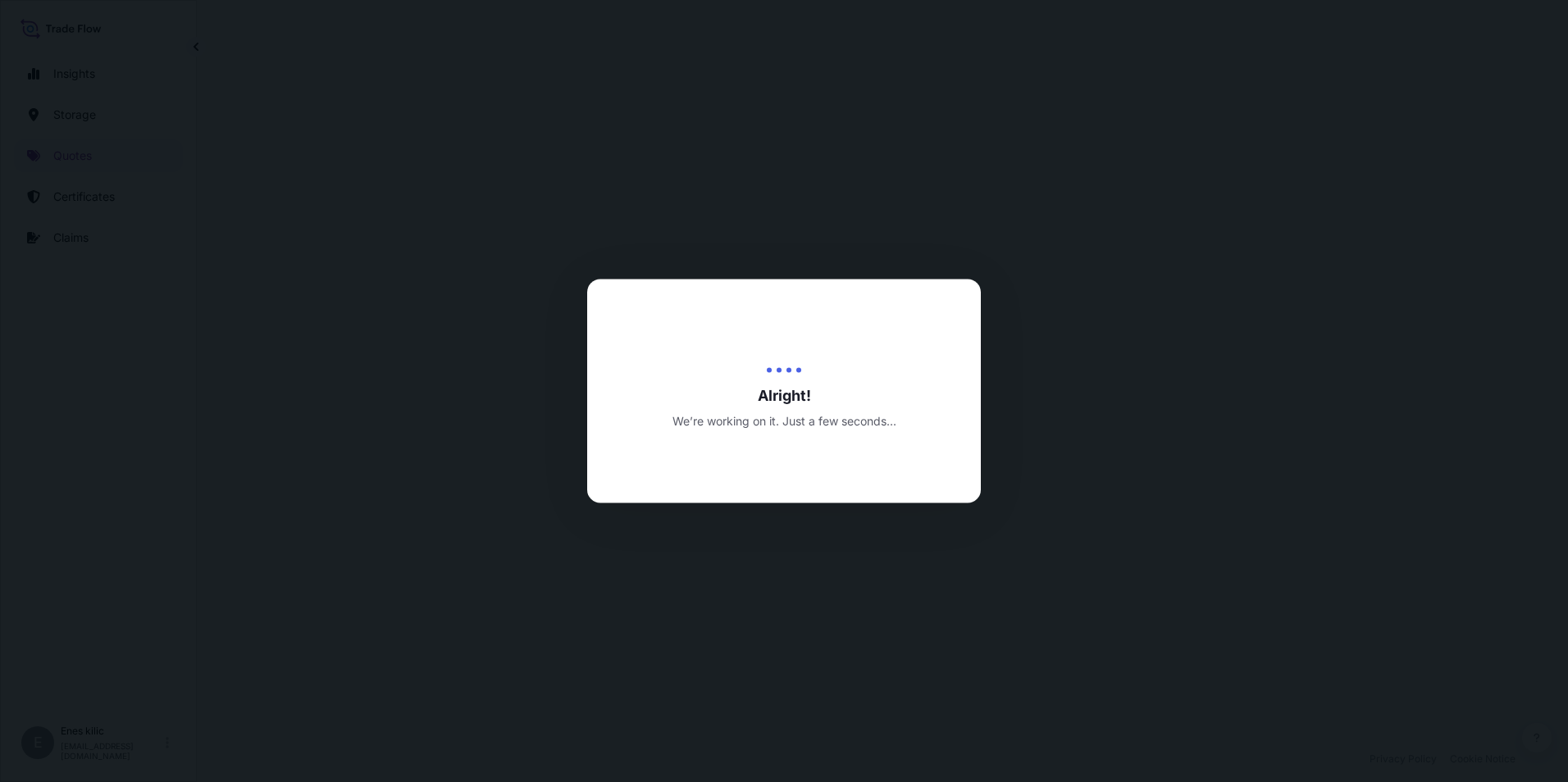
select select "Inland"
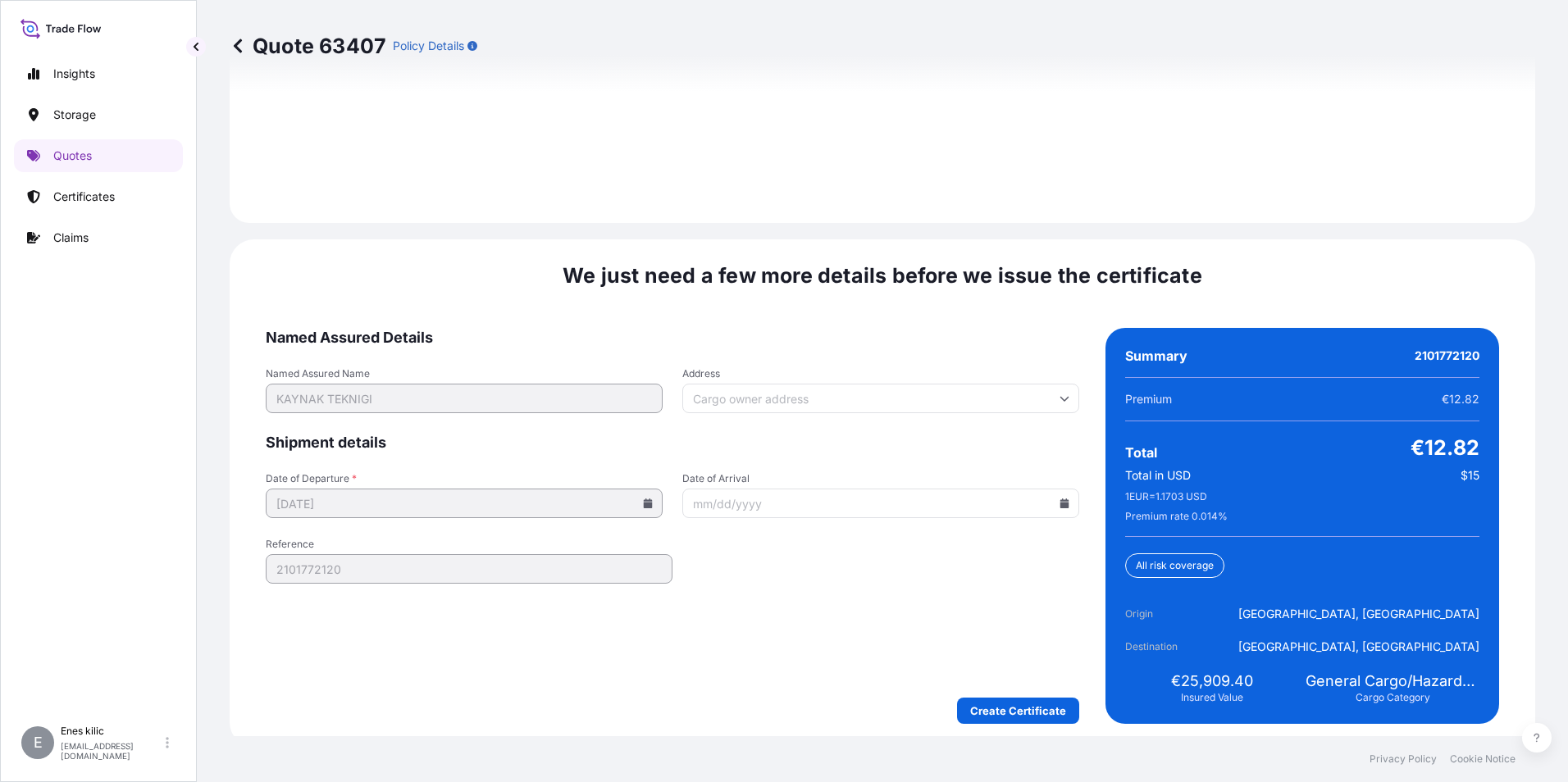
scroll to position [2394, 0]
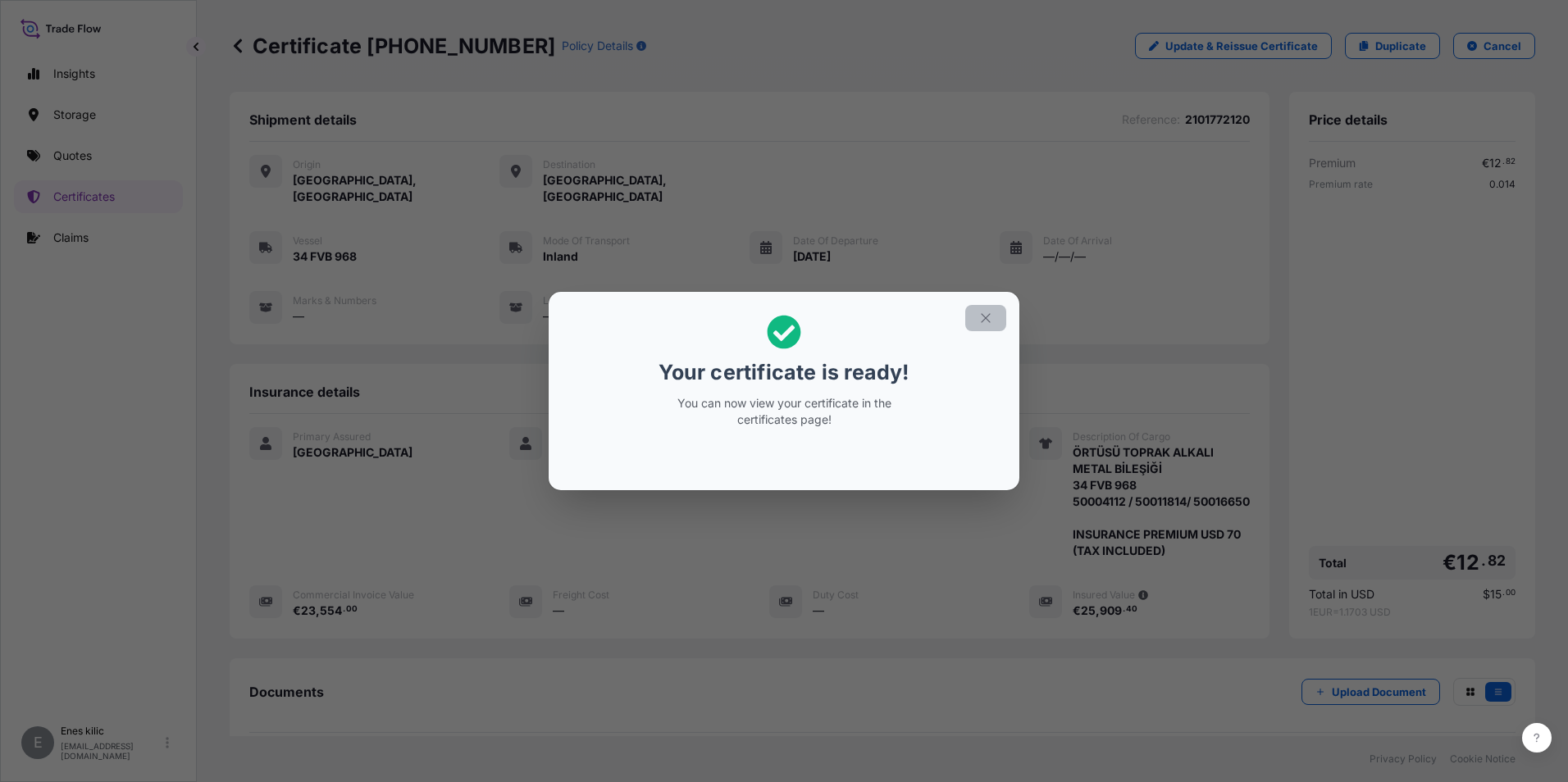
click at [980, 308] on button "button" at bounding box center [985, 317] width 41 height 26
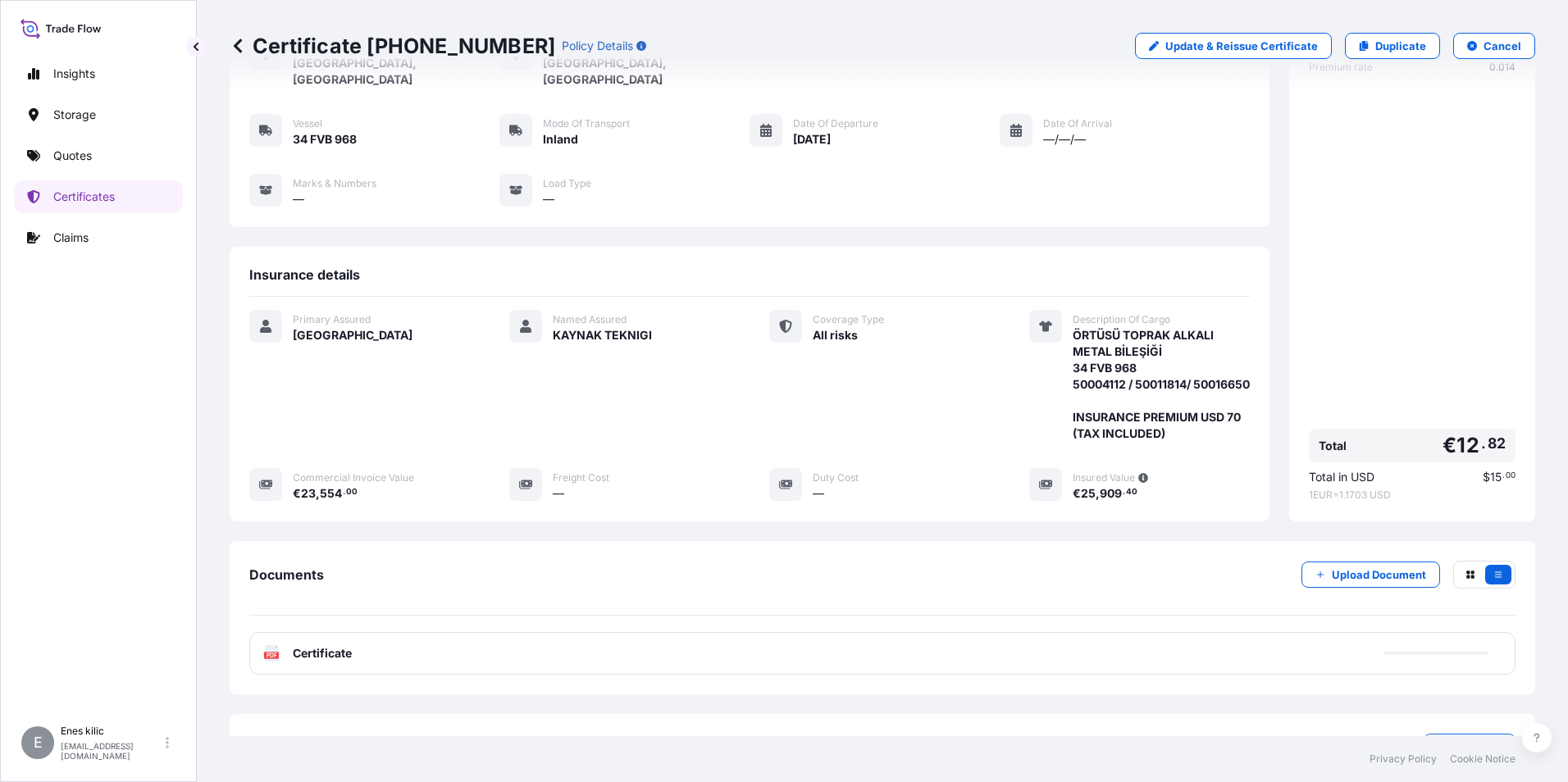
scroll to position [178, 0]
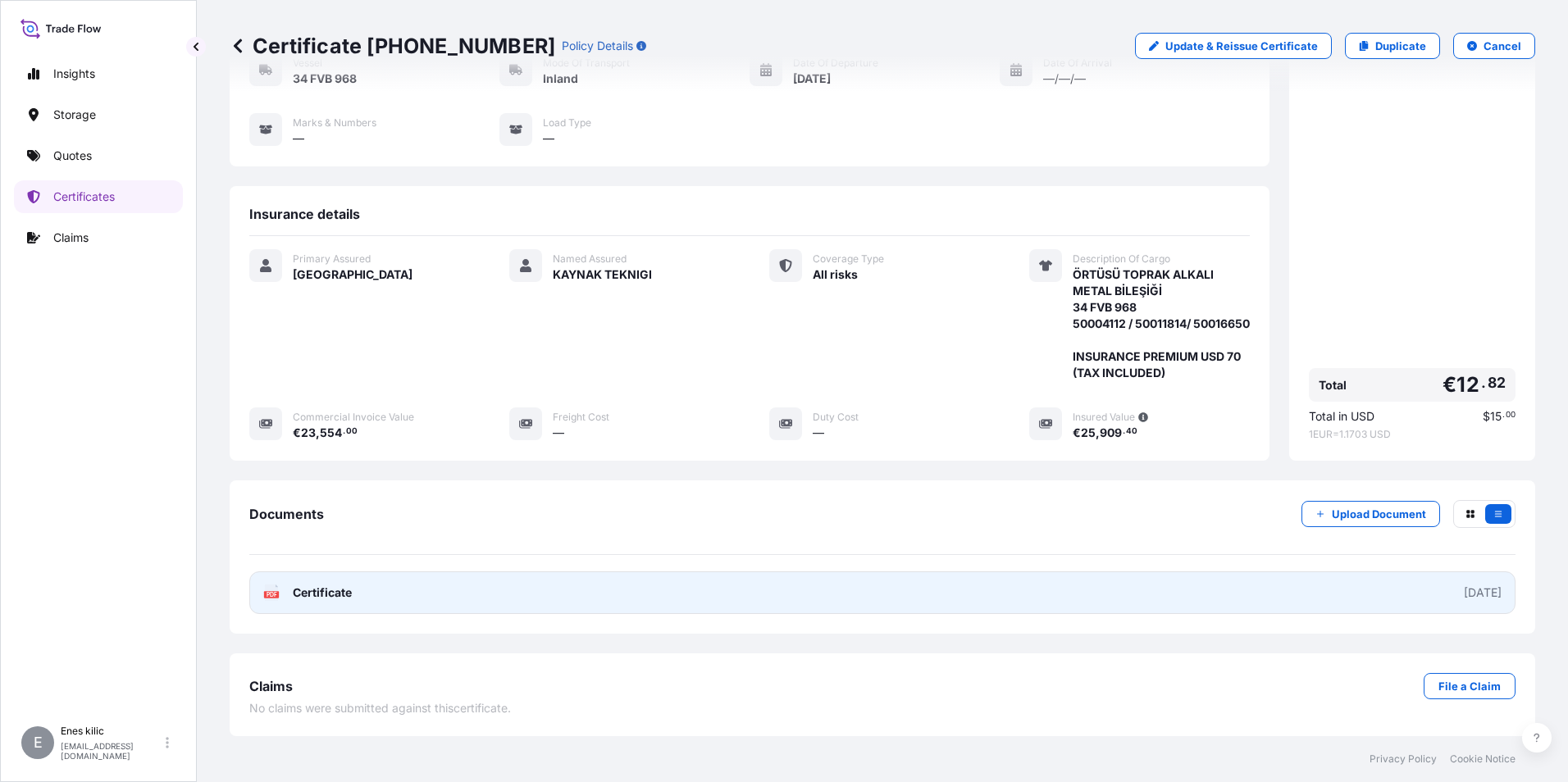
click at [329, 590] on span "Certificate" at bounding box center [322, 593] width 59 height 17
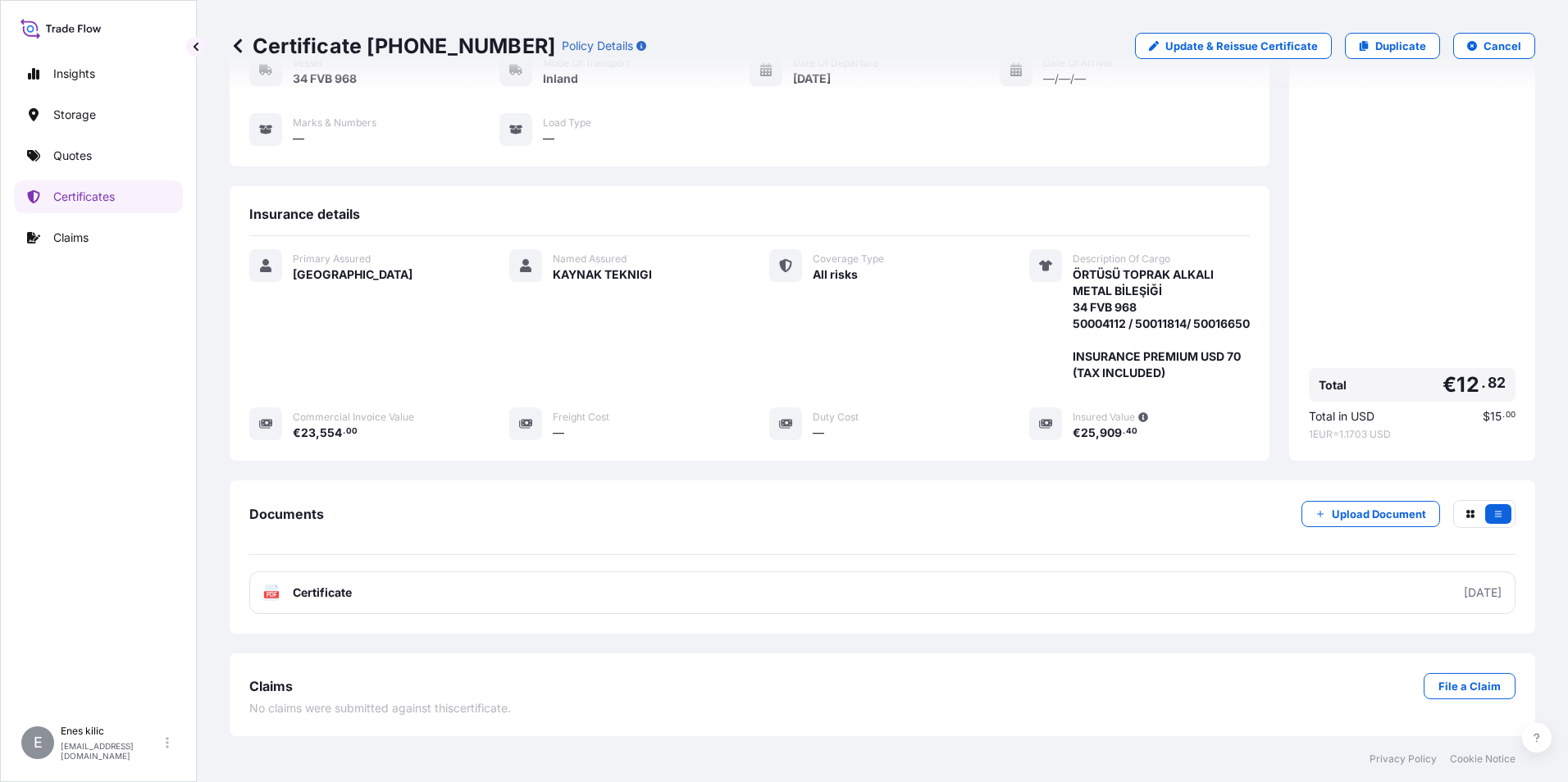
click at [92, 205] on link "Certificates" at bounding box center [99, 196] width 169 height 33
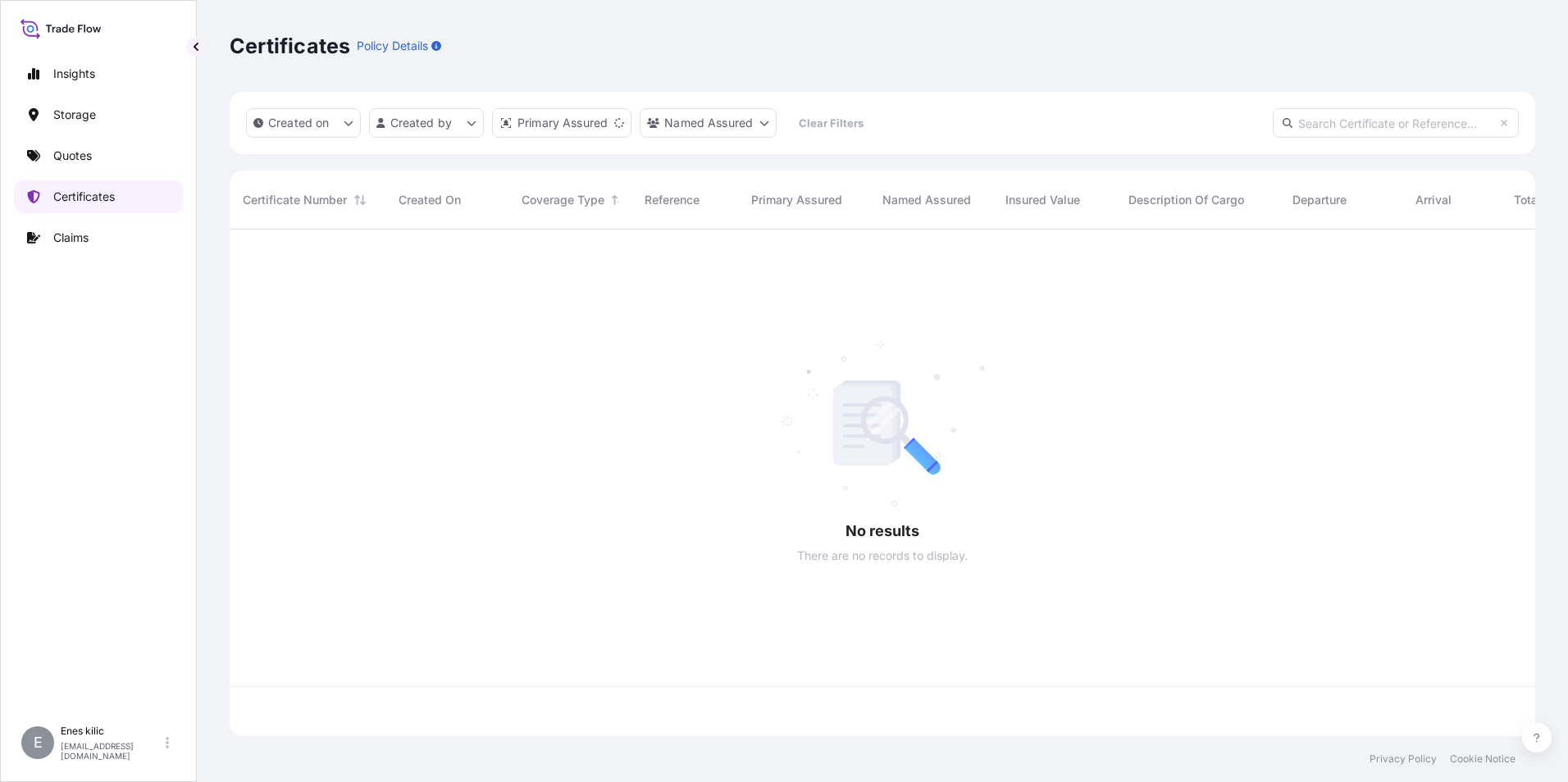
scroll to position [503, 1293]
click at [1336, 119] on input "text" at bounding box center [1396, 123] width 246 height 29
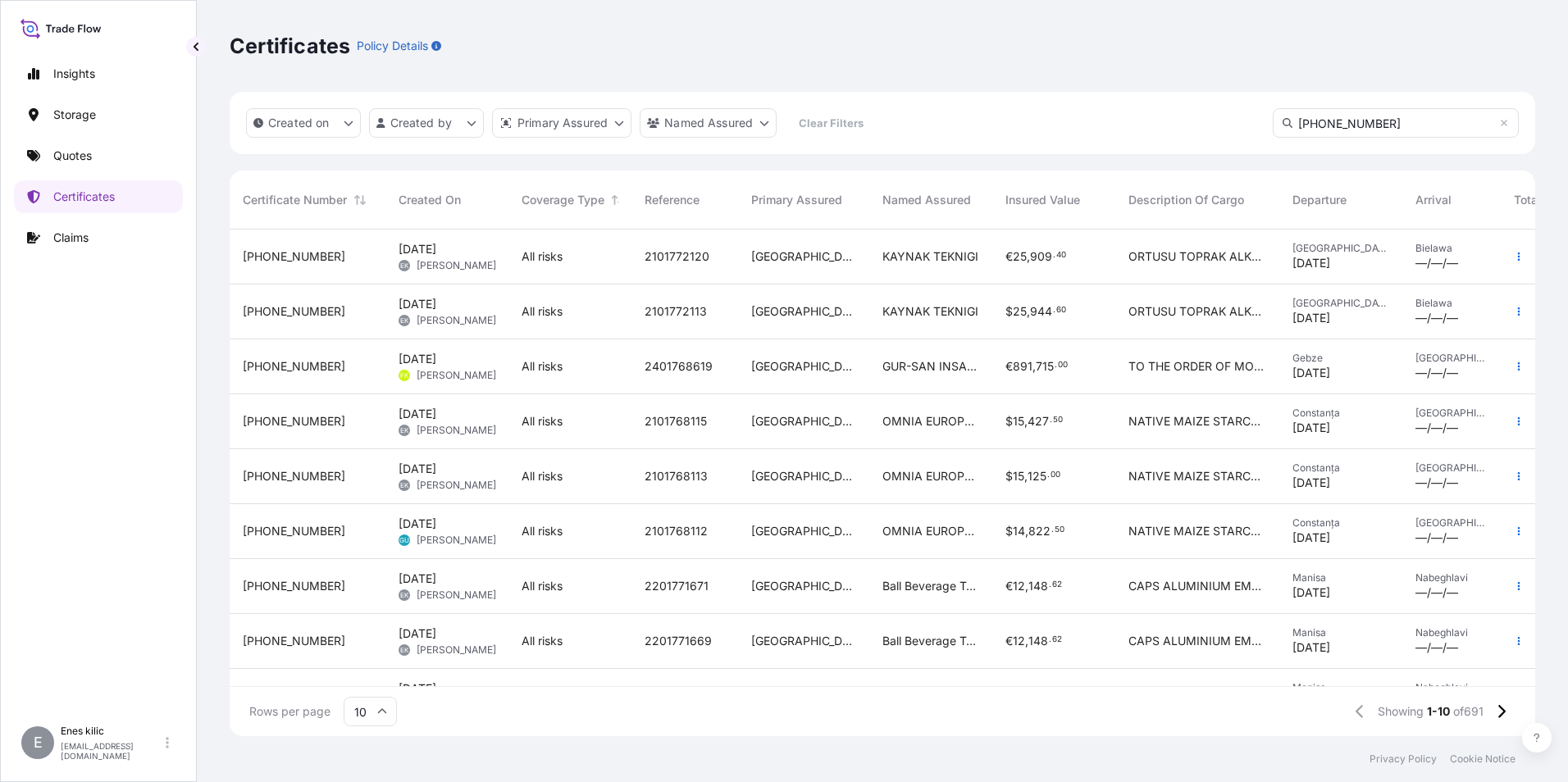
type input "[PHONE_NUMBER]"
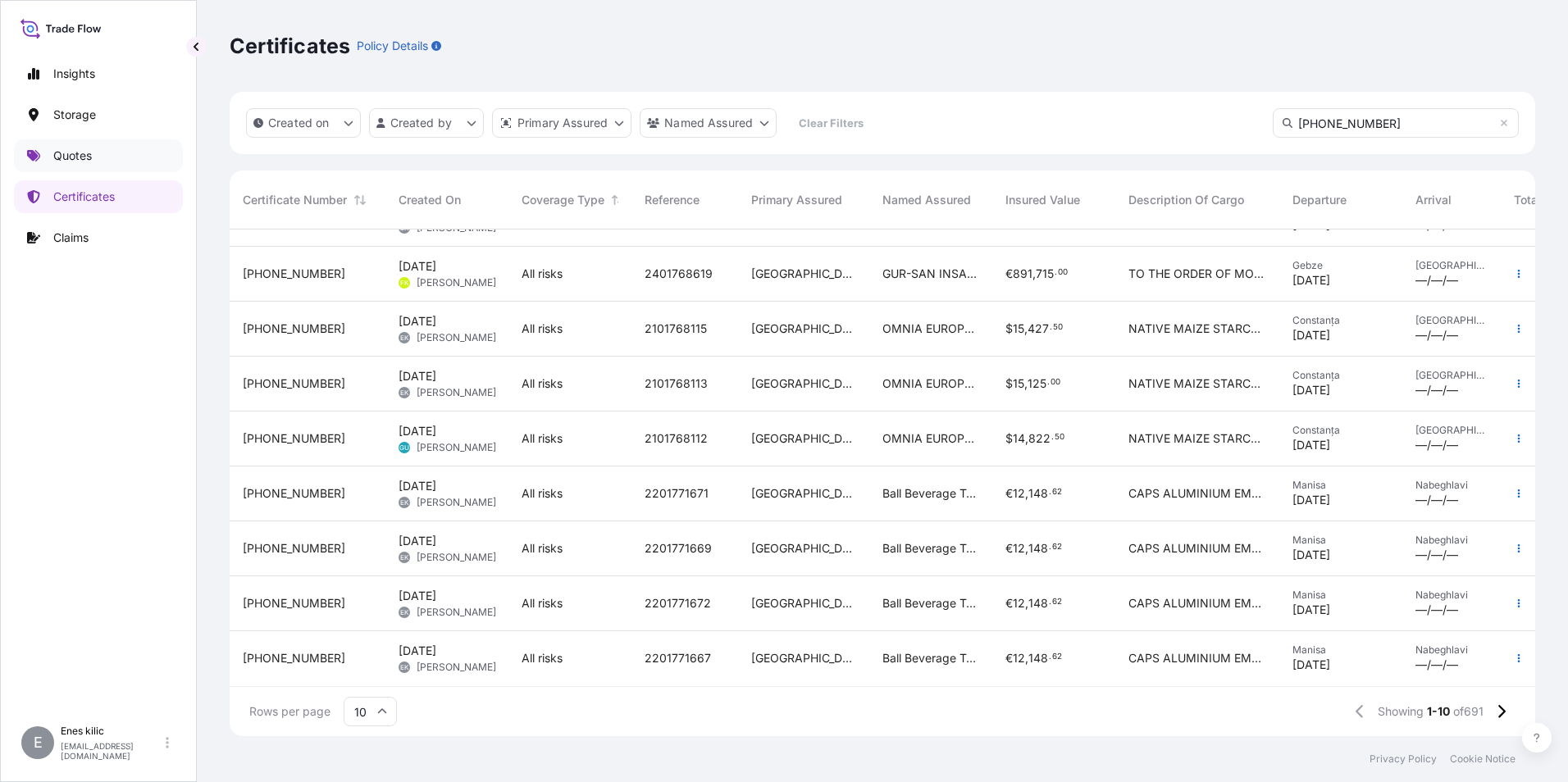
click at [97, 151] on link "Quotes" at bounding box center [99, 155] width 169 height 33
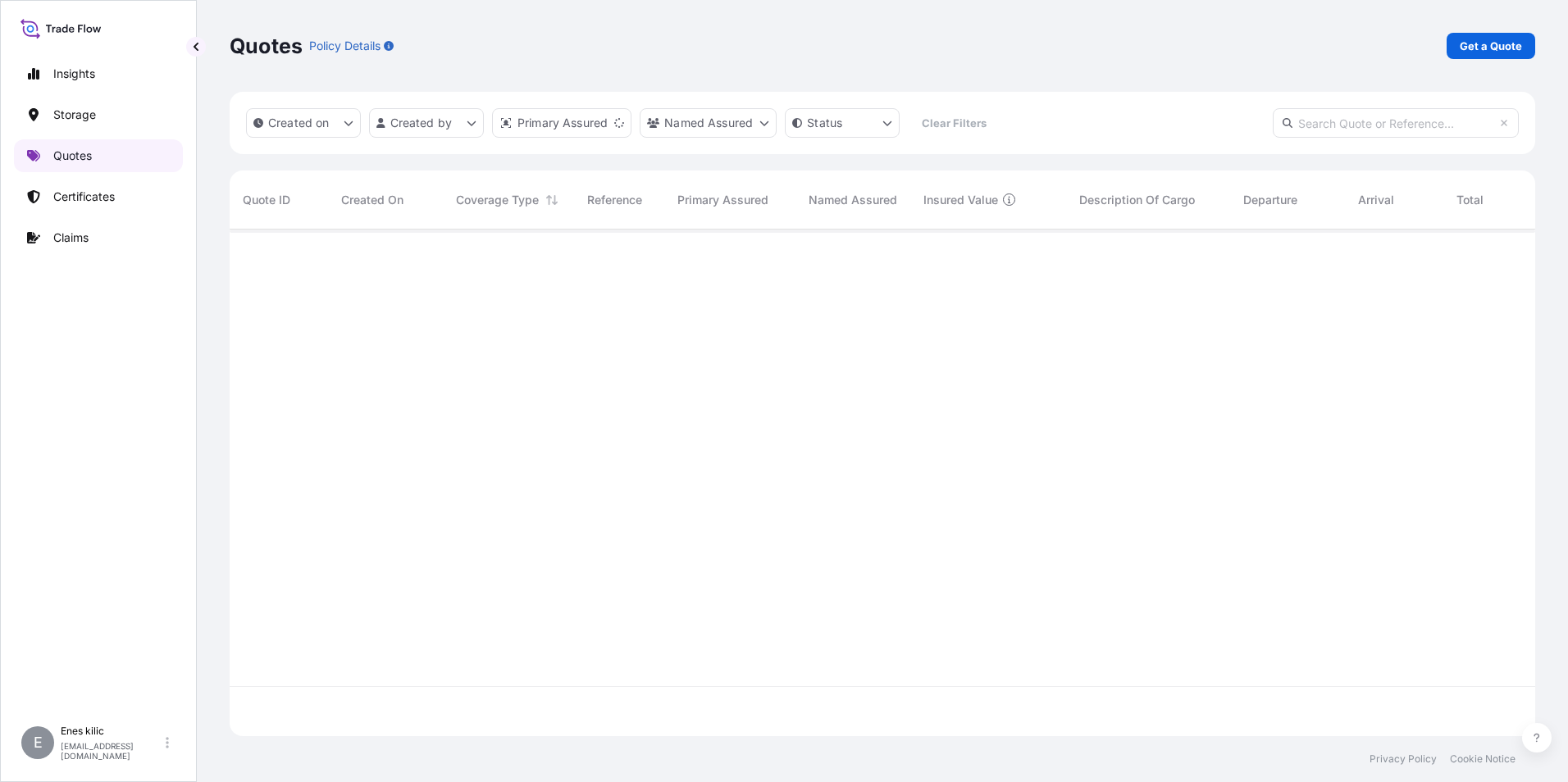
scroll to position [503, 1293]
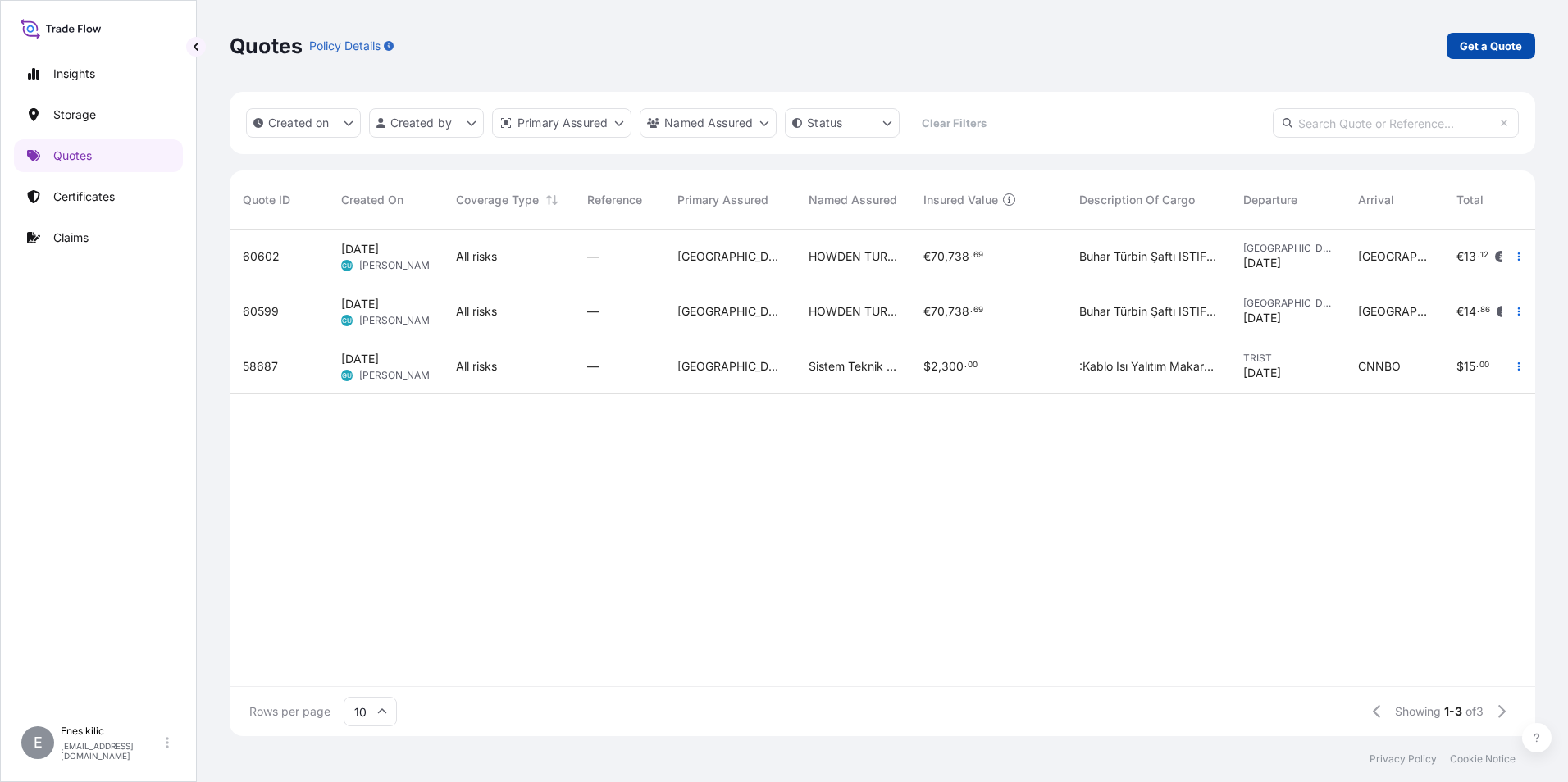
click at [1485, 49] on p "Get a Quote" at bounding box center [1490, 46] width 63 height 17
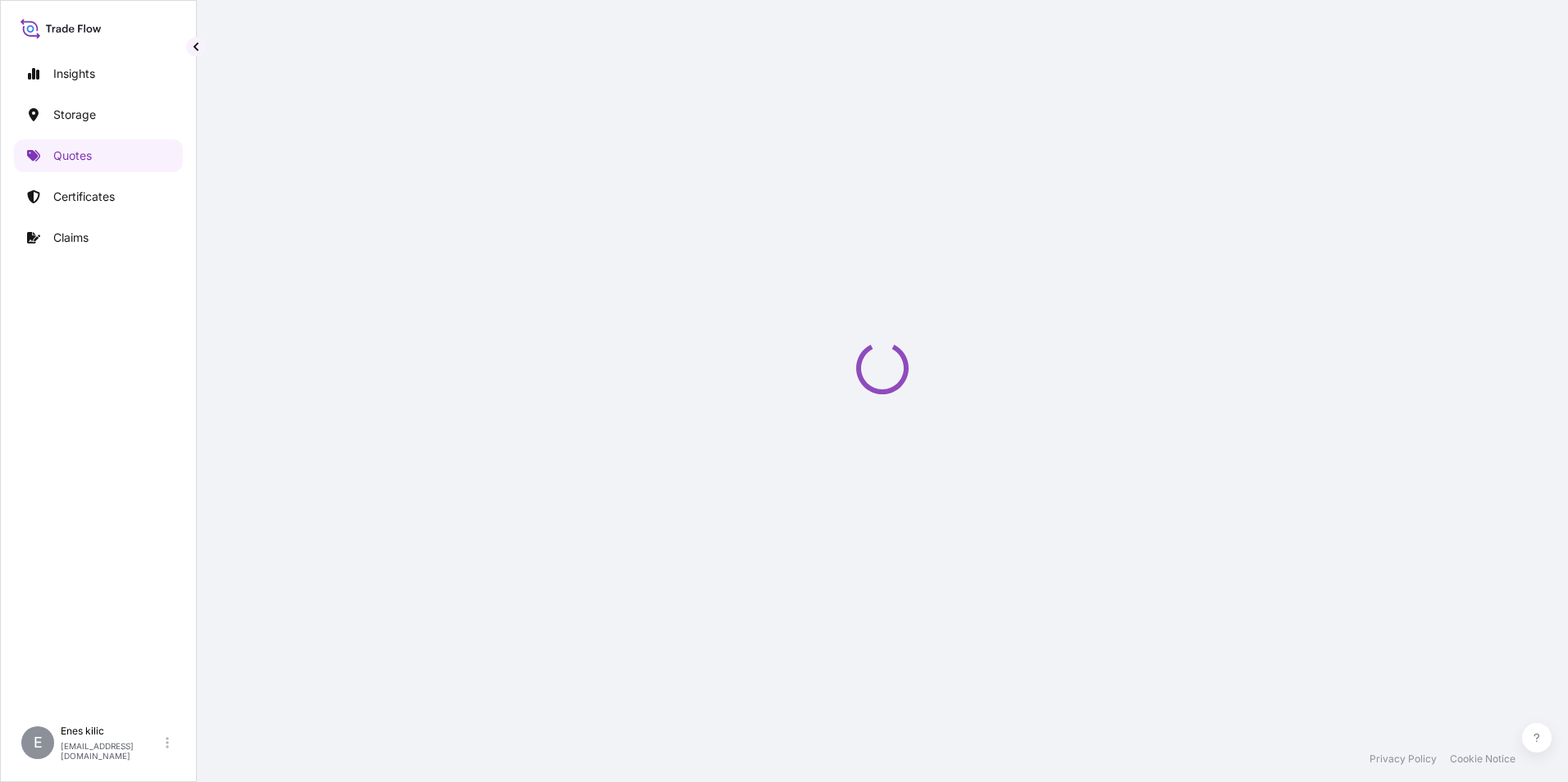
select select "Water"
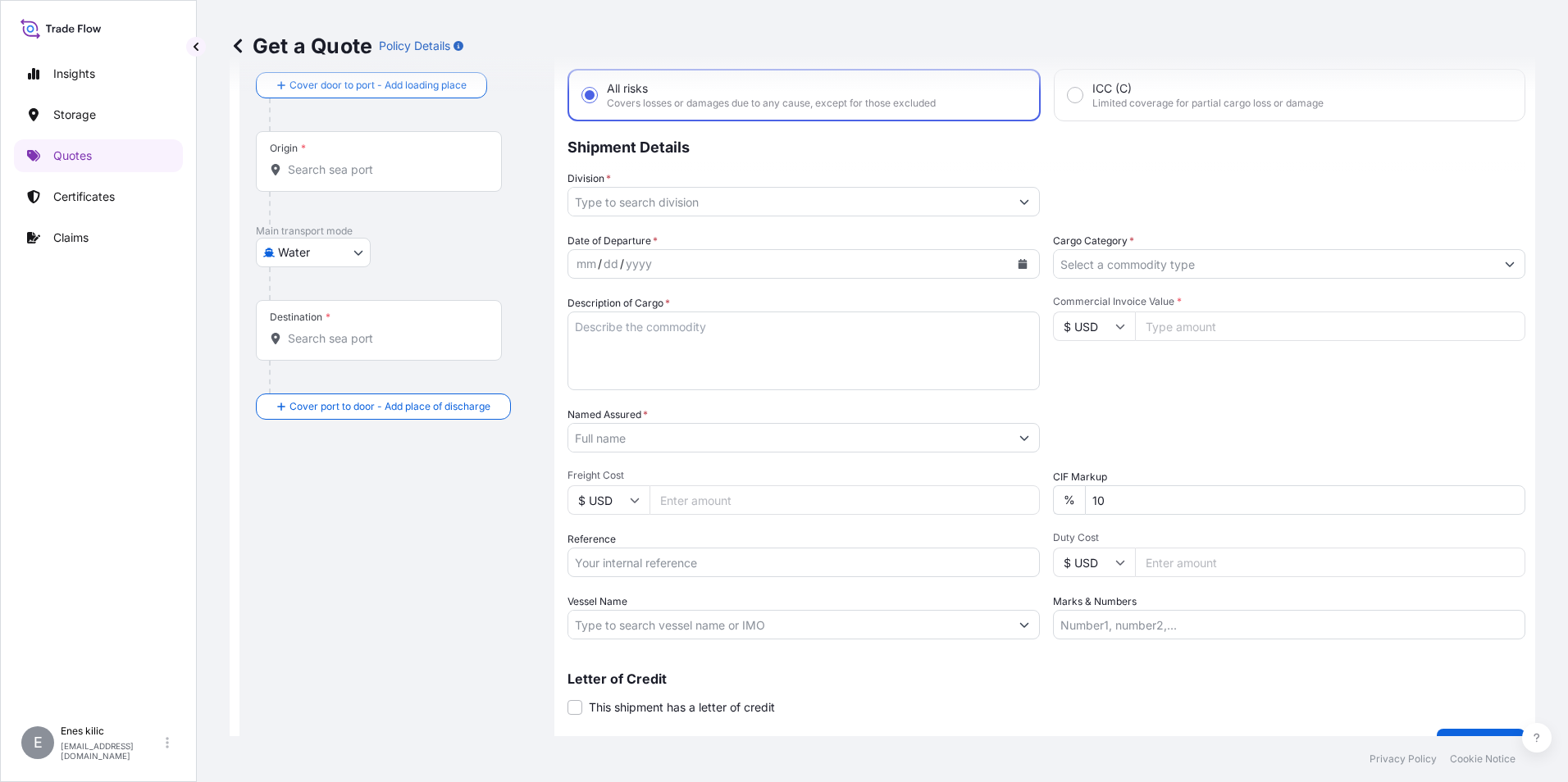
scroll to position [109, 0]
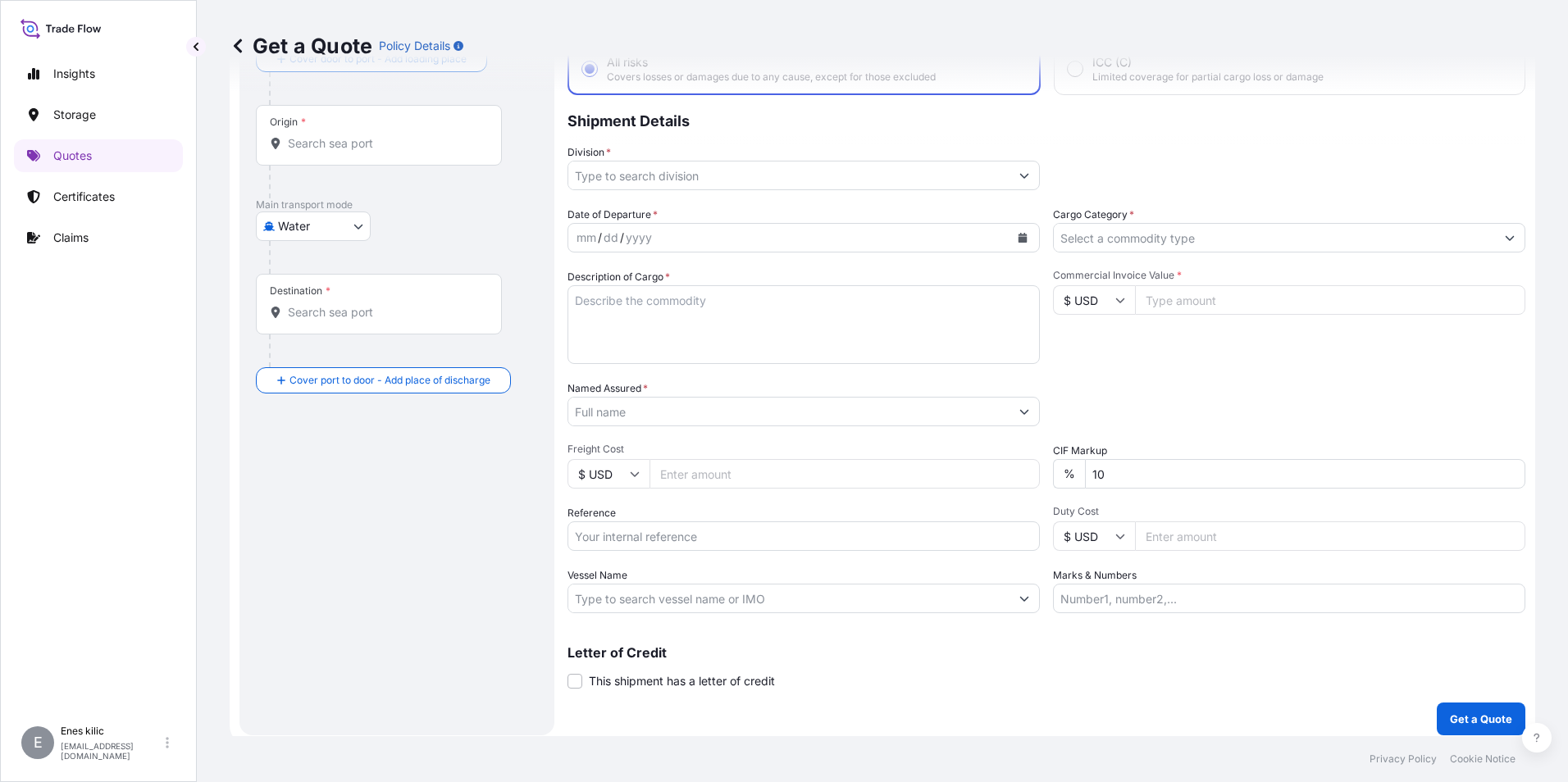
click at [1261, 371] on div "Date of Departure * mm / dd / yyyy Cargo Category * Description of Cargo * Comm…" at bounding box center [1046, 409] width 958 height 407
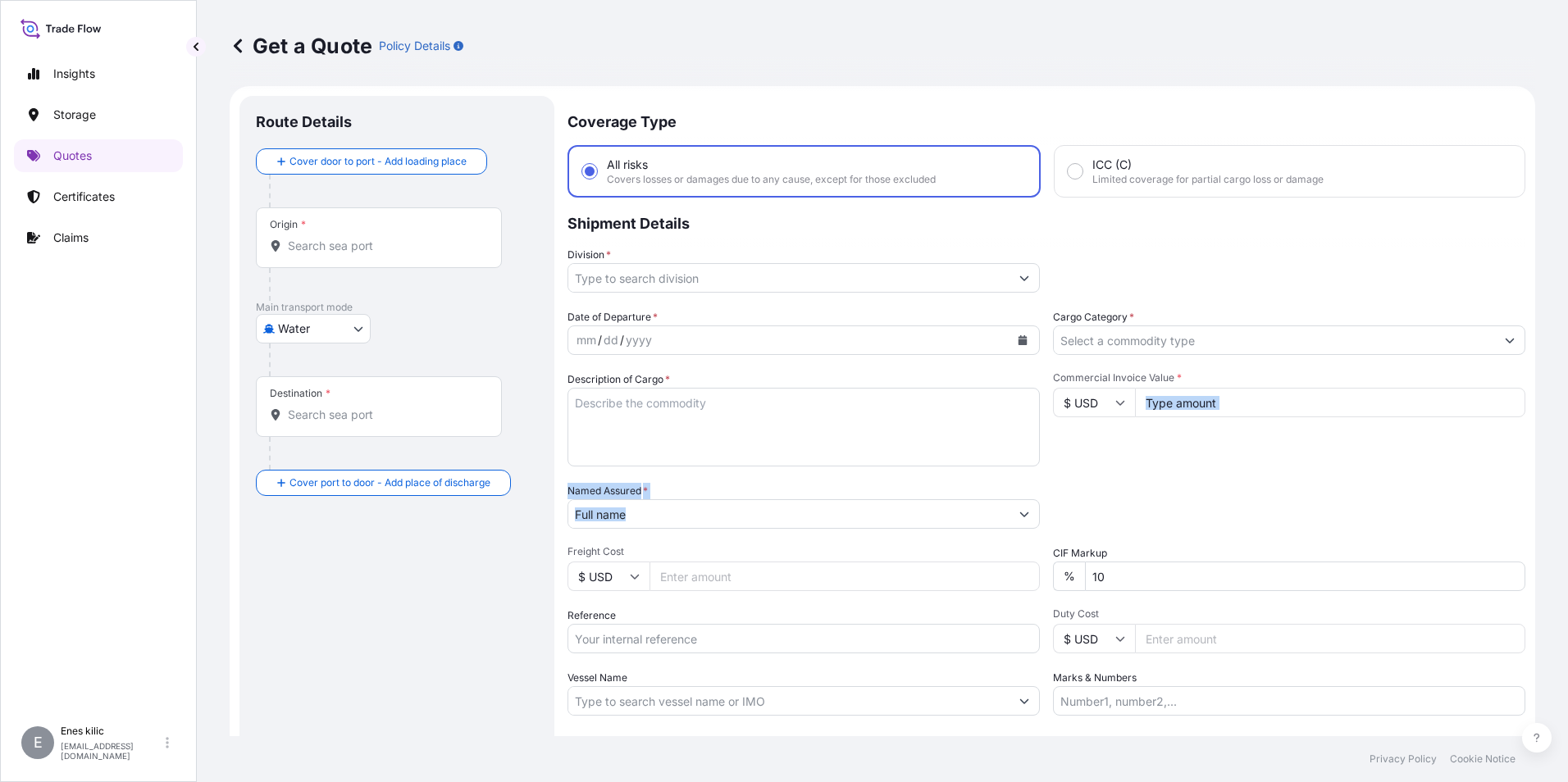
scroll to position [0, 0]
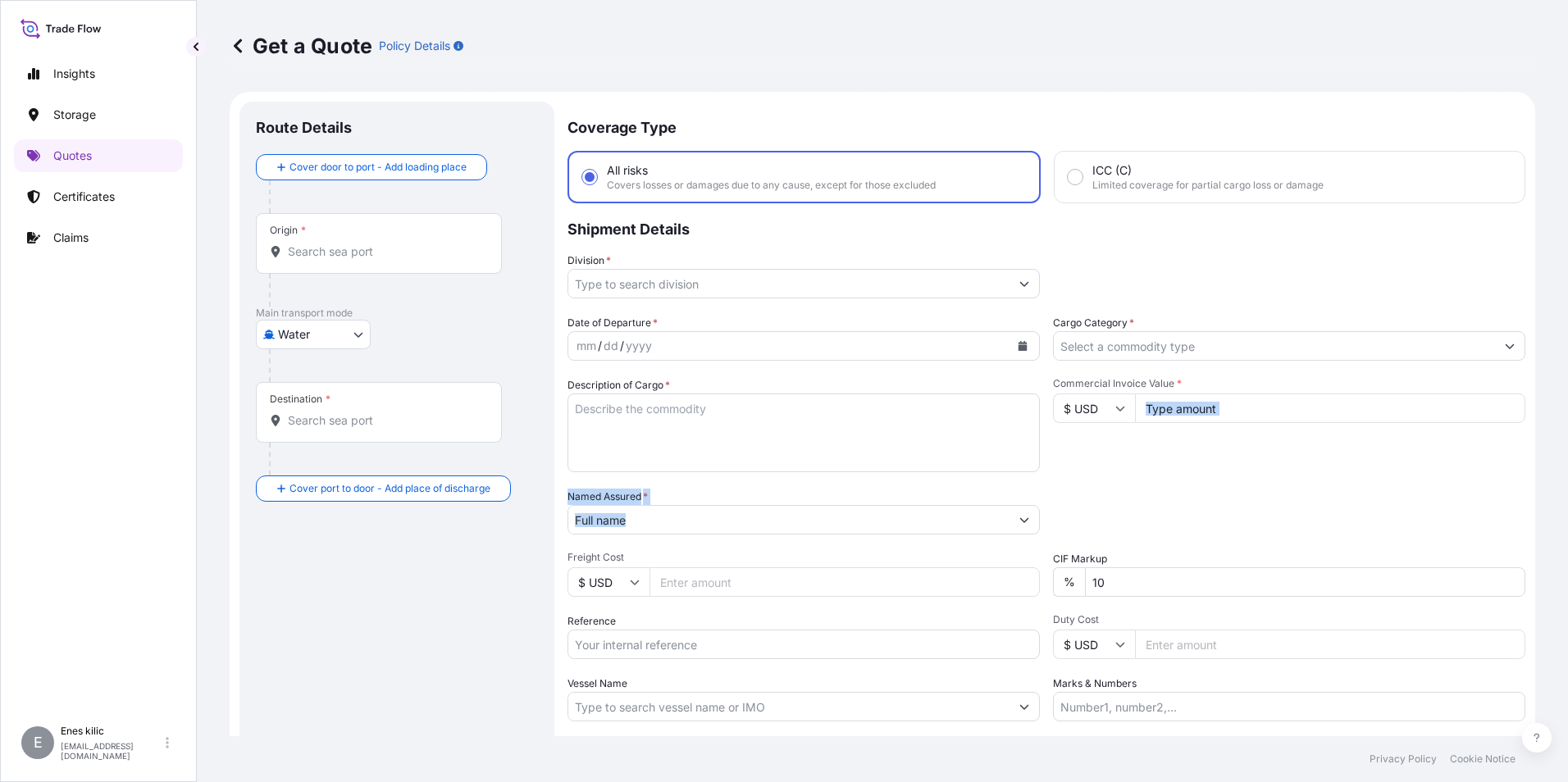
click at [320, 331] on body "Insights Storage Quotes Certificates Claims E [PERSON_NAME] [EMAIL_ADDRESS][DOM…" at bounding box center [784, 391] width 1568 height 782
click at [342, 332] on body "Insights Storage Quotes Certificates Claims E [PERSON_NAME] [EMAIL_ADDRESS][DOM…" at bounding box center [784, 391] width 1568 height 782
click at [335, 331] on body "Insights Storage Quotes Certificates Claims E [PERSON_NAME] [EMAIL_ADDRESS][DOM…" at bounding box center [784, 391] width 1568 height 782
click at [395, 341] on div "Main transport mode Water Air Water Inland" at bounding box center [397, 344] width 283 height 75
click at [342, 253] on input "Origin *" at bounding box center [384, 251] width 194 height 17
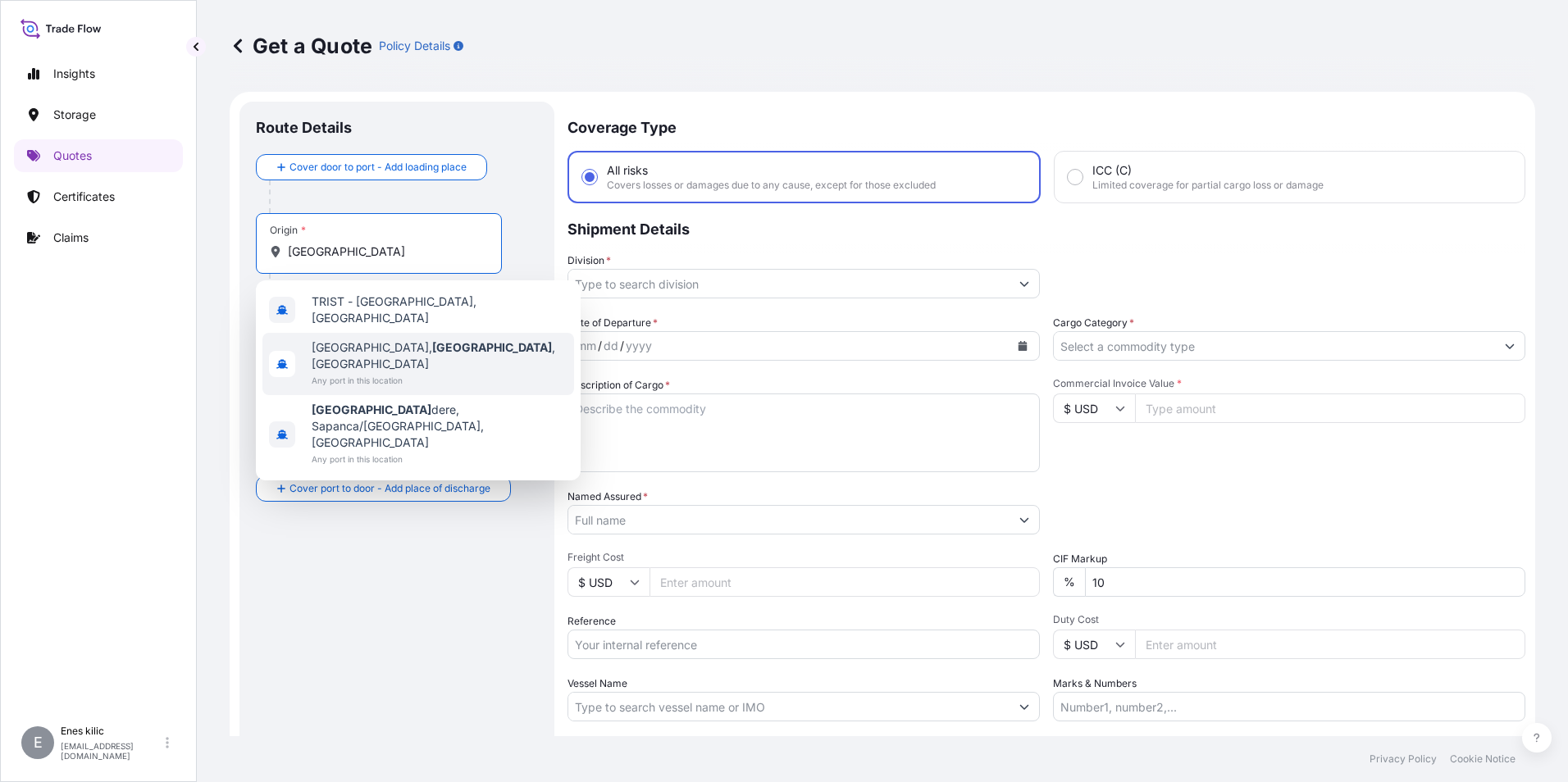
click at [444, 339] on span "[GEOGRAPHIC_DATA], [GEOGRAPHIC_DATA] , [GEOGRAPHIC_DATA]" at bounding box center [440, 355] width 256 height 33
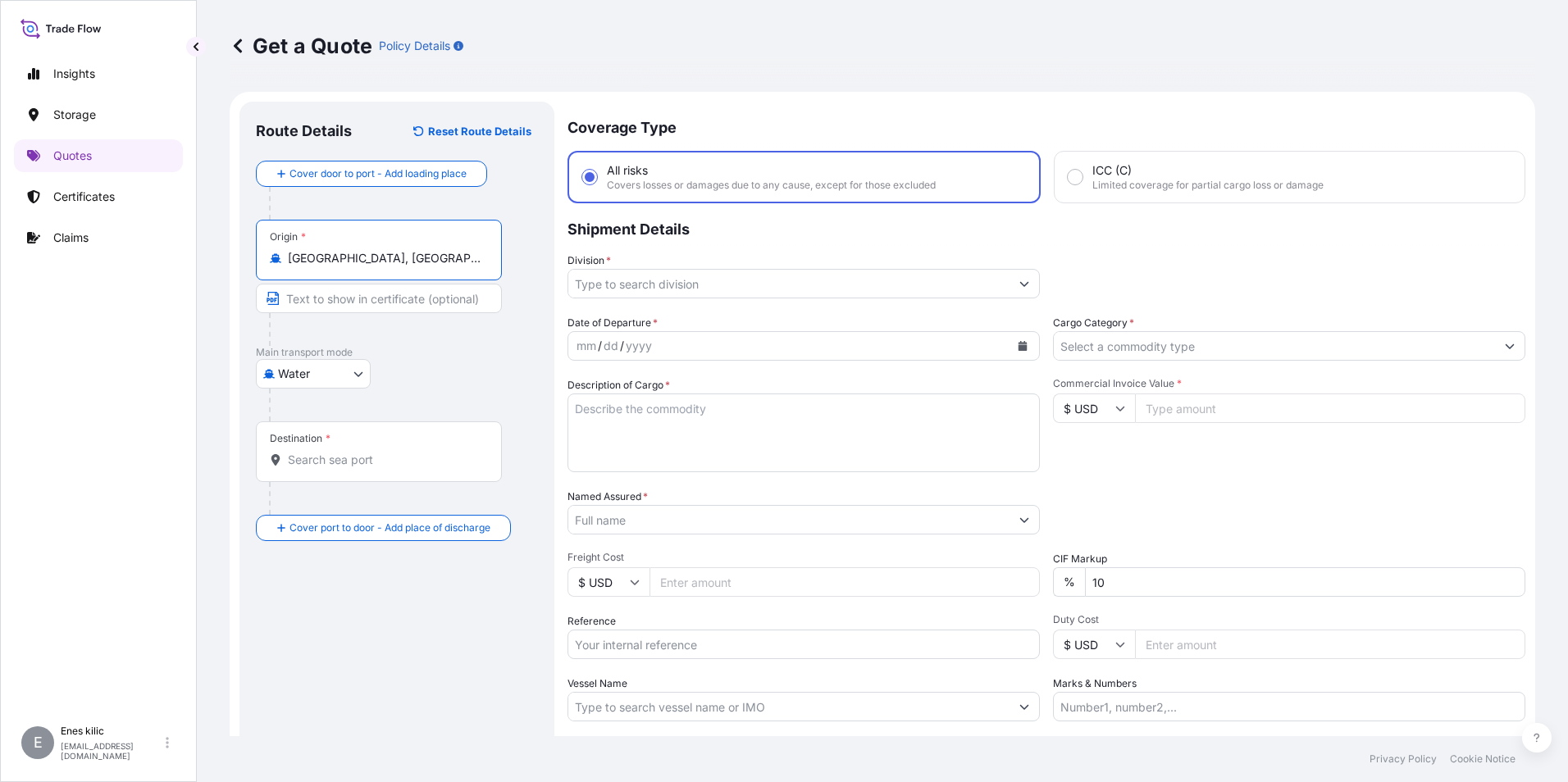
type input "[GEOGRAPHIC_DATA], [GEOGRAPHIC_DATA], [GEOGRAPHIC_DATA]"
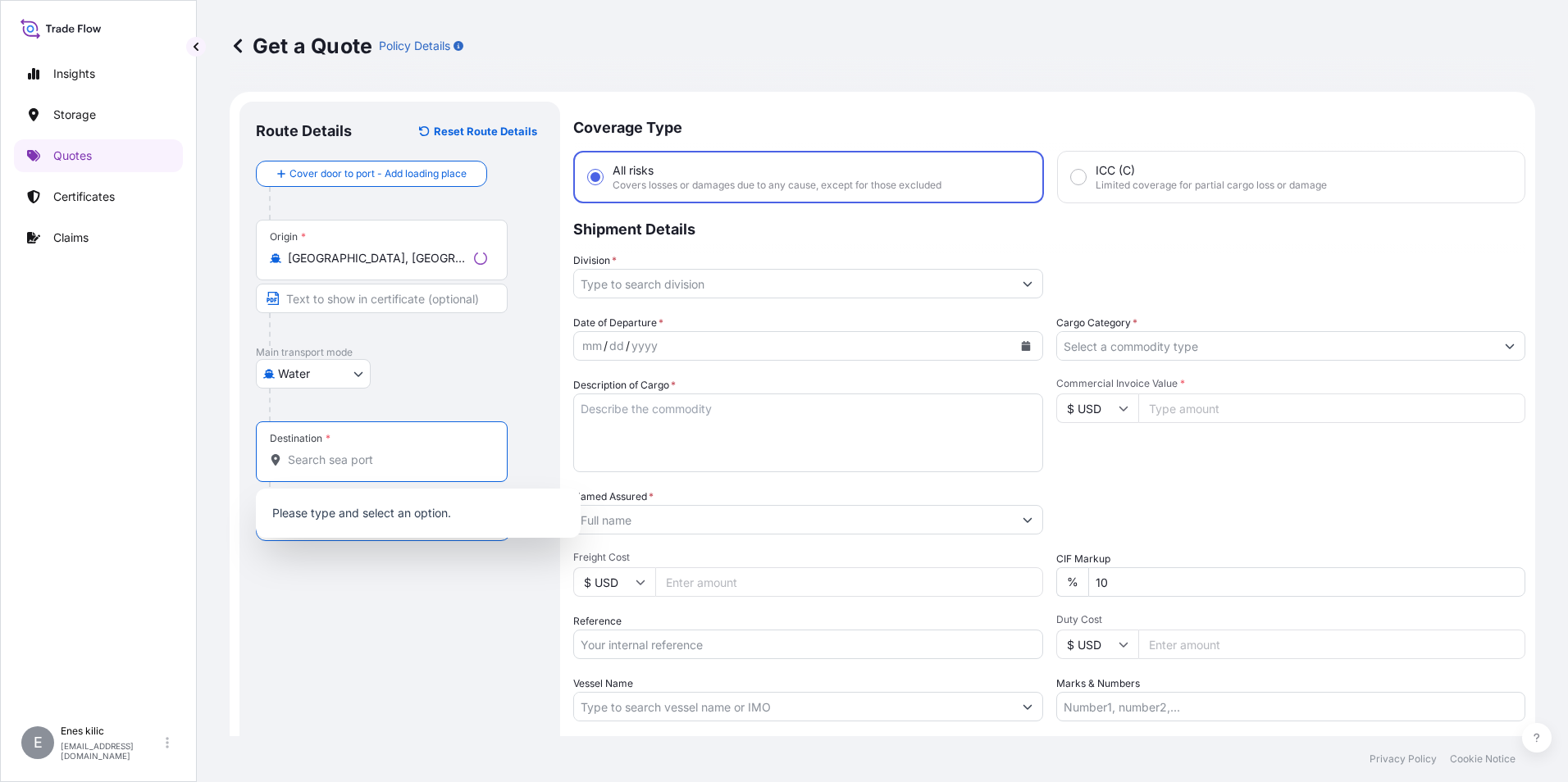
click at [361, 454] on input "Destination *" at bounding box center [387, 460] width 199 height 17
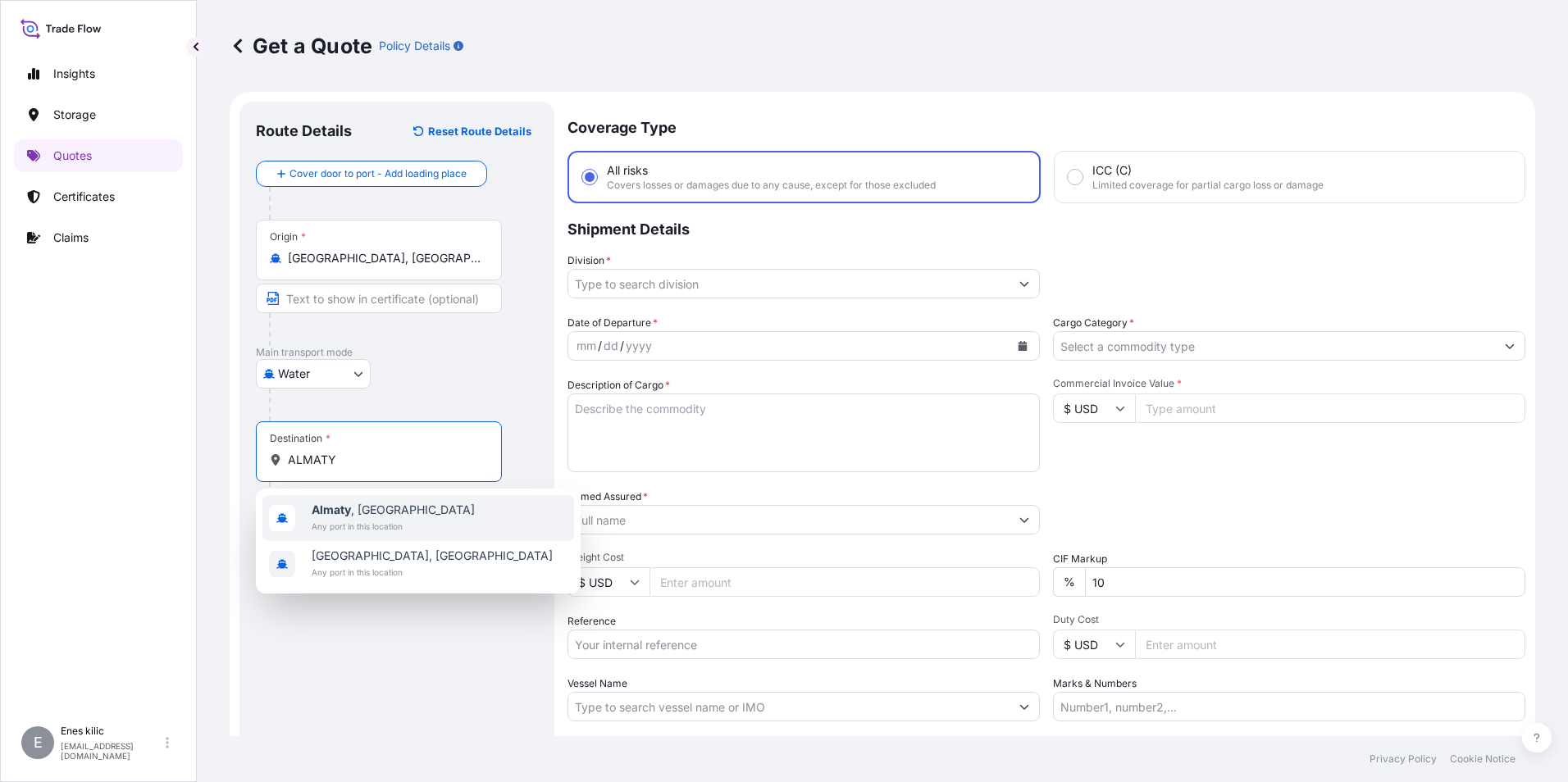
click at [388, 506] on span "[GEOGRAPHIC_DATA] , [GEOGRAPHIC_DATA]" at bounding box center [393, 510] width 163 height 17
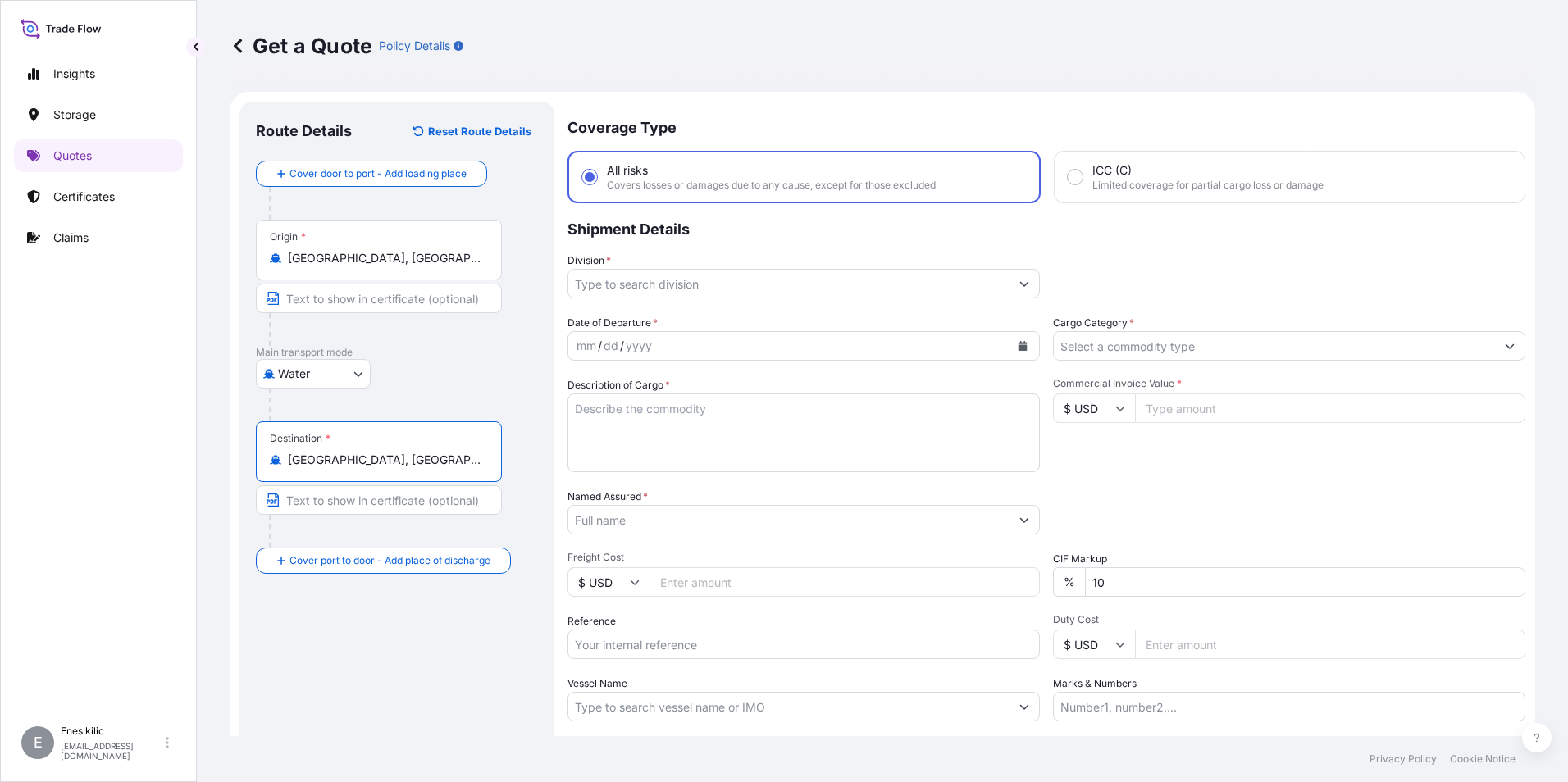
type input "[GEOGRAPHIC_DATA], [GEOGRAPHIC_DATA]"
click at [627, 307] on div "Coverage Type All risks Covers losses or damages due to any cause, except for t…" at bounding box center [1046, 473] width 958 height 742
drag, startPoint x: 627, startPoint y: 307, endPoint x: 728, endPoint y: 321, distance: 102.0
click at [715, 320] on div "Date of Departure * mm / dd / yyyy" at bounding box center [803, 338] width 472 height 46
click at [622, 282] on input "Division *" at bounding box center [789, 283] width 441 height 29
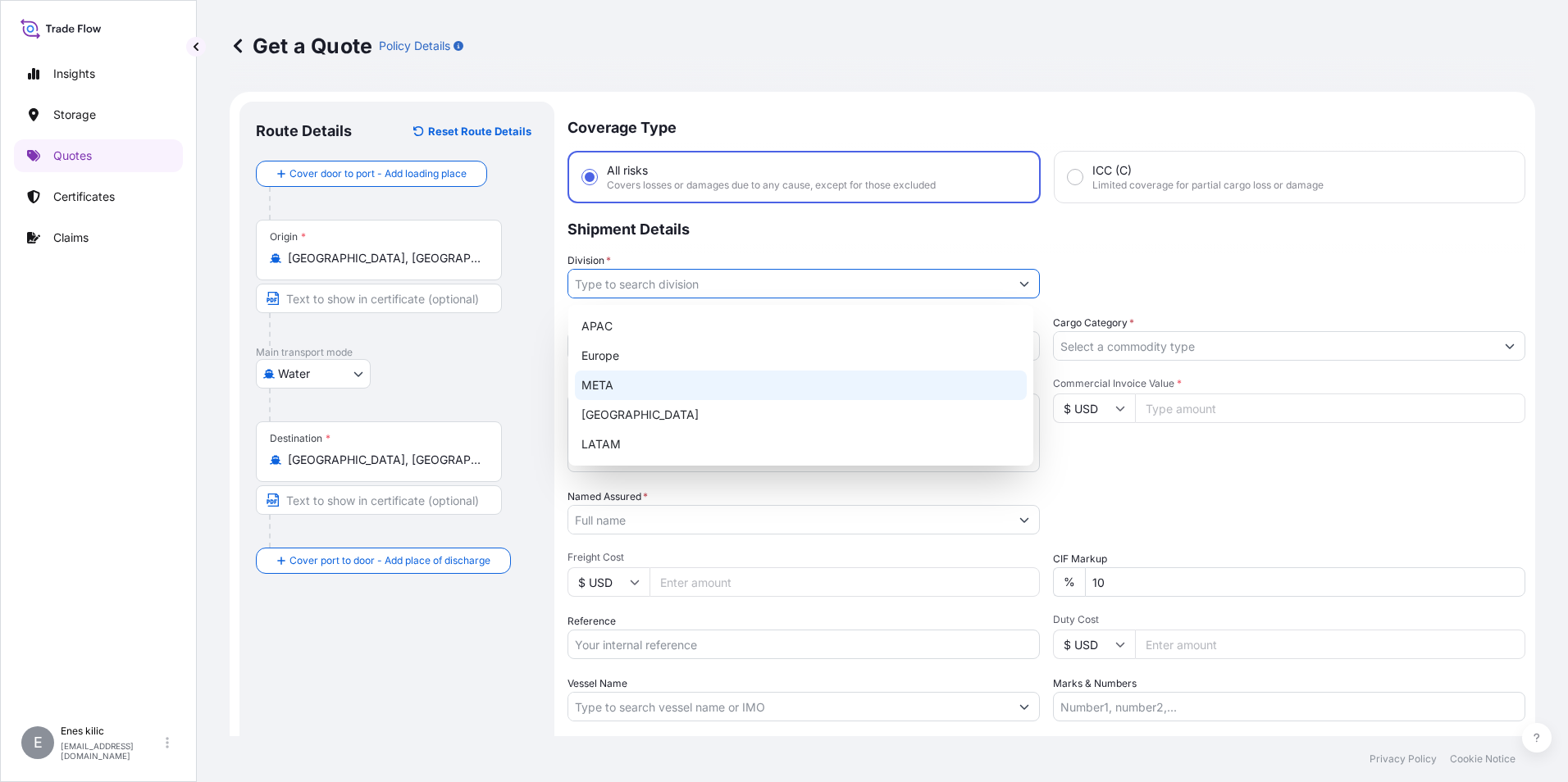
click at [661, 378] on div "META" at bounding box center [801, 384] width 452 height 29
type input "META"
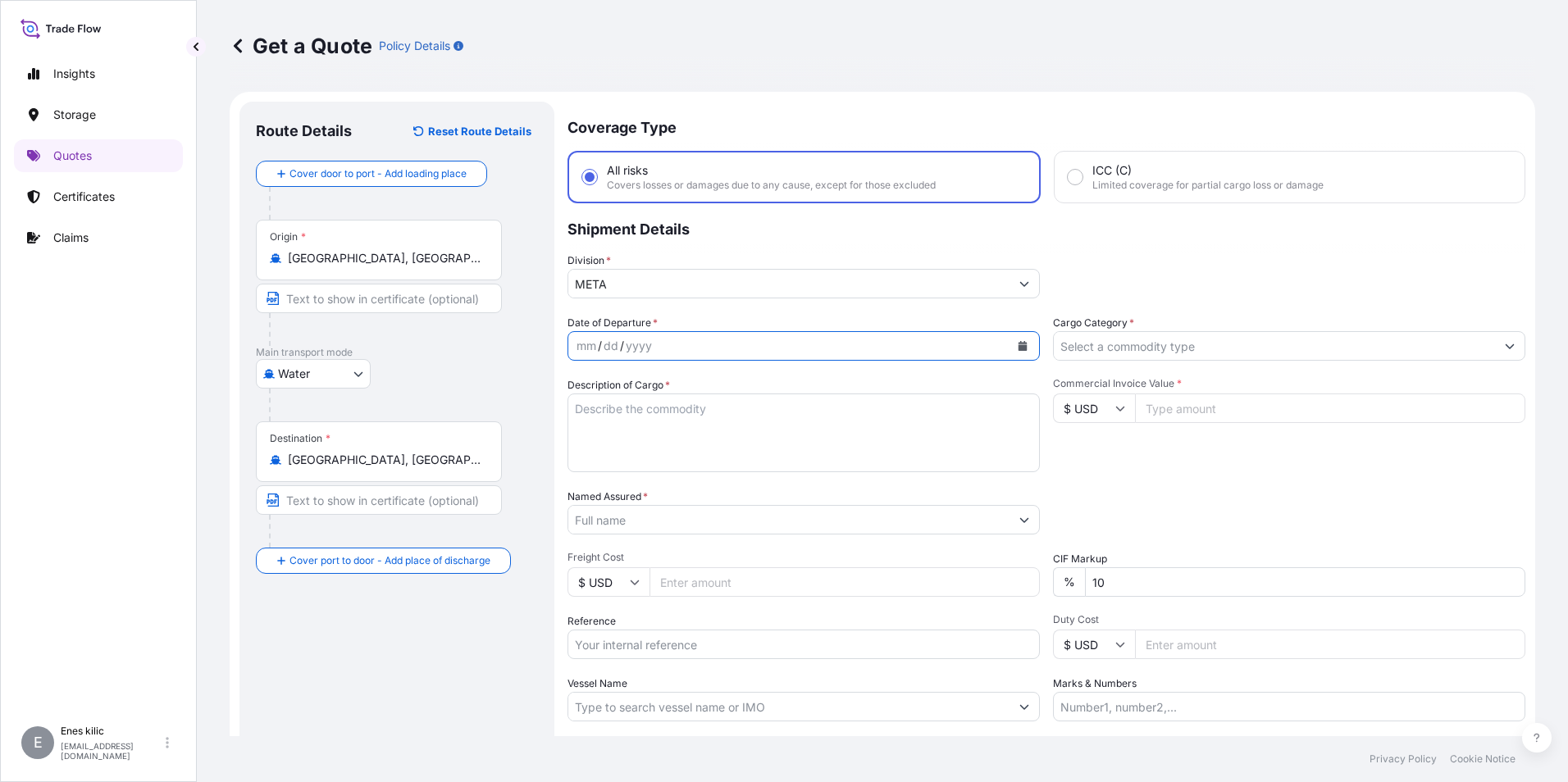
click at [1021, 349] on icon "Calendar" at bounding box center [1023, 346] width 9 height 10
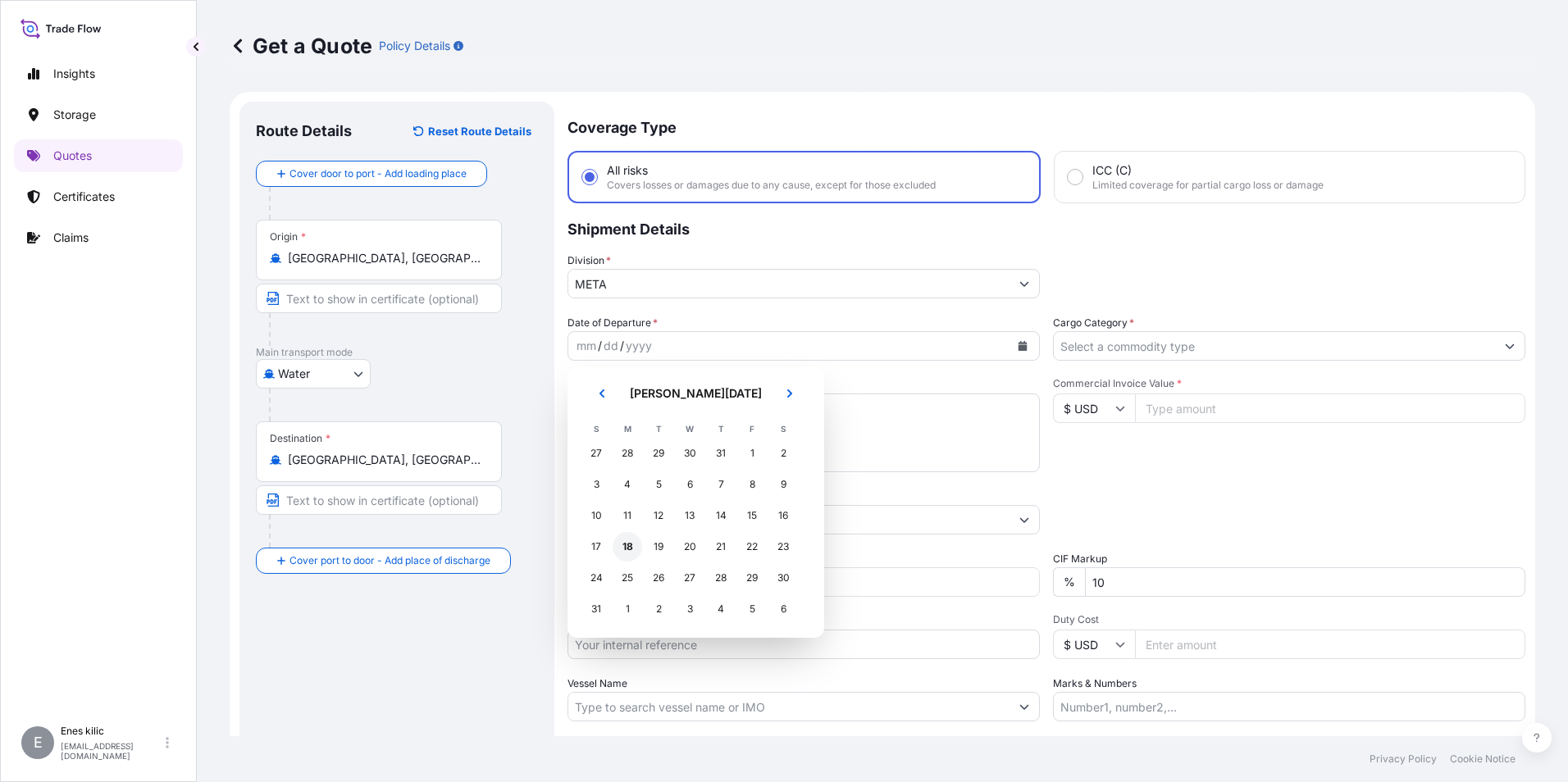
click at [628, 551] on div "18" at bounding box center [627, 546] width 29 height 29
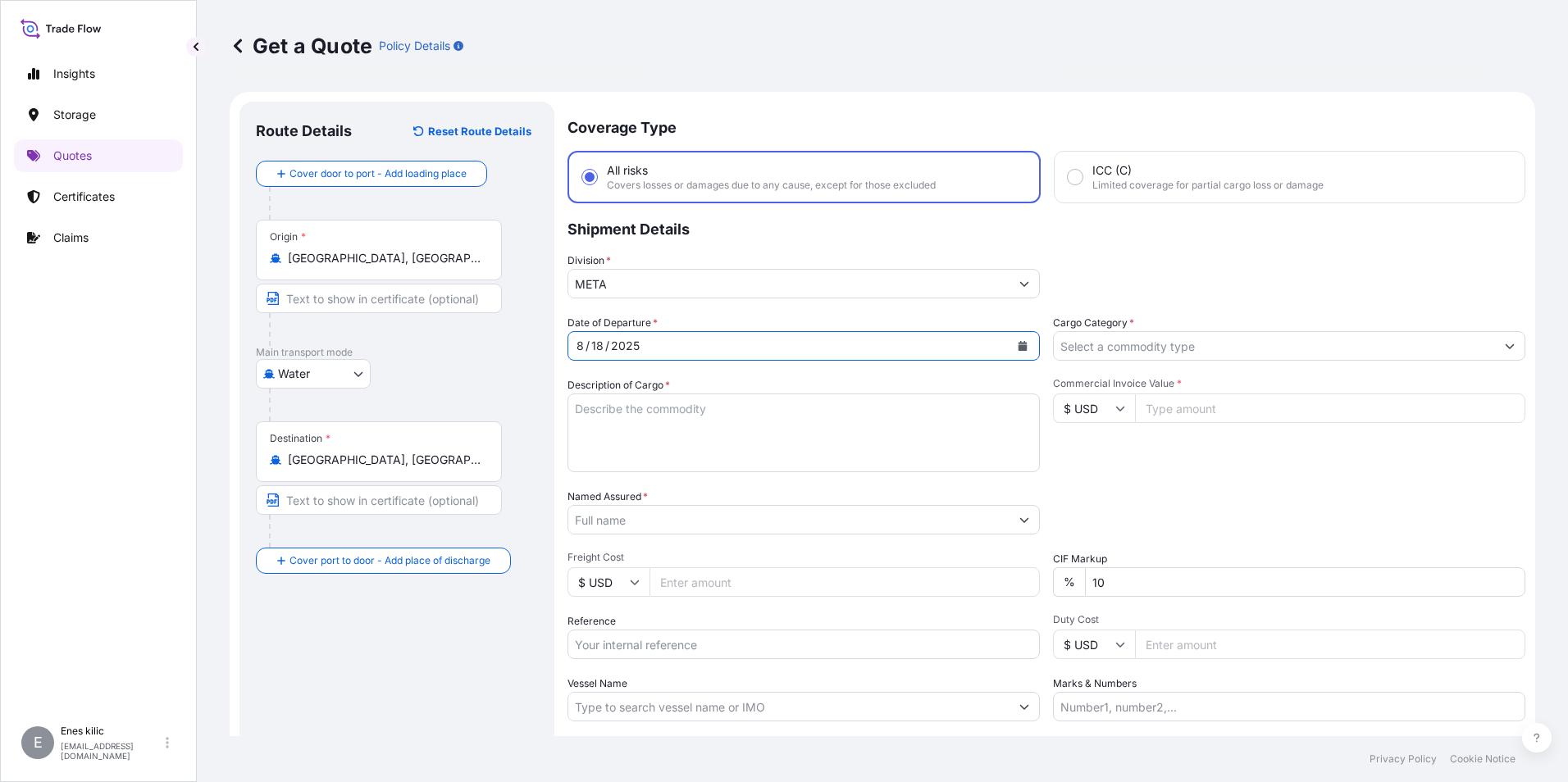
scroll to position [82, 0]
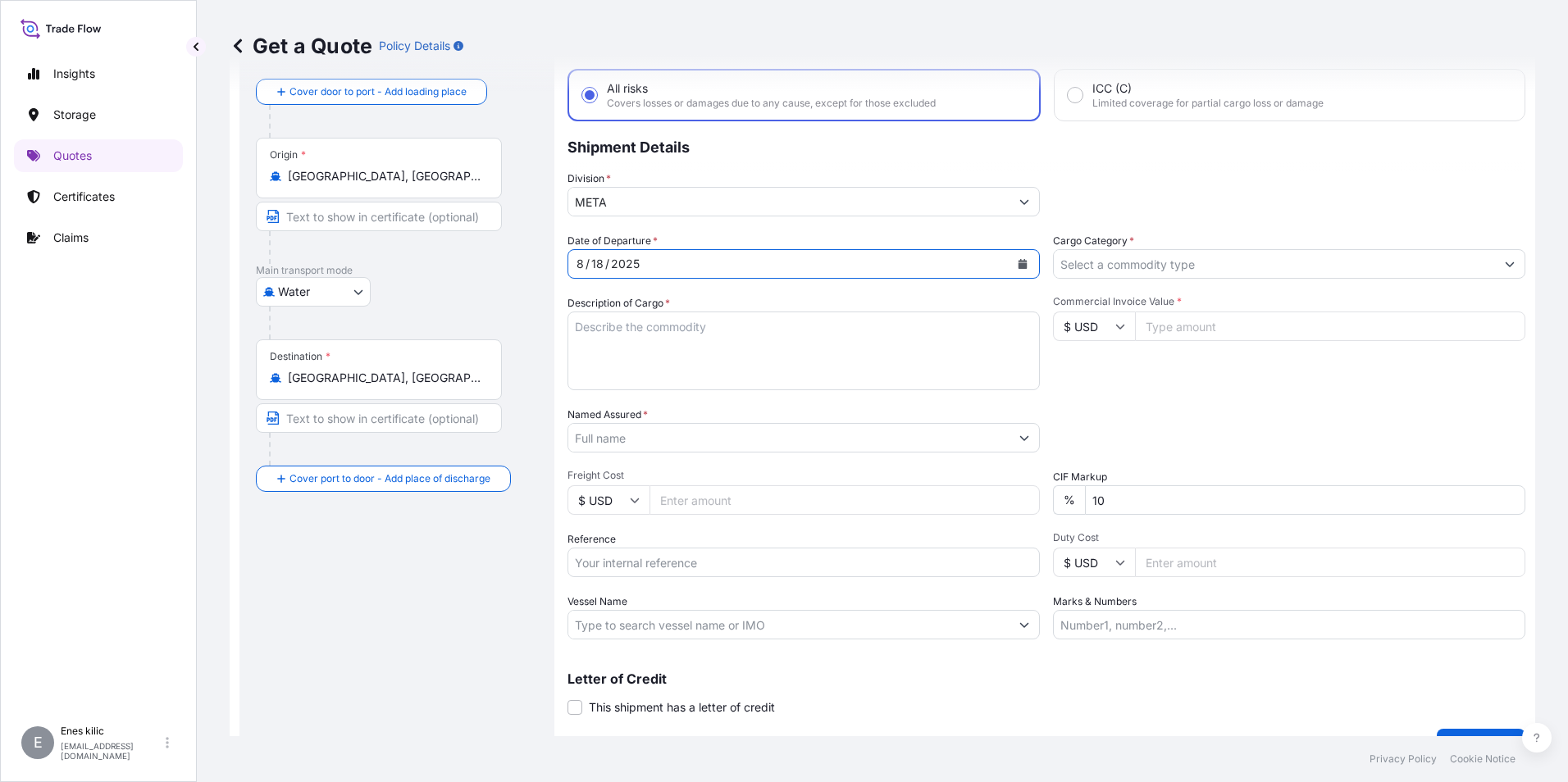
click at [649, 355] on textarea "Description of Cargo *" at bounding box center [803, 351] width 472 height 79
click at [665, 362] on textarea "Description of Cargo *" at bounding box center [803, 351] width 472 height 79
paste textarea ""10 KONTEYNER 201,600.00 KİLOGRAM Ticari tnm:8400 koli -- ÇİKOLATA HAMURU 8 (KA…"
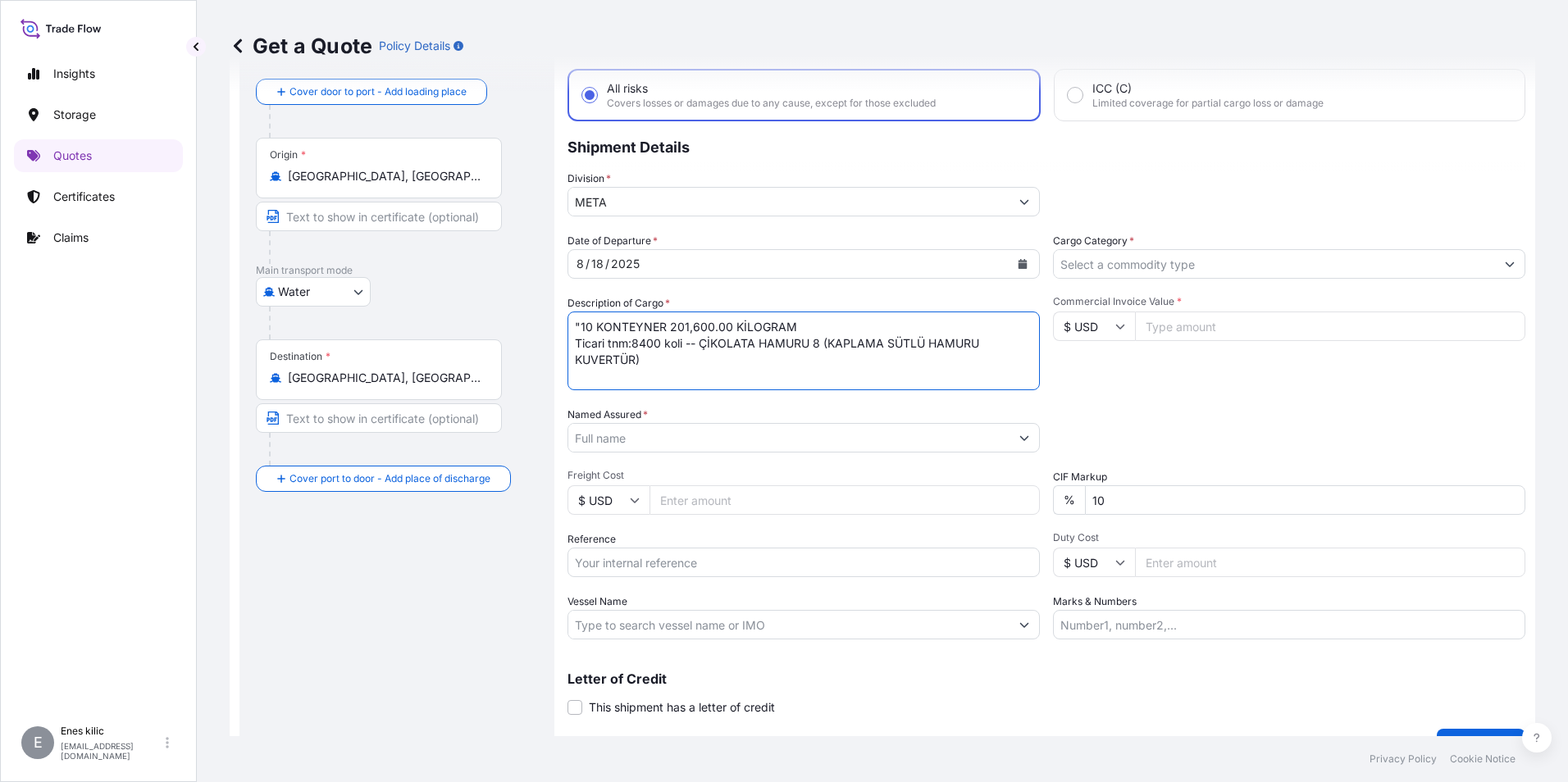
scroll to position [2, 0]
type textarea ""10 KONTEYNER 201,600.00 KİLOGRAM Ticari tnm:8400 koli -- ÇİKOLATA HAMURU 8 (KA…"
drag, startPoint x: 692, startPoint y: 372, endPoint x: 547, endPoint y: 312, distance: 156.9
click at [547, 312] on form "Route Details Reset Route Details Cover door to port - Add loading place Place …" at bounding box center [883, 390] width 1306 height 761
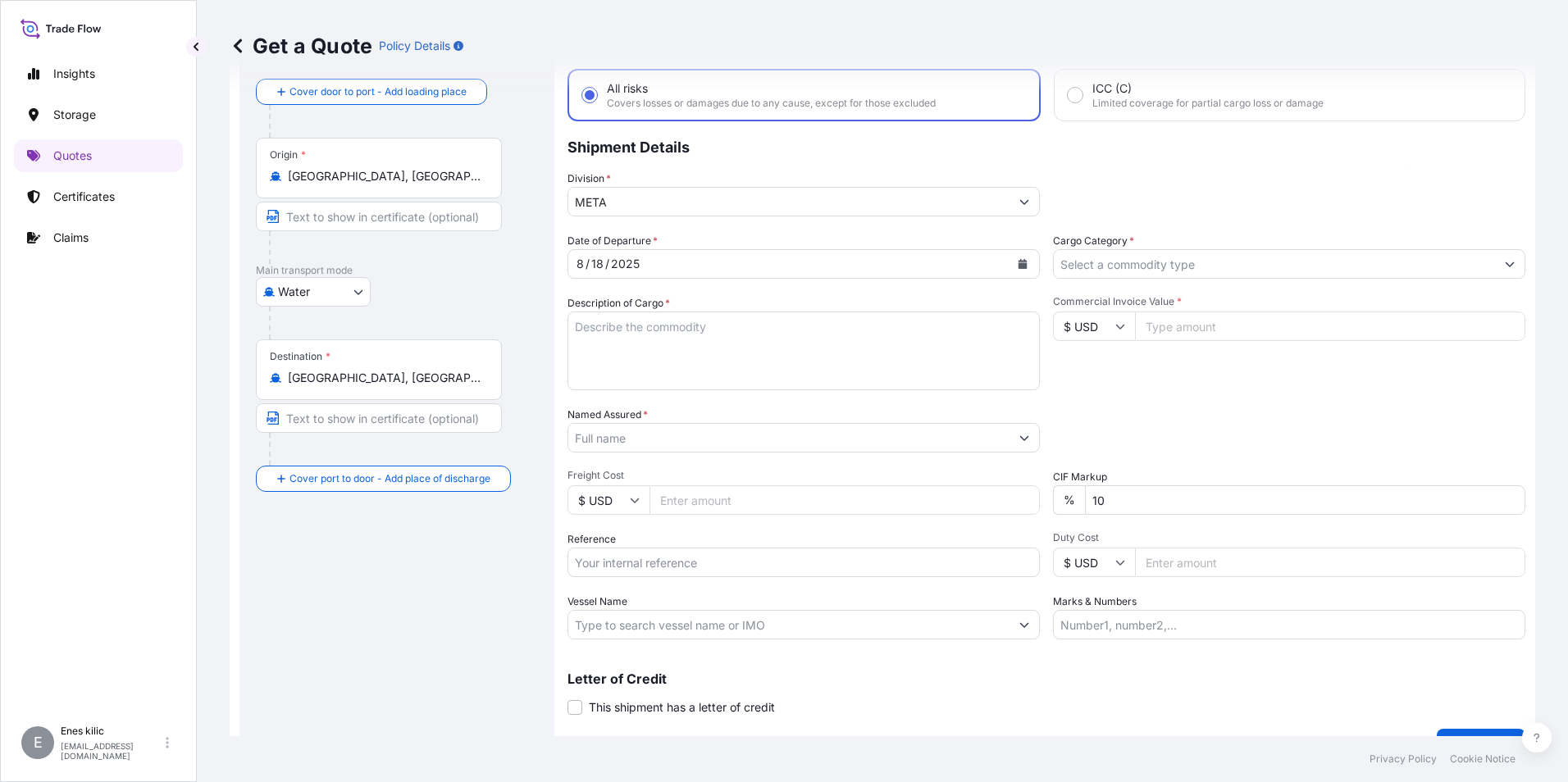
click at [756, 345] on textarea "Description of Cargo *" at bounding box center [803, 351] width 472 height 79
paste textarea ""10 KONTEYNER 201,600.00 KİLOGRAM Ticari tnm:8400 koli -- ÇİKOLATA HAMURU 8 ([G…"
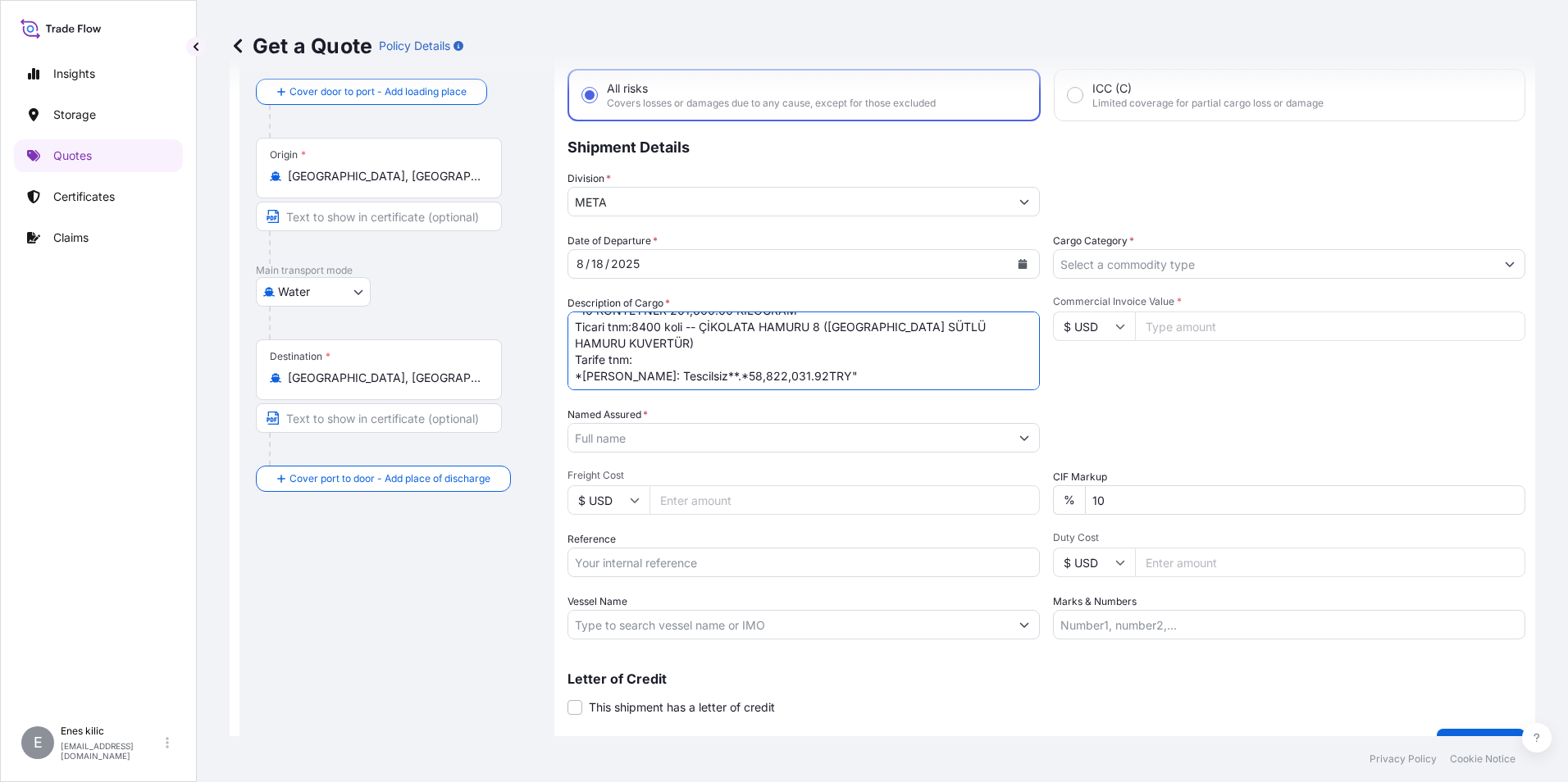
scroll to position [18, 0]
drag, startPoint x: 873, startPoint y: 370, endPoint x: 848, endPoint y: 377, distance: 26.0
click at [848, 377] on textarea ""10 KONTEYNER 201,600.00 KİLOGRAM Ticari tnm:8400 koli -- ÇİKOLATA HAMURU 8 ([G…" at bounding box center [803, 351] width 472 height 79
click at [848, 376] on textarea ""10 KONTEYNER 201,600.00 KİLOGRAM Ticari tnm:8400 koli -- ÇİKOLATA HAMURU 8 ([G…" at bounding box center [803, 351] width 472 height 79
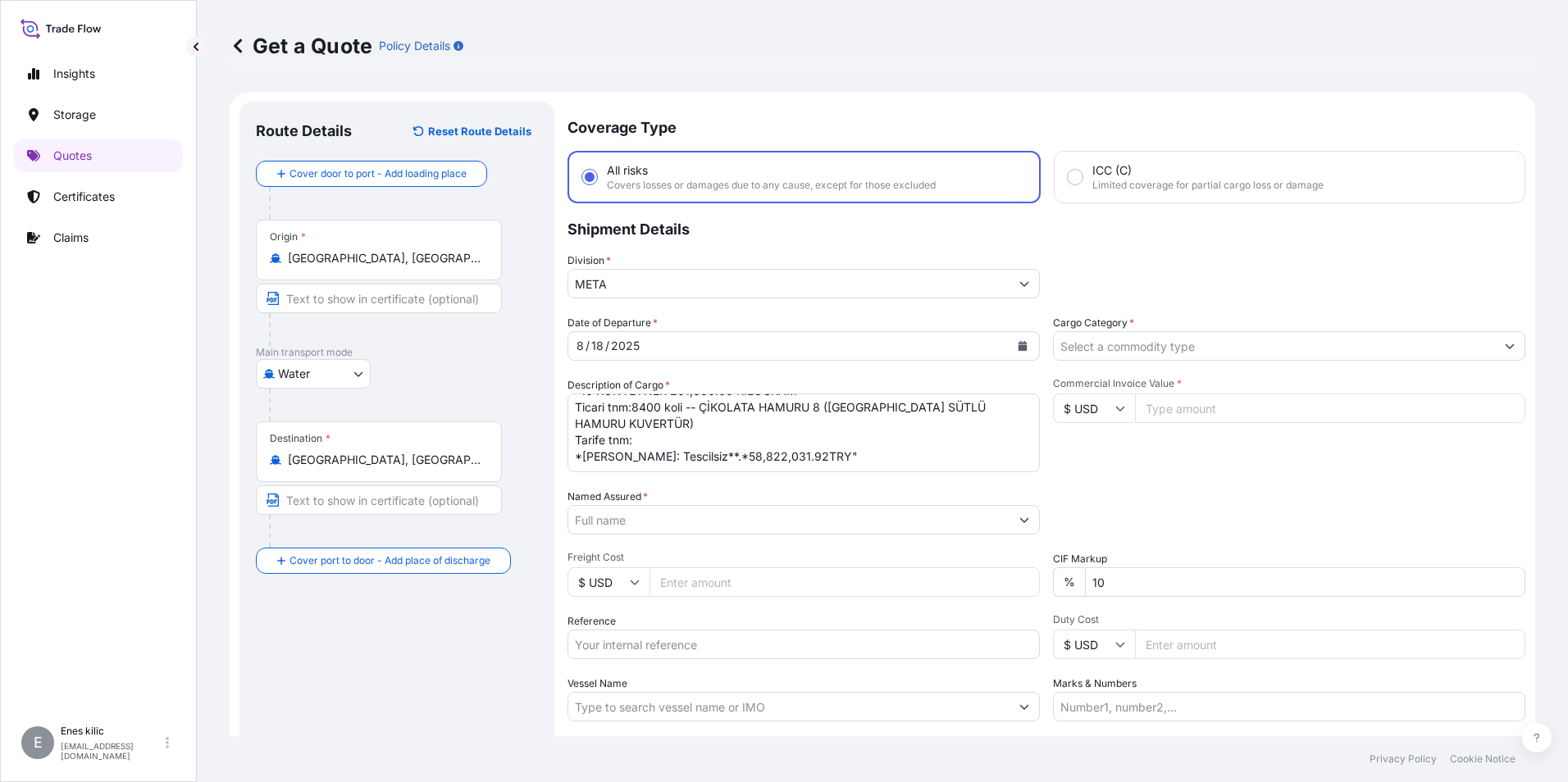
scroll to position [34, 0]
click at [831, 446] on textarea ""10 KONTEYNER 201,600.00 KİLOGRAM Ticari tnm:8400 koli -- ÇİKOLATA HAMURU 8 ([G…" at bounding box center [803, 433] width 472 height 79
paste textarea "BL number:25410100EX00017621 KTZU0038255 KTSU0025475 KTSU0026980 KTSU0029803 KT…"
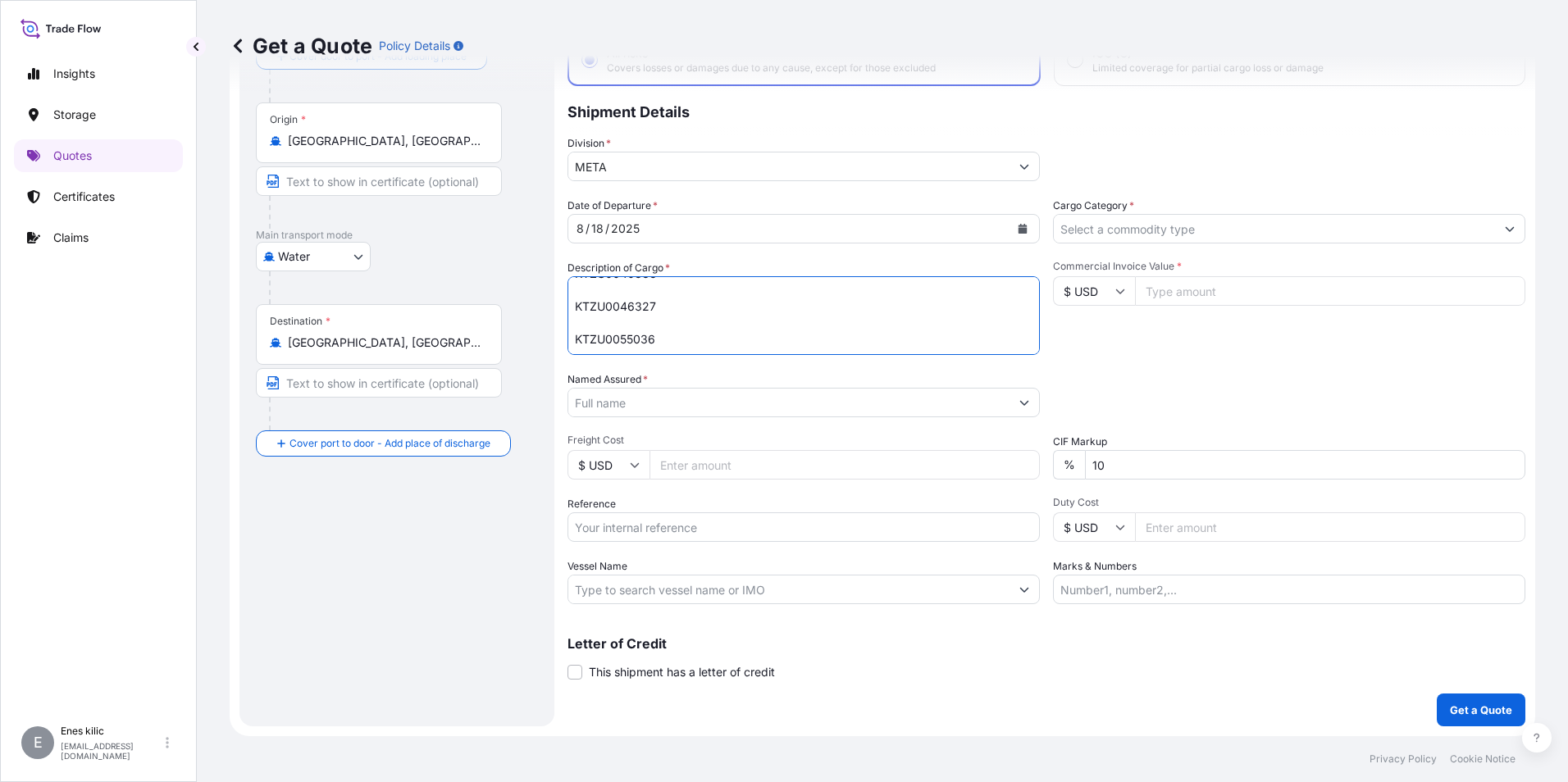
scroll to position [412, 0]
click at [573, 321] on textarea ""10 KONTEYNER 201,600.00 KİLOGRAM Ticari tnm:8400 koli -- ÇİKOLATA HAMURU 8 ([G…" at bounding box center [803, 316] width 472 height 79
click at [573, 302] on textarea ""10 KONTEYNER 201,600.00 KİLOGRAM Ticari tnm:8400 koli -- ÇİKOLATA HAMURU 8 ([G…" at bounding box center [803, 316] width 472 height 79
click at [573, 333] on textarea ""10 KONTEYNER 201,600.00 KİLOGRAM Ticari tnm:8400 koli -- ÇİKOLATA HAMURU 8 ([G…" at bounding box center [803, 316] width 472 height 79
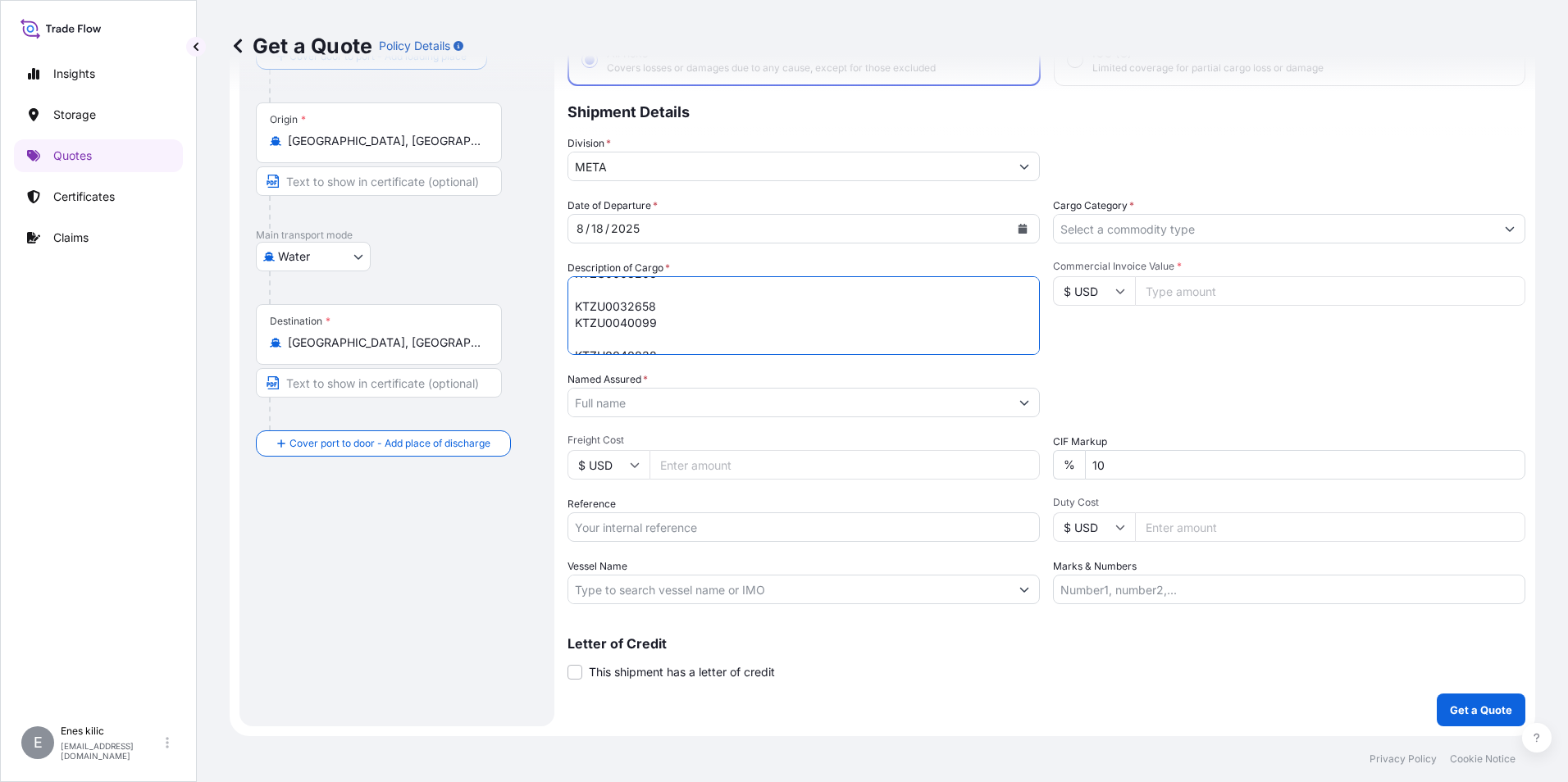
scroll to position [363, 0]
click at [573, 294] on textarea ""10 KONTEYNER 201,600.00 KİLOGRAM Ticari tnm:8400 koli -- ÇİKOLATA HAMURU 8 ([G…" at bounding box center [803, 316] width 472 height 79
click at [572, 338] on textarea ""10 KONTEYNER 201,600.00 KİLOGRAM Ticari tnm:8400 koli -- ÇİKOLATA HAMURU 8 ([G…" at bounding box center [803, 316] width 472 height 79
click at [573, 306] on textarea ""10 KONTEYNER 201,600.00 KİLOGRAM Ticari tnm:8400 koli -- ÇİKOLATA HAMURU 8 ([G…" at bounding box center [803, 316] width 472 height 79
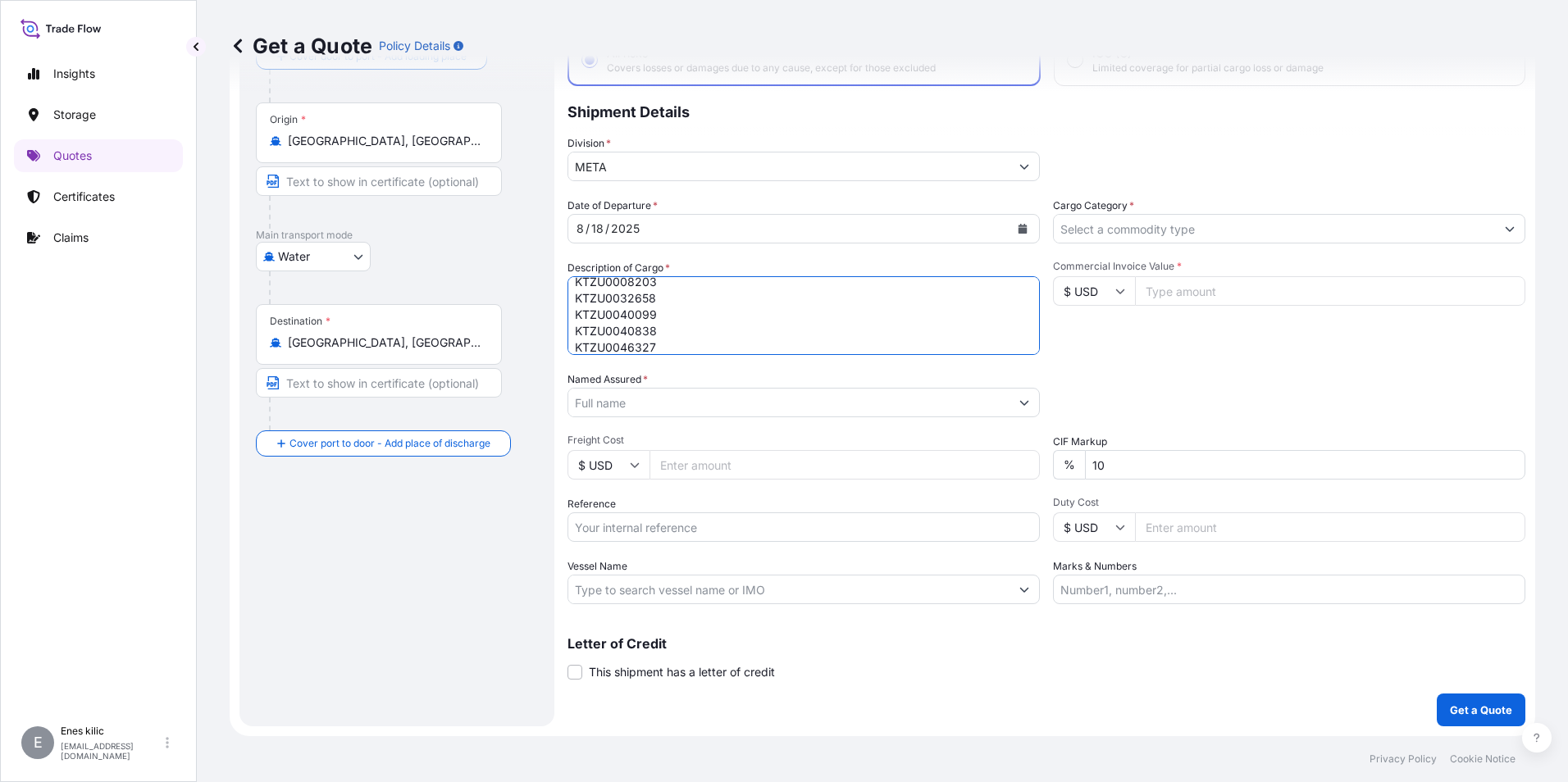
scroll to position [223, 0]
type textarea ""10 KONTEYNER 201,600.00 KİLOGRAM Ticari tnm:8400 koli -- ÇİKOLATA HAMURU 8 ([G…"
click at [631, 396] on input "Named Assured *" at bounding box center [789, 402] width 441 height 29
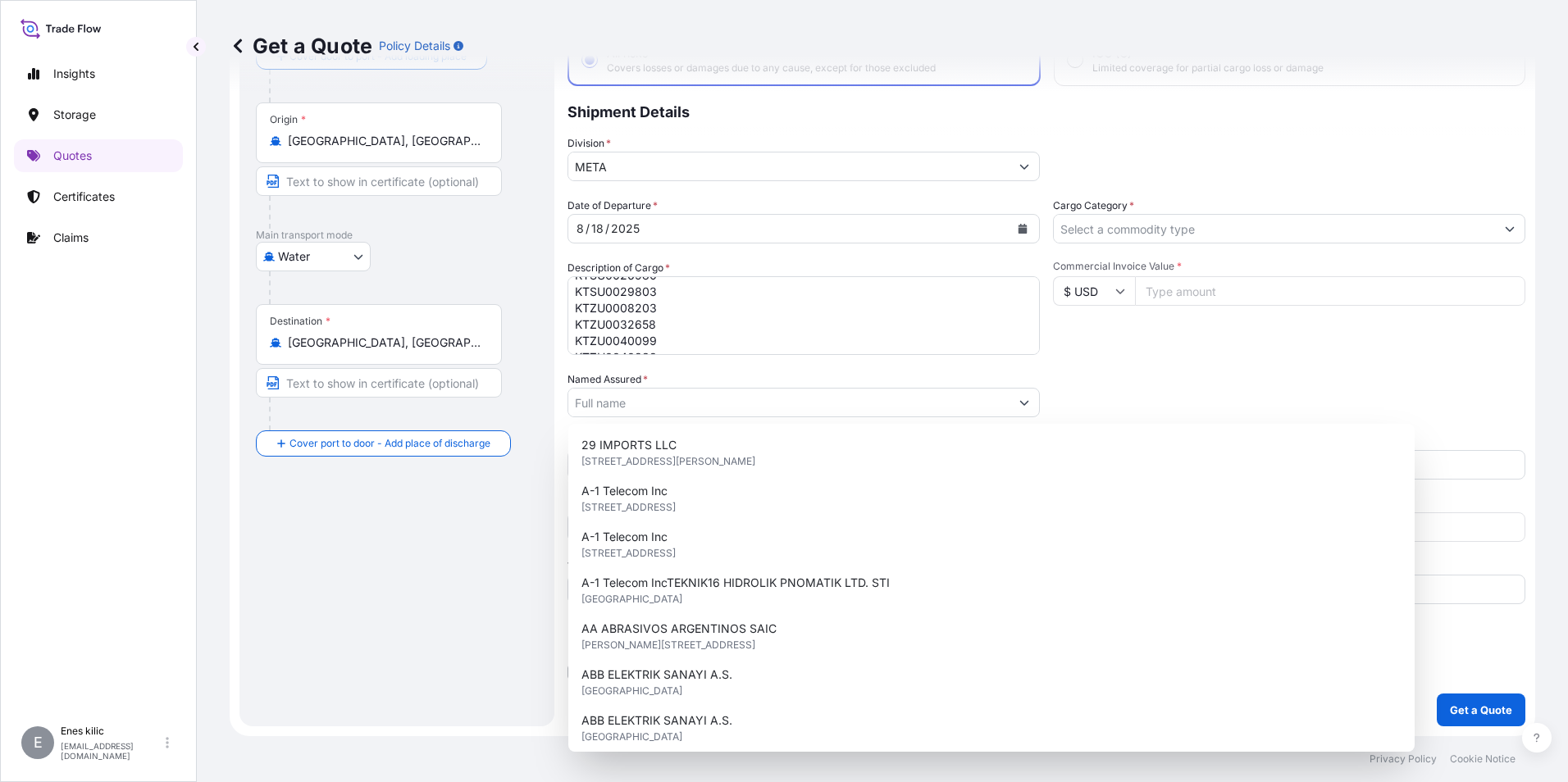
click at [648, 388] on div at bounding box center [803, 402] width 472 height 29
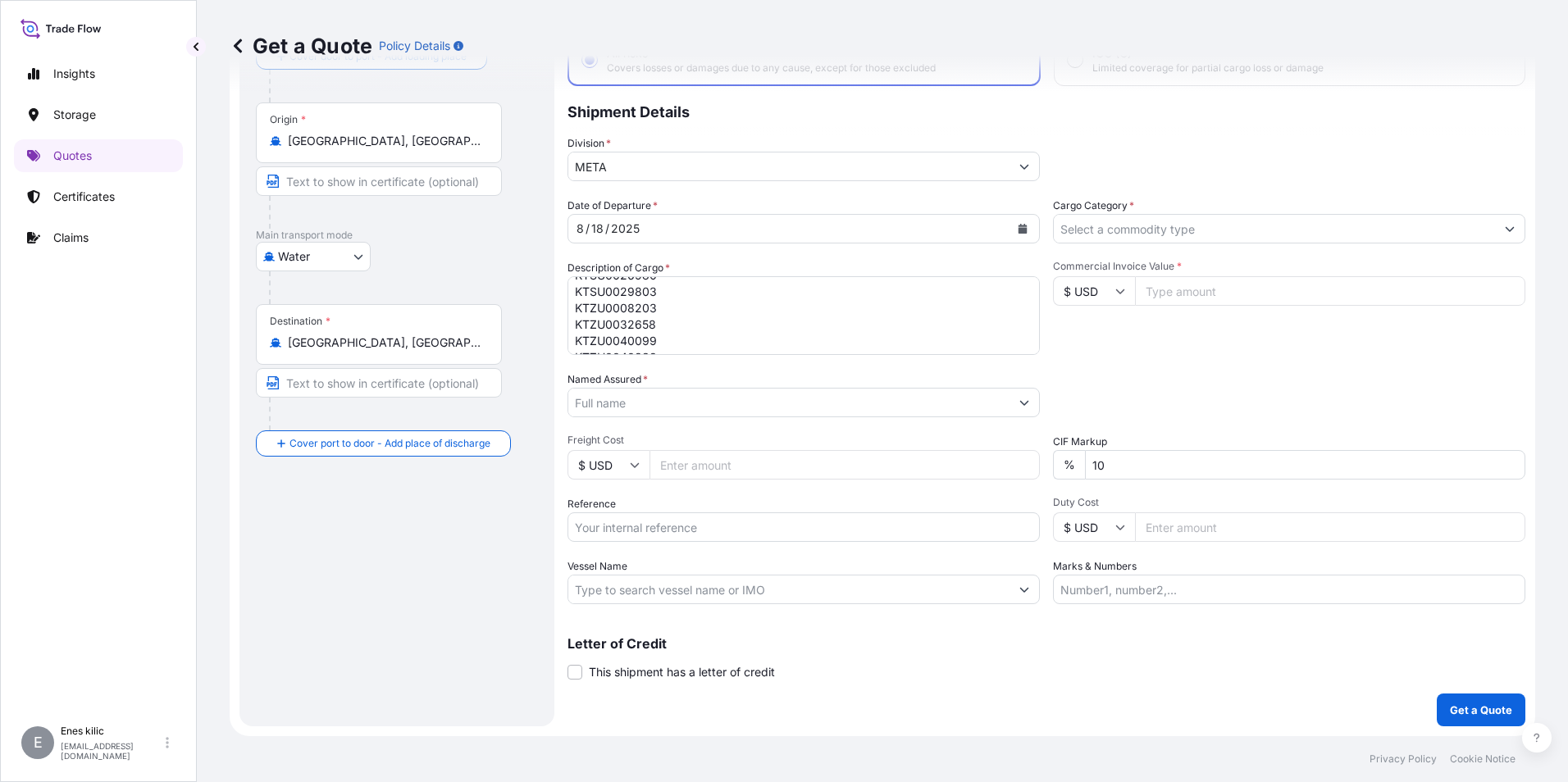
click at [650, 397] on input "Named Assured *" at bounding box center [789, 402] width 441 height 29
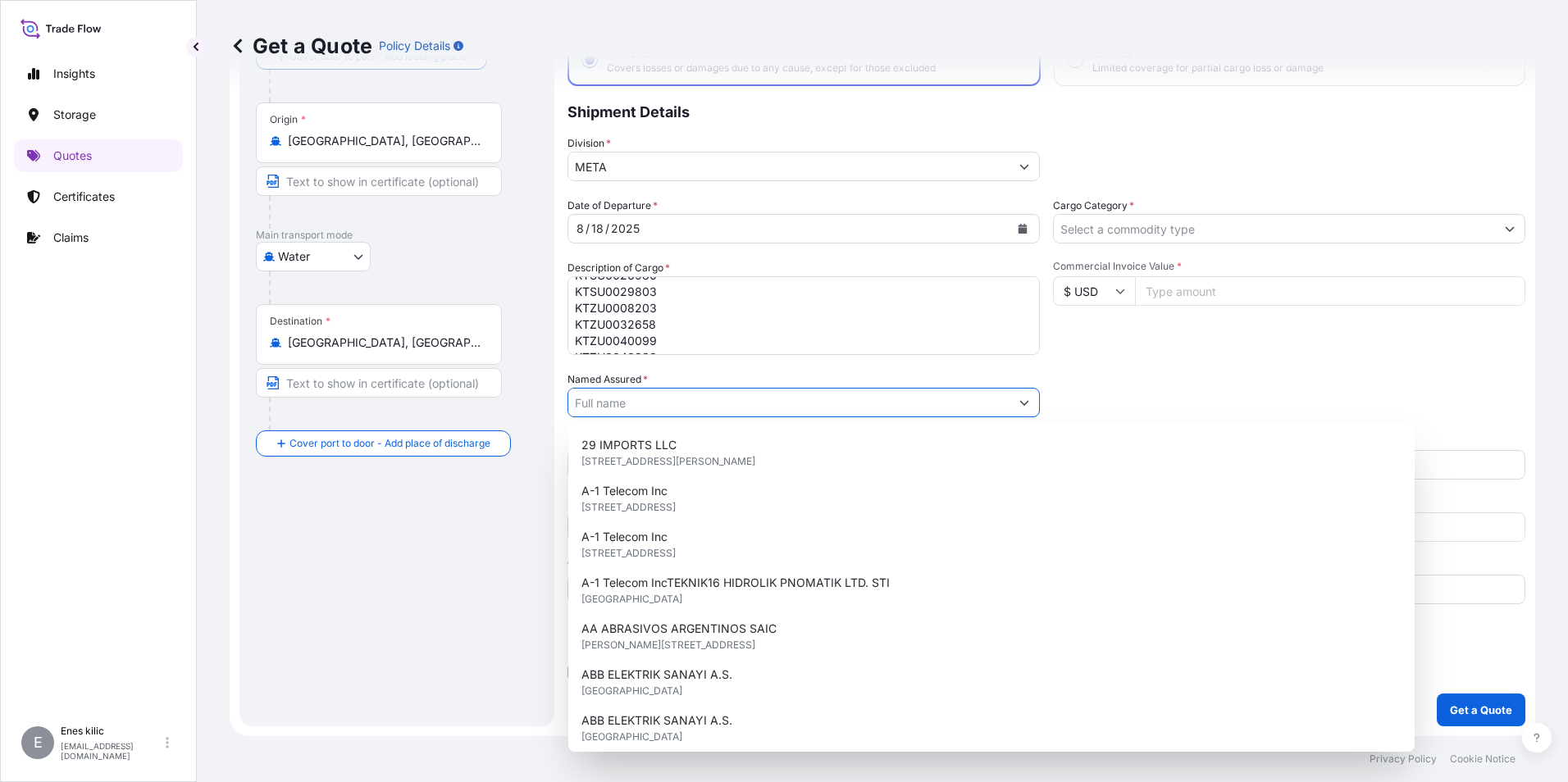
paste input "ISTANBUL GIDA DIS TICARET ANONIM SIRKETI"
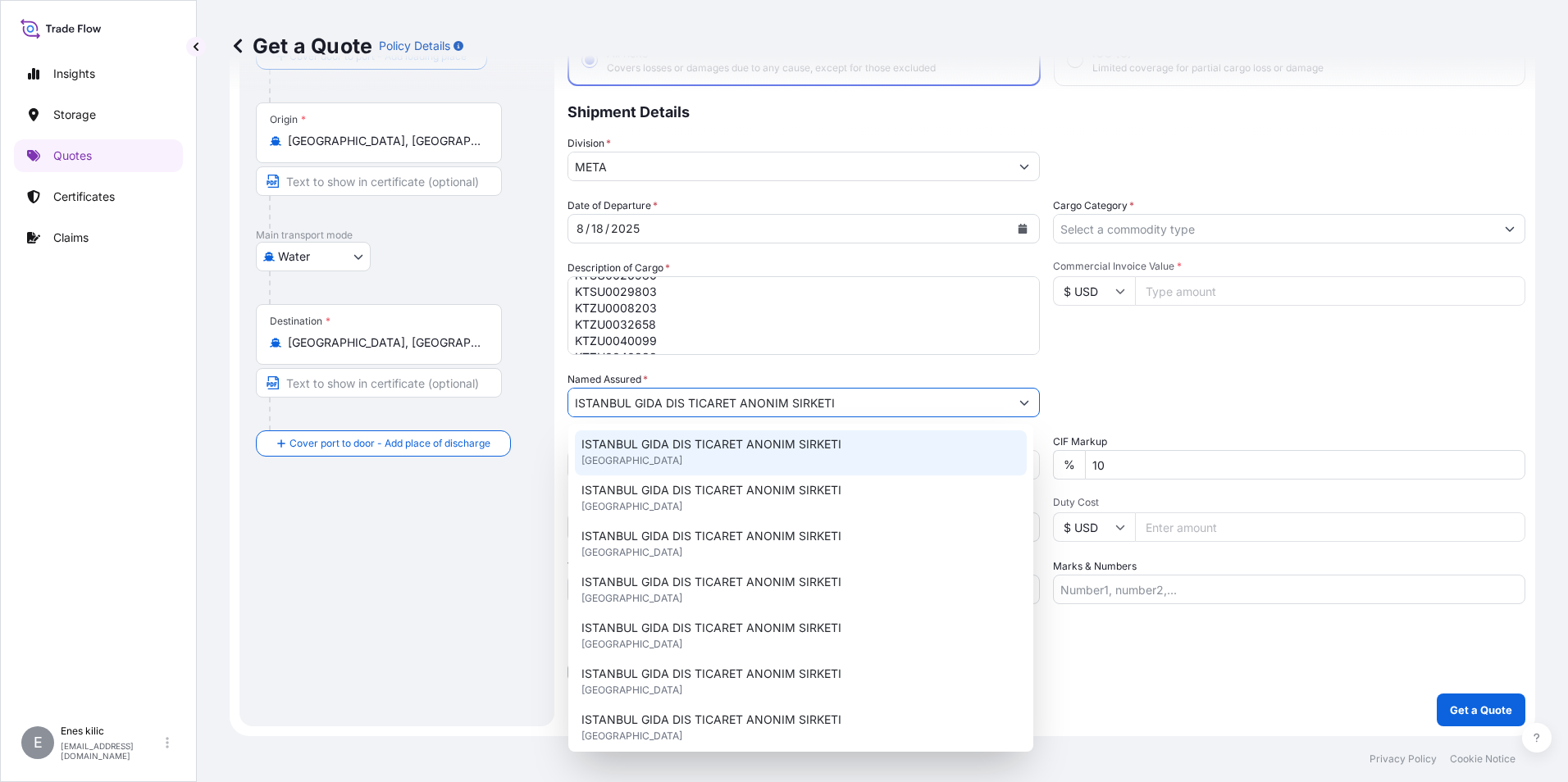
scroll to position [0, 0]
click at [684, 446] on span "ISTANBUL GIDA DIS TICARET ANONIM SIRKETI" at bounding box center [711, 445] width 260 height 17
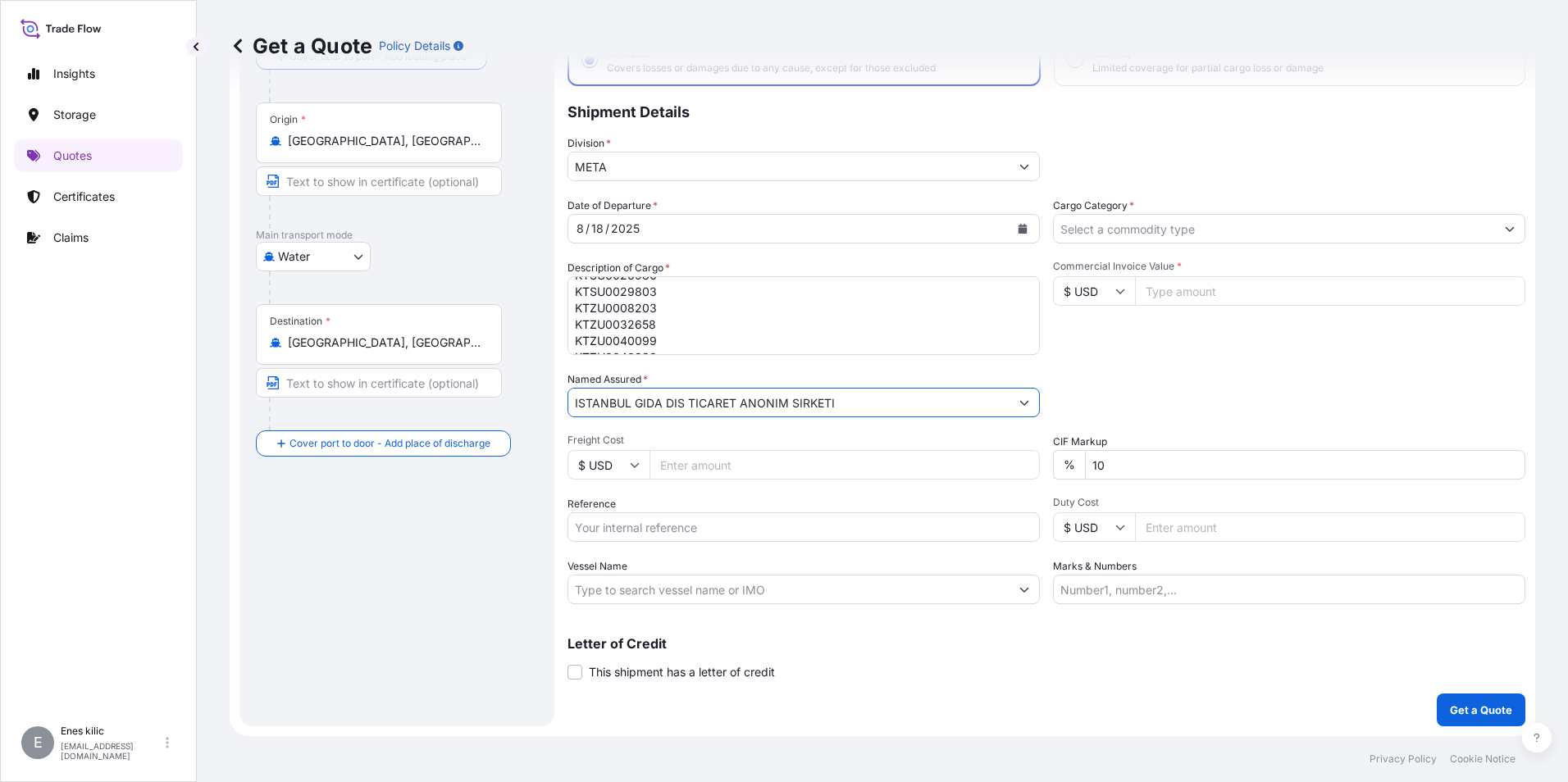
type input "ISTANBUL GIDA DIS TICARET ANONIM SIRKETI"
click at [792, 438] on span "Freight Cost" at bounding box center [803, 440] width 472 height 13
click at [792, 450] on input "Freight Cost" at bounding box center [844, 465] width 390 height 29
click at [662, 500] on div "Reference" at bounding box center [803, 519] width 472 height 46
click at [1164, 376] on div "Packing Category Type to search a container mode Please select a primary mode o…" at bounding box center [1289, 394] width 472 height 46
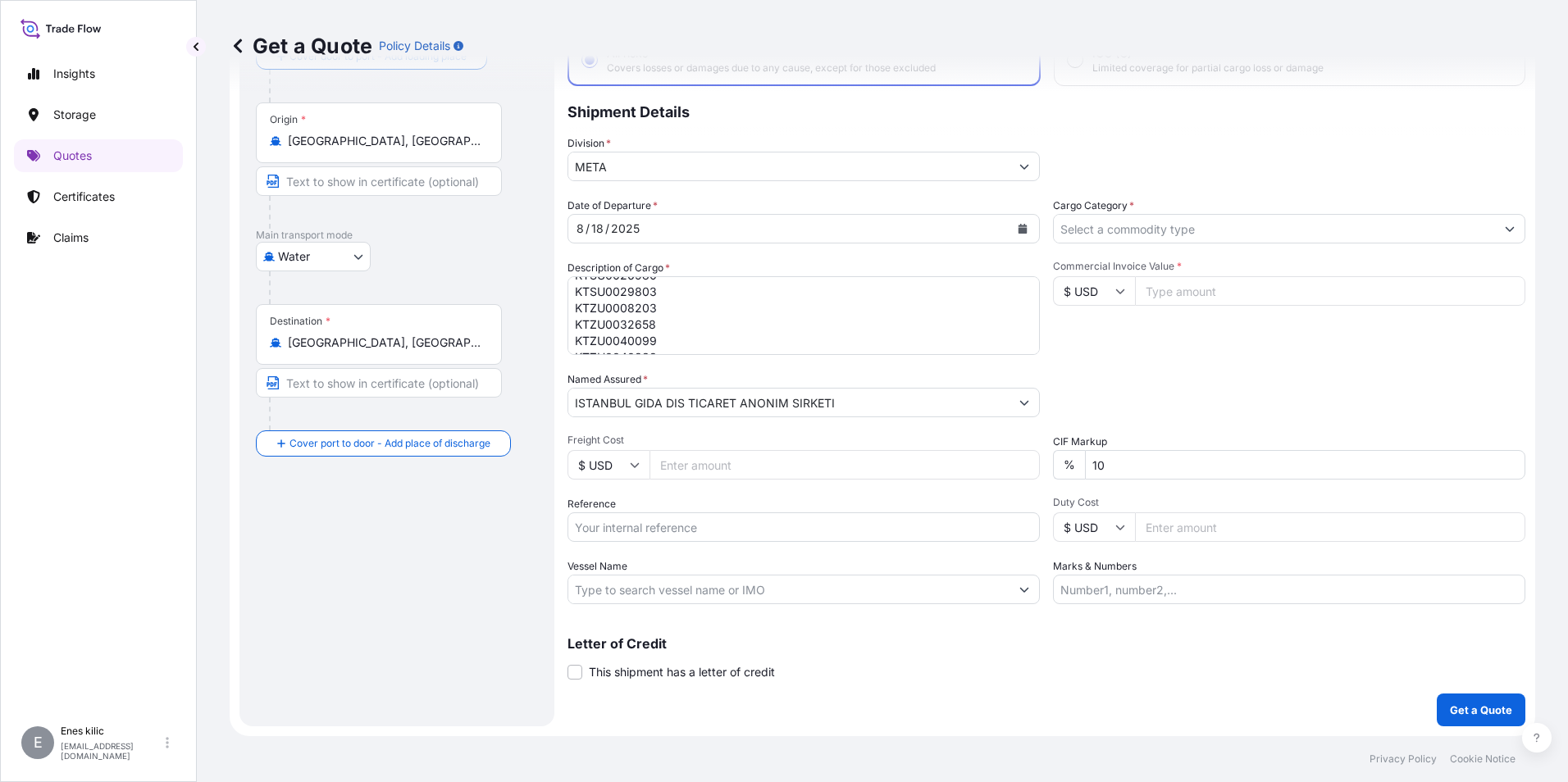
click at [674, 529] on input "Reference" at bounding box center [803, 526] width 472 height 29
drag, startPoint x: 650, startPoint y: 519, endPoint x: 663, endPoint y: 523, distance: 13.6
click at [650, 519] on input "Reference" at bounding box center [803, 526] width 472 height 29
paste input "2101771996"
type input "2101771996"
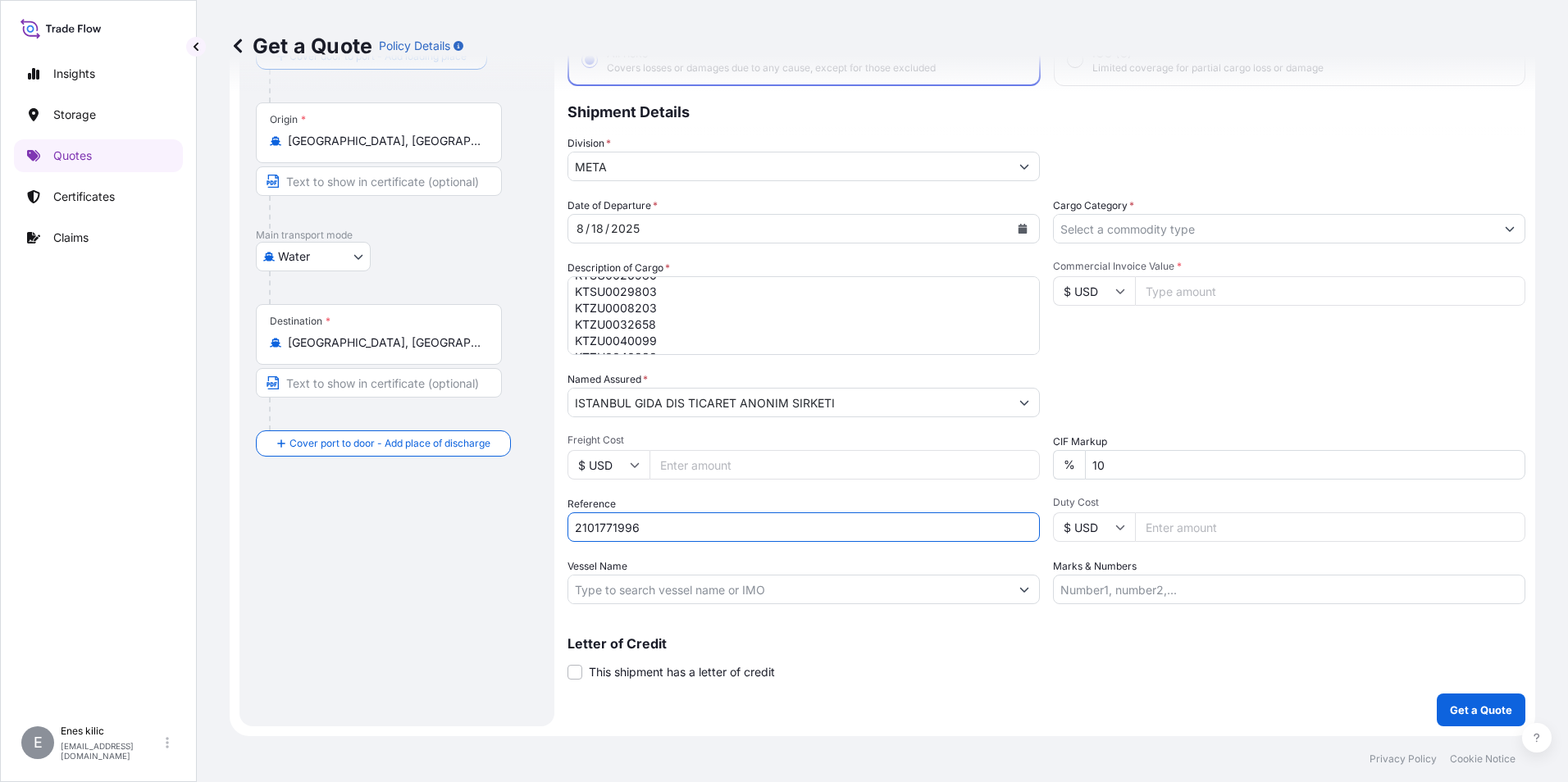
click at [853, 551] on div "Date of Departure * [DATE] Cargo Category * Description of Cargo * "10 KONTEYNE…" at bounding box center [1046, 400] width 958 height 407
click at [784, 581] on input "Vessel Name" at bounding box center [789, 589] width 441 height 29
click at [1210, 370] on div "Date of Departure * [DATE] Cargo Category * Description of Cargo * "10 KONTEYNE…" at bounding box center [1046, 400] width 958 height 407
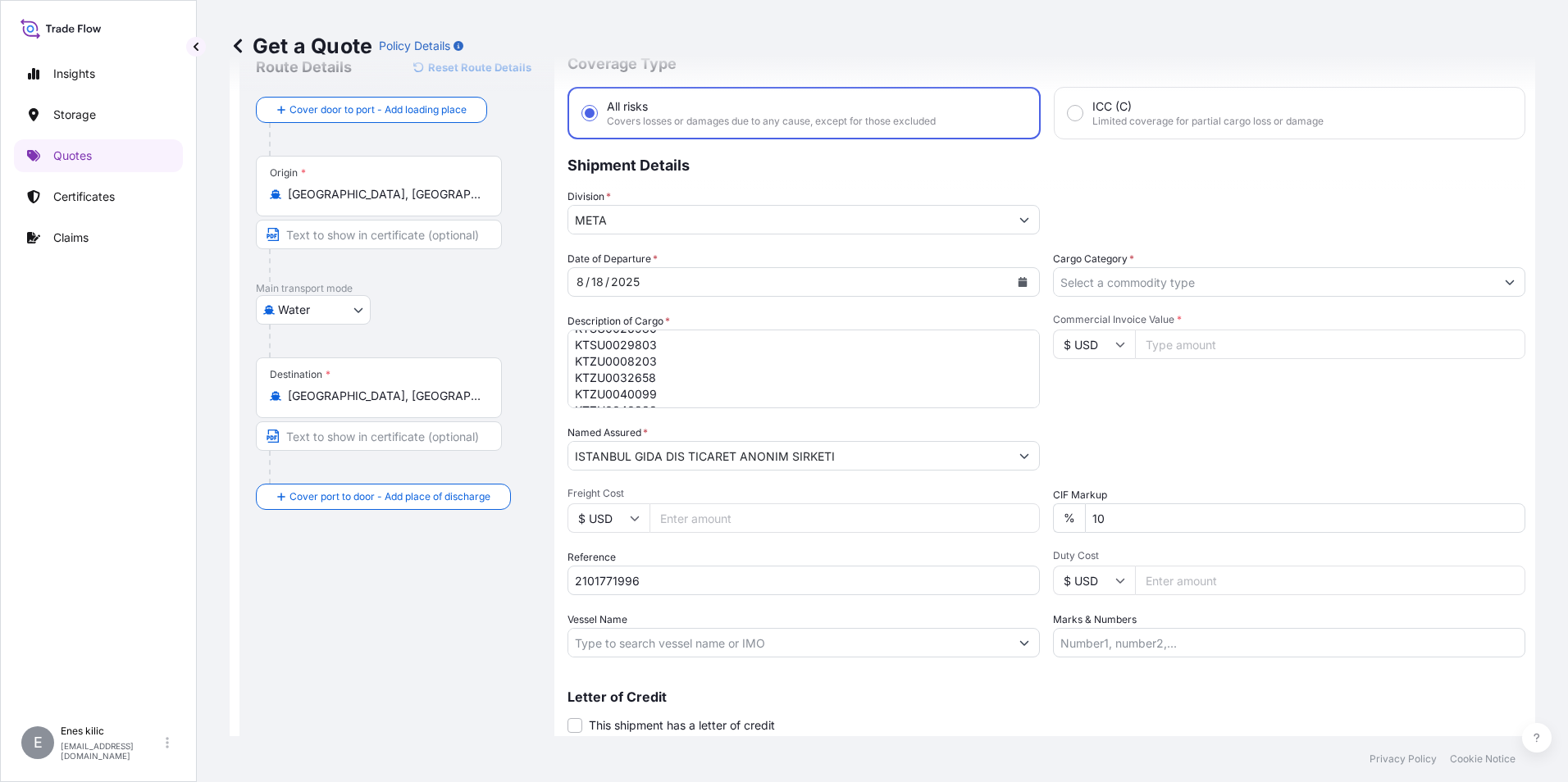
scroll to position [35, 0]
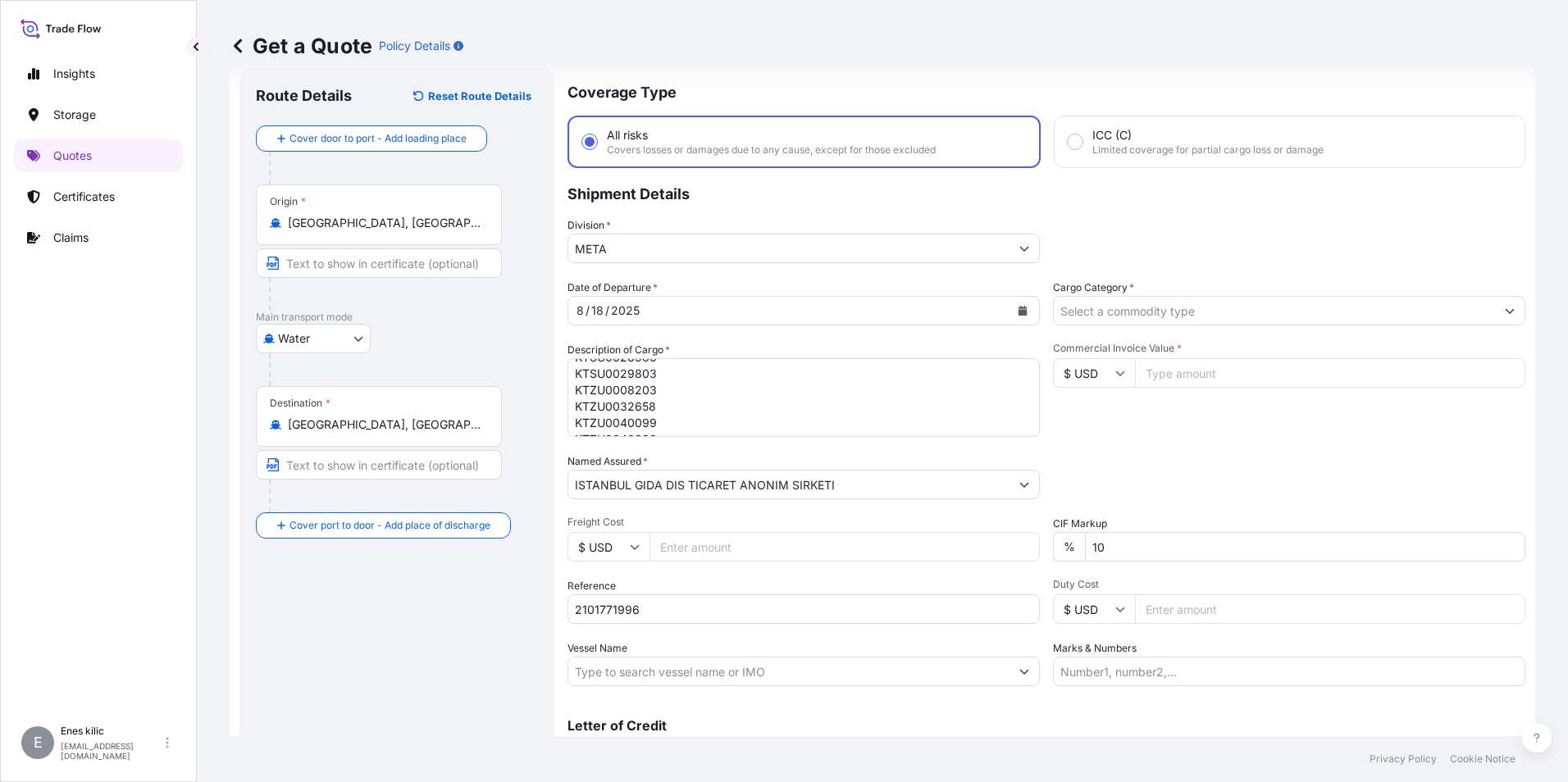
click at [1151, 314] on input "Cargo Category *" at bounding box center [1275, 310] width 441 height 29
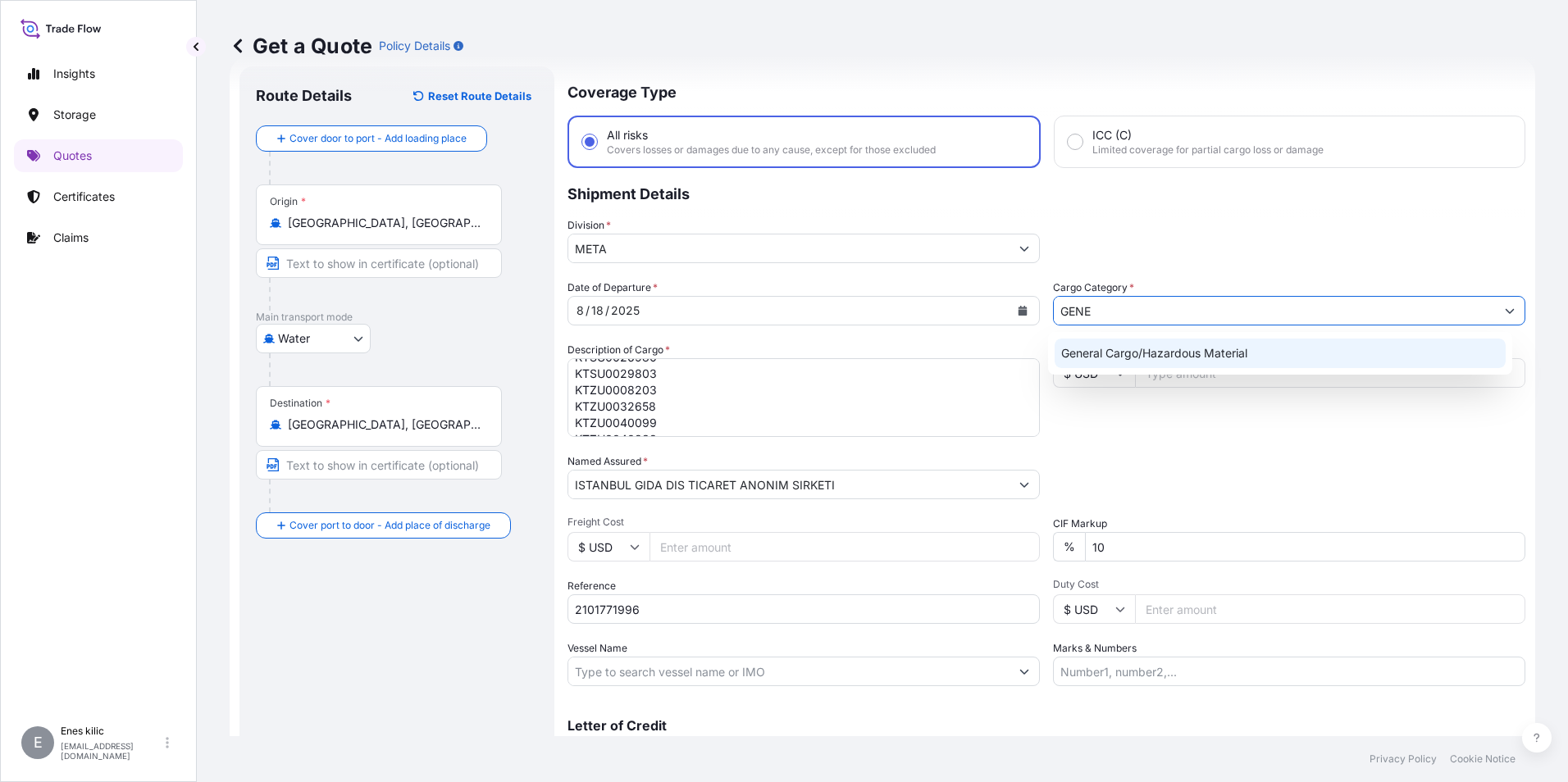
click at [1180, 344] on div "General Cargo/Hazardous Material" at bounding box center [1280, 353] width 452 height 29
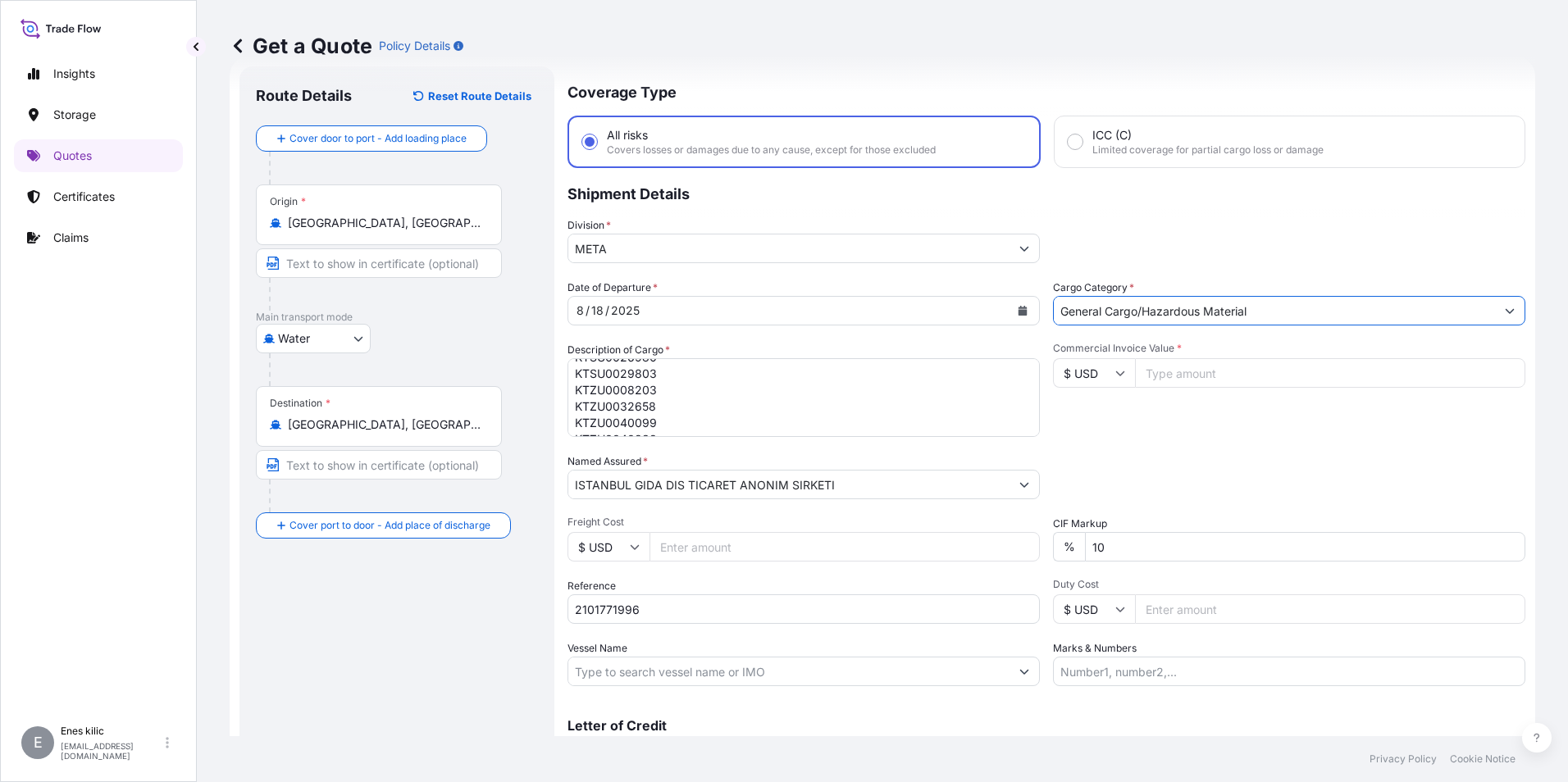
type input "General Cargo/Hazardous Material"
click at [1192, 405] on div "Commercial Invoice Value * $ USD" at bounding box center [1289, 389] width 472 height 95
click at [1190, 360] on input "Commercial Invoice Value *" at bounding box center [1330, 373] width 390 height 29
click at [1199, 376] on input "Commercial Invoice Value *" at bounding box center [1330, 373] width 390 height 29
type input "1449504"
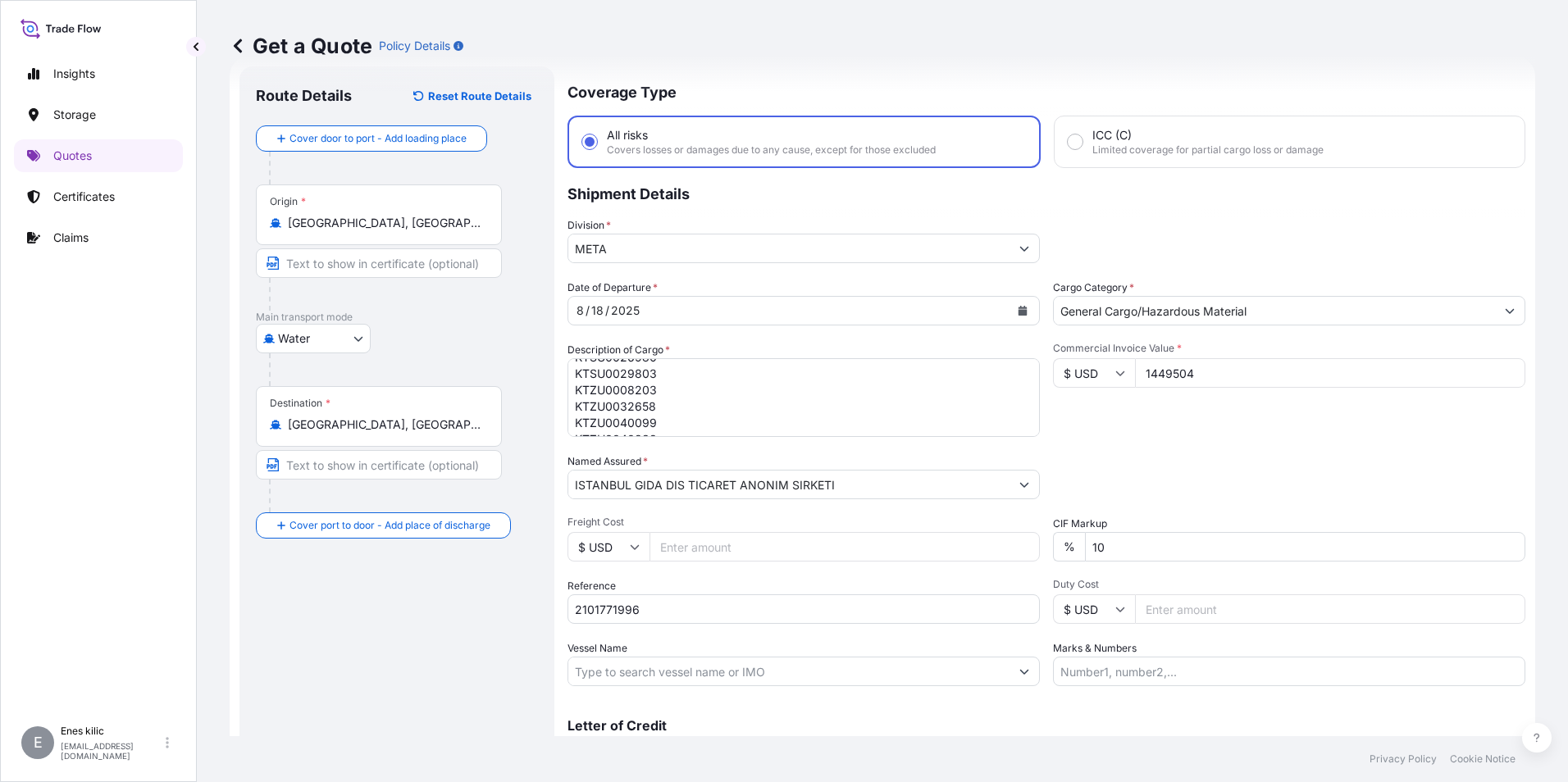
click at [1246, 430] on div "Commercial Invoice Value * $ USD 1449504" at bounding box center [1289, 389] width 472 height 95
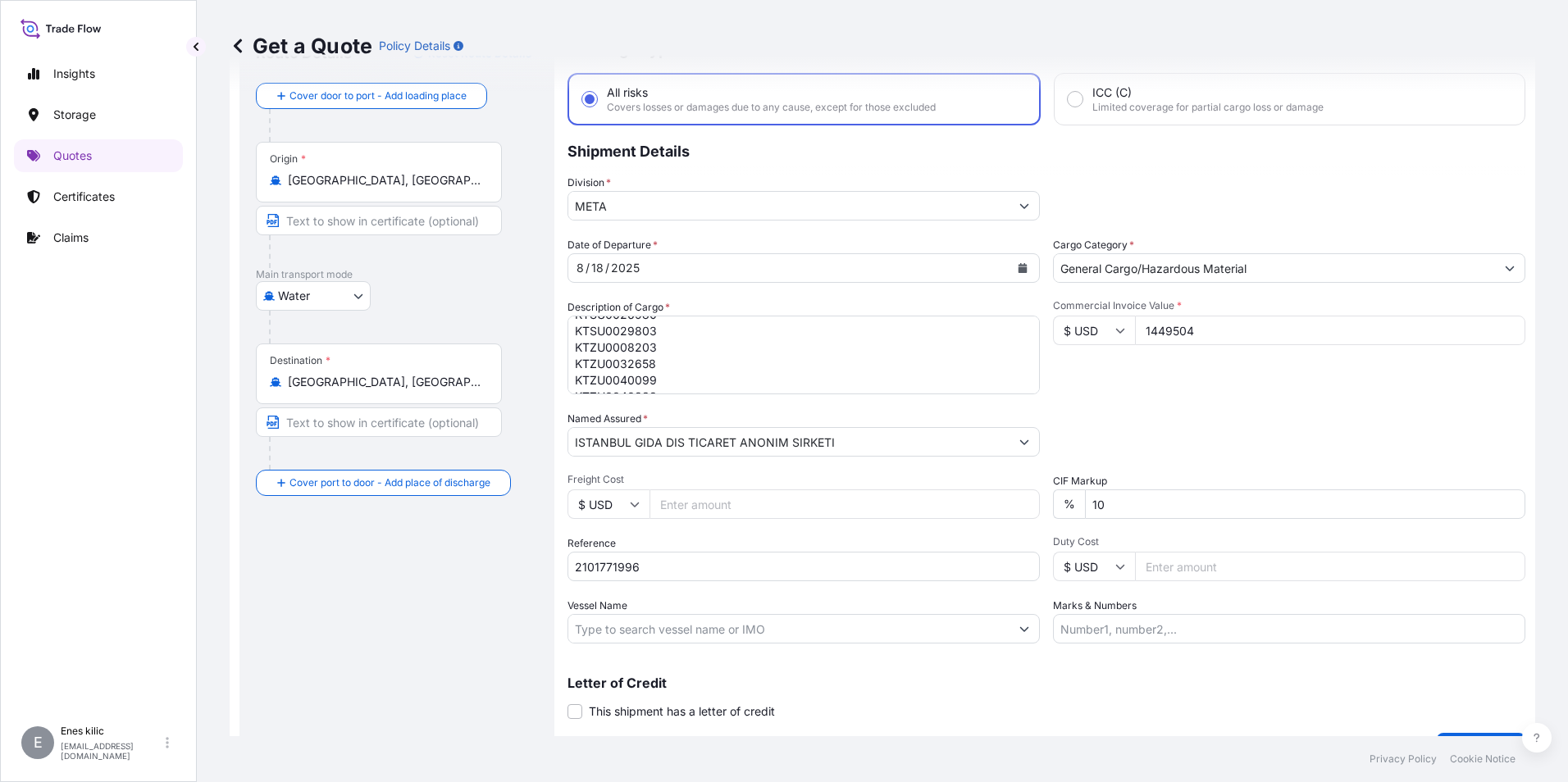
scroll to position [117, 0]
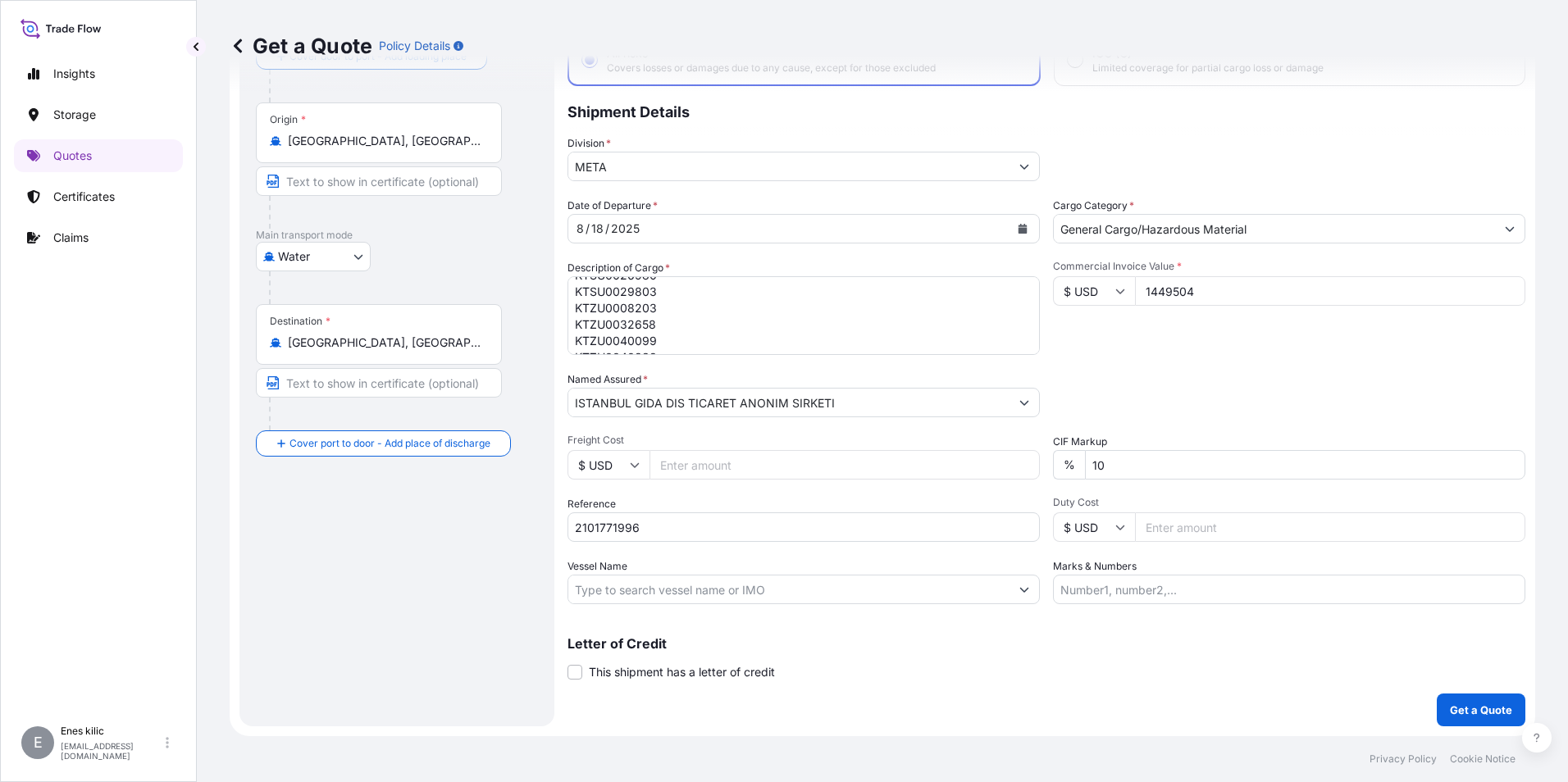
click at [1200, 480] on div "Date of Departure * [DATE] Cargo Category * General Cargo/Hazardous Material De…" at bounding box center [1046, 400] width 958 height 407
click at [1183, 470] on input "10" at bounding box center [1305, 465] width 440 height 29
click at [1218, 297] on input "1449504" at bounding box center [1330, 291] width 390 height 29
click at [1227, 470] on input "10" at bounding box center [1305, 465] width 440 height 29
click at [1161, 551] on div "Date of Departure * [DATE] Cargo Category * General Cargo/Hazardous Material De…" at bounding box center [1046, 400] width 958 height 407
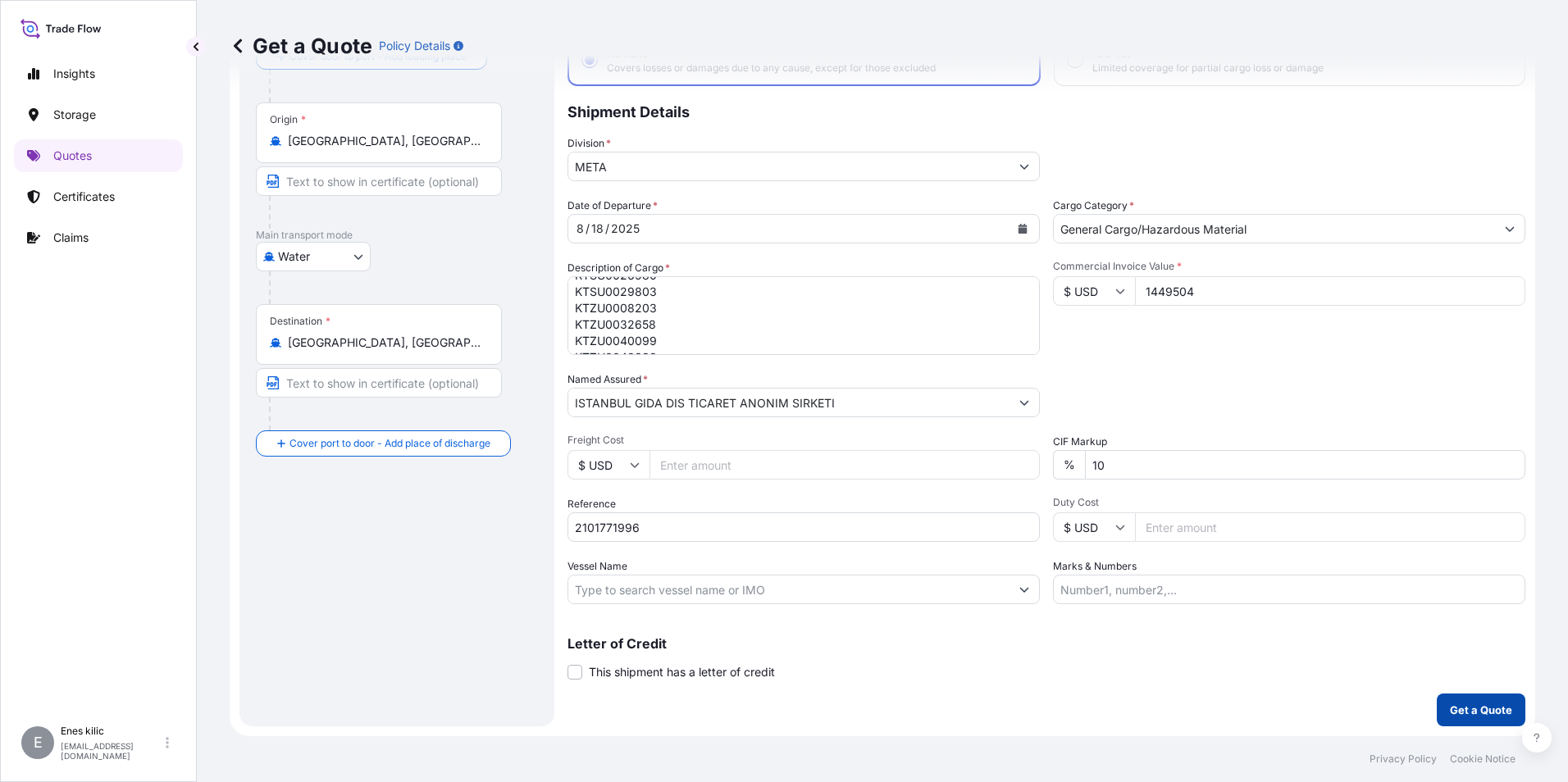
click at [1453, 713] on p "Get a Quote" at bounding box center [1481, 710] width 63 height 17
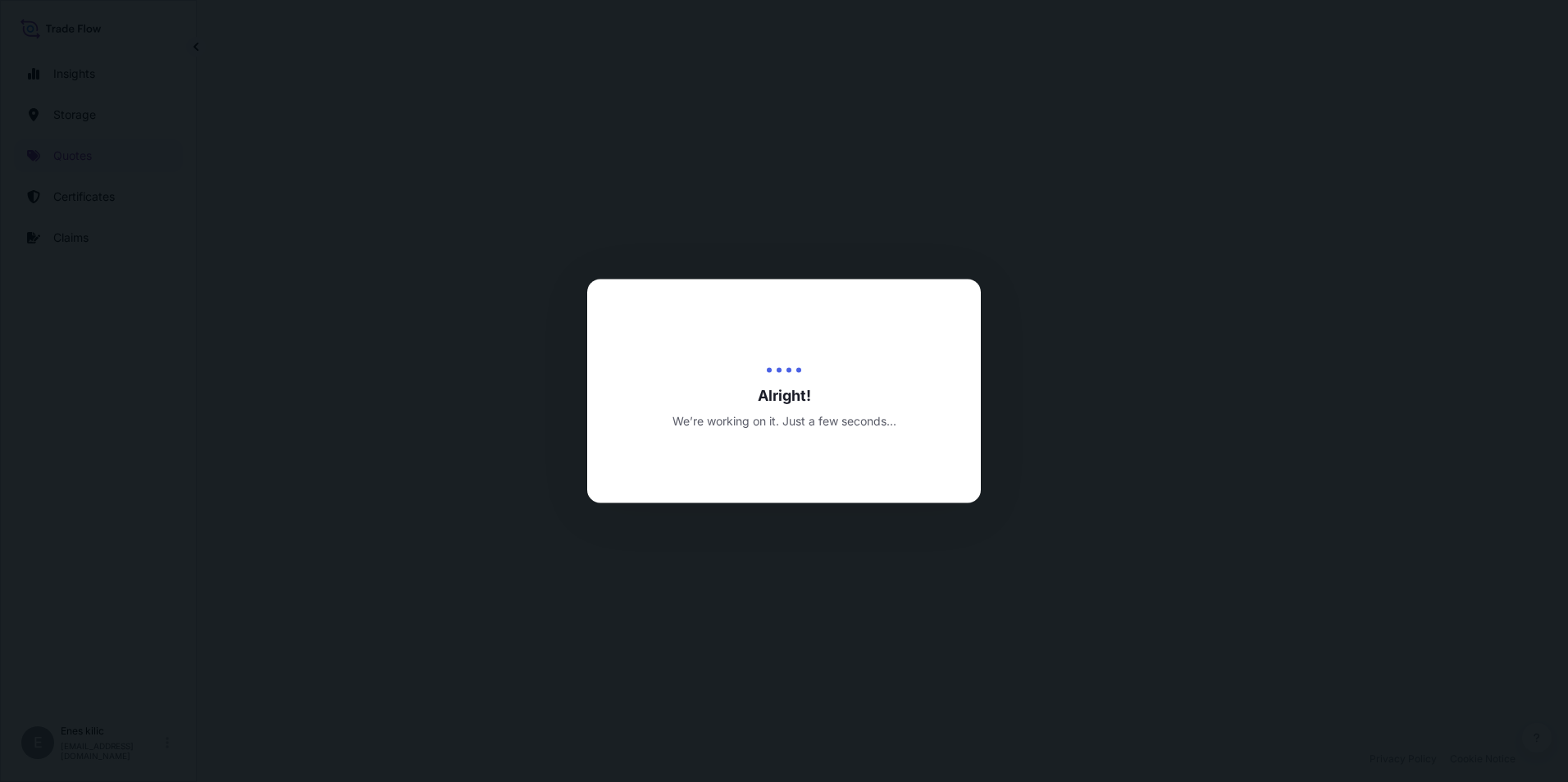
select select "Water"
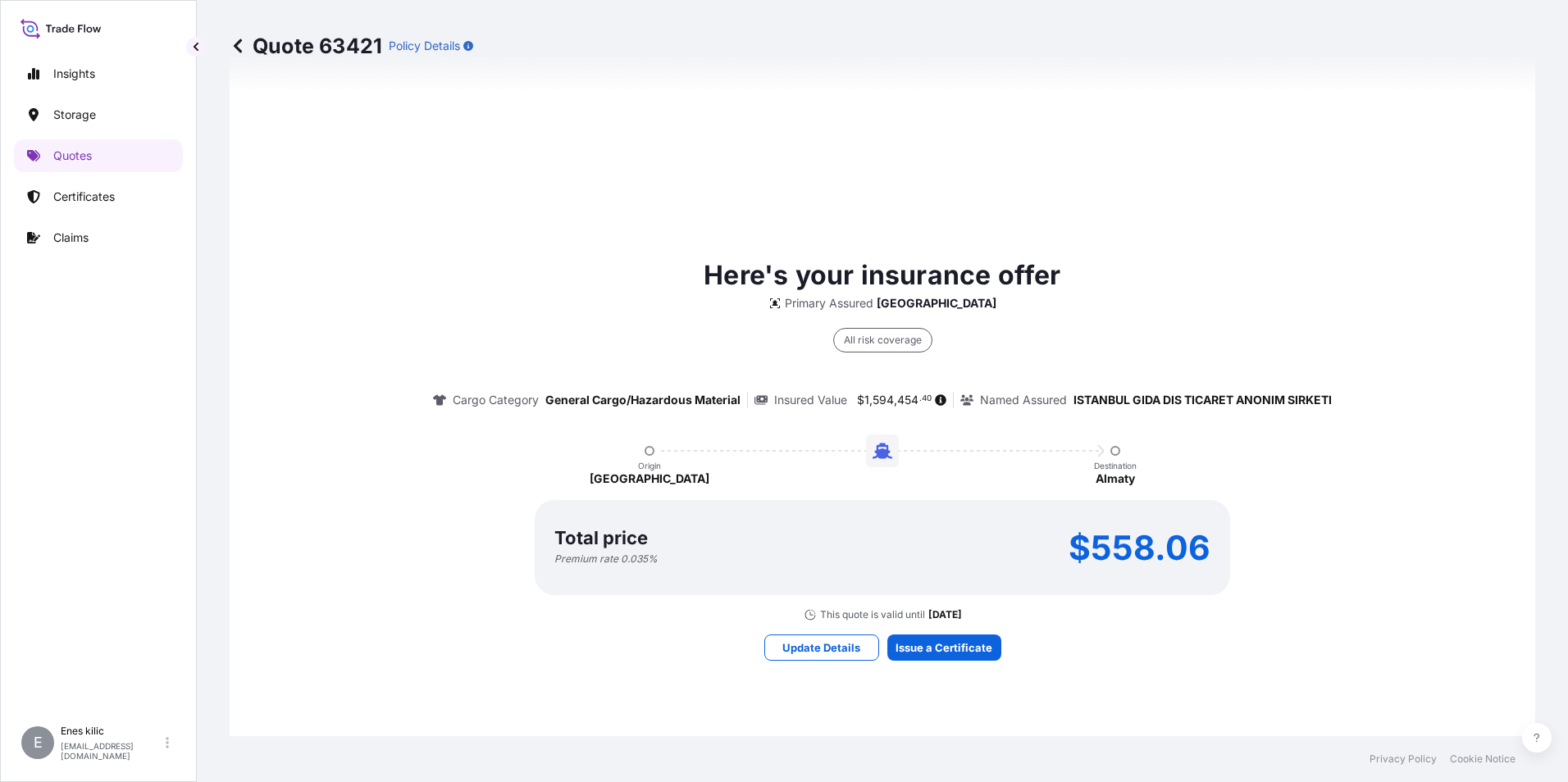
scroll to position [1115, 0]
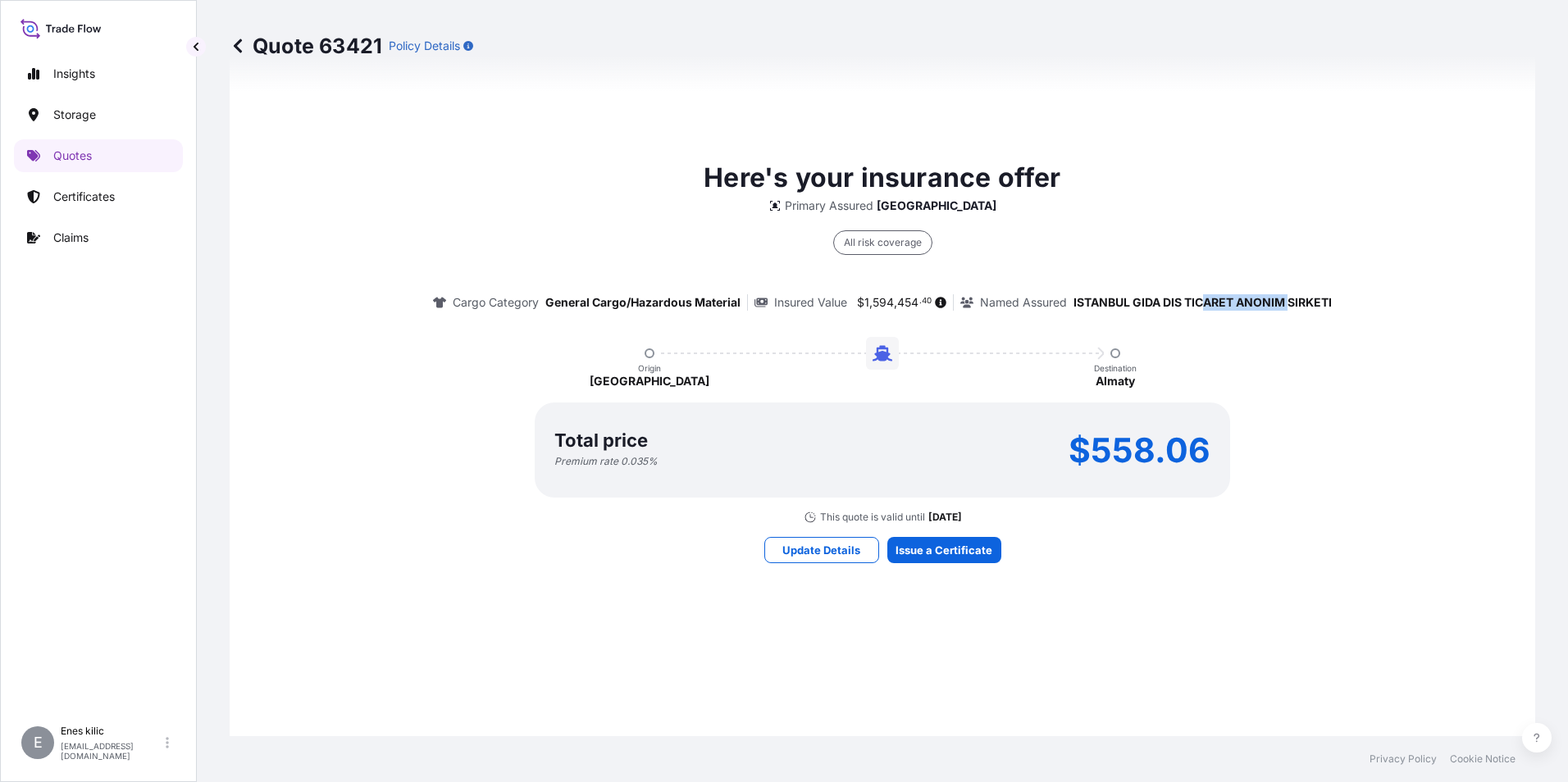
drag, startPoint x: 1202, startPoint y: 290, endPoint x: 1283, endPoint y: 288, distance: 81.0
click at [1283, 288] on div "All risk coverage Cargo Category General Cargo/Hazardous Material Insured Value…" at bounding box center [883, 262] width 899 height 97
drag, startPoint x: 1283, startPoint y: 288, endPoint x: 1354, endPoint y: 308, distance: 73.8
click at [1377, 322] on div "Here's your insurance offer Primary Assured Turkey All risk coverage Cargo Cate…" at bounding box center [882, 341] width 1260 height 366
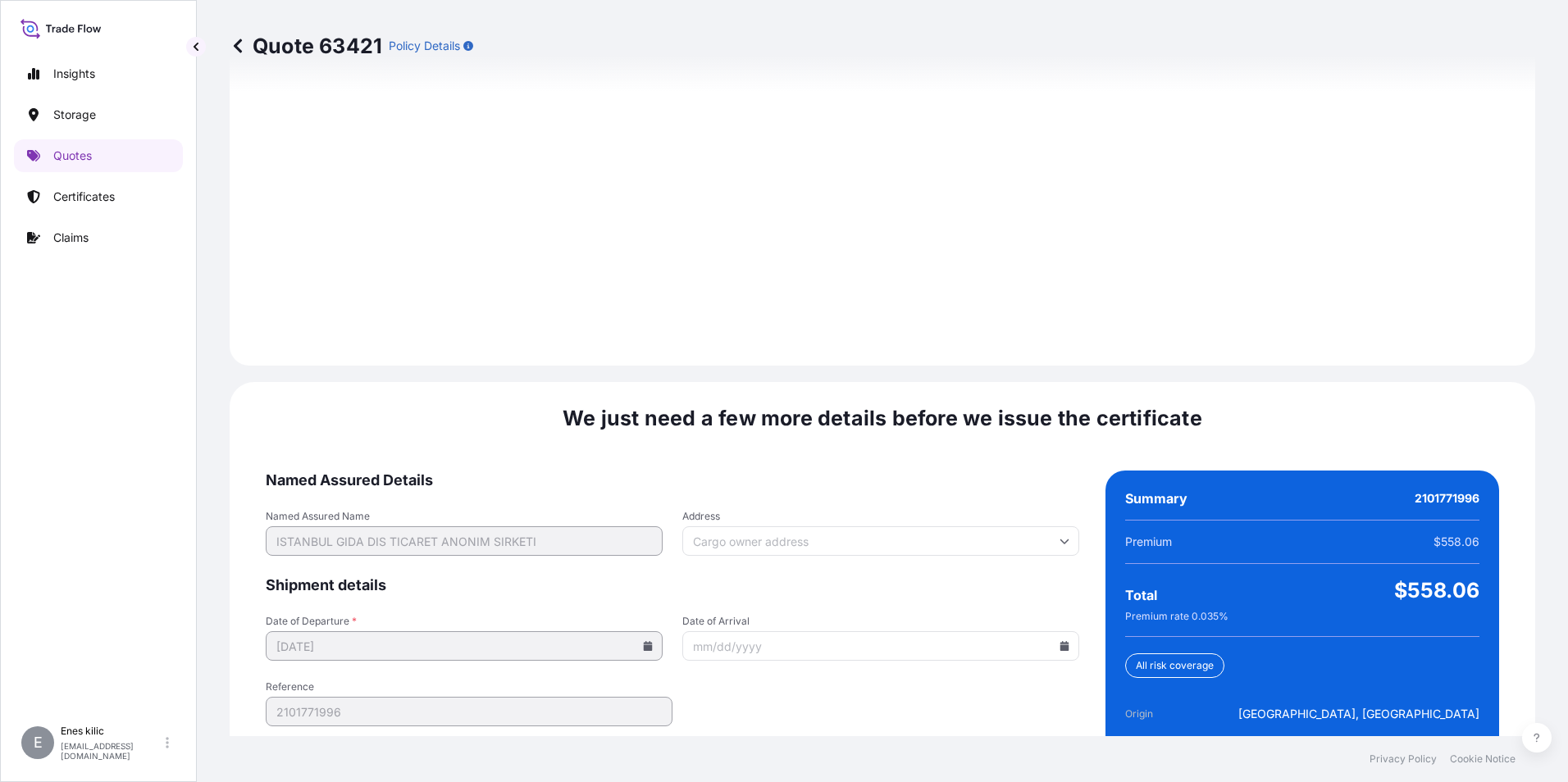
scroll to position [2308, 0]
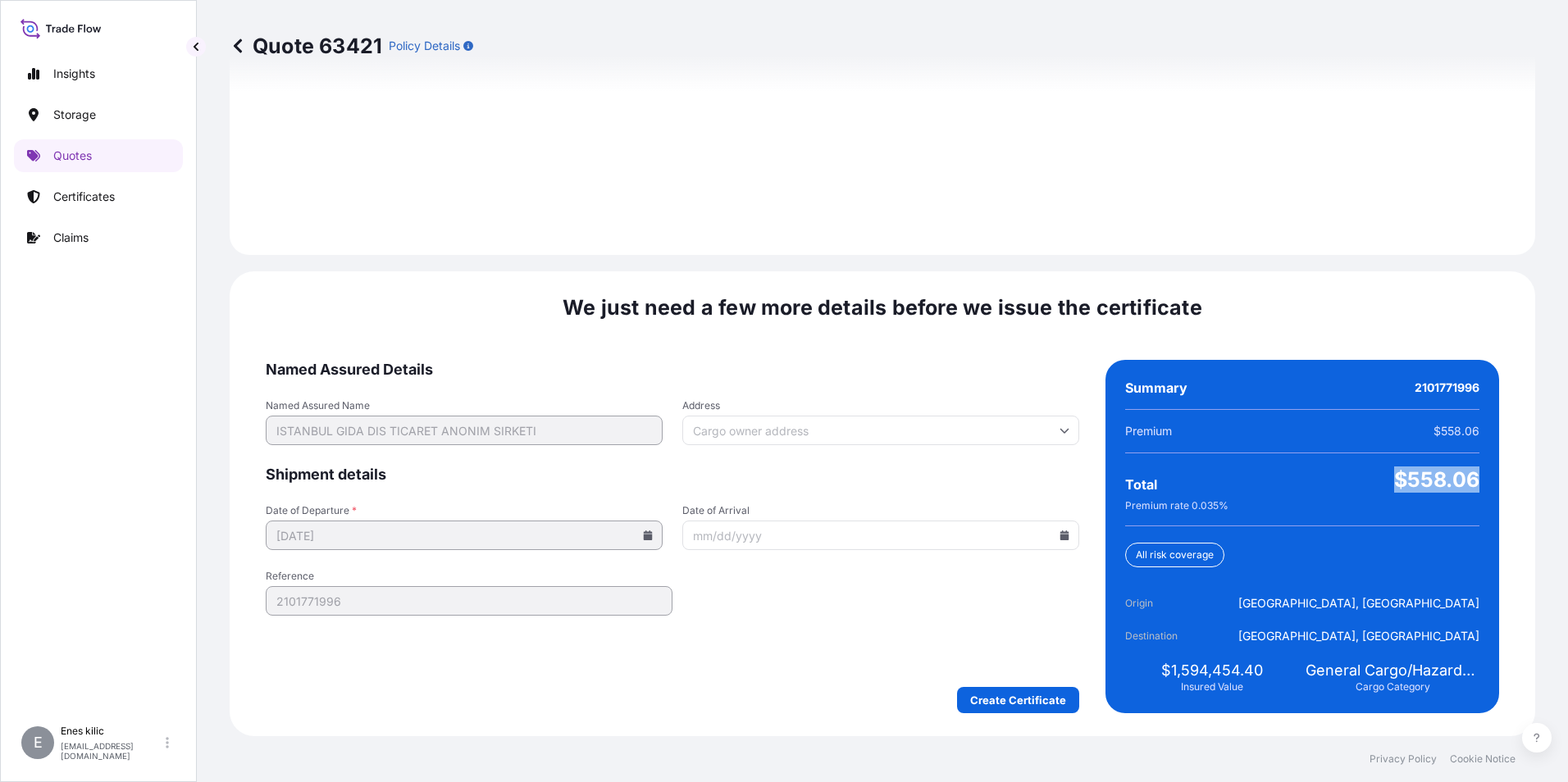
drag, startPoint x: 1378, startPoint y: 485, endPoint x: 1479, endPoint y: 484, distance: 101.0
click at [1479, 484] on div "Summary 2101771996 Premium $558.06 Total $558.06 Premium rate 0.035 % All risk …" at bounding box center [1302, 536] width 394 height 353
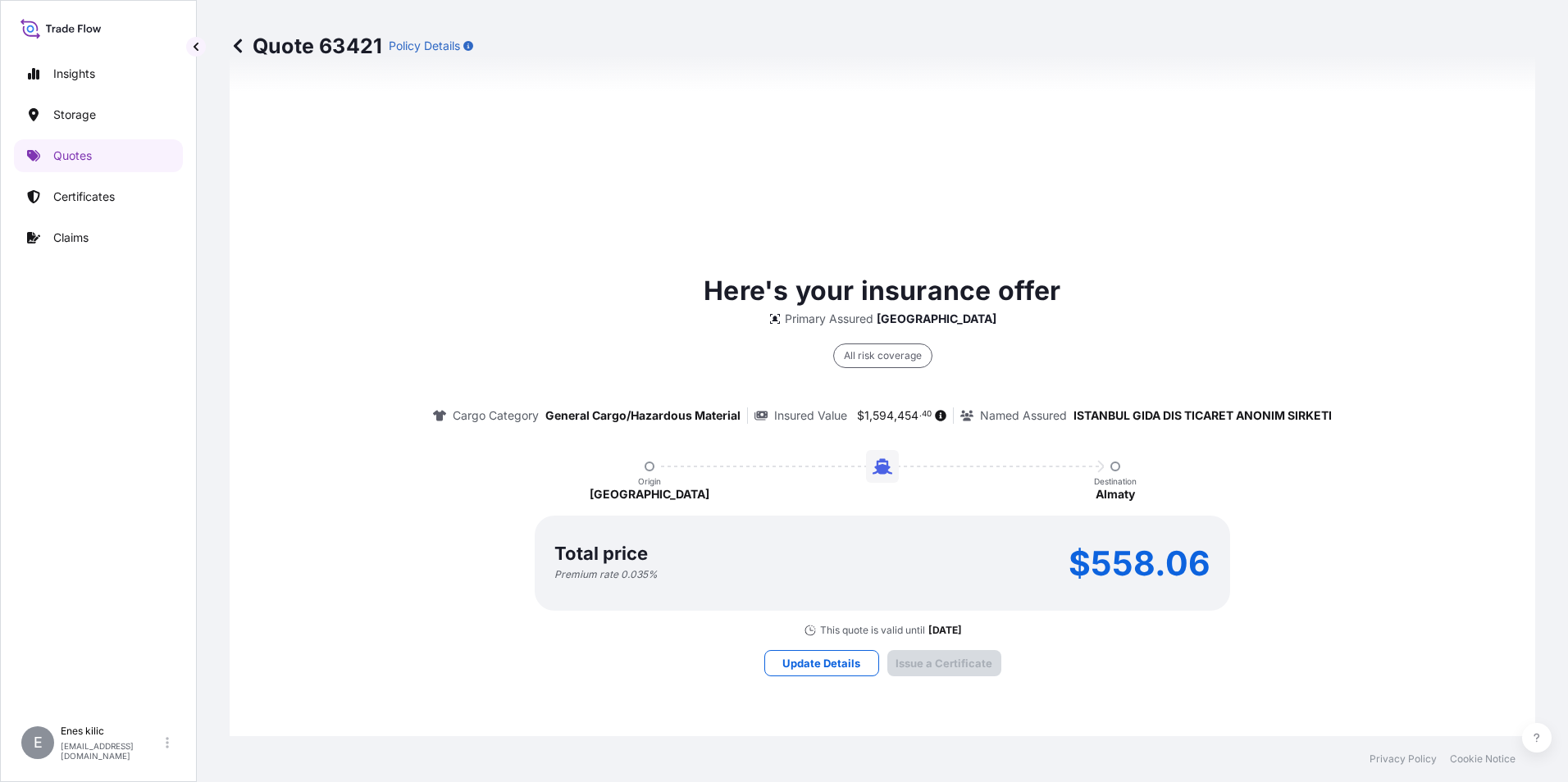
scroll to position [1325, 0]
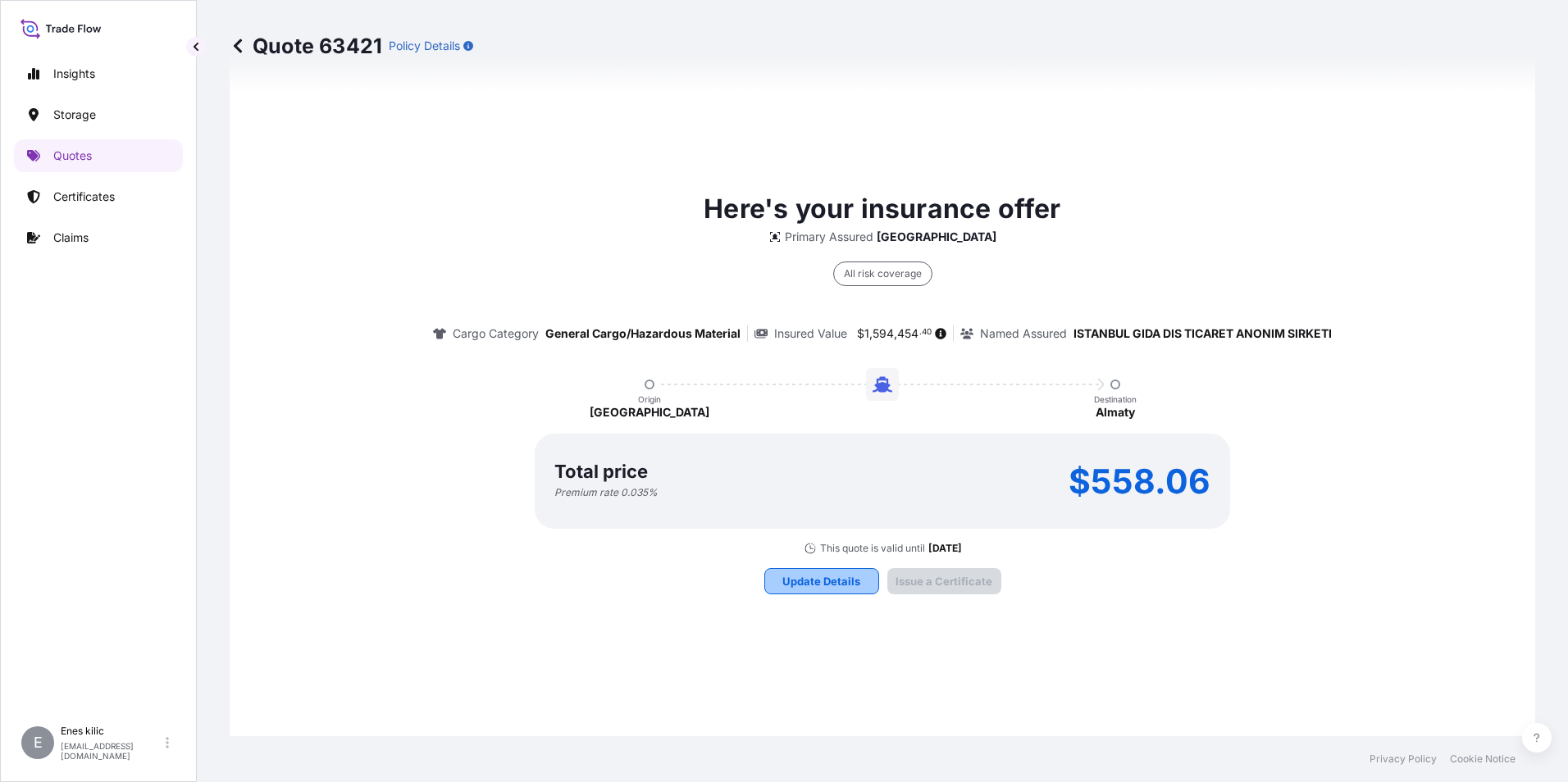
click at [818, 585] on p "Update Details" at bounding box center [821, 581] width 78 height 17
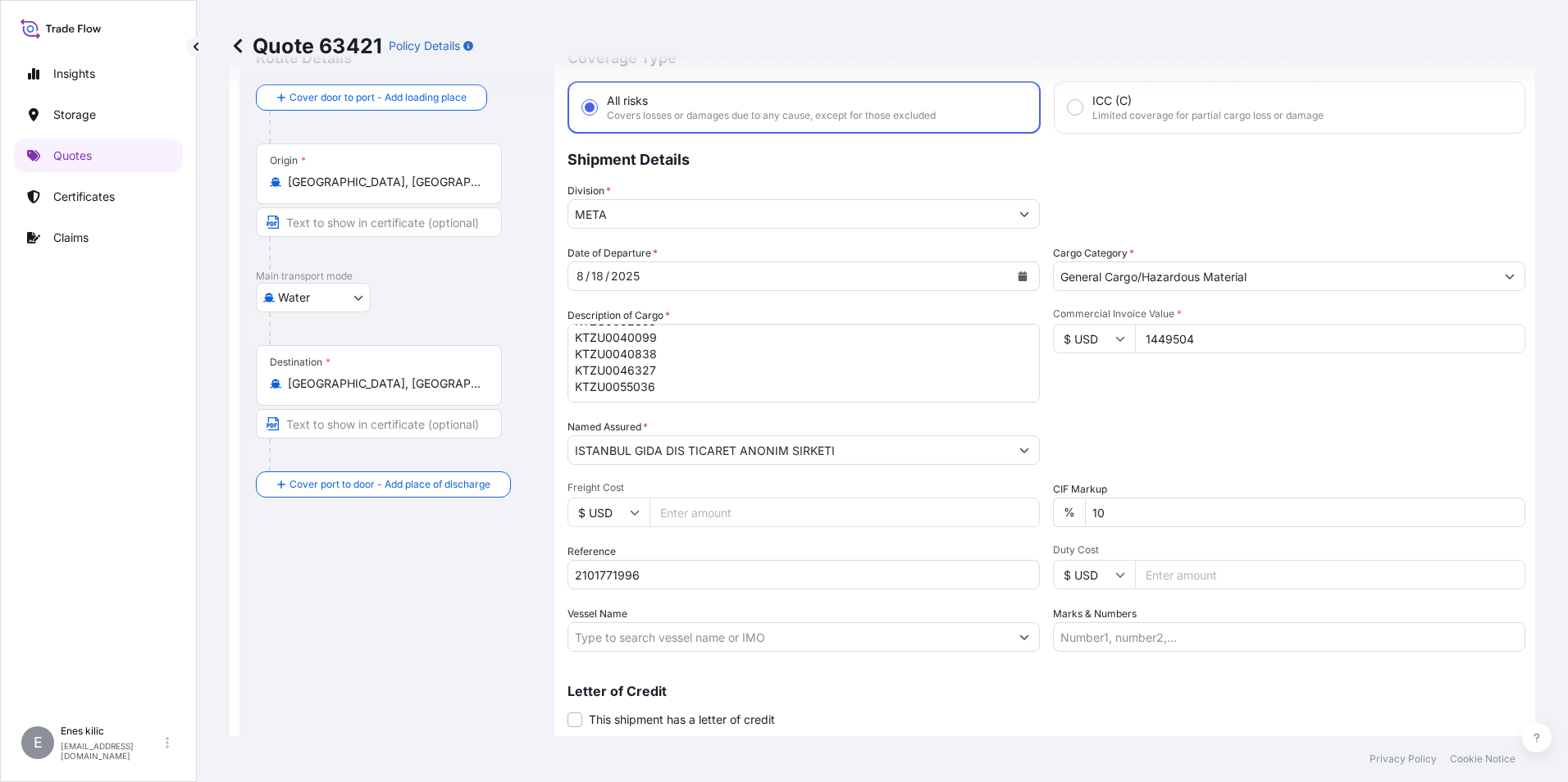
scroll to position [109, 0]
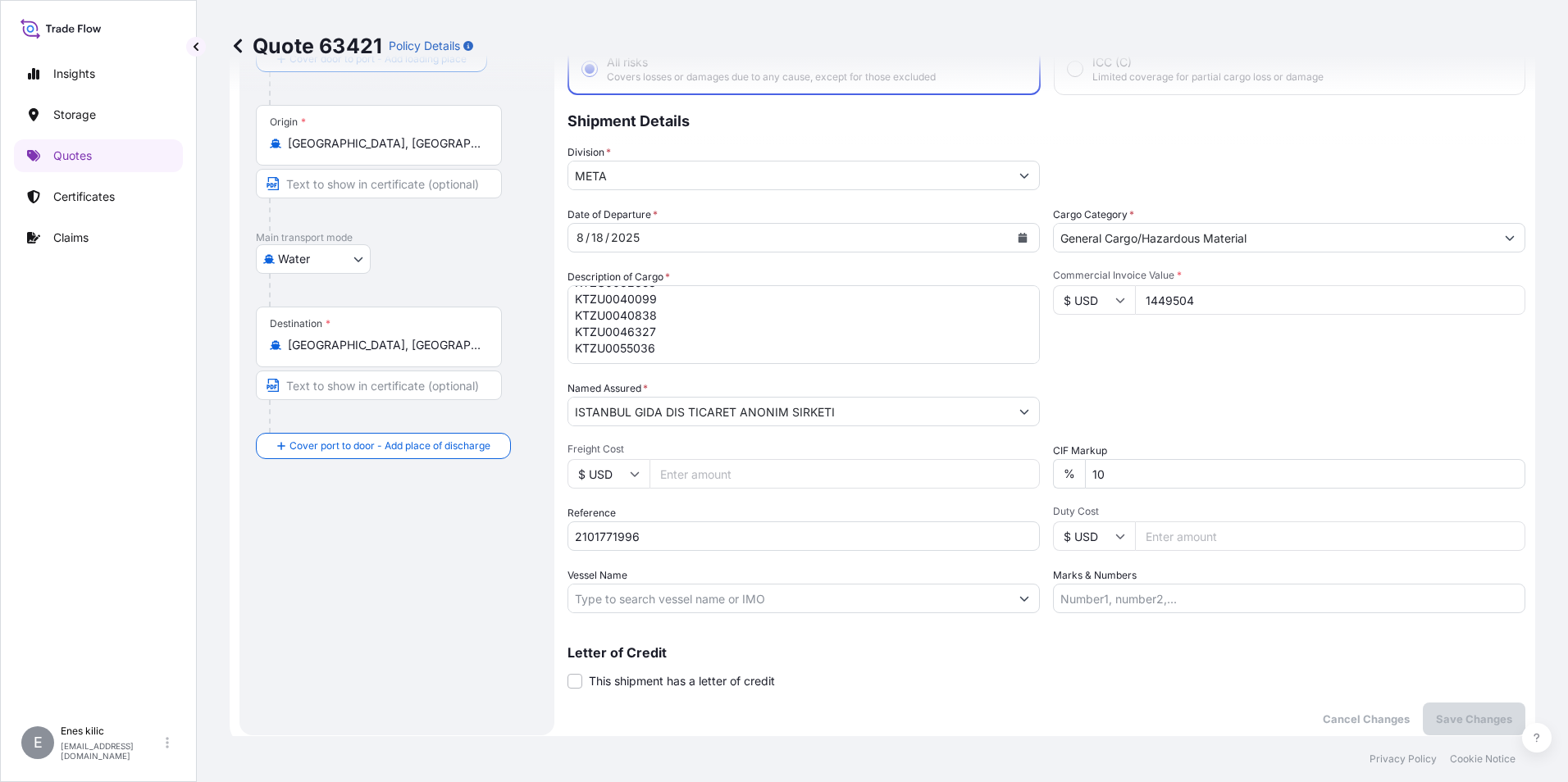
click at [677, 338] on textarea ""10 KONTEYNER 201,600.00 KİLOGRAM Ticari tnm:8400 koli -- ÇİKOLATA HAMURU 8 ([G…" at bounding box center [803, 324] width 472 height 79
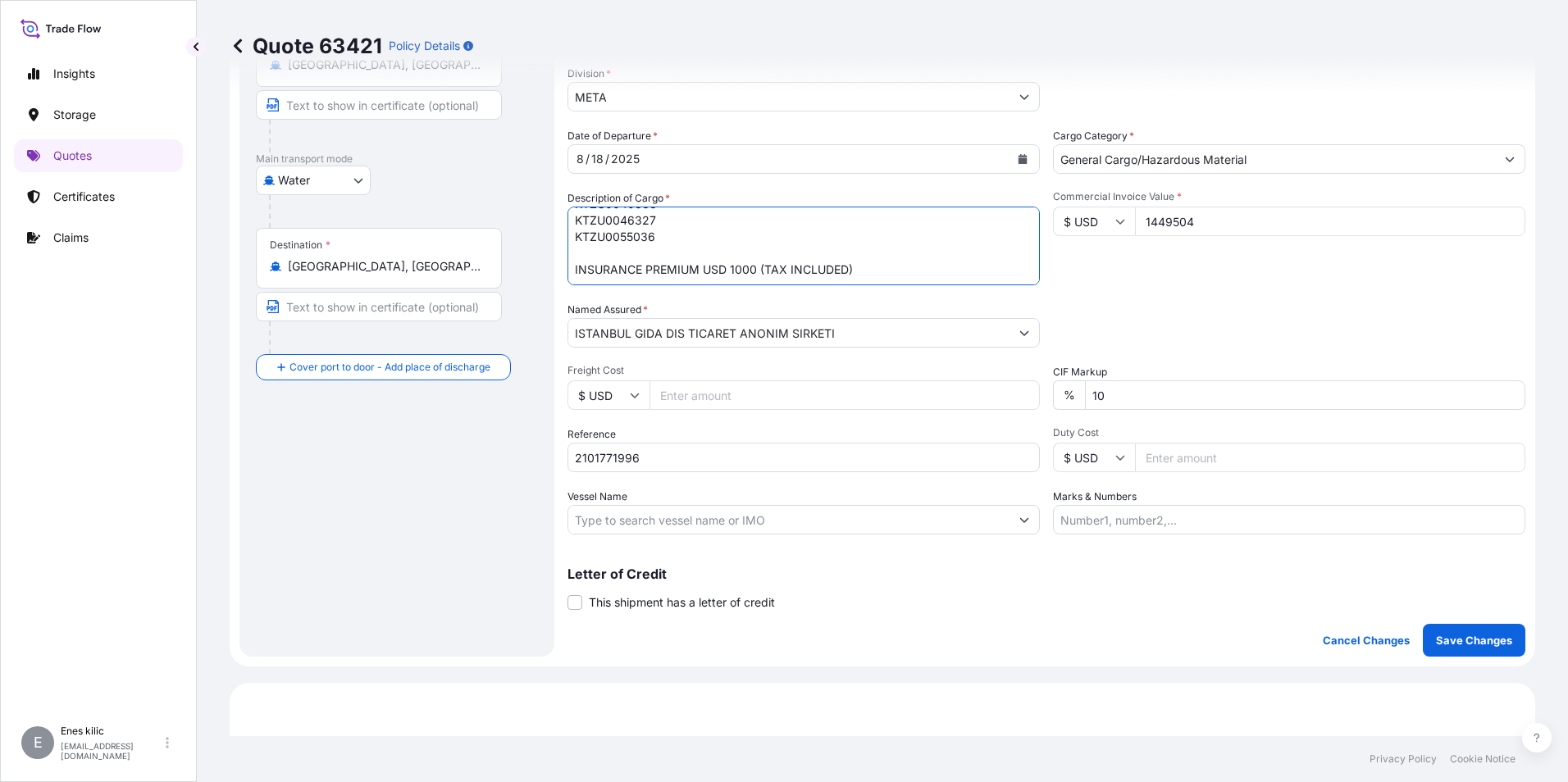
scroll to position [436, 0]
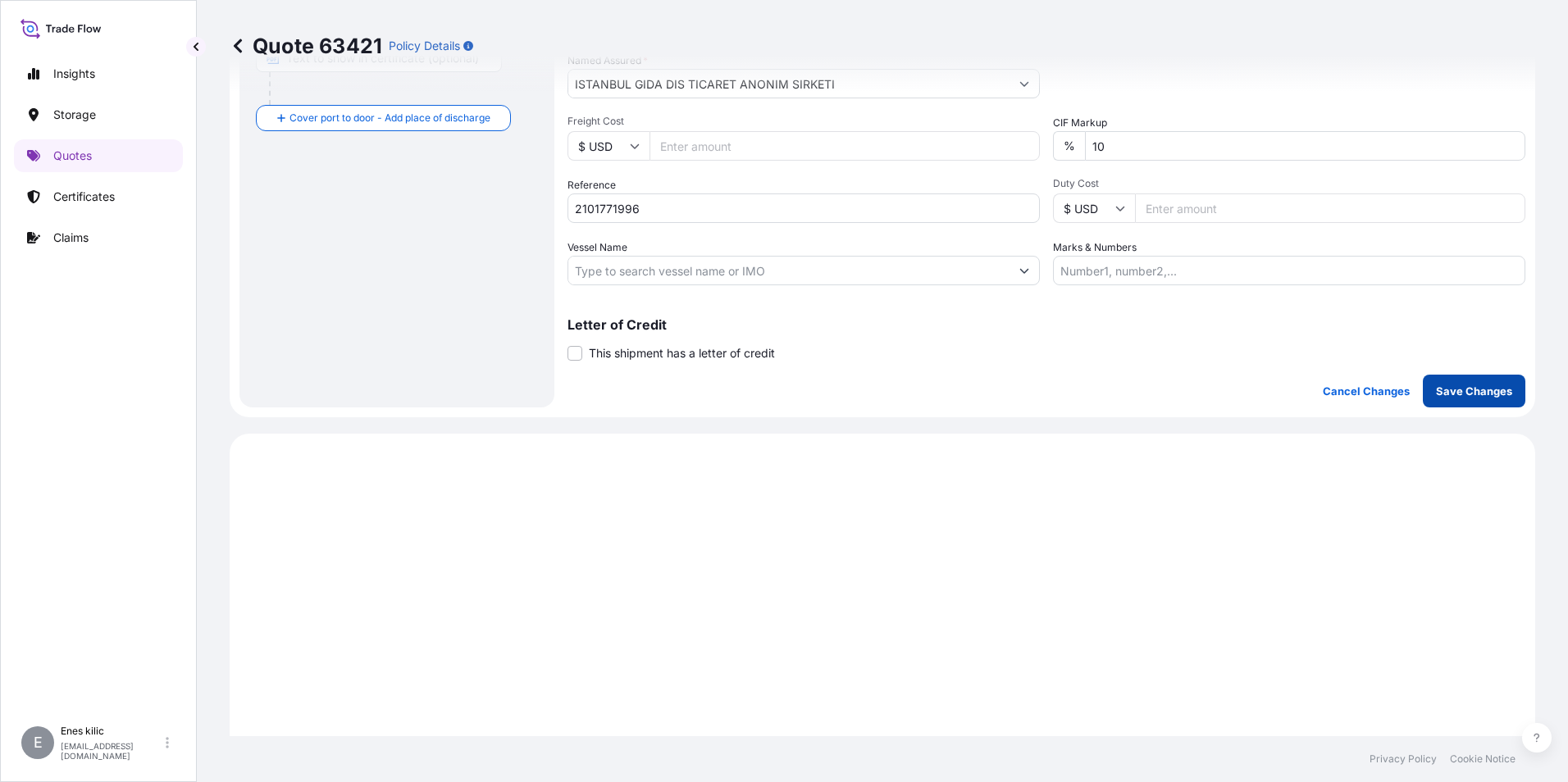
type textarea ""10 KONTEYNER 201,600.00 KİLOGRAM Ticari tnm:8400 koli -- ÇİKOLATA HAMURU 8 ([G…"
click at [1470, 386] on p "Save Changes" at bounding box center [1474, 391] width 76 height 17
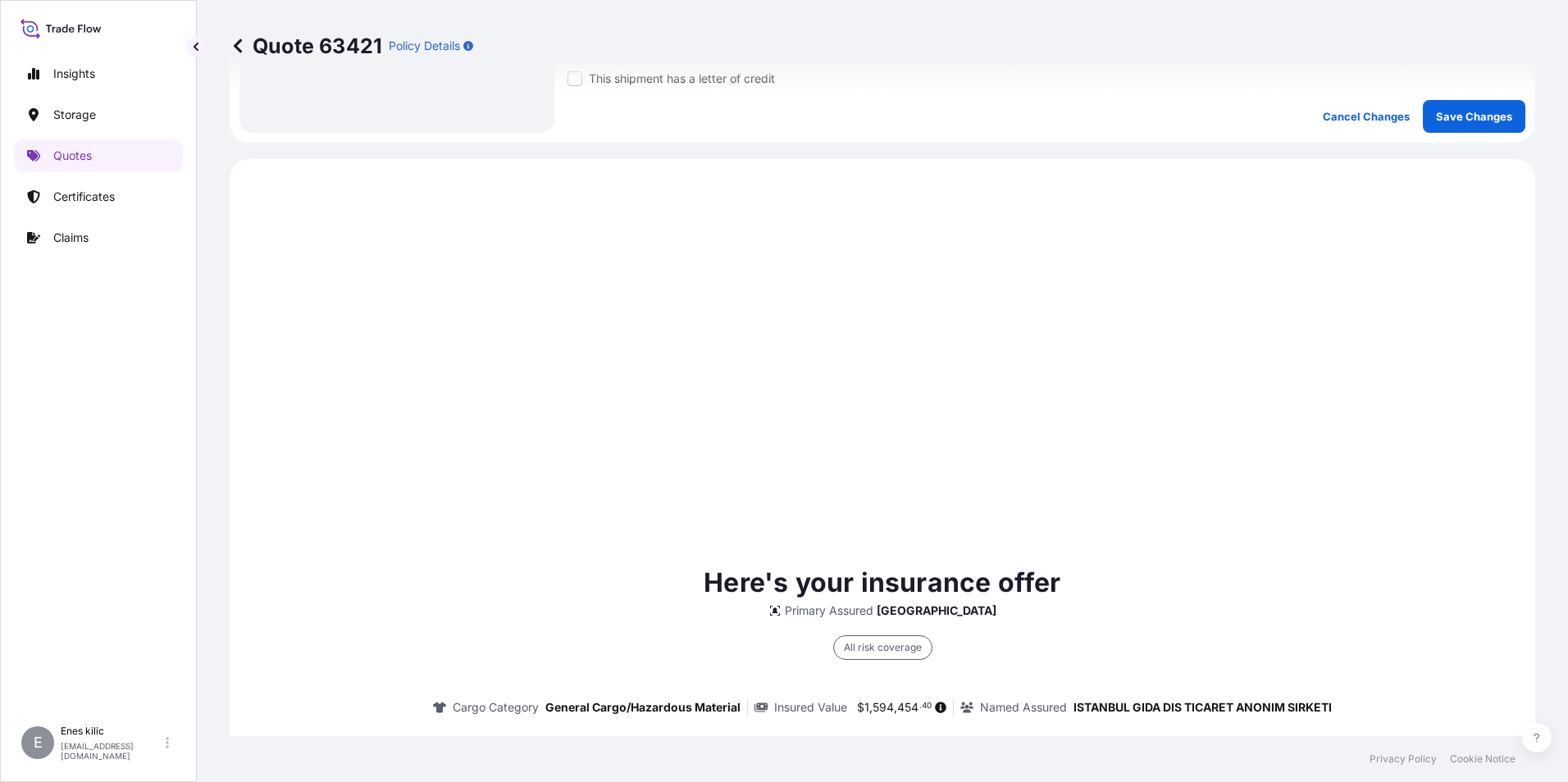
scroll to position [788, 0]
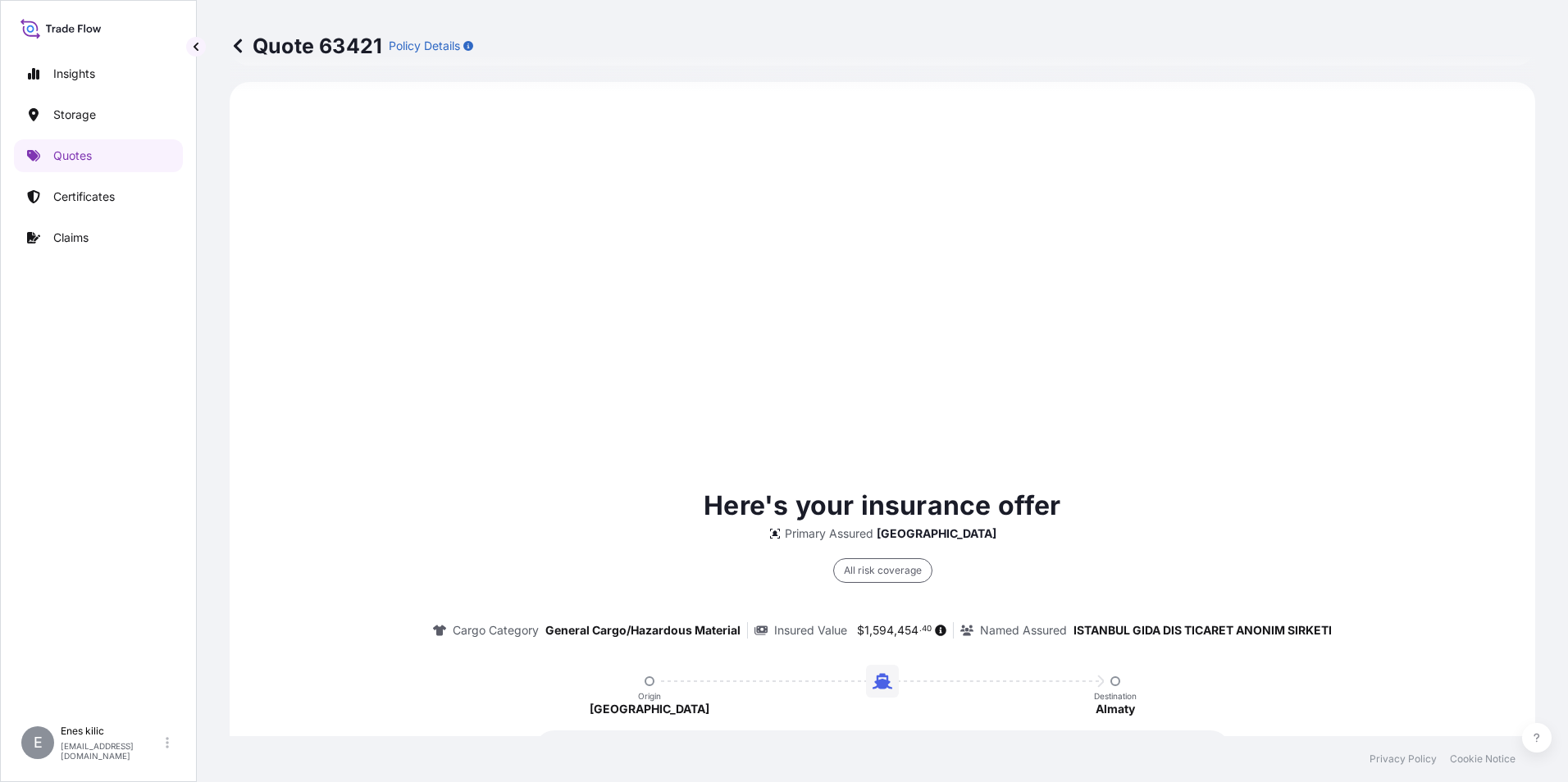
select select "Water"
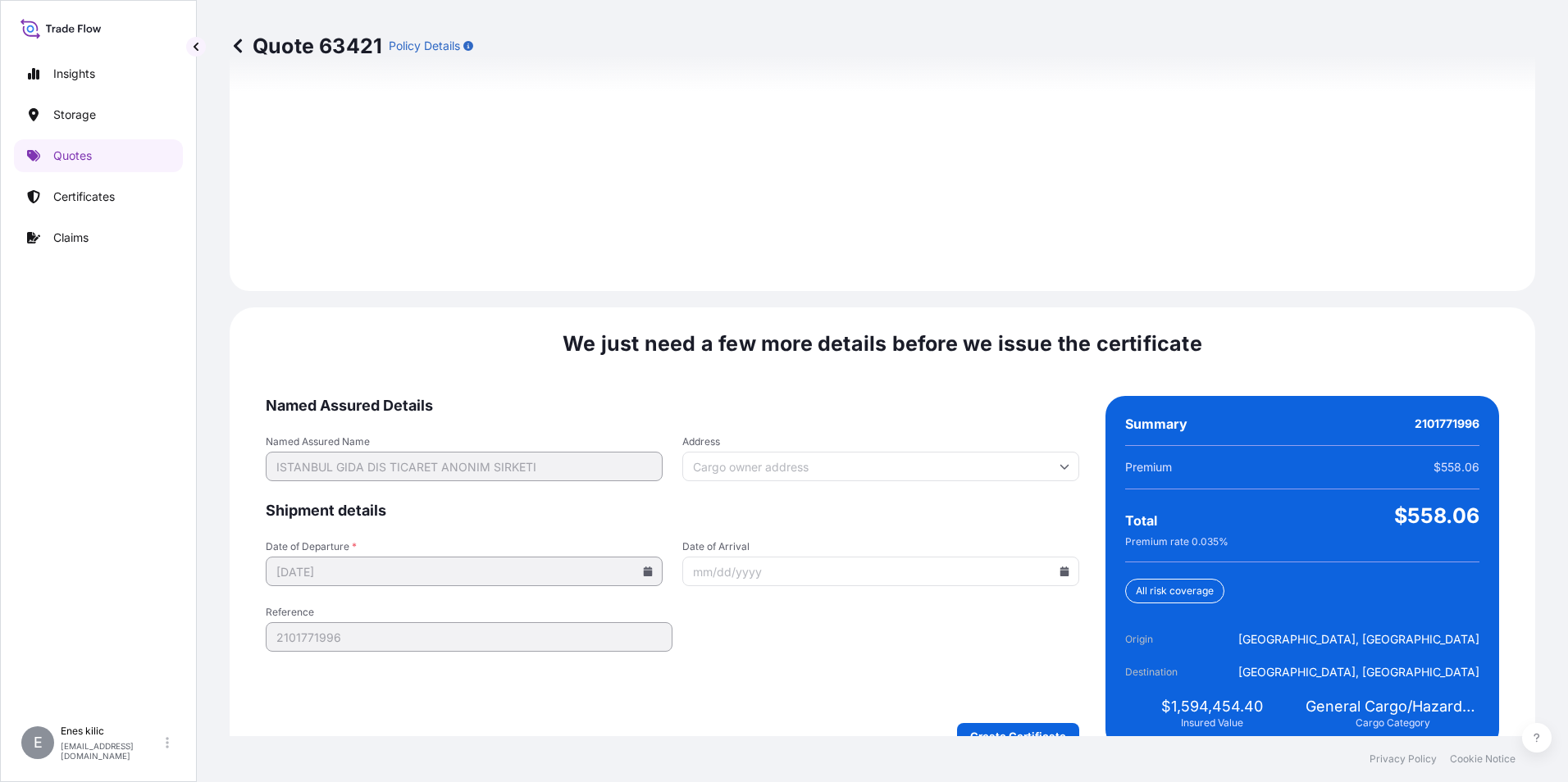
scroll to position [2308, 0]
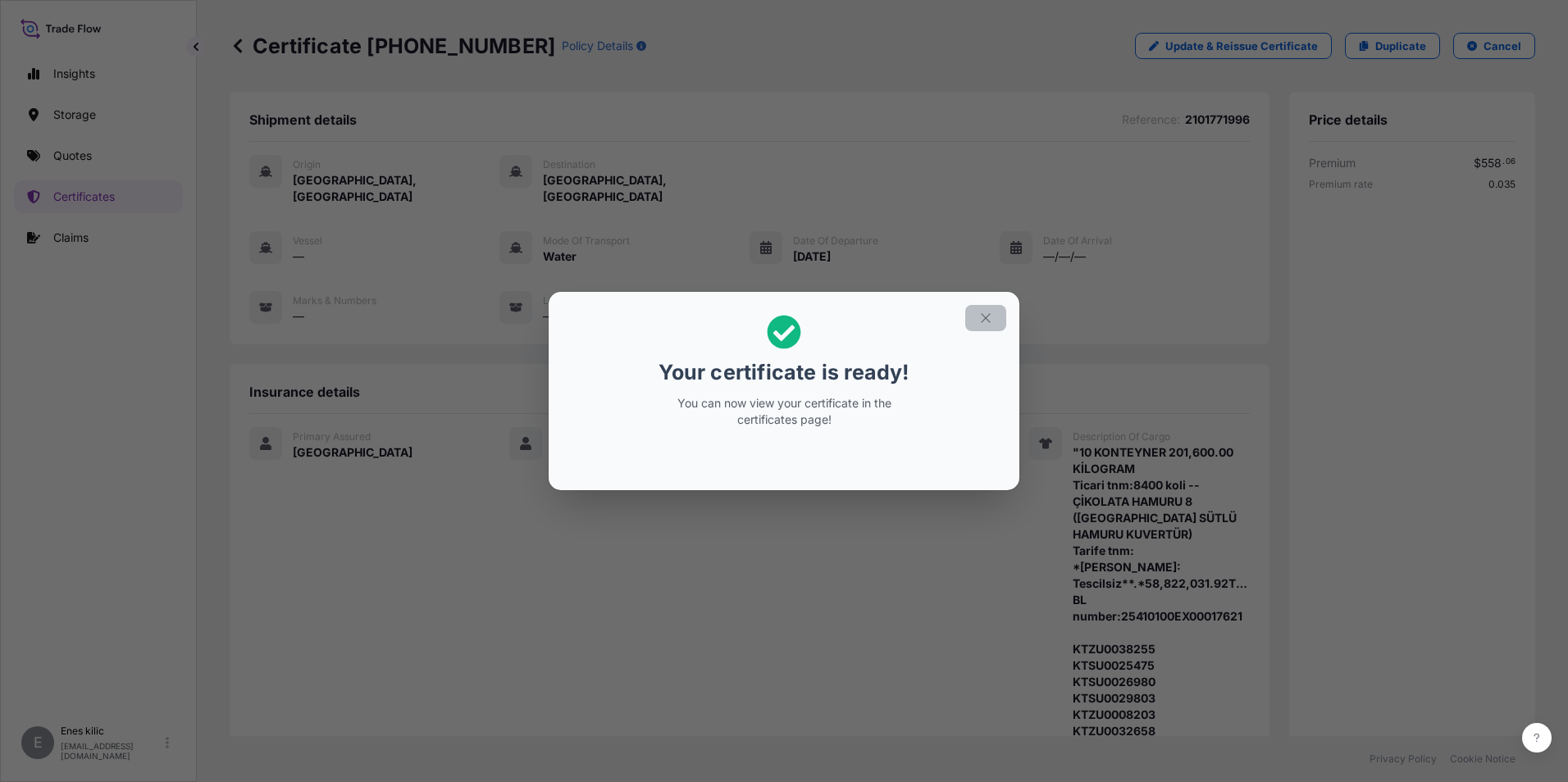
click at [984, 328] on button "button" at bounding box center [985, 317] width 41 height 26
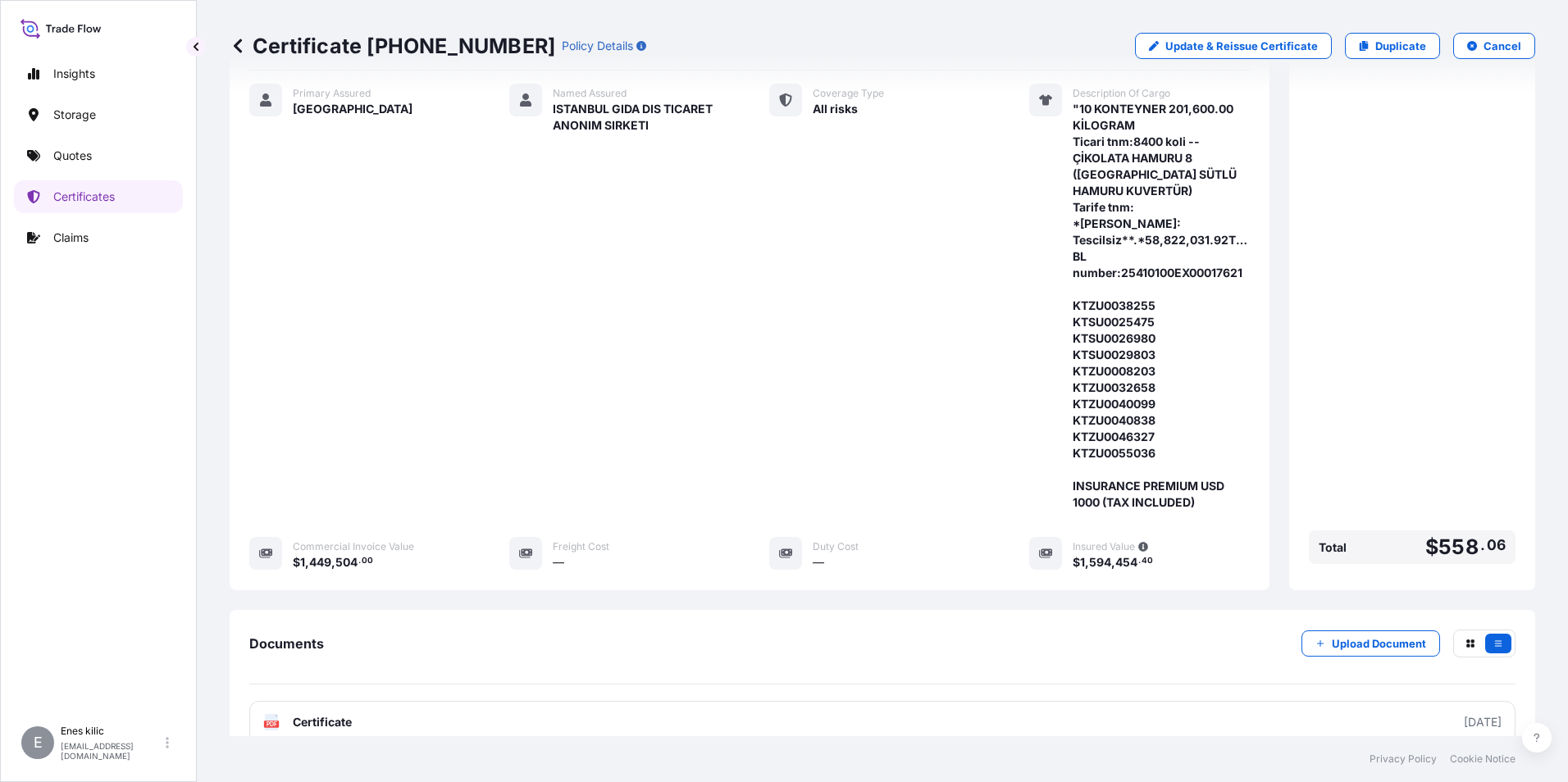
scroll to position [457, 0]
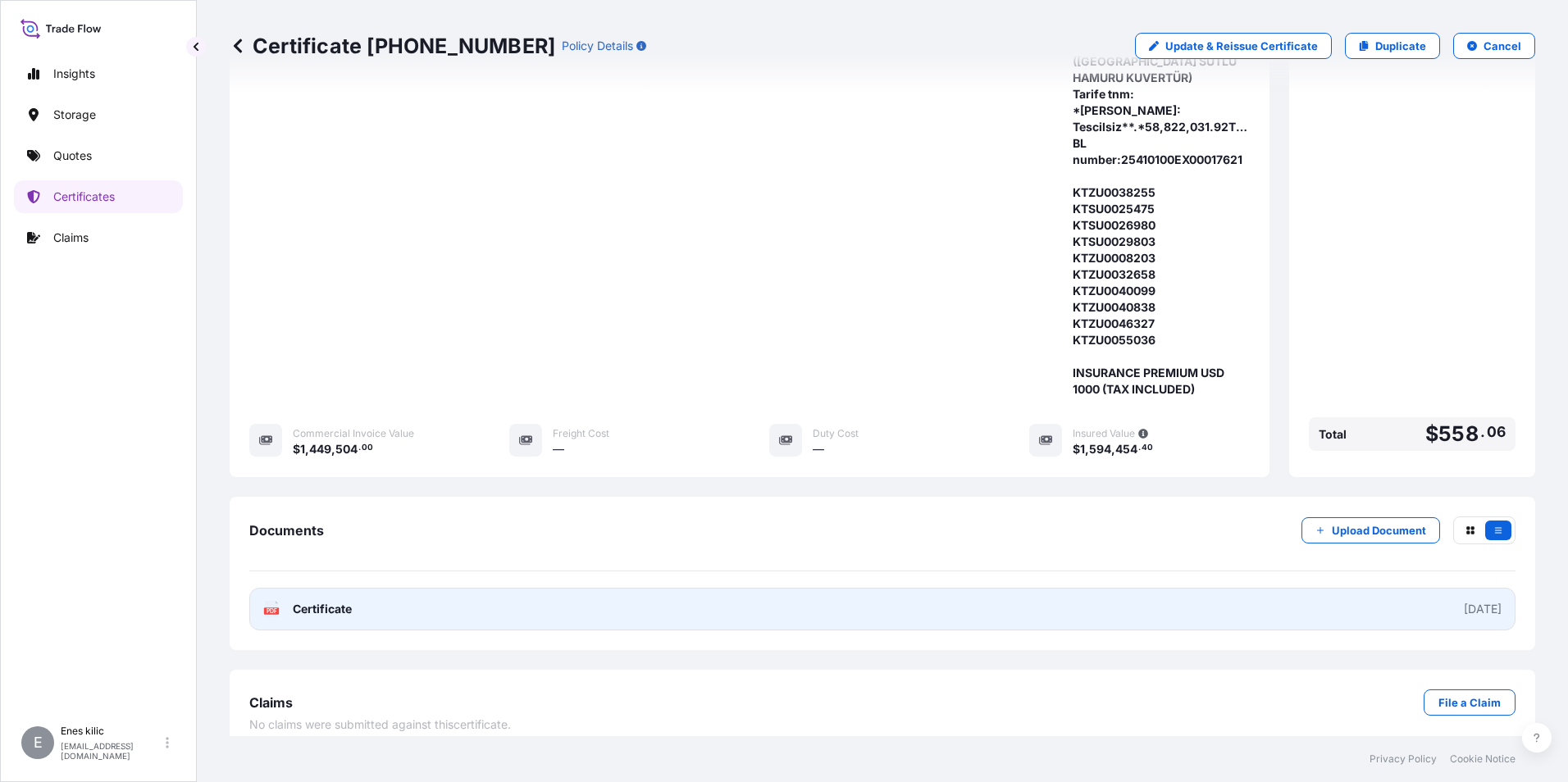
click at [323, 601] on span "Certificate" at bounding box center [322, 609] width 59 height 17
